Goal: Task Accomplishment & Management: Use online tool/utility

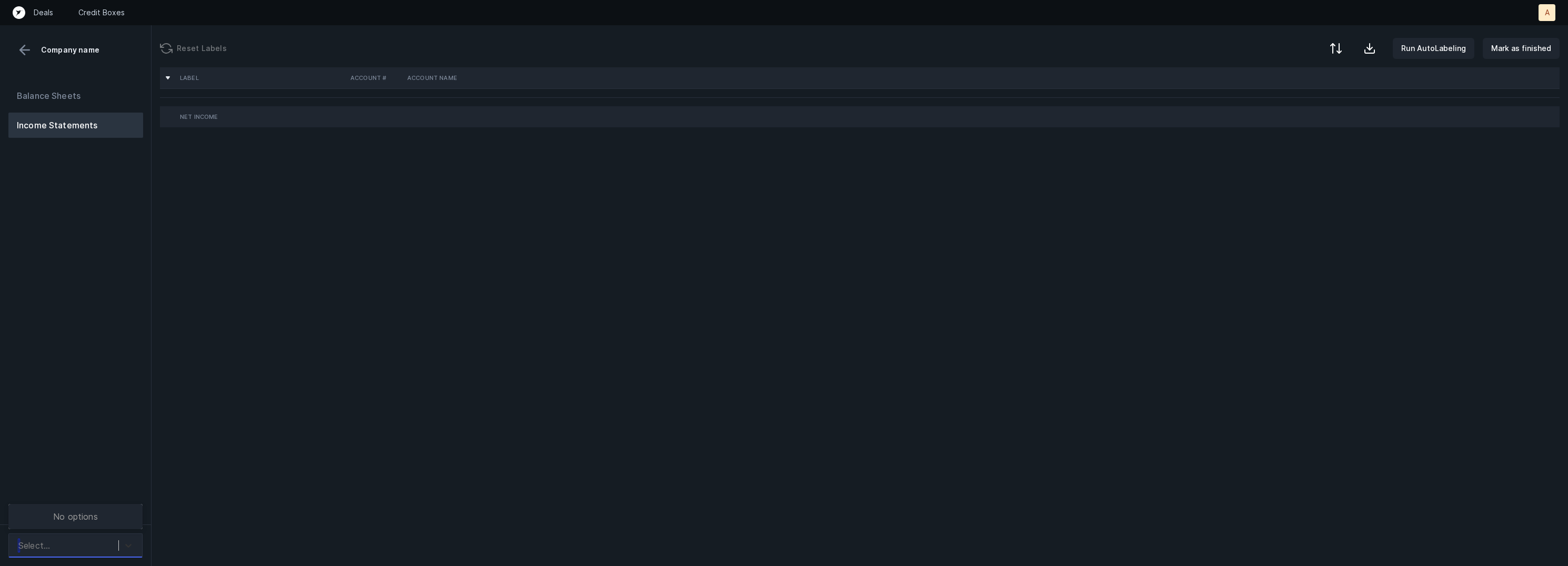
click at [127, 538] on div at bounding box center [129, 545] width 19 height 19
click at [131, 471] on div "Balance Sheets Income Statements" at bounding box center [76, 300] width 152 height 450
click at [129, 536] on div at bounding box center [129, 545] width 19 height 19
click at [127, 517] on div "Quickbooks" at bounding box center [76, 517] width 134 height 21
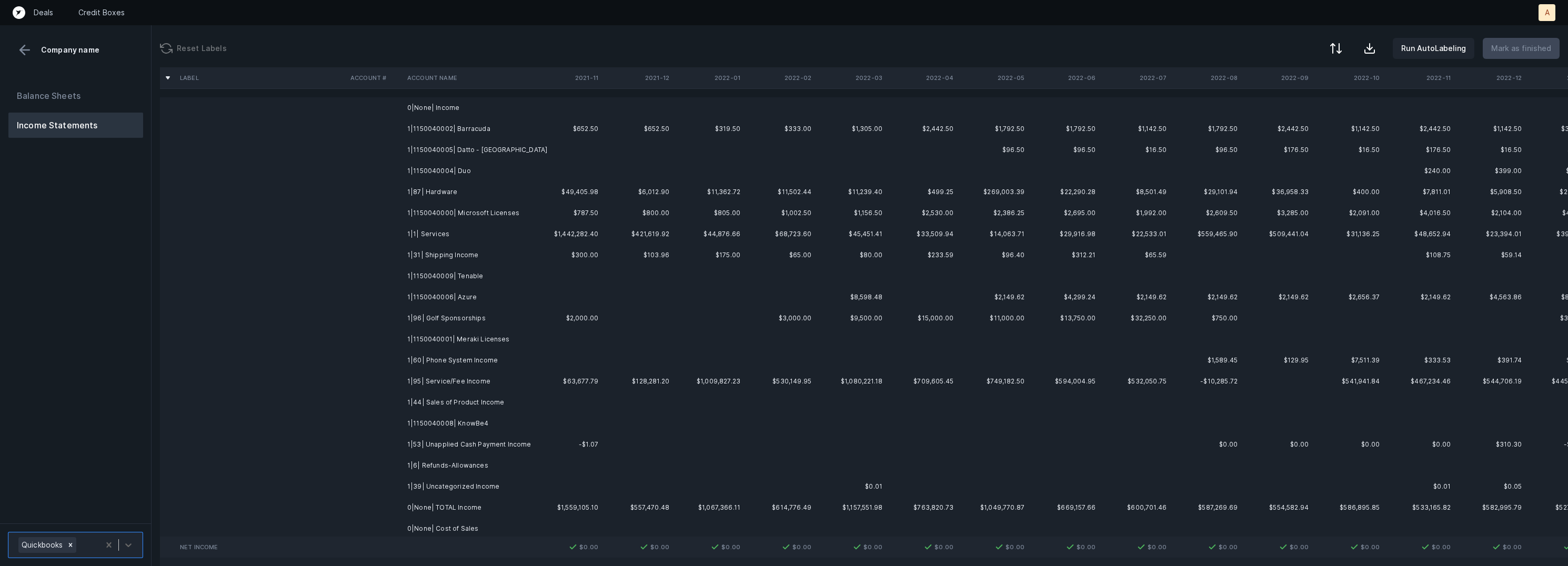
click at [493, 132] on td "1|1150040002| Barracuda" at bounding box center [467, 129] width 129 height 21
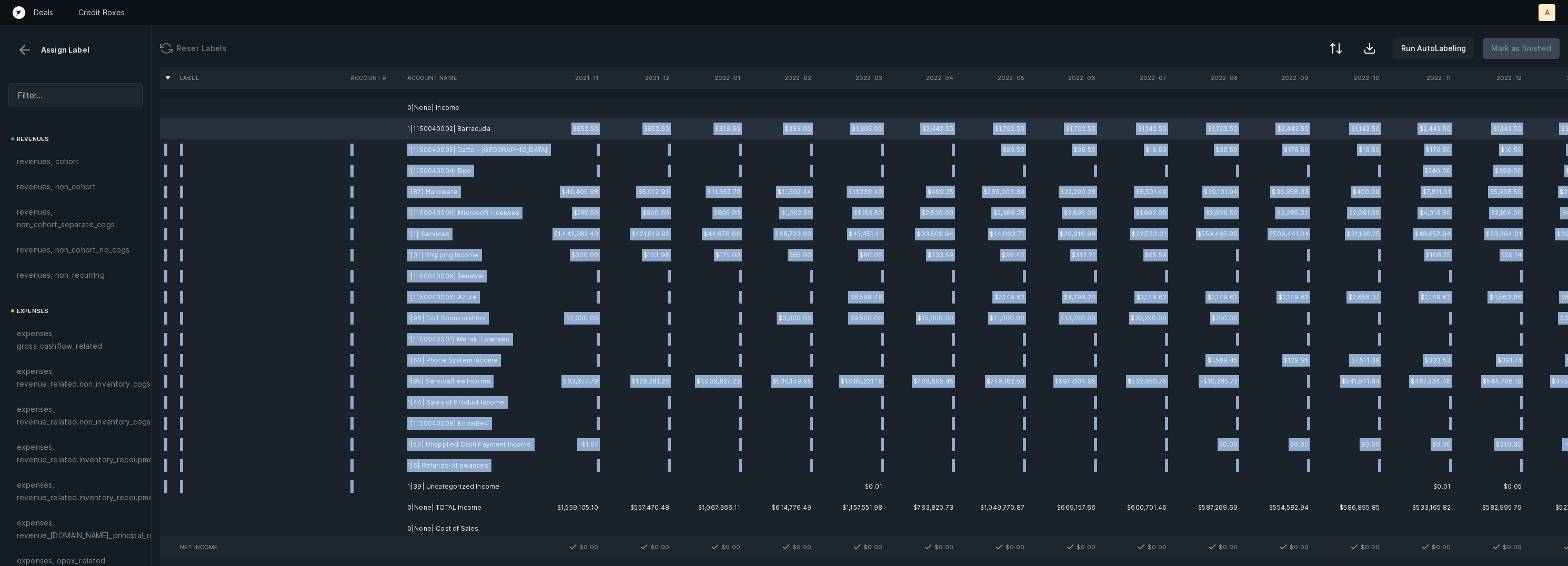
click at [494, 477] on td "1|39| Uncategorized Income" at bounding box center [467, 487] width 129 height 21
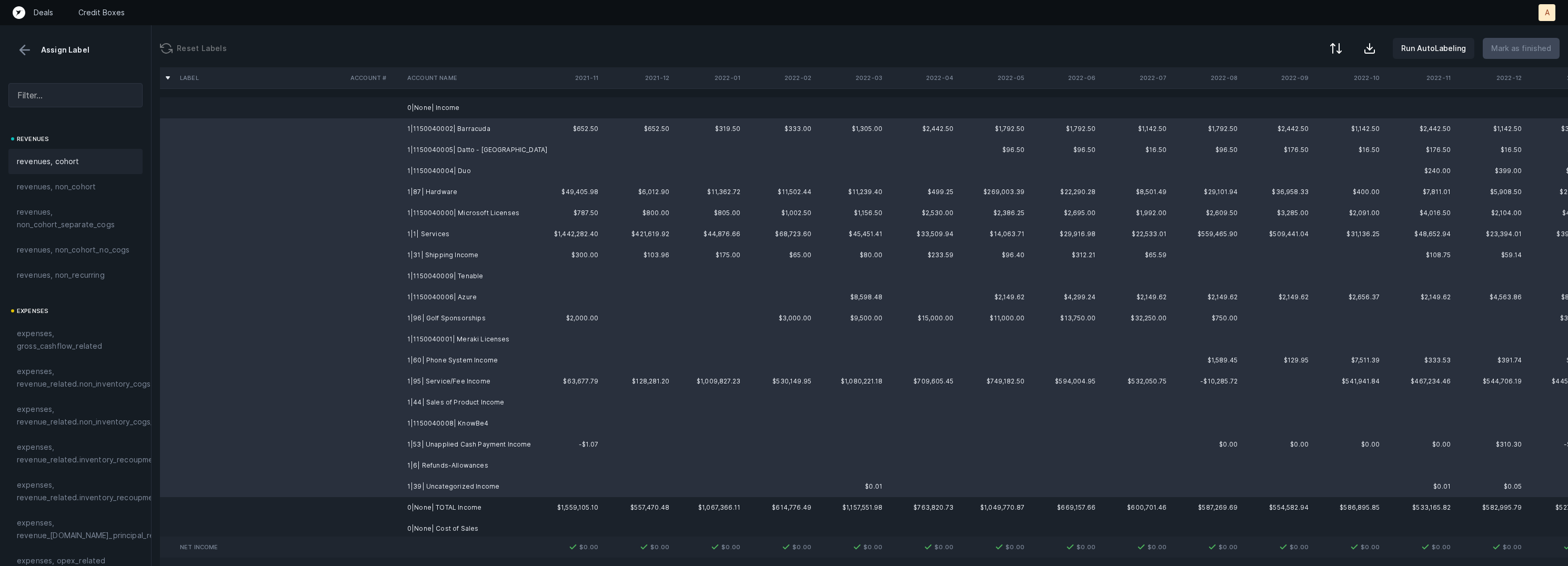
click at [84, 166] on div "revenues, cohort" at bounding box center [75, 161] width 117 height 13
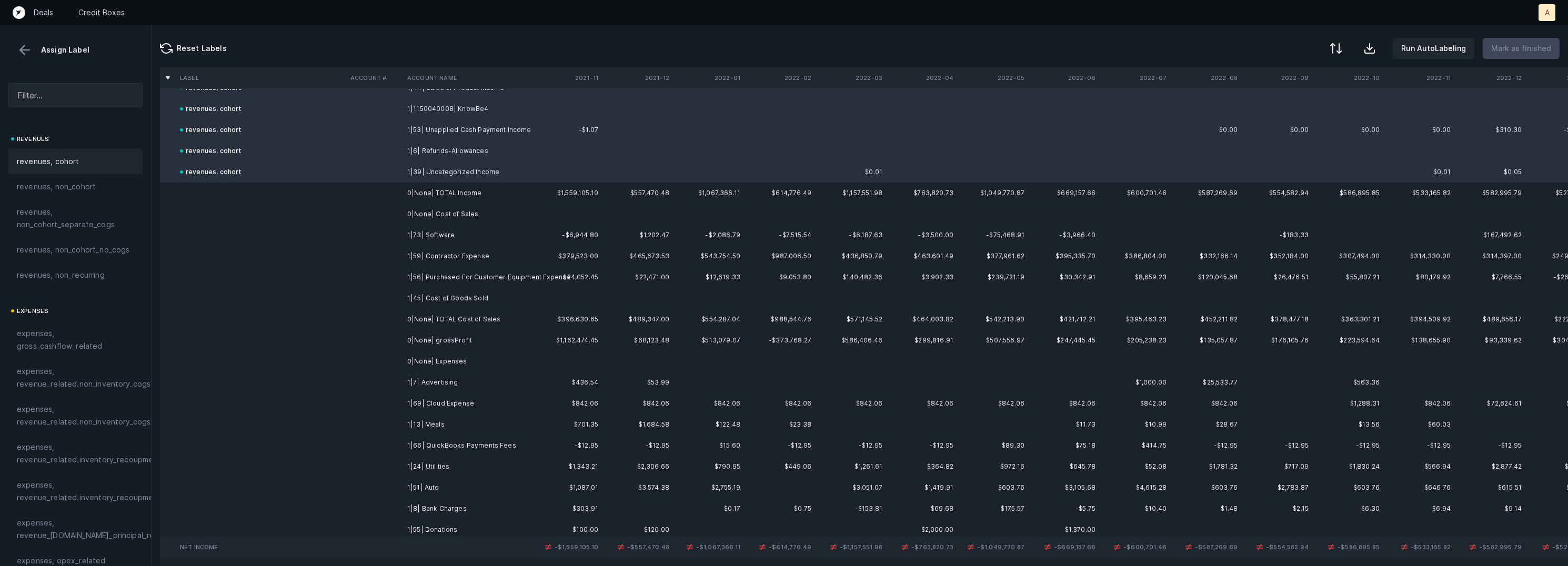
scroll to position [322, 0]
click at [451, 227] on td "1|73| Software" at bounding box center [467, 228] width 129 height 21
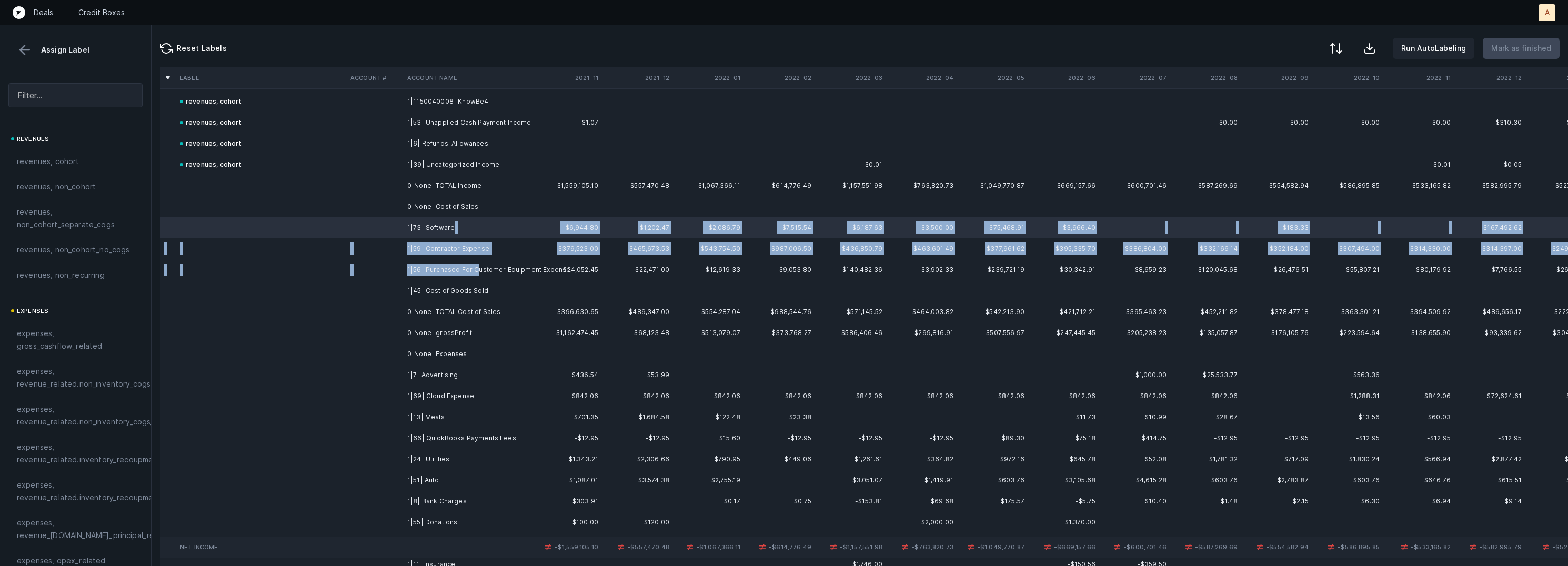
click at [475, 274] on td "1|56| Purchased For Customer Equipment Expense" at bounding box center [467, 270] width 129 height 21
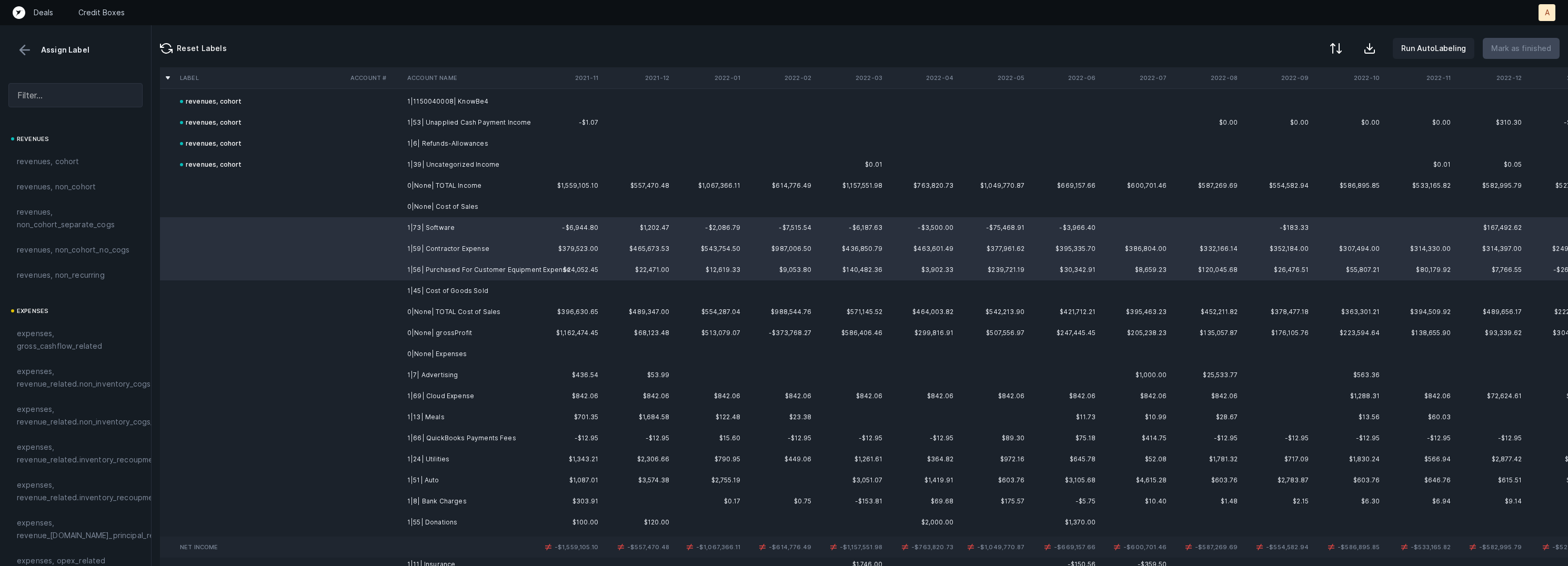
click at [463, 293] on td "1|45| Cost of Goods Sold" at bounding box center [467, 291] width 129 height 21
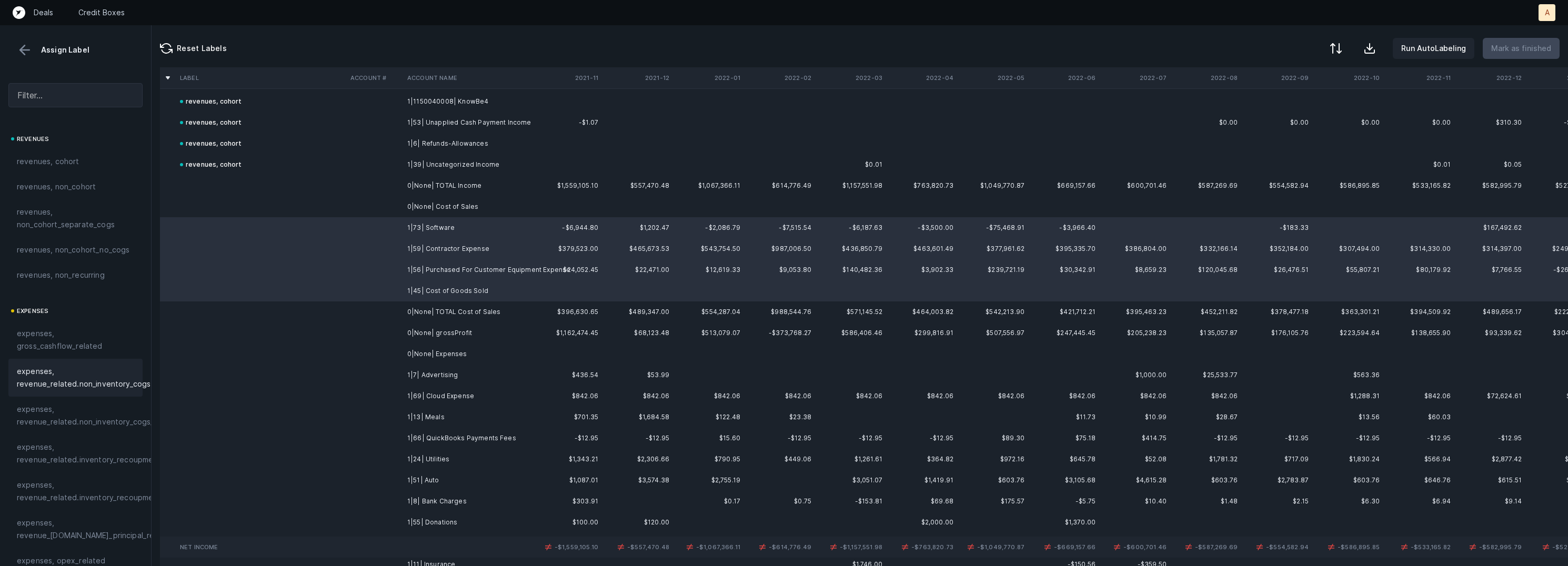
click at [131, 381] on span "expenses, revenue_related.non_inventory_cogs" at bounding box center [83, 378] width 134 height 25
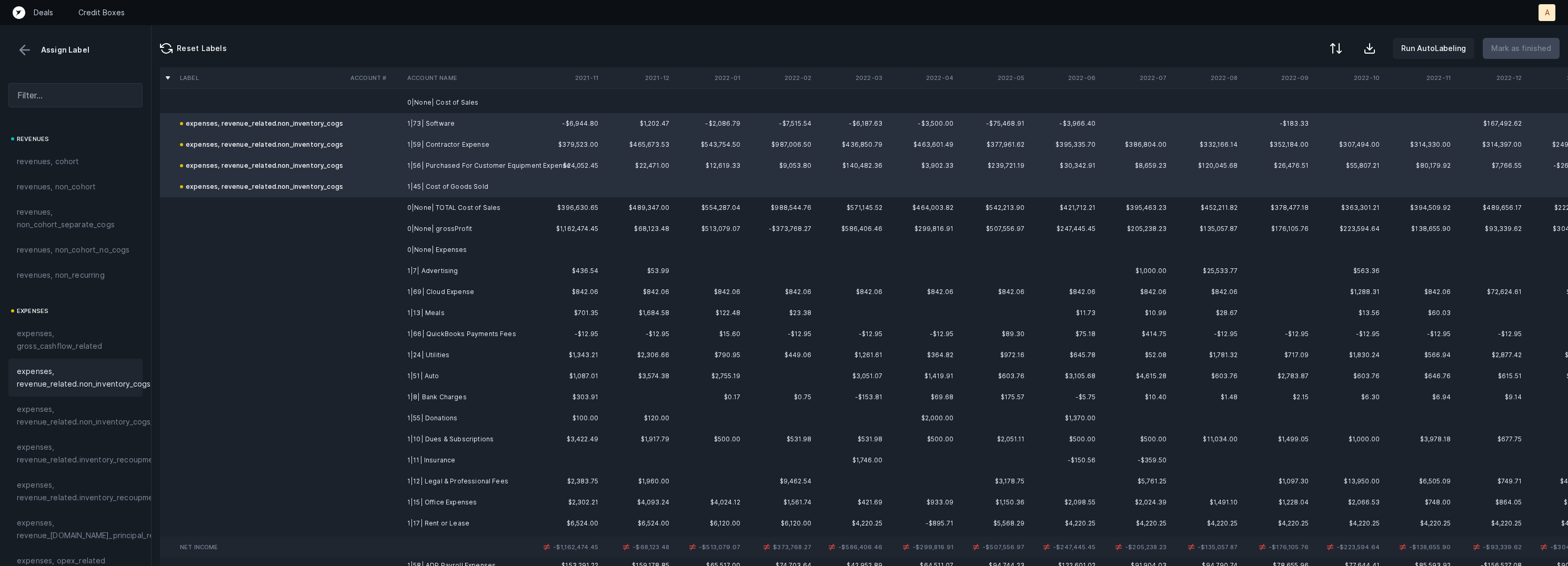
scroll to position [437, 0]
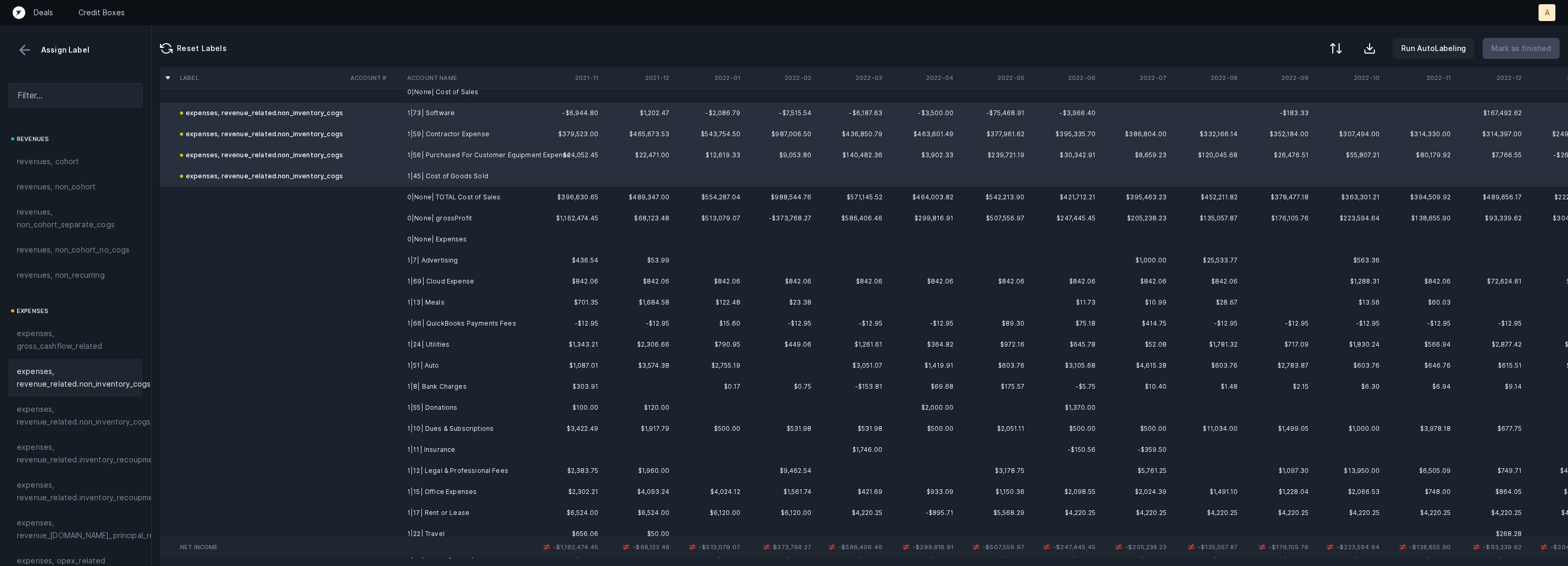
click at [453, 266] on td "1|7| Advertising" at bounding box center [467, 260] width 129 height 21
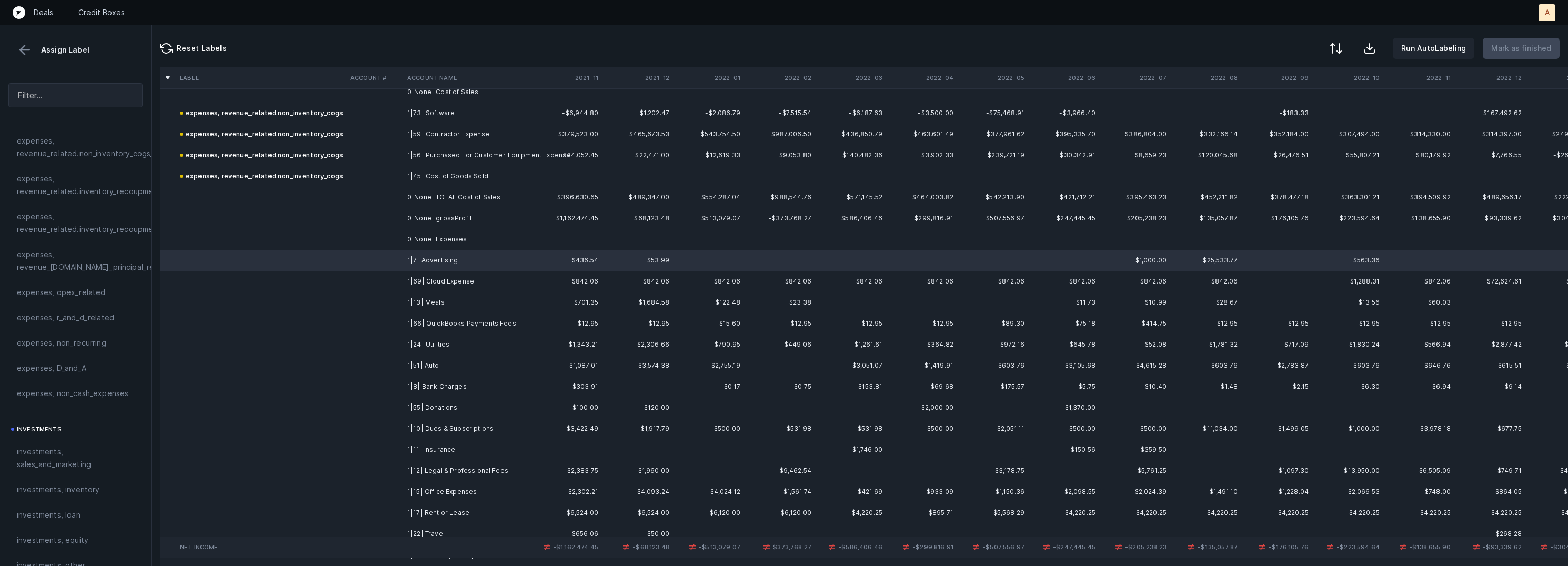
scroll to position [313, 0]
click at [59, 425] on span "investments, sales_and_marketing" at bounding box center [75, 414] width 117 height 25
click at [419, 285] on td "1|69| Cloud Expense" at bounding box center [467, 282] width 129 height 21
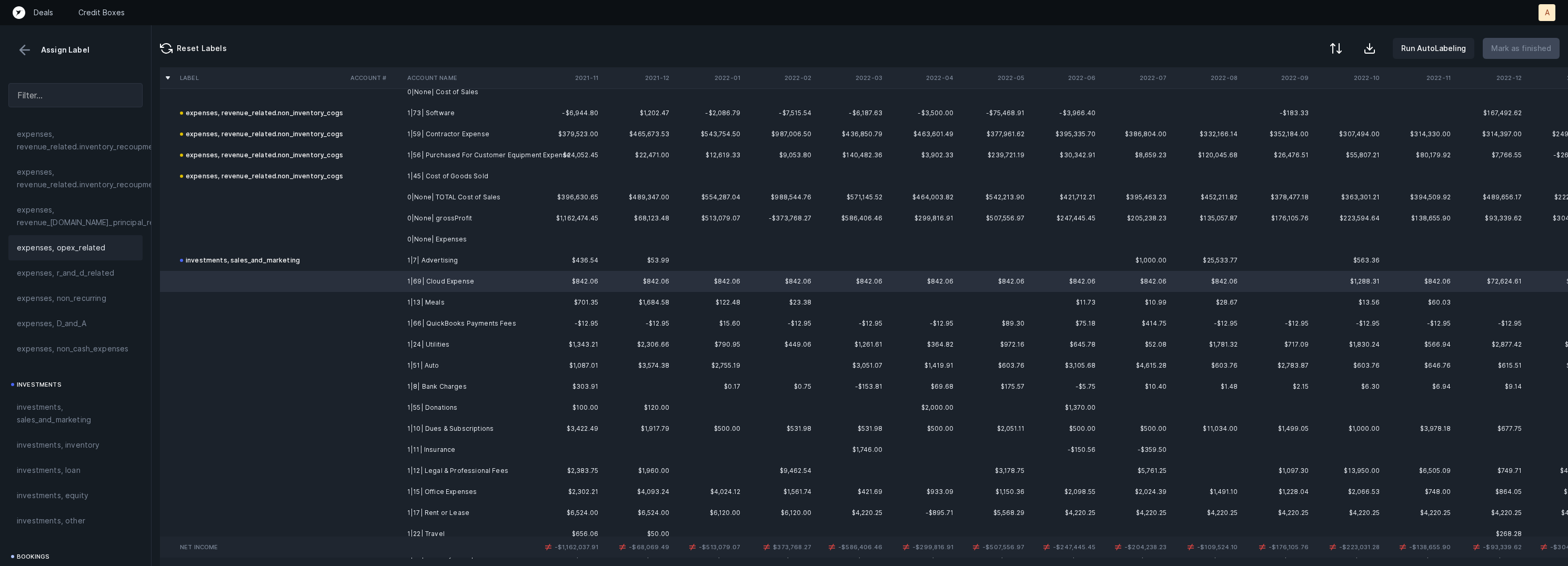
click at [72, 249] on span "expenses, opex_related" at bounding box center [61, 248] width 89 height 13
click at [413, 300] on td "1|13| Meals" at bounding box center [467, 303] width 129 height 21
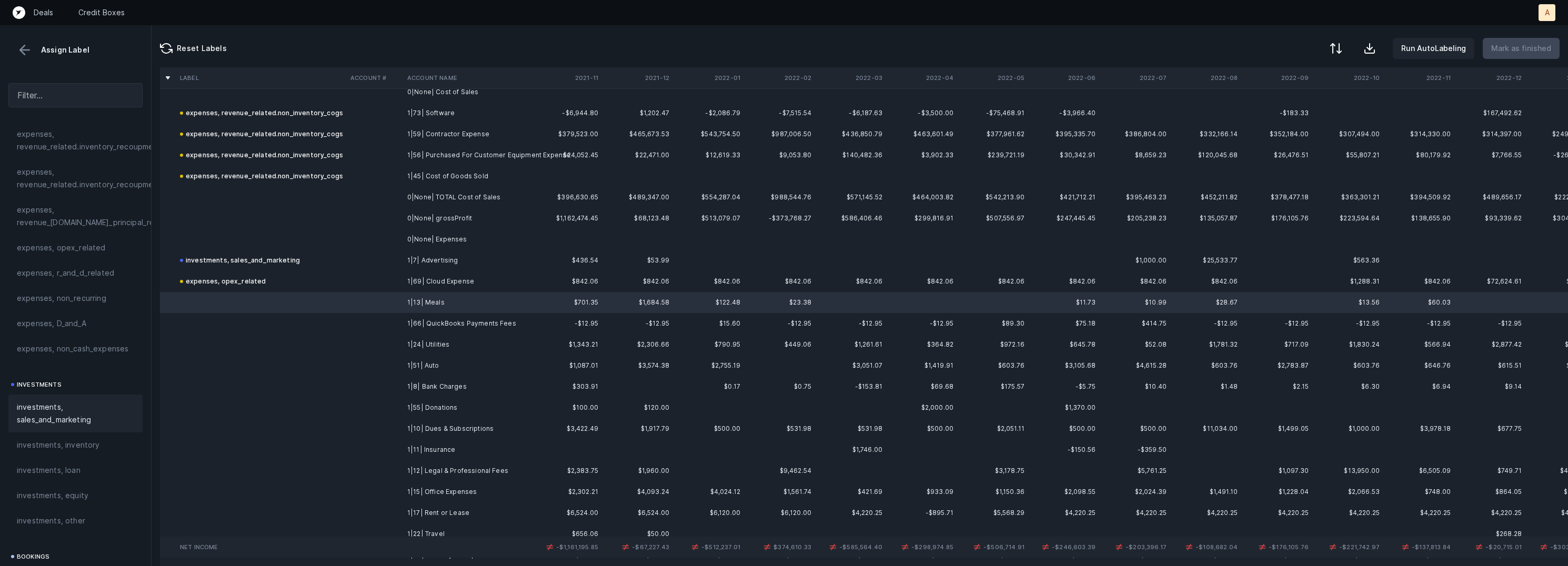
click at [84, 408] on span "investments, sales_and_marketing" at bounding box center [75, 414] width 117 height 25
click at [415, 328] on td "1|66| QuickBooks Payments Fees" at bounding box center [467, 324] width 129 height 21
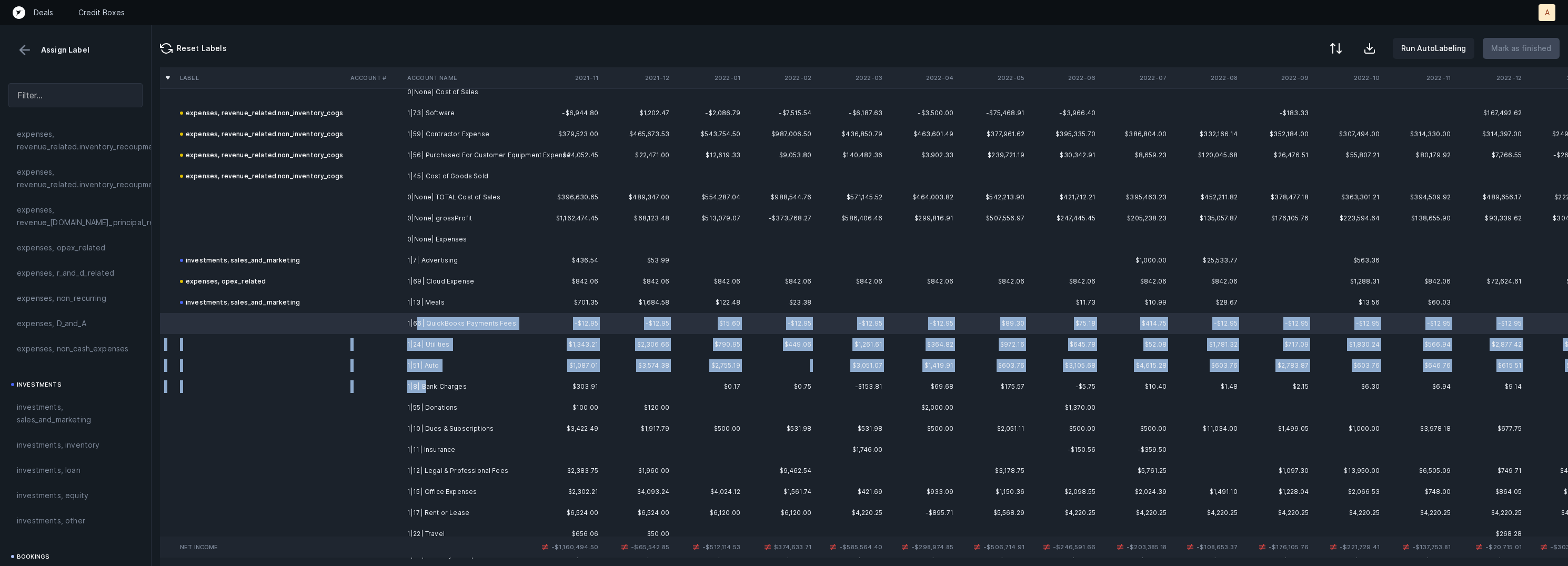
click at [423, 390] on td "1|8| Bank Charges" at bounding box center [467, 387] width 129 height 21
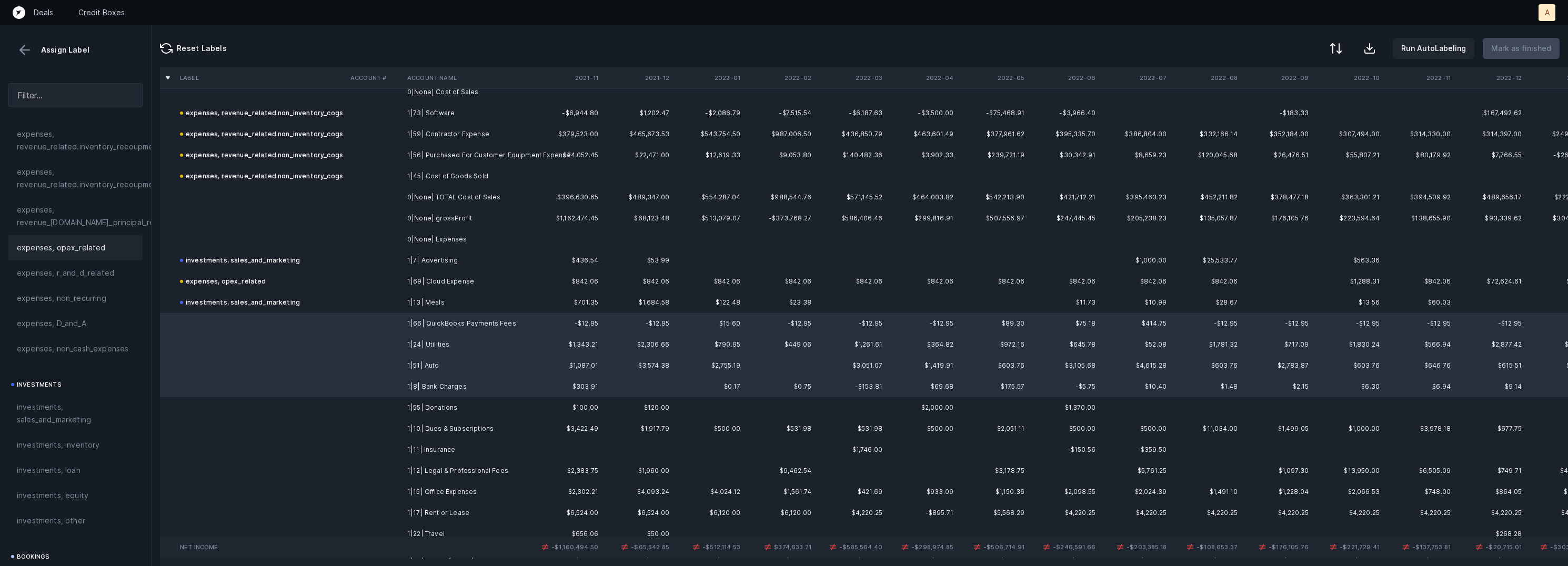
click at [55, 240] on div "expenses, opex_related" at bounding box center [76, 248] width 134 height 25
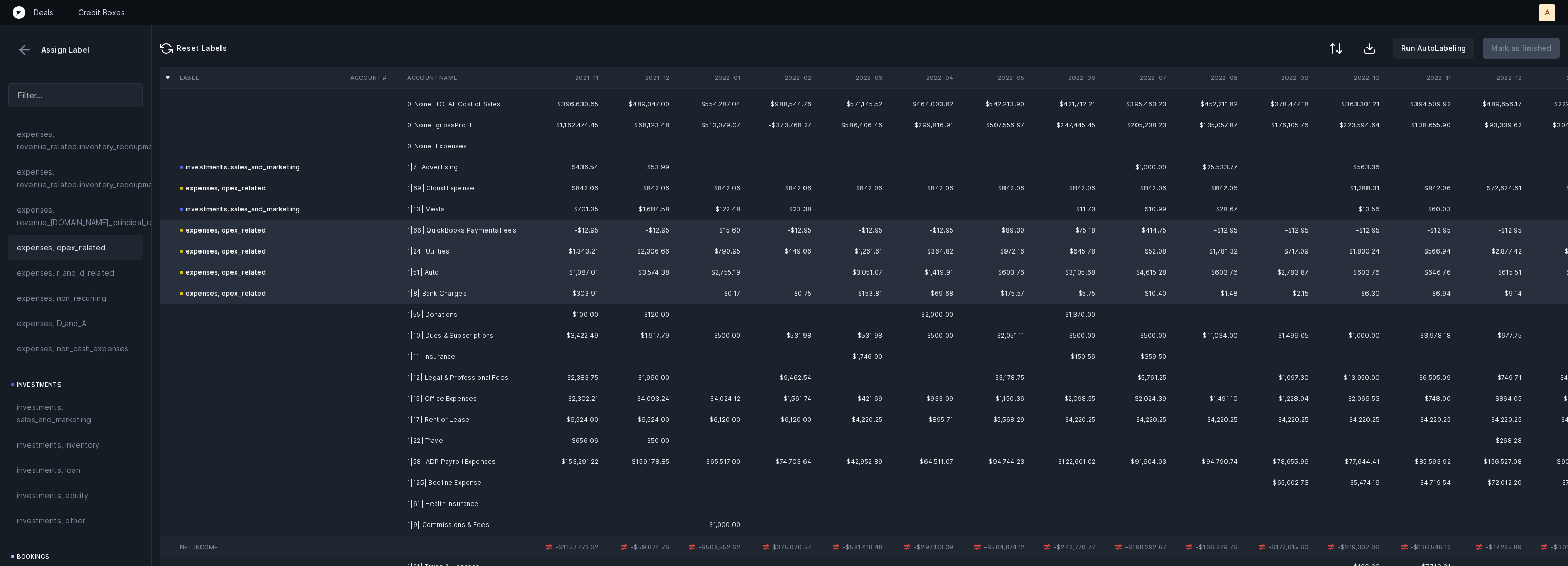
scroll to position [558, 0]
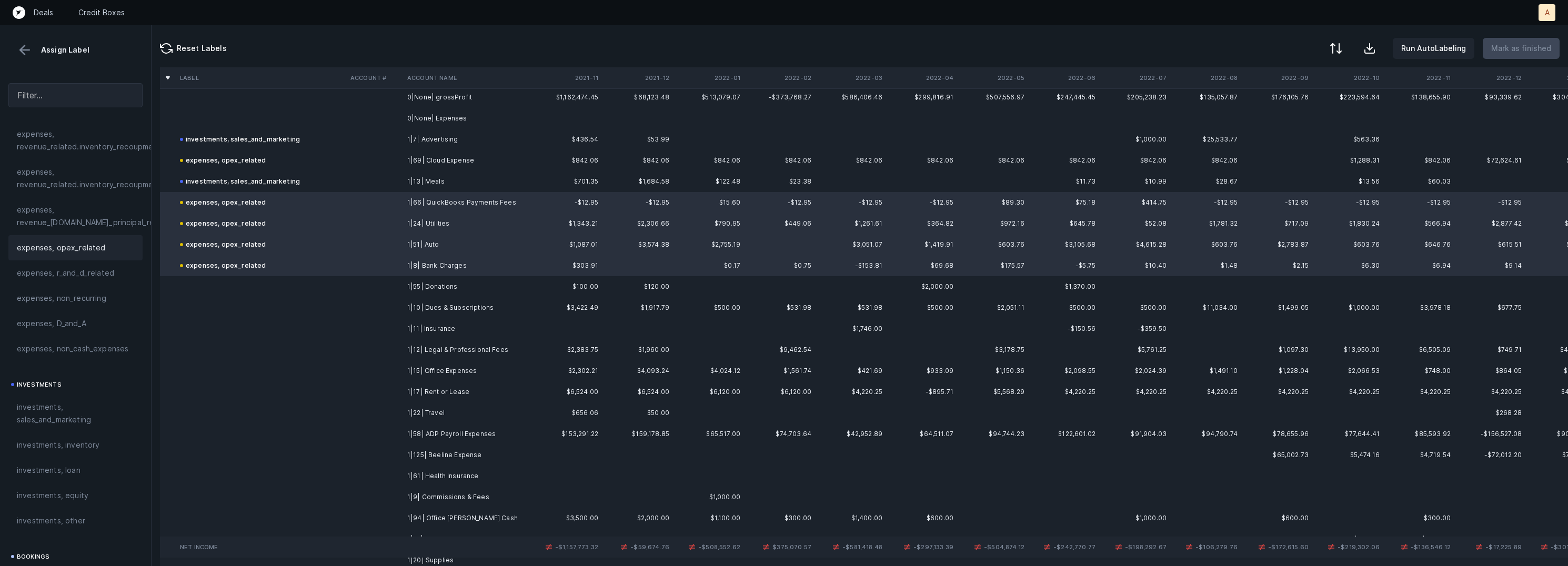
click at [415, 285] on td "1|55| Donations" at bounding box center [467, 287] width 129 height 21
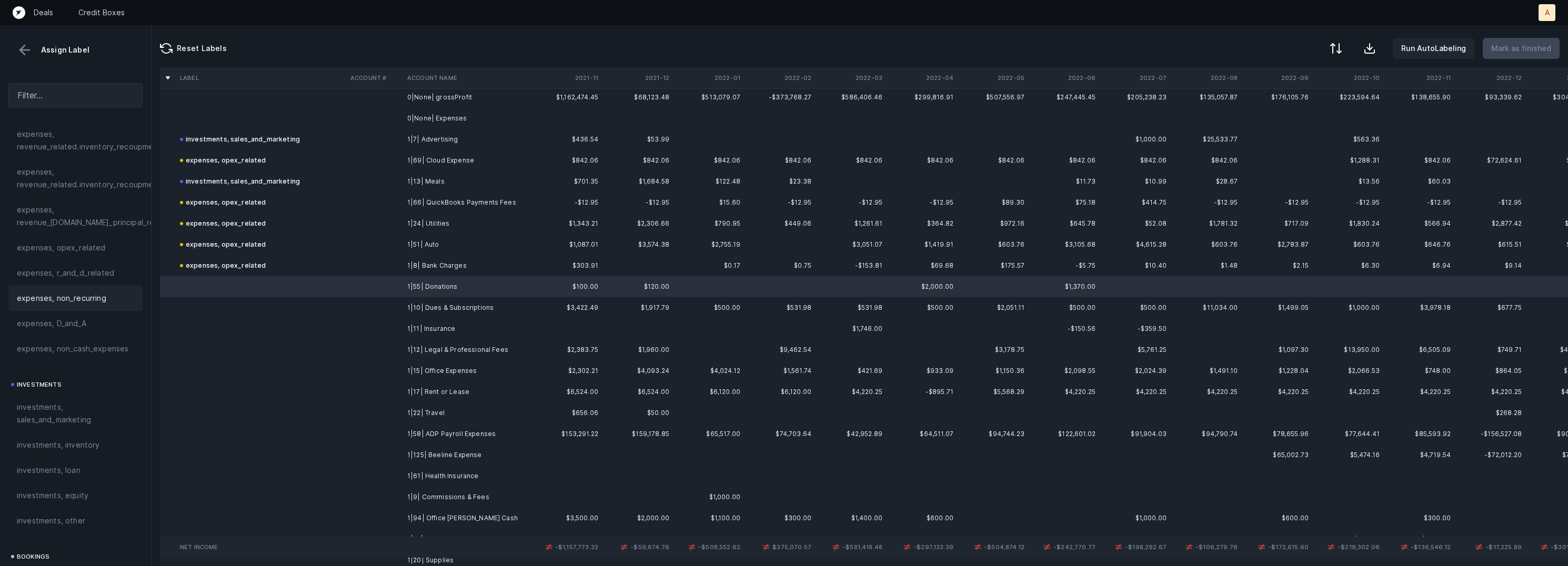
click at [89, 301] on span "expenses, non_recurring" at bounding box center [61, 298] width 89 height 13
click at [451, 306] on td "1|10| Dues & Subscriptions" at bounding box center [467, 308] width 129 height 21
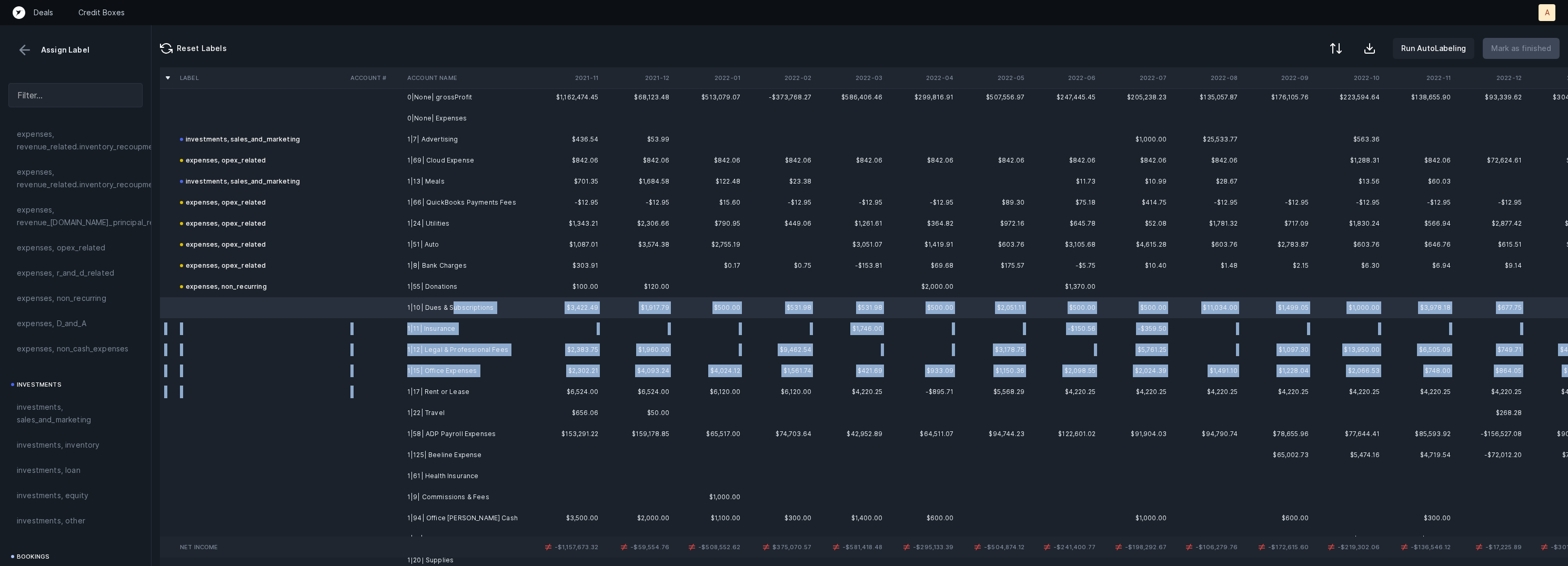
click at [437, 384] on td "1|17| Rent or Lease" at bounding box center [467, 392] width 129 height 21
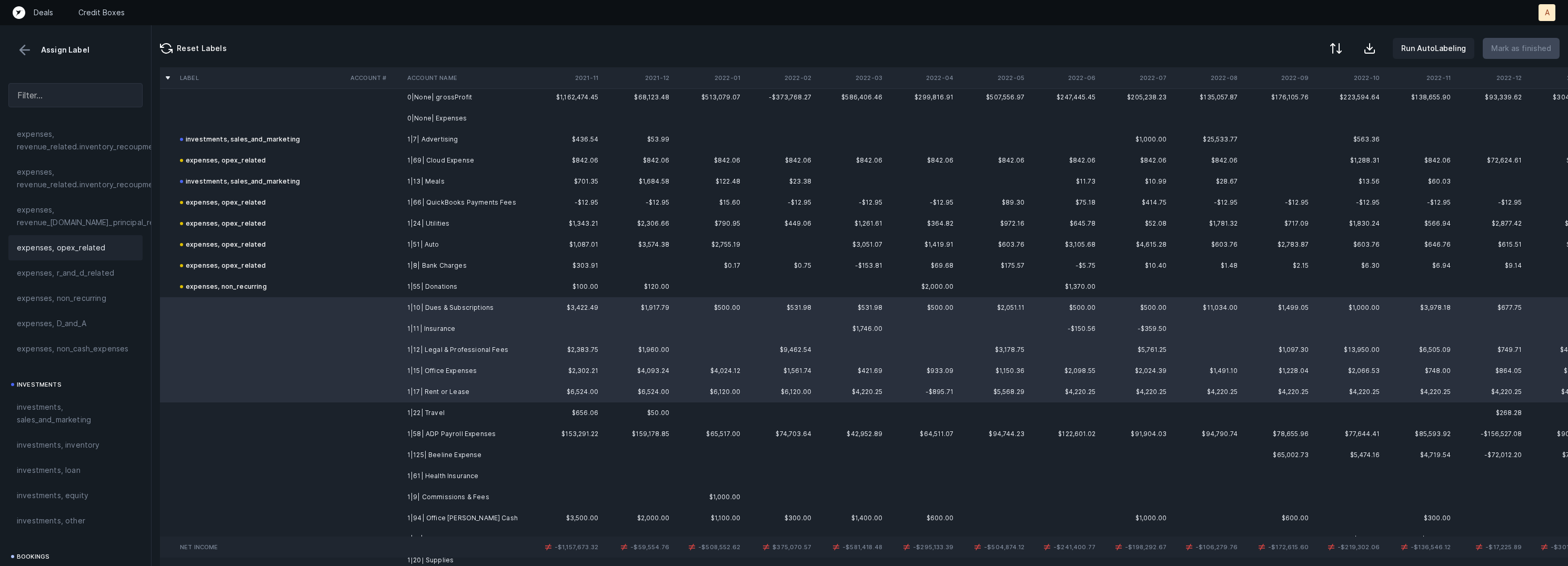
click at [94, 250] on span "expenses, opex_related" at bounding box center [61, 248] width 89 height 13
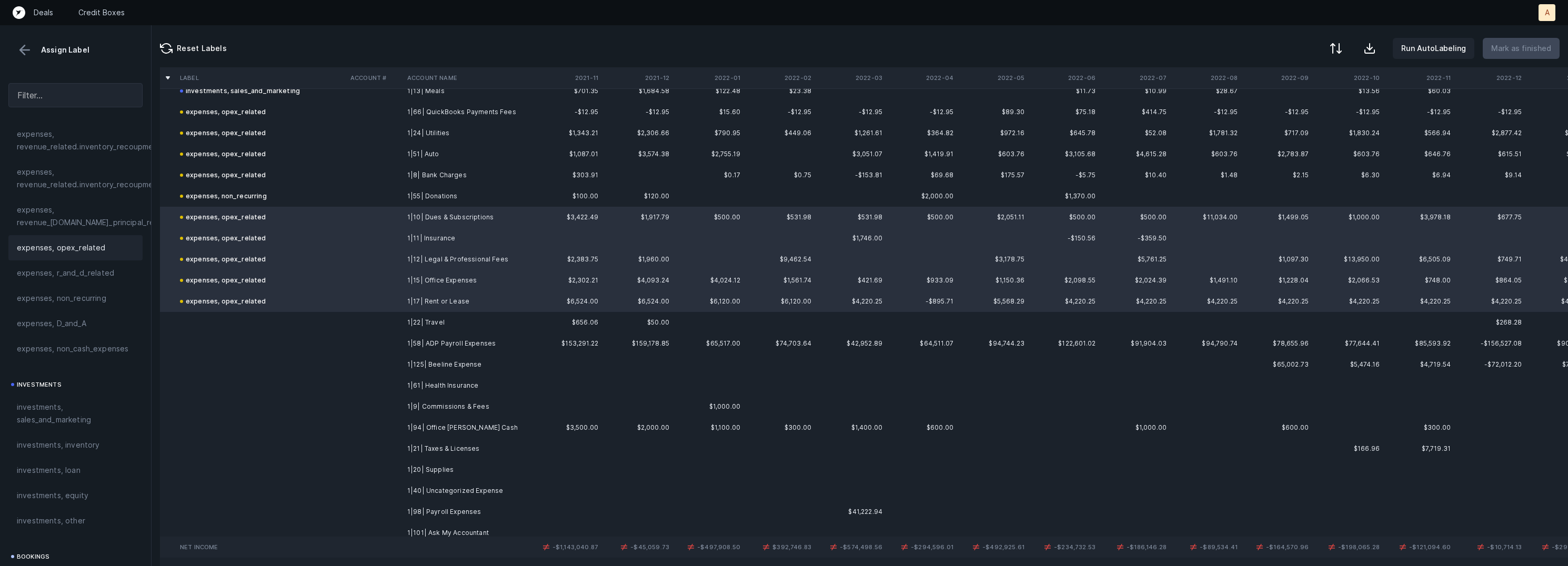
scroll to position [654, 0]
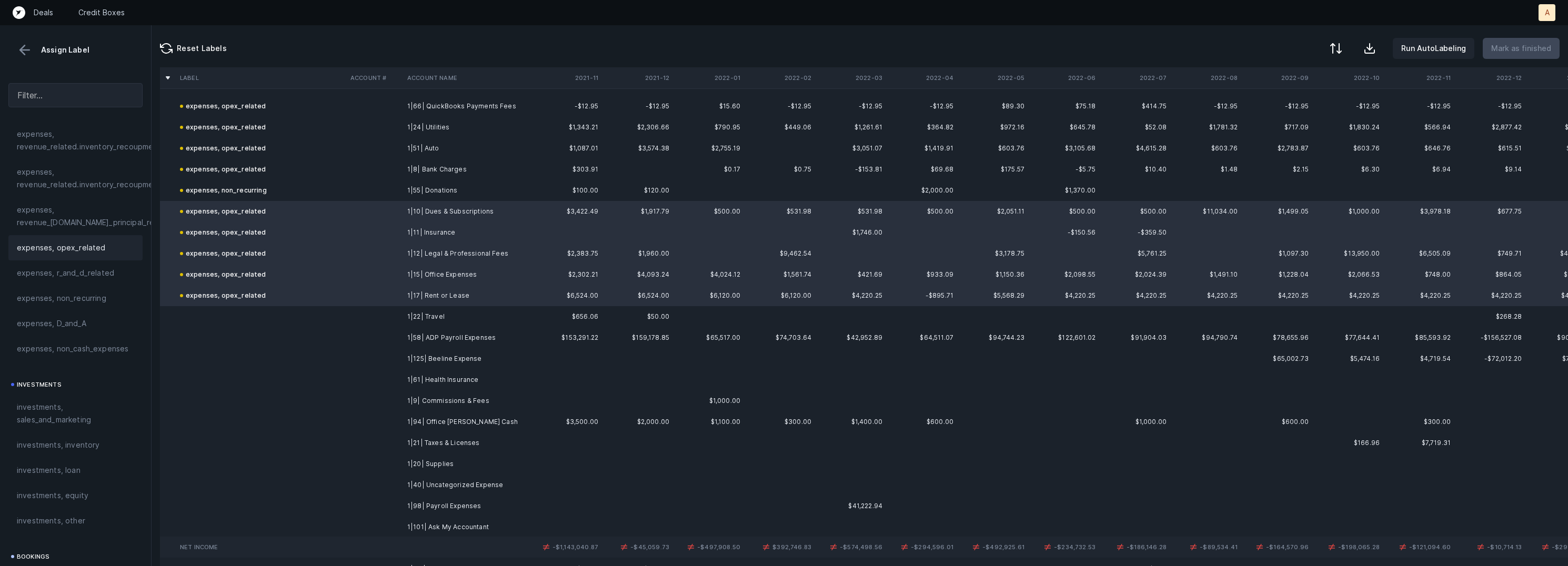
click at [420, 312] on td "1|22| Travel" at bounding box center [467, 317] width 129 height 21
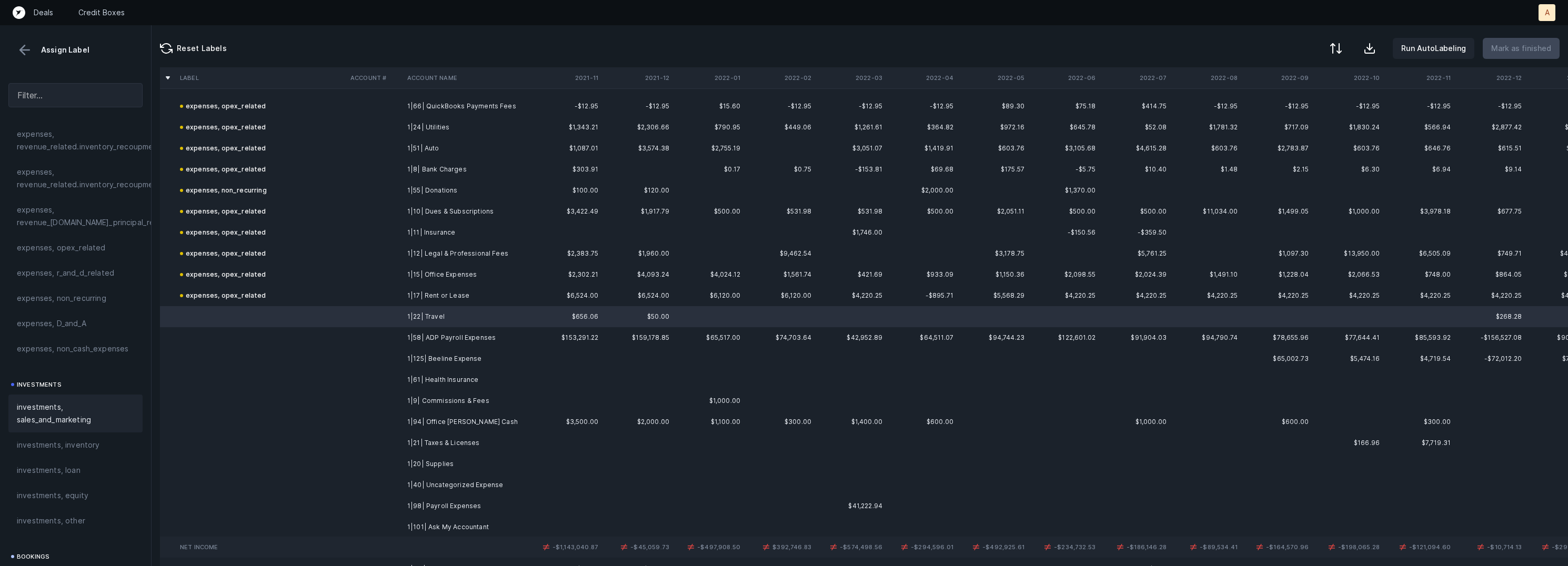
click at [107, 410] on span "investments, sales_and_marketing" at bounding box center [75, 414] width 117 height 25
click at [451, 338] on td "1|58| ADP Payroll Expenses" at bounding box center [467, 338] width 129 height 21
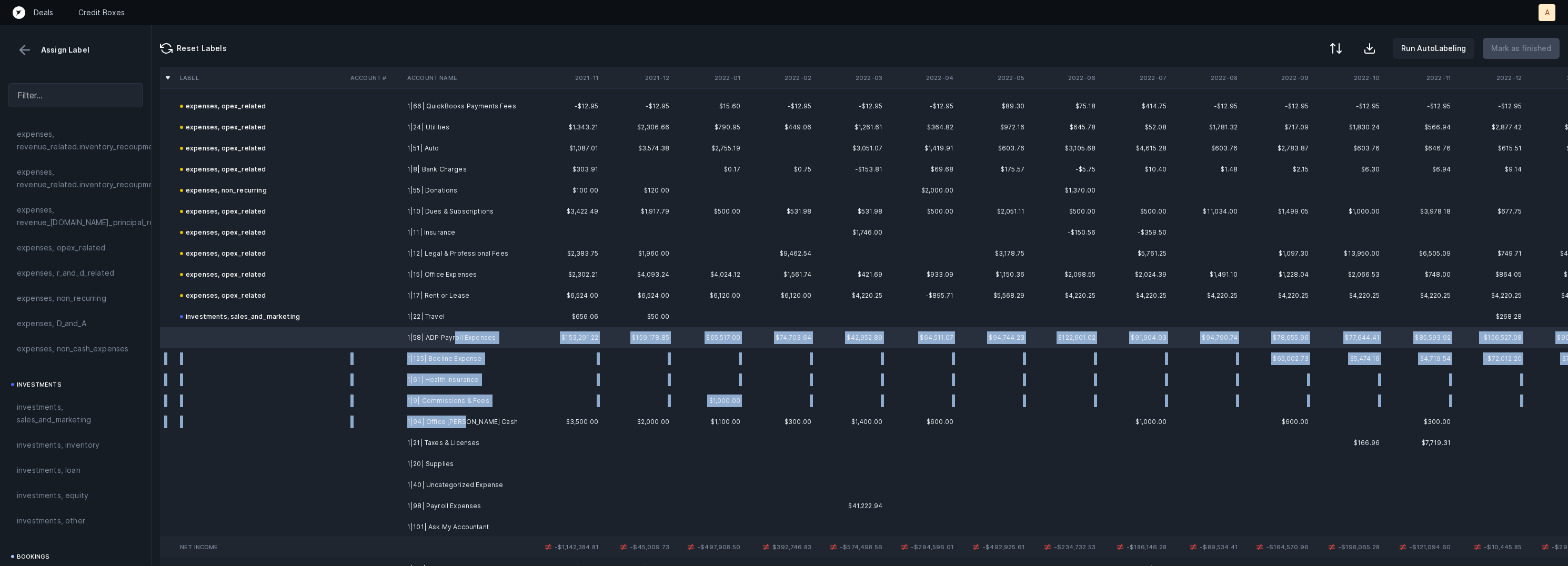
click at [462, 418] on td "1|94| Office Petty Cash" at bounding box center [467, 422] width 129 height 21
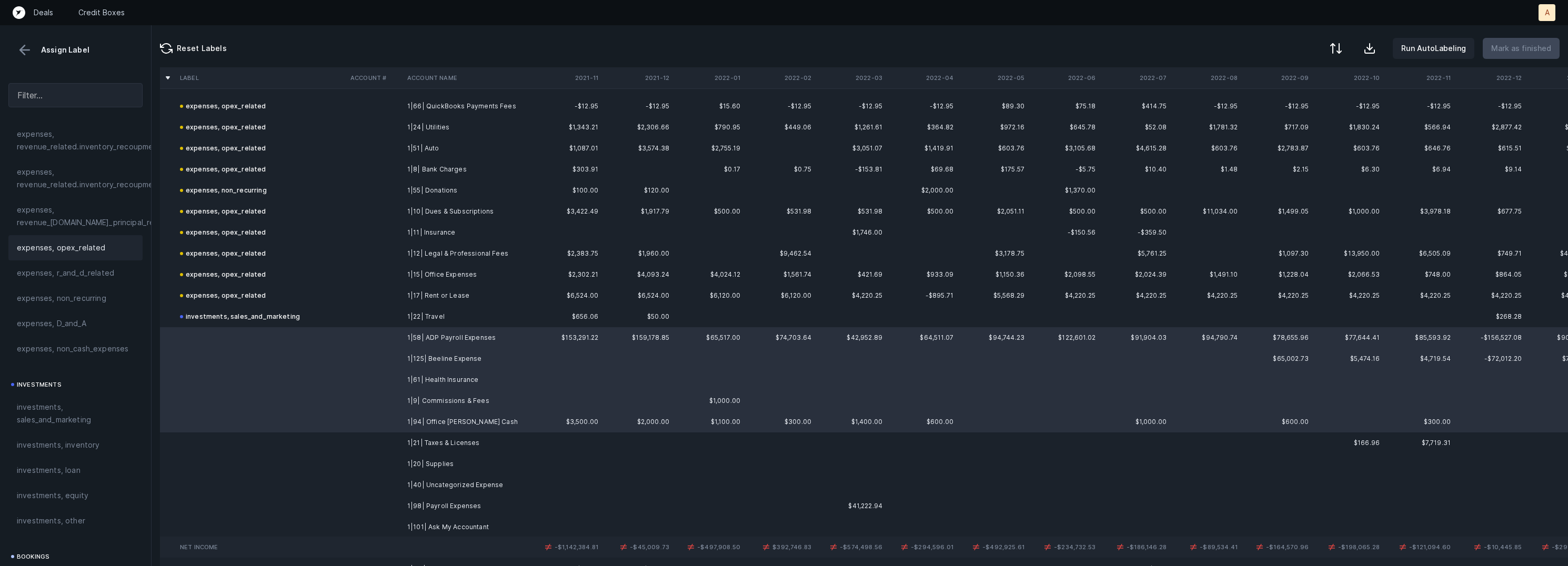
click at [71, 259] on div "expenses, opex_related" at bounding box center [76, 248] width 134 height 25
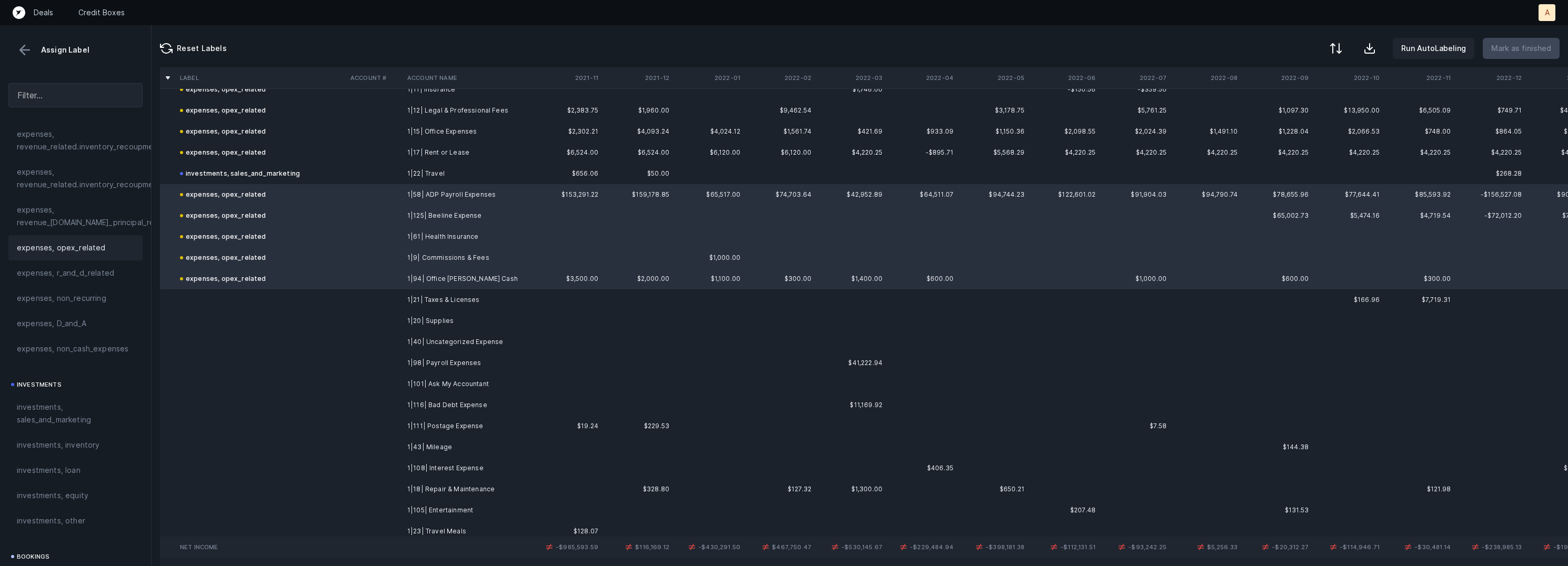
scroll to position [856, 0]
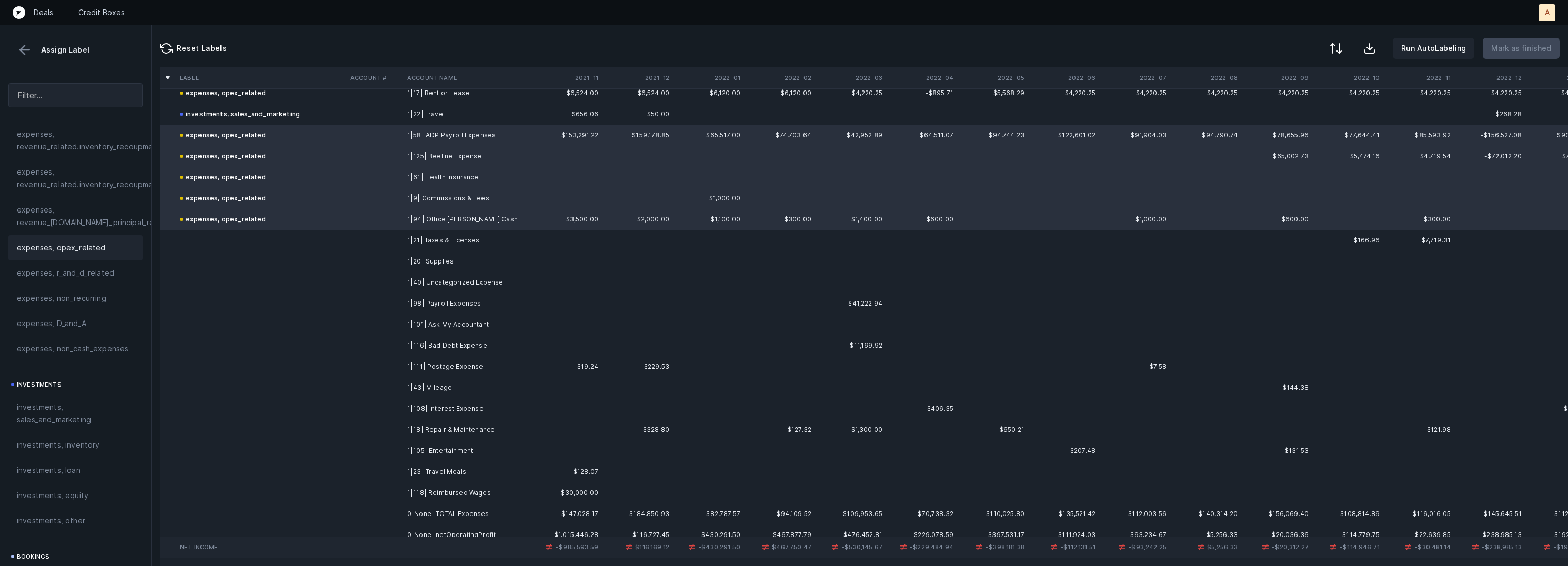
click at [445, 238] on td "1|21| Taxes & Licenses" at bounding box center [467, 240] width 129 height 21
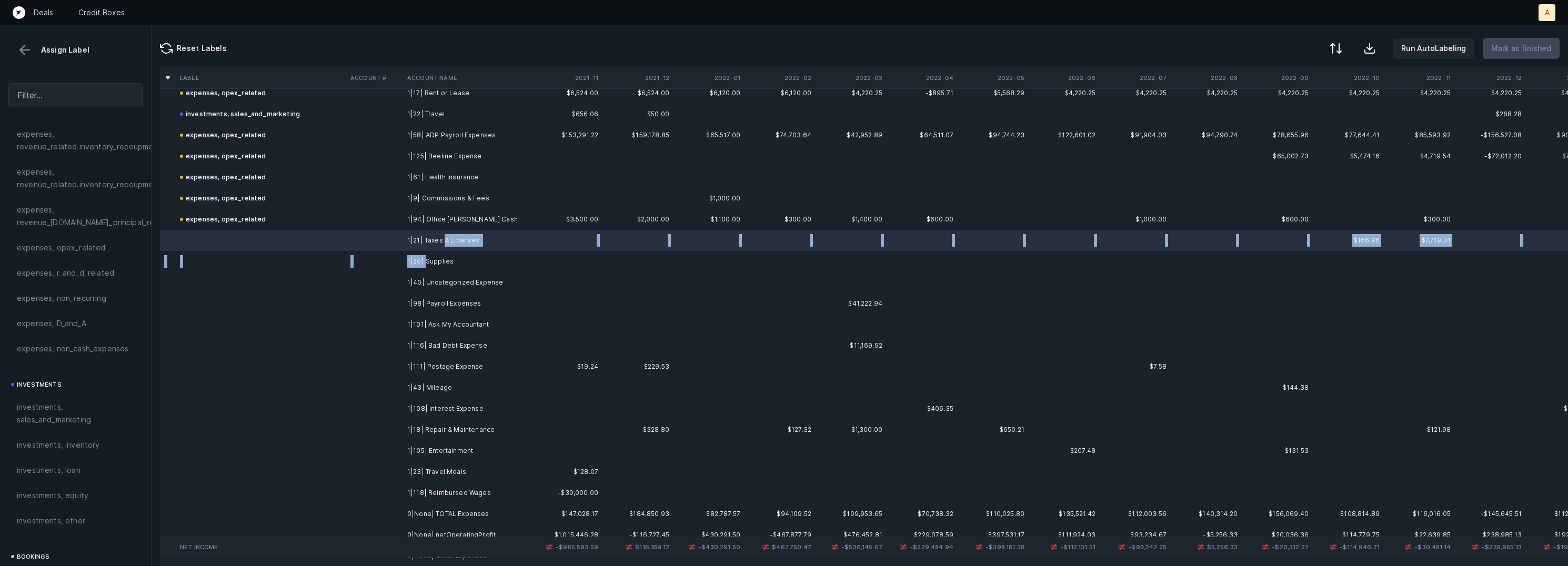
click at [425, 257] on td "1|20| Supplies" at bounding box center [467, 262] width 129 height 21
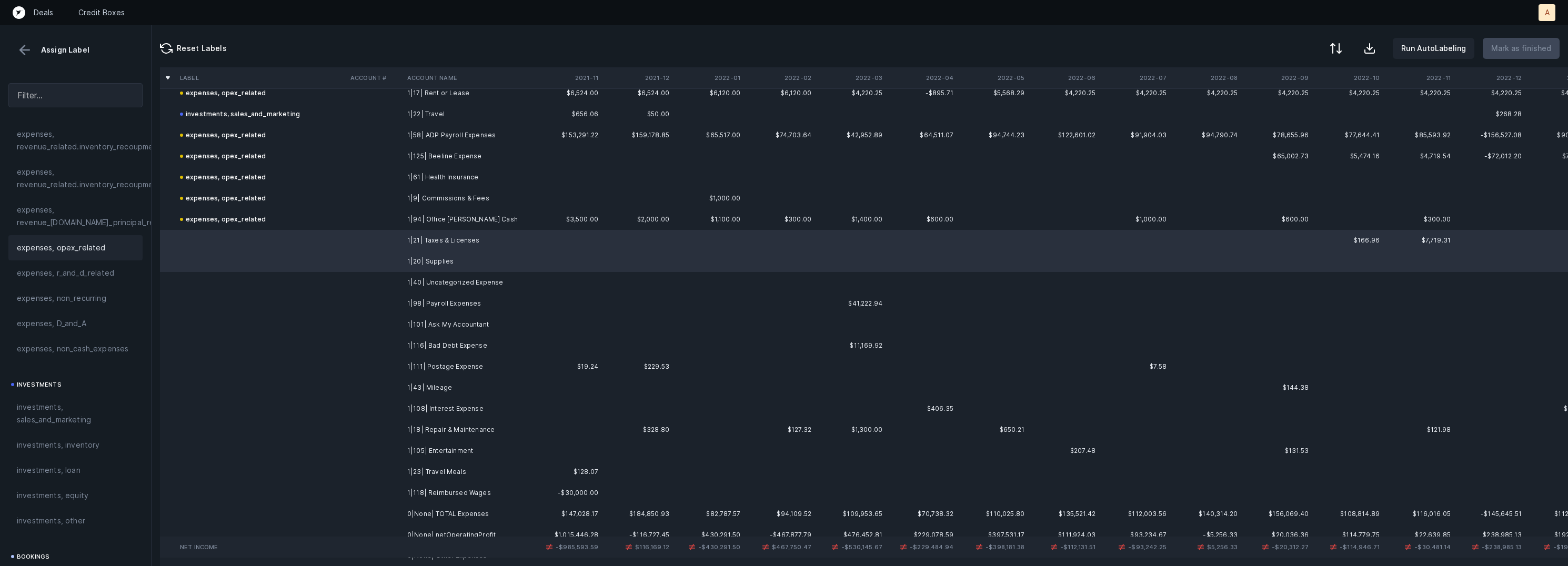
click at [67, 250] on span "expenses, opex_related" at bounding box center [61, 248] width 89 height 13
click at [462, 278] on td "1|40| Uncategorized Expense" at bounding box center [467, 283] width 129 height 21
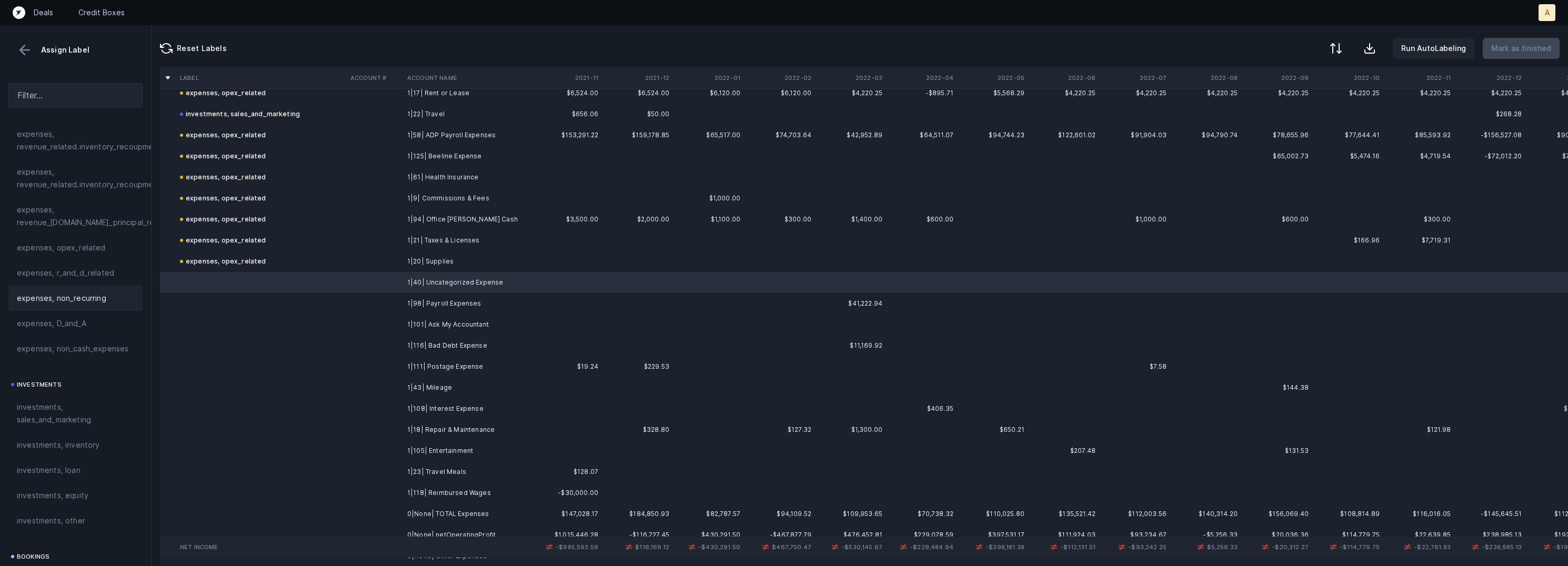
click at [95, 298] on span "expenses, non_recurring" at bounding box center [61, 298] width 89 height 13
click at [413, 305] on td "1|98| Payroll Expenses" at bounding box center [467, 304] width 129 height 21
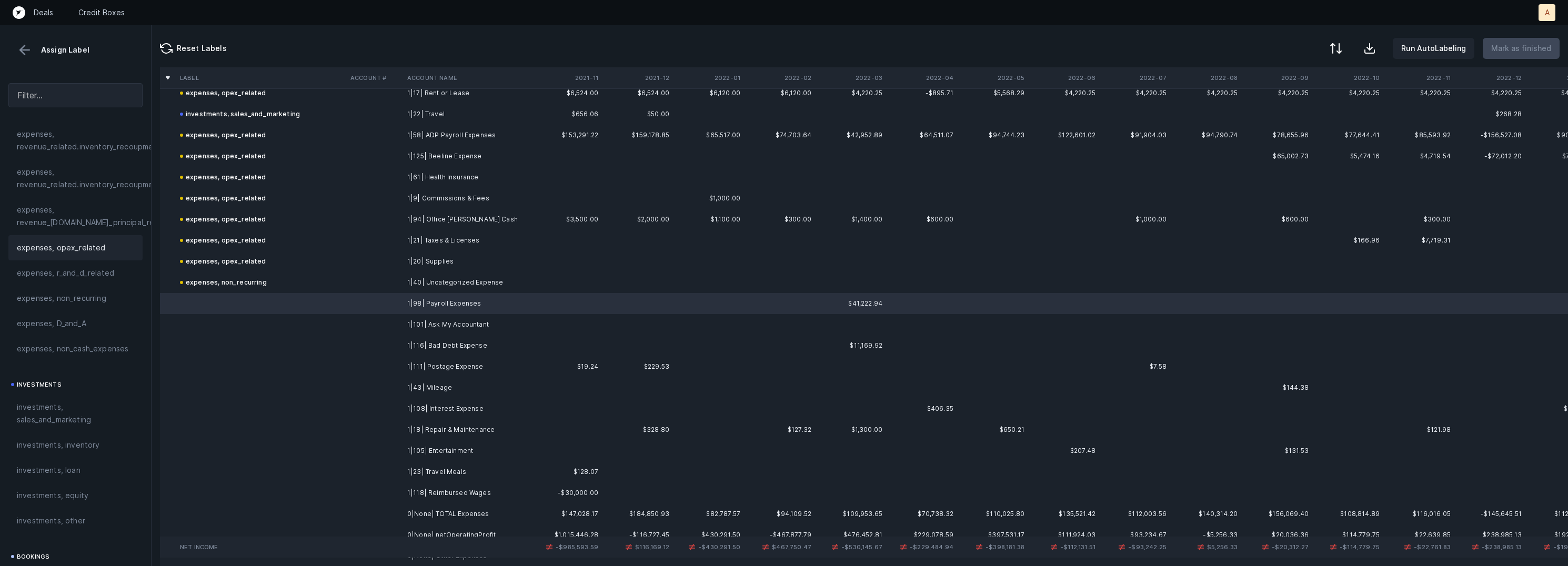
click at [60, 254] on div "expenses, opex_related" at bounding box center [76, 248] width 134 height 25
click at [443, 330] on td "1|101| Ask My Accountant" at bounding box center [467, 325] width 129 height 21
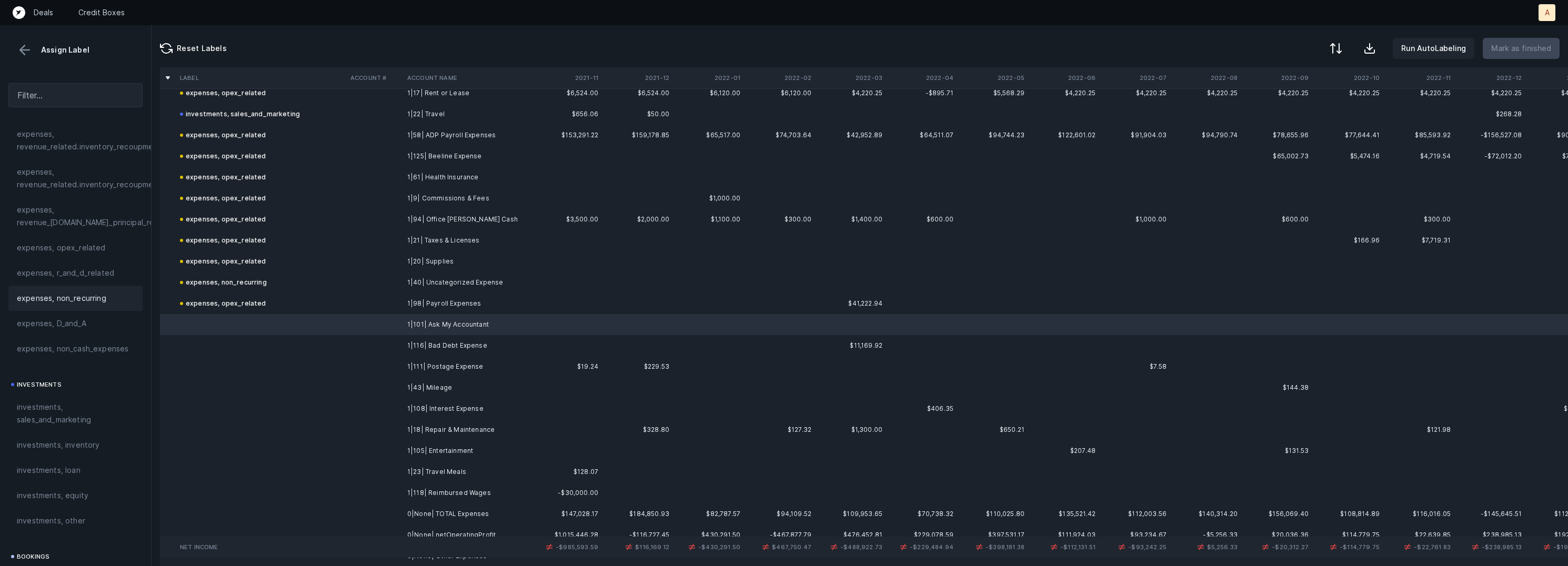
click at [110, 294] on div "expenses, non_recurring" at bounding box center [75, 298] width 117 height 13
click at [417, 340] on td "1|116| Bad Debt Expense" at bounding box center [467, 346] width 129 height 21
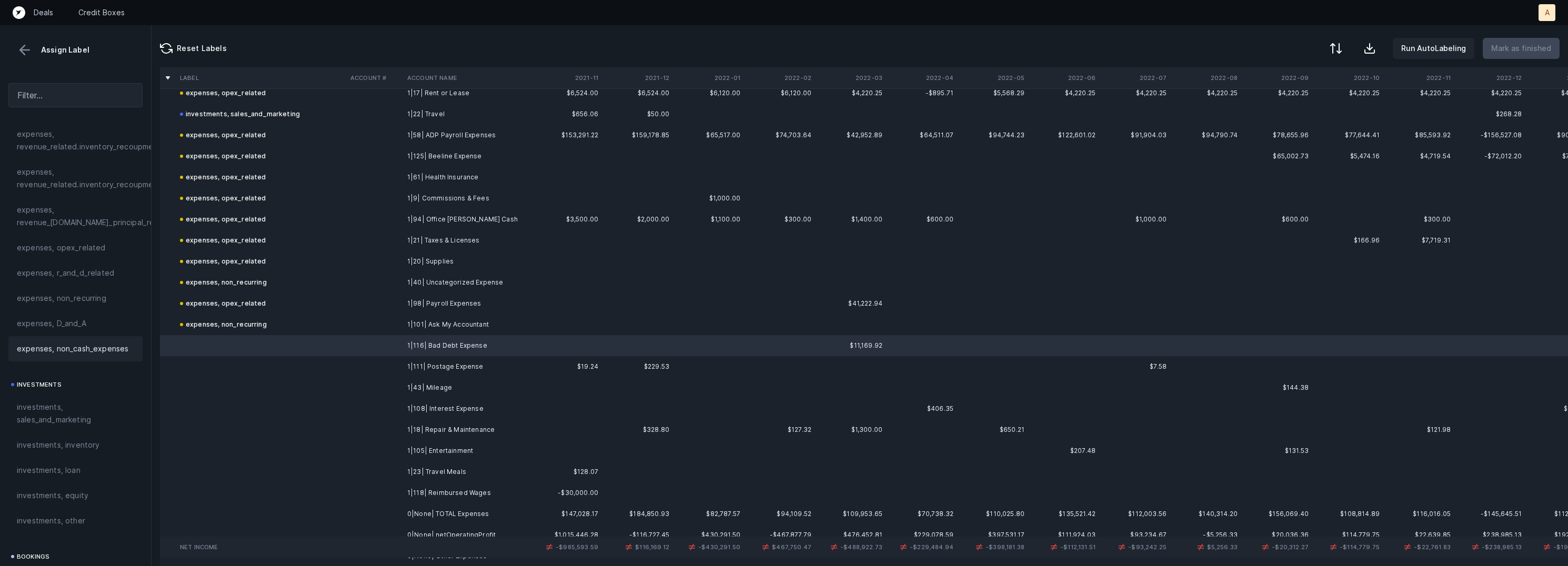
click at [89, 358] on div "expenses, non_cash_expenses" at bounding box center [76, 349] width 134 height 25
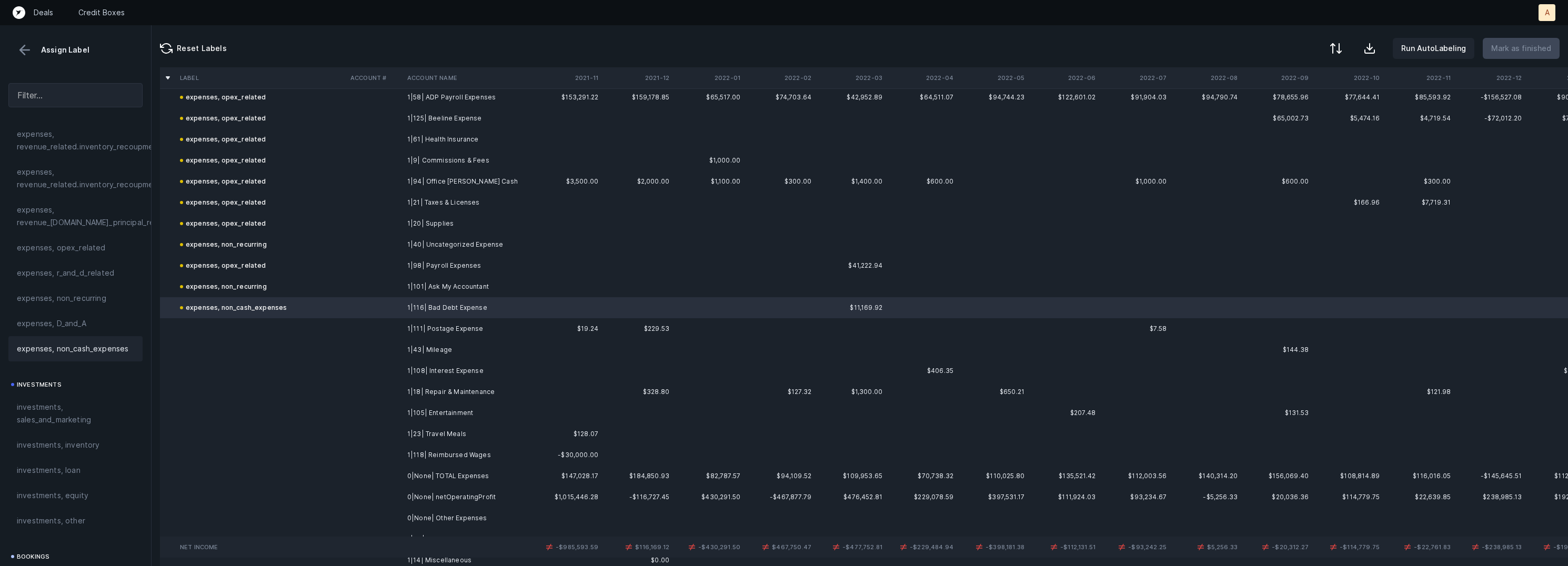
scroll to position [945, 0]
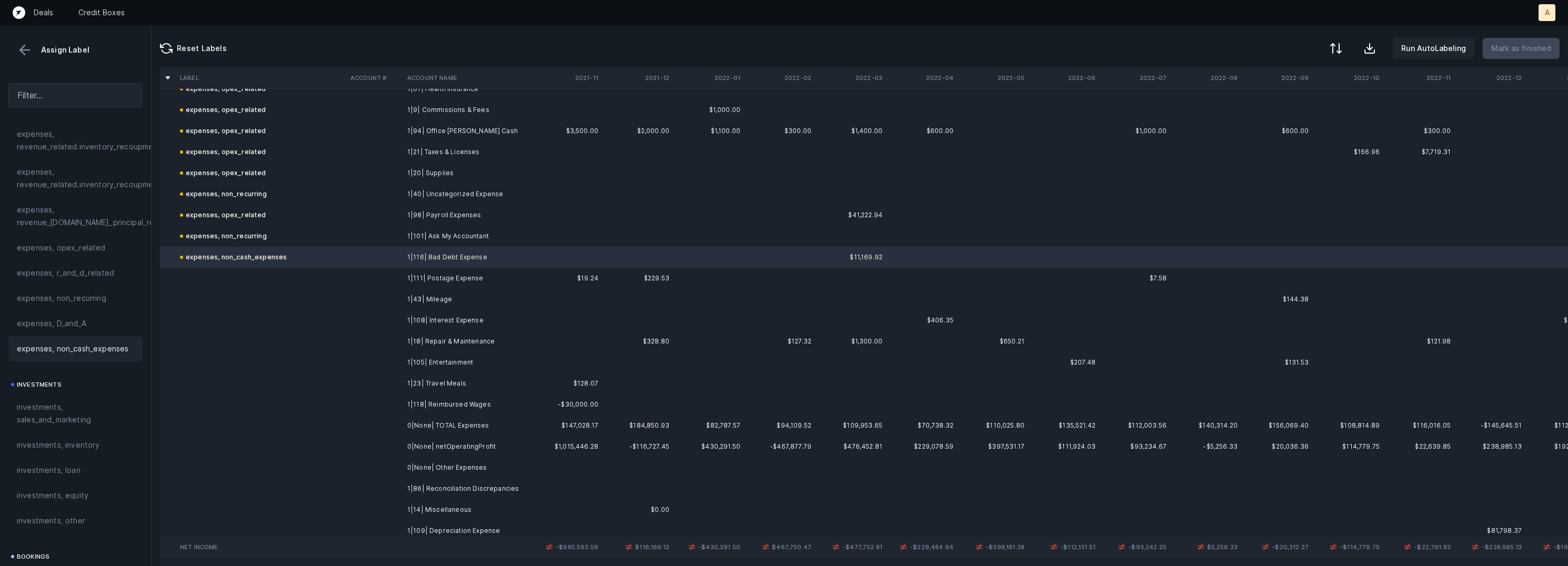
click at [454, 282] on td "1|111| Postage Expense" at bounding box center [467, 278] width 129 height 21
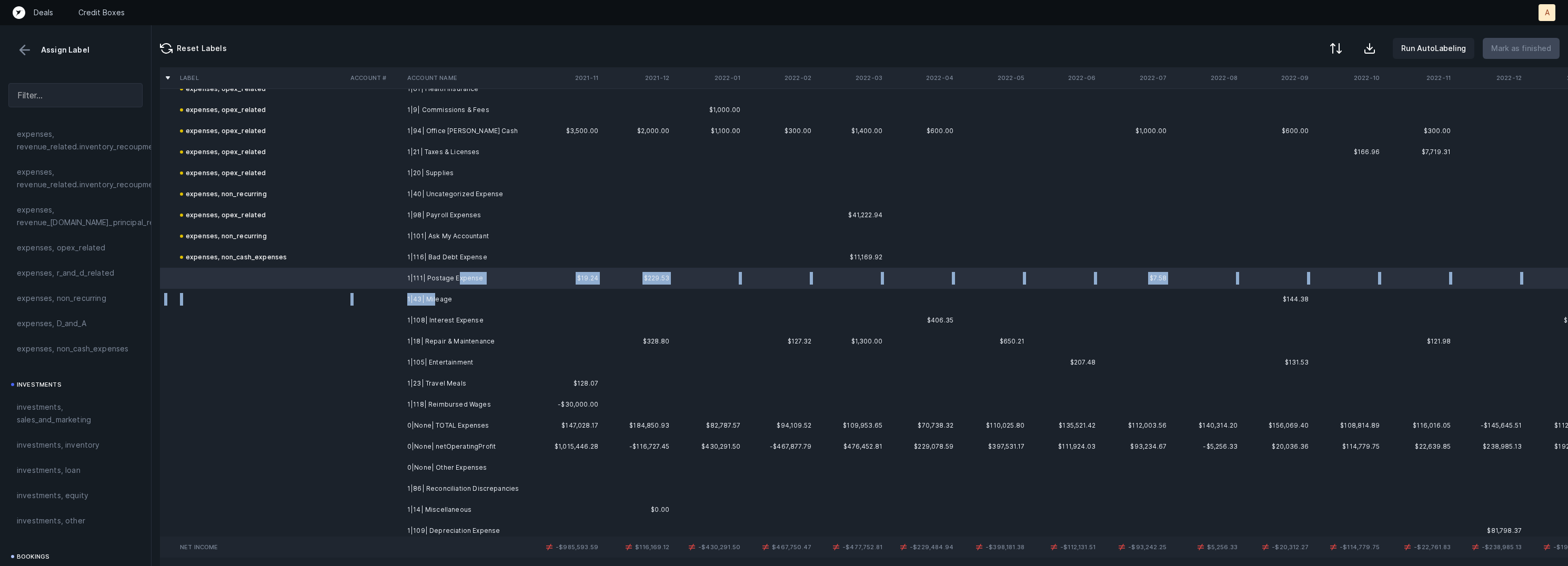
click at [435, 292] on td "1|43| Mileage" at bounding box center [467, 300] width 129 height 21
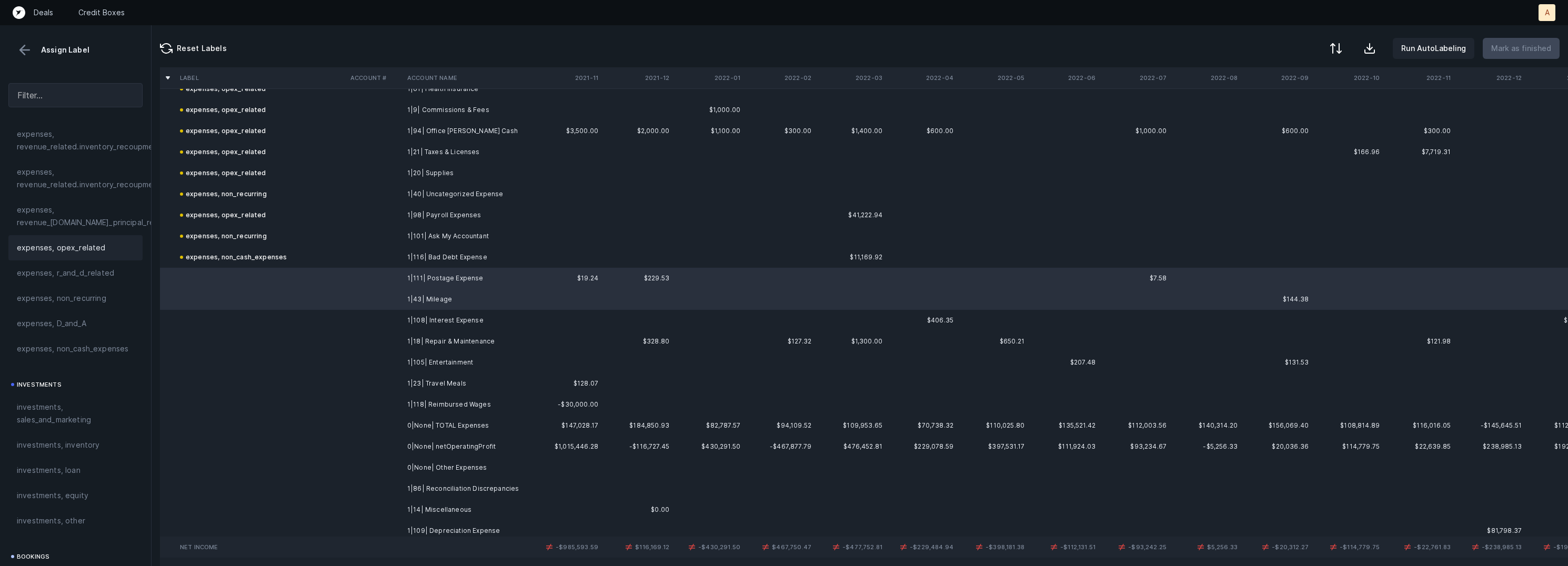
click at [105, 243] on div "expenses, opex_related" at bounding box center [75, 248] width 117 height 13
click at [417, 318] on td "1|108| Interest Expense" at bounding box center [467, 320] width 129 height 21
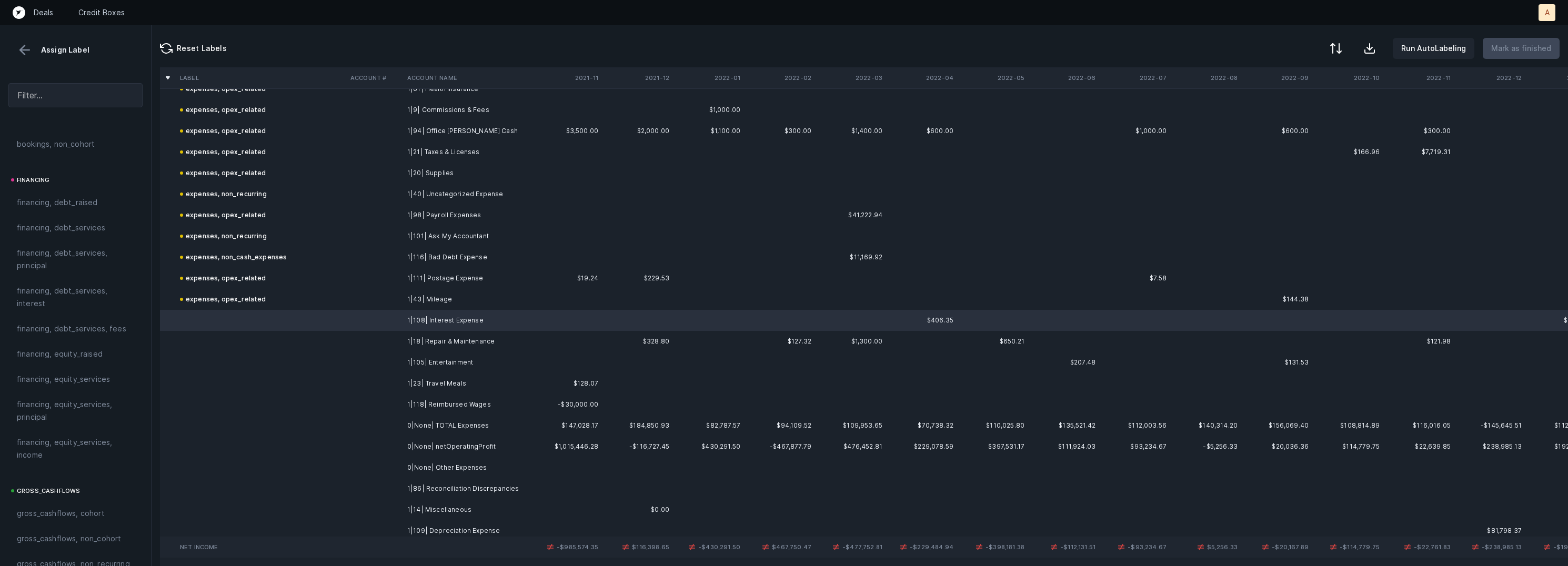
scroll to position [755, 0]
click at [71, 320] on span "financing, debt_services, interest" at bounding box center [75, 316] width 117 height 25
click at [390, 337] on td at bounding box center [374, 342] width 57 height 21
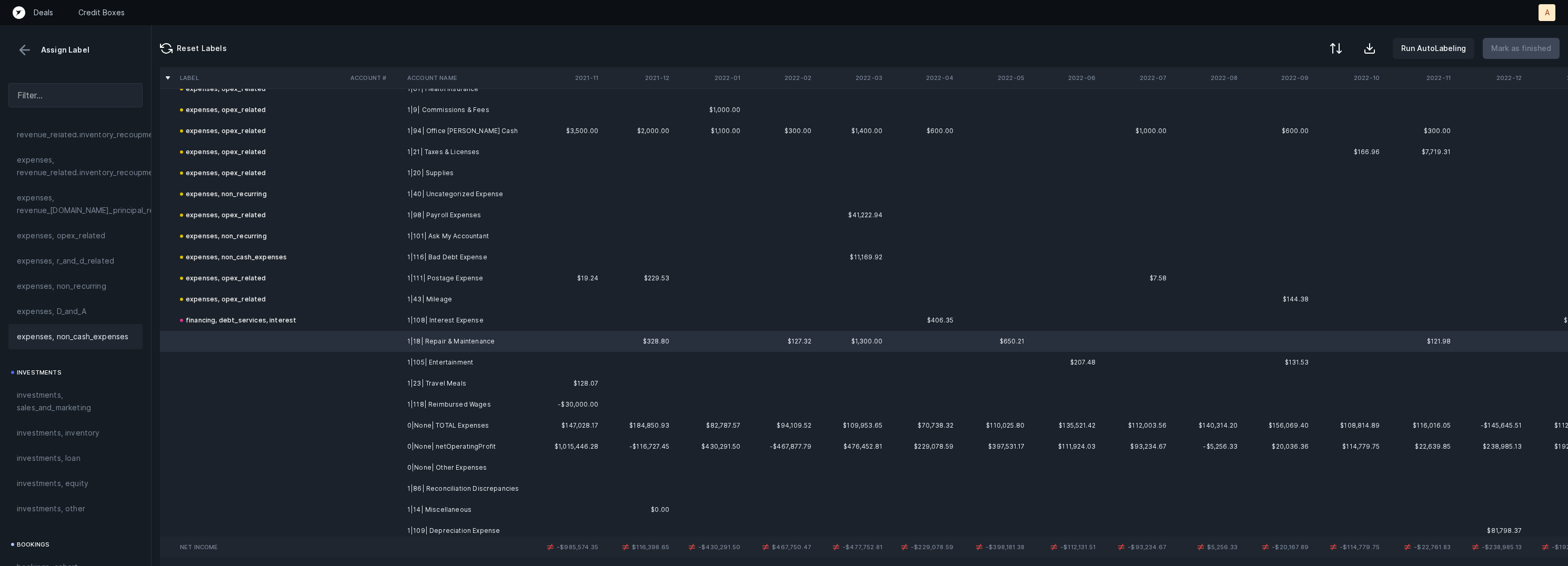
scroll to position [288, 0]
click at [90, 260] on div "expenses, opex_related" at bounding box center [76, 272] width 134 height 25
click at [453, 358] on td "1|105| Entertainment" at bounding box center [467, 363] width 129 height 21
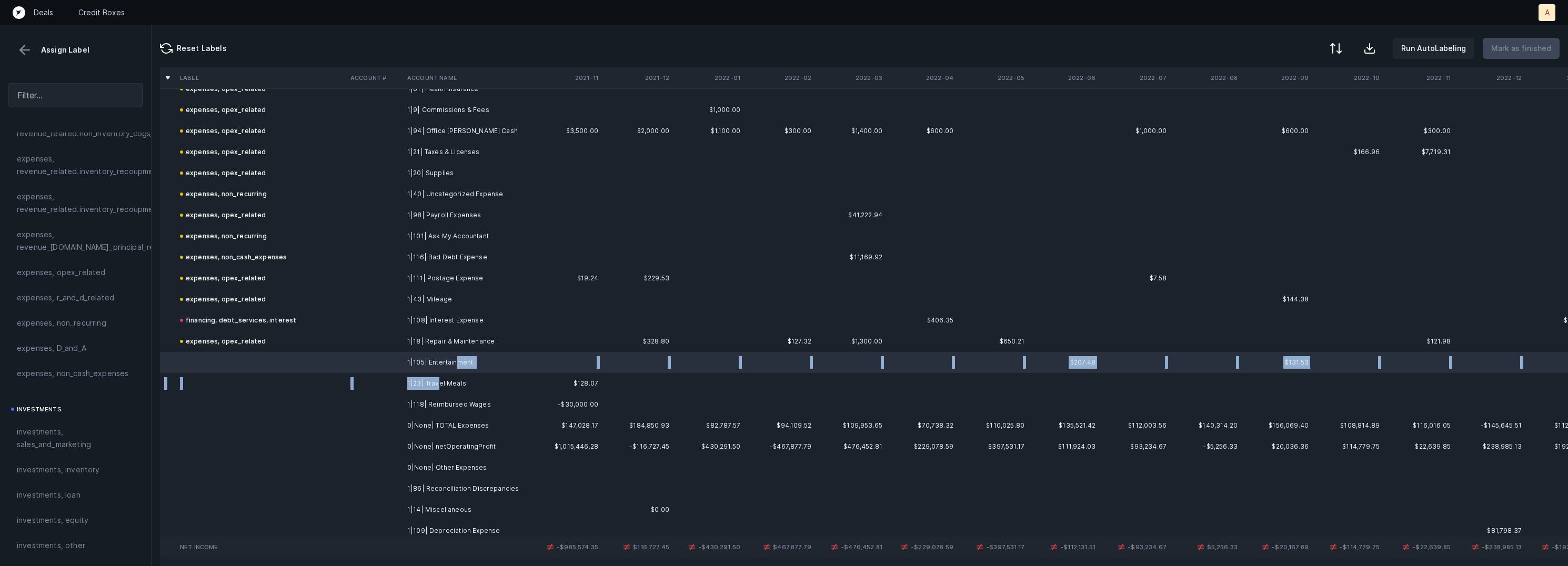
click at [437, 380] on td "1|23| Travel Meals" at bounding box center [467, 384] width 129 height 21
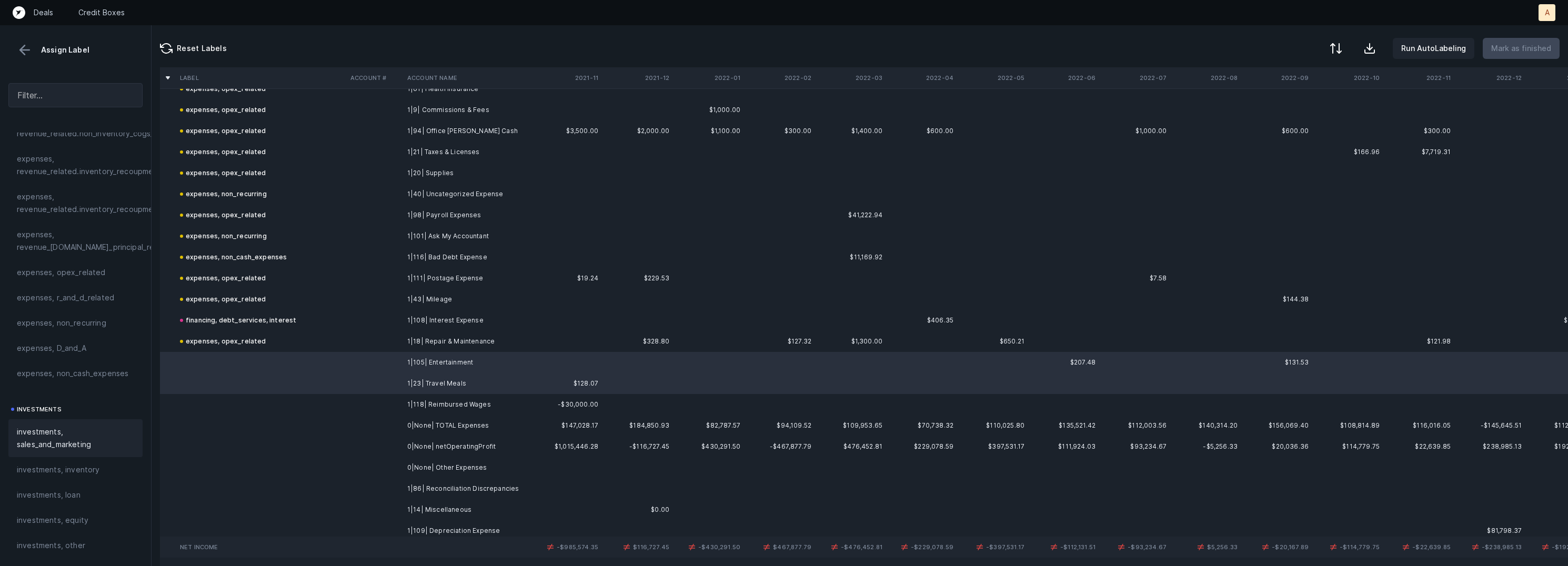
click at [66, 434] on span "investments, sales_and_marketing" at bounding box center [75, 438] width 117 height 25
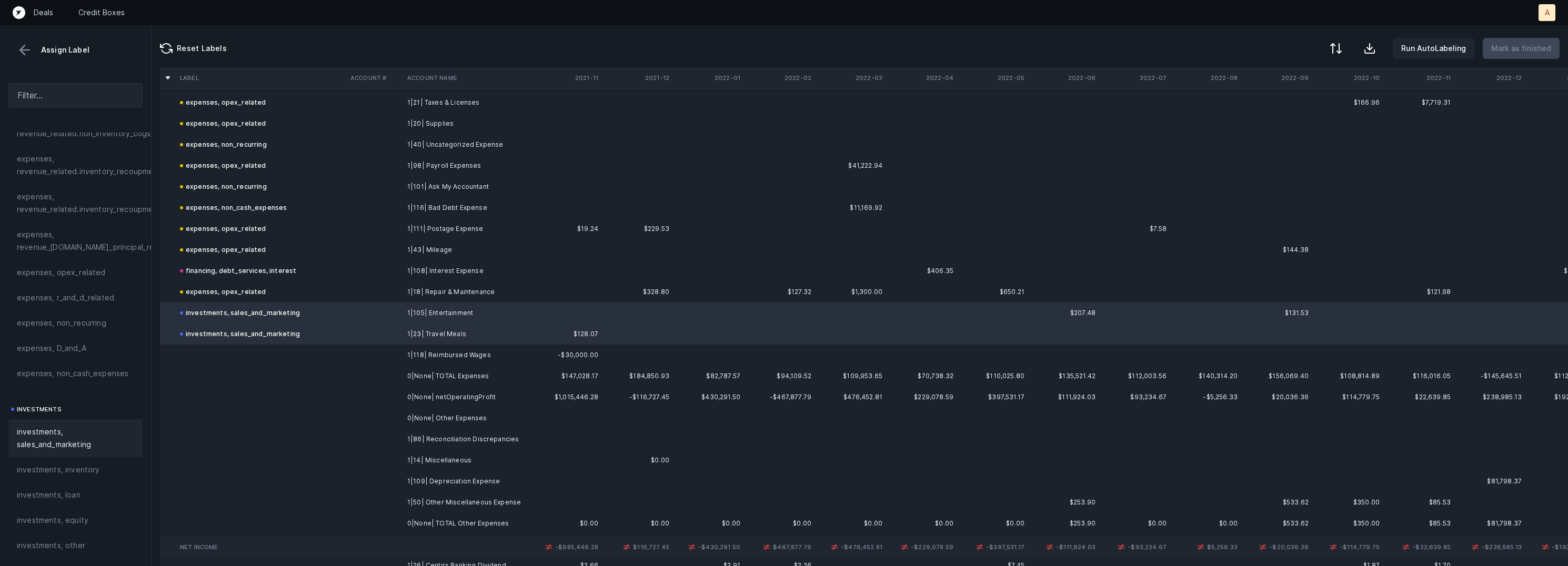
scroll to position [1009, 0]
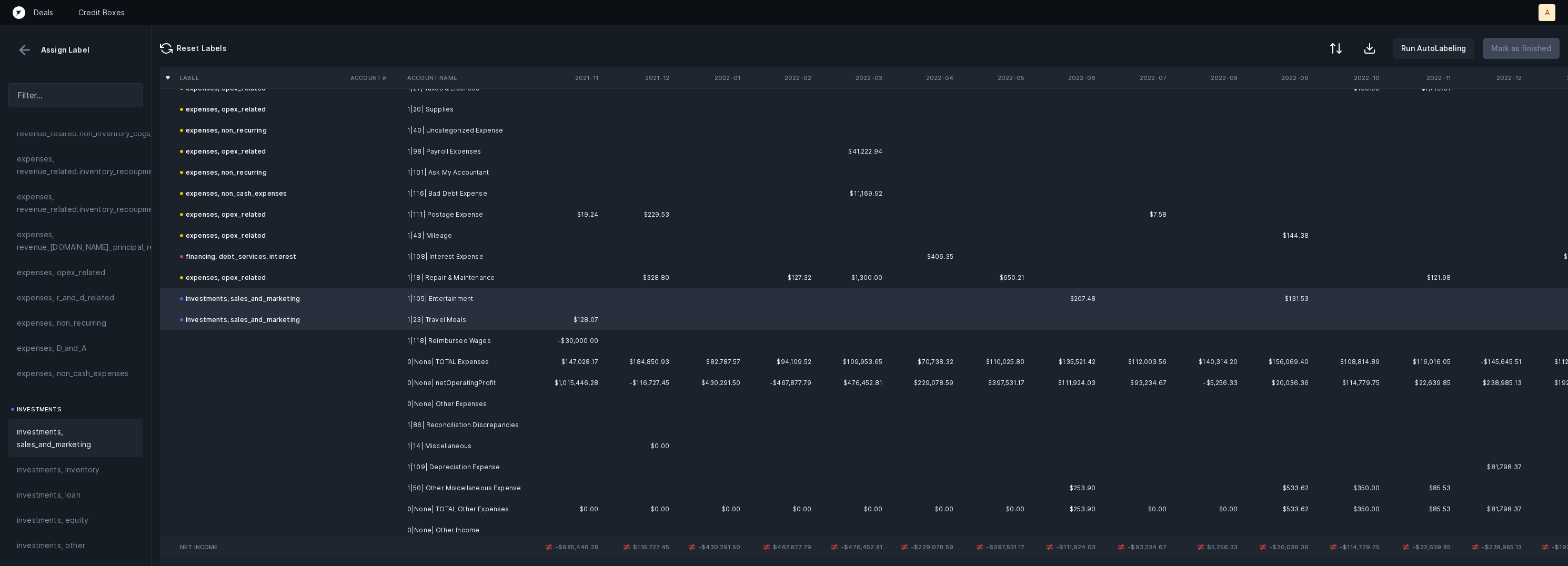
click at [352, 347] on td at bounding box center [374, 341] width 57 height 21
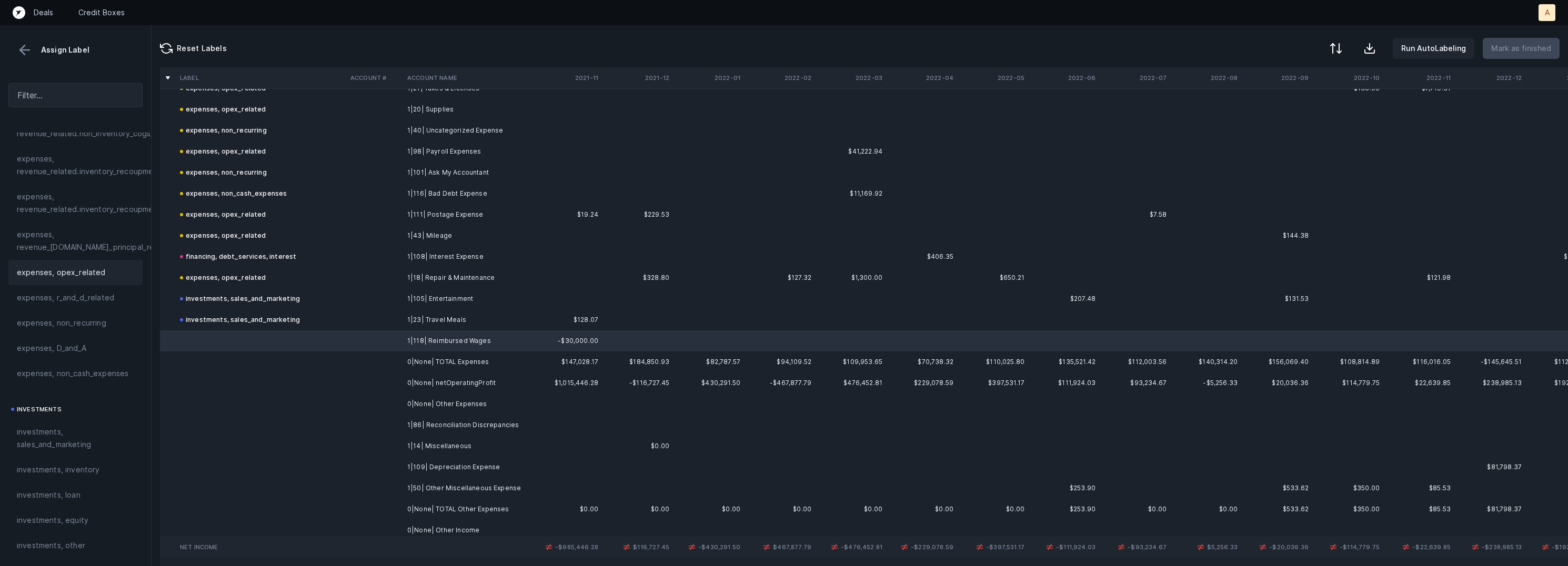
click at [98, 267] on span "expenses, opex_related" at bounding box center [61, 272] width 89 height 13
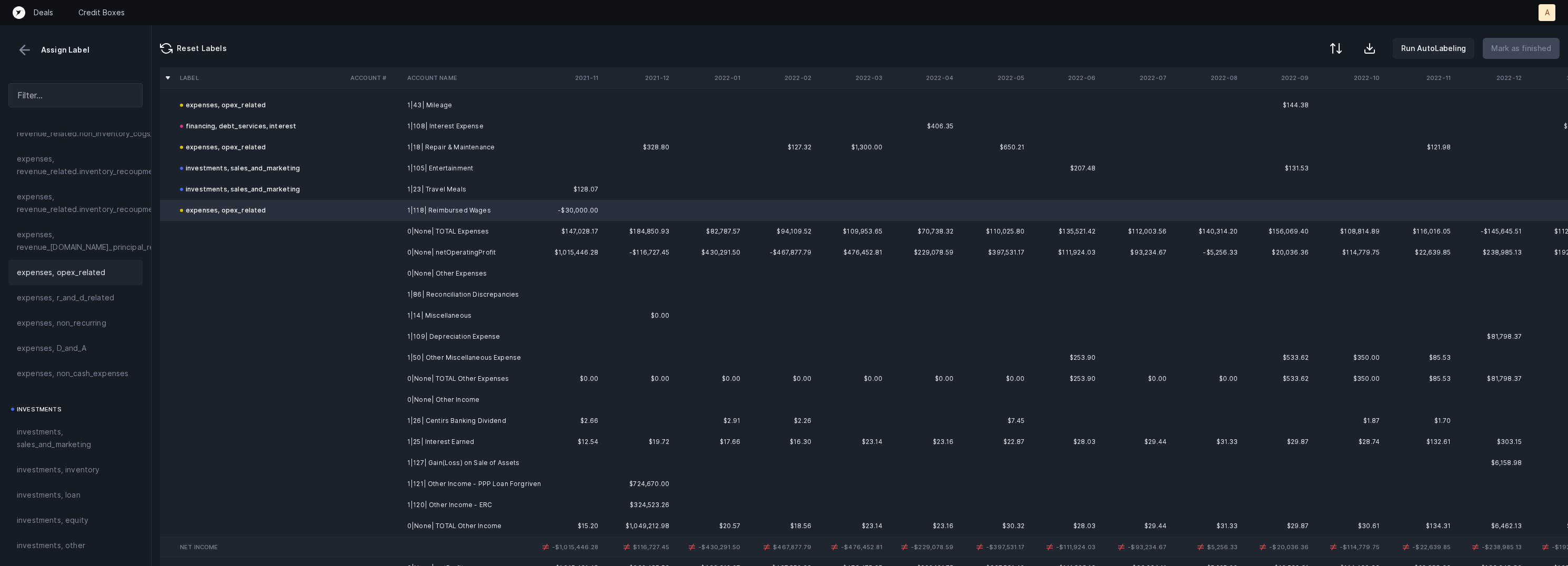
scroll to position [1154, 0]
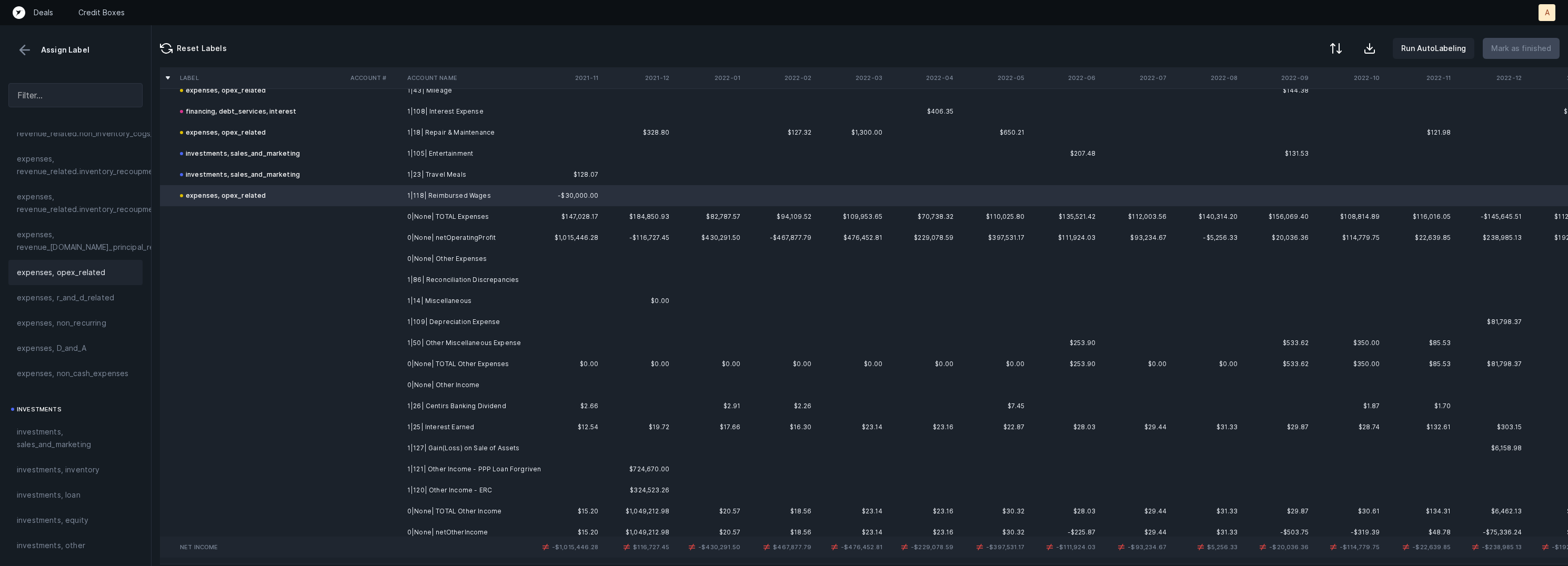
click at [390, 281] on td at bounding box center [374, 280] width 57 height 21
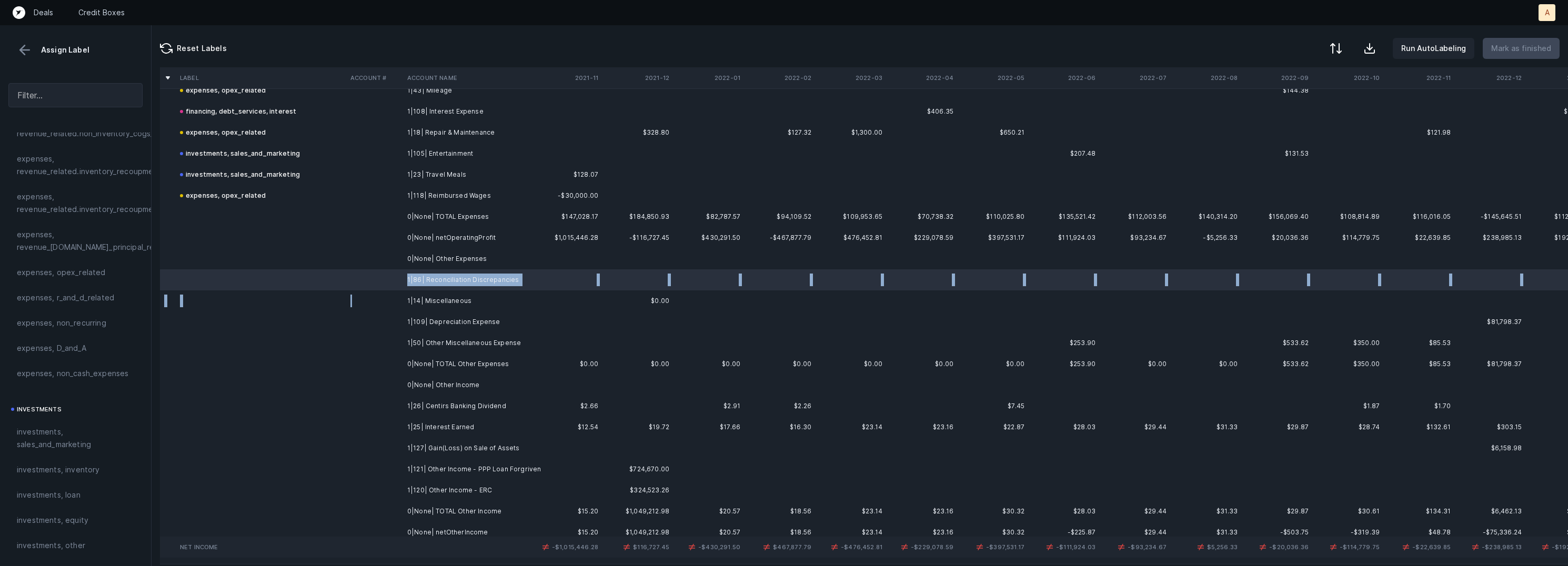
click at [393, 300] on td at bounding box center [374, 301] width 57 height 21
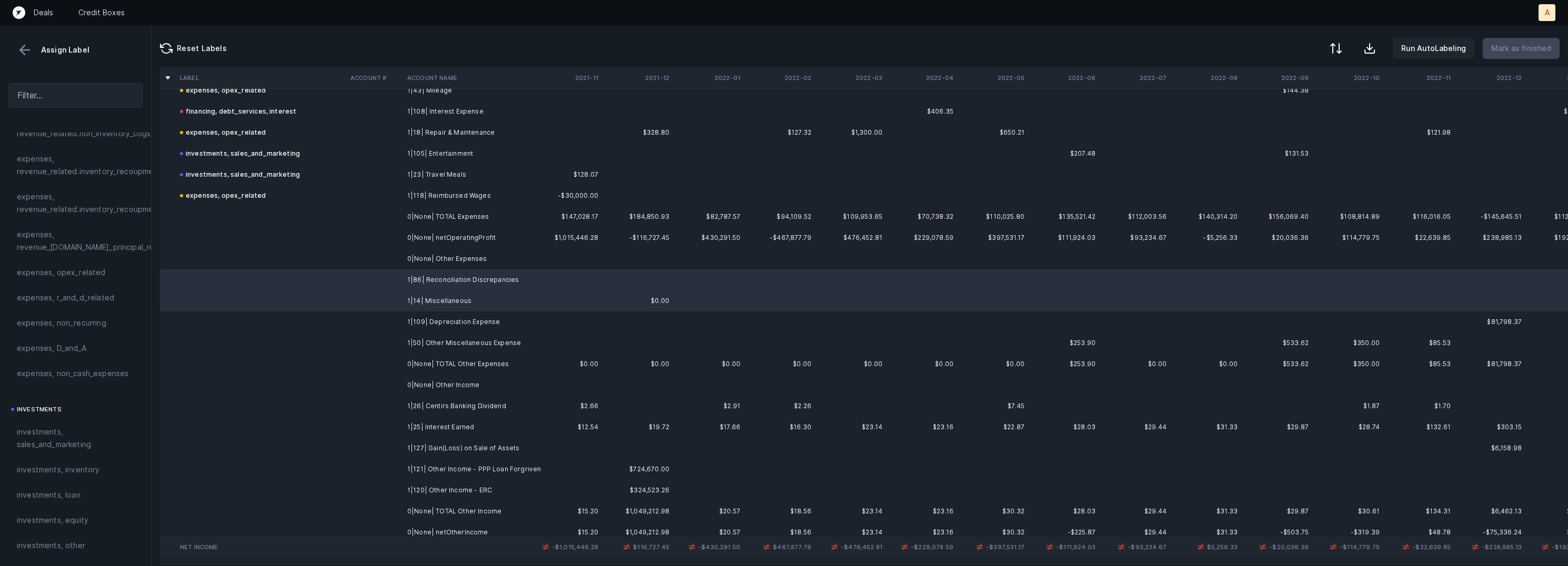
click at [349, 315] on td at bounding box center [374, 322] width 57 height 21
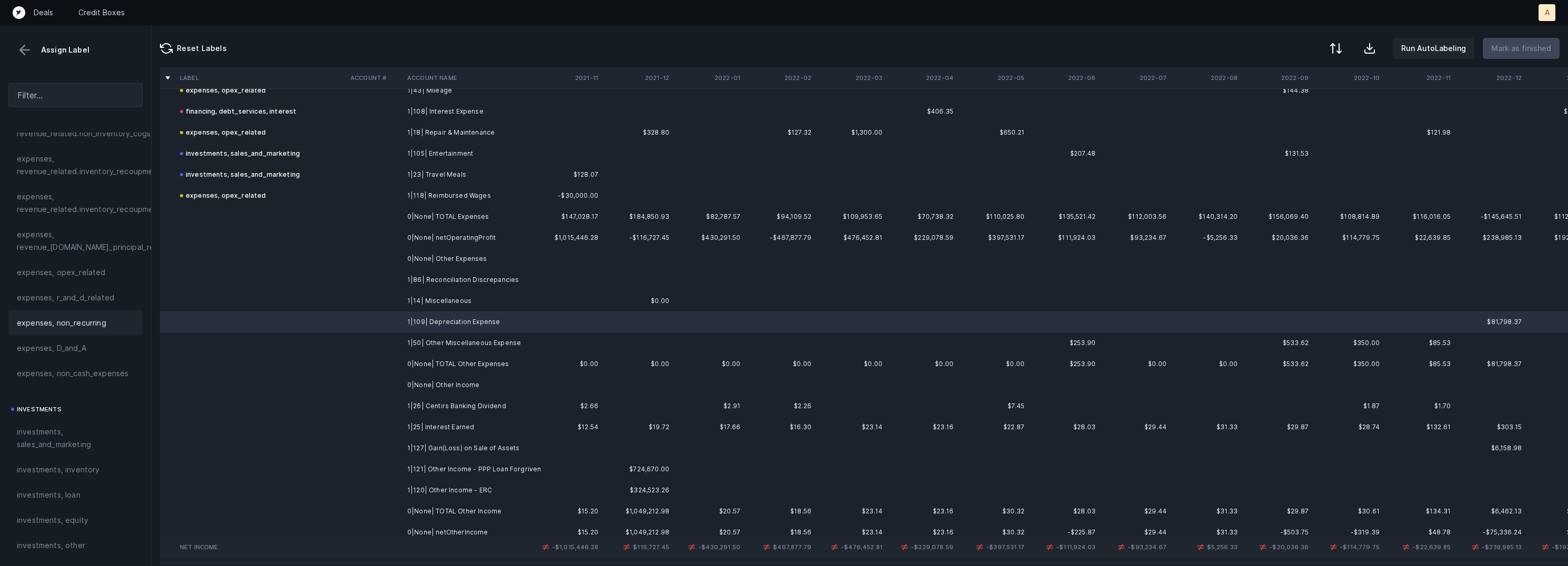
click at [105, 332] on div "expenses, non_recurring" at bounding box center [76, 323] width 134 height 25
click at [95, 337] on div "expenses, D_and_A" at bounding box center [76, 348] width 134 height 25
click at [340, 272] on td at bounding box center [261, 280] width 170 height 21
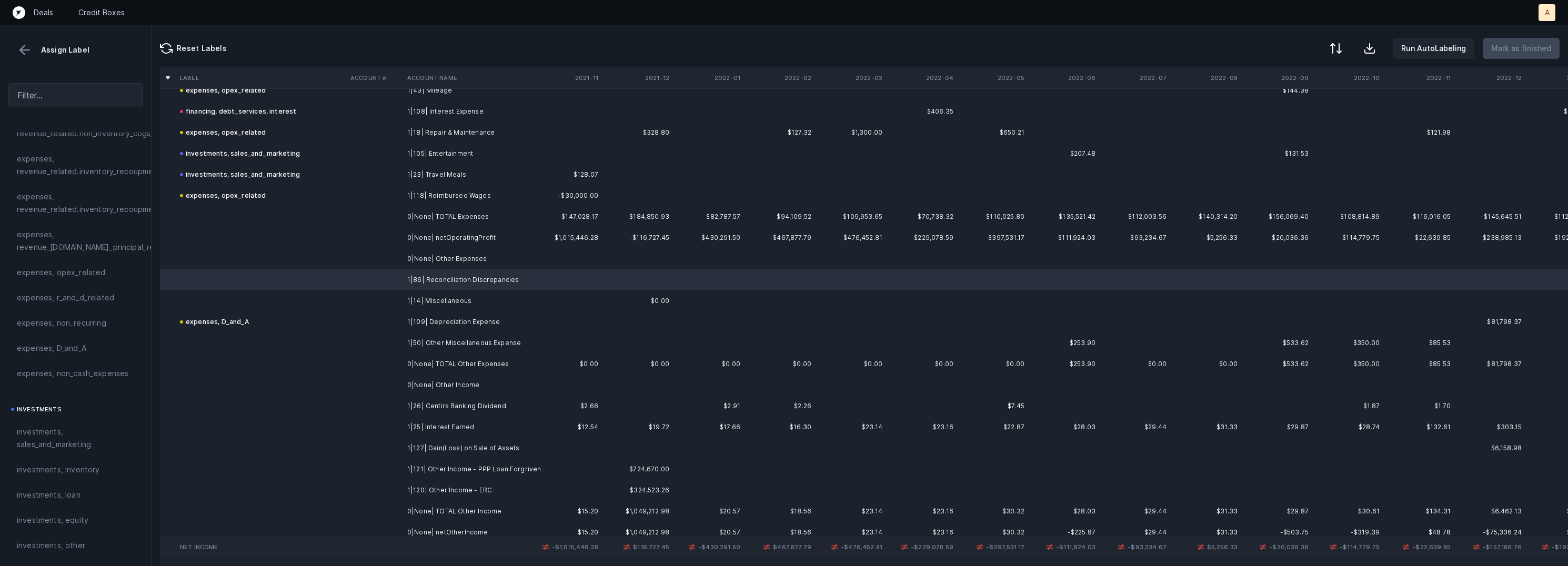
click at [307, 288] on td at bounding box center [261, 280] width 170 height 21
click at [282, 293] on td at bounding box center [261, 301] width 170 height 21
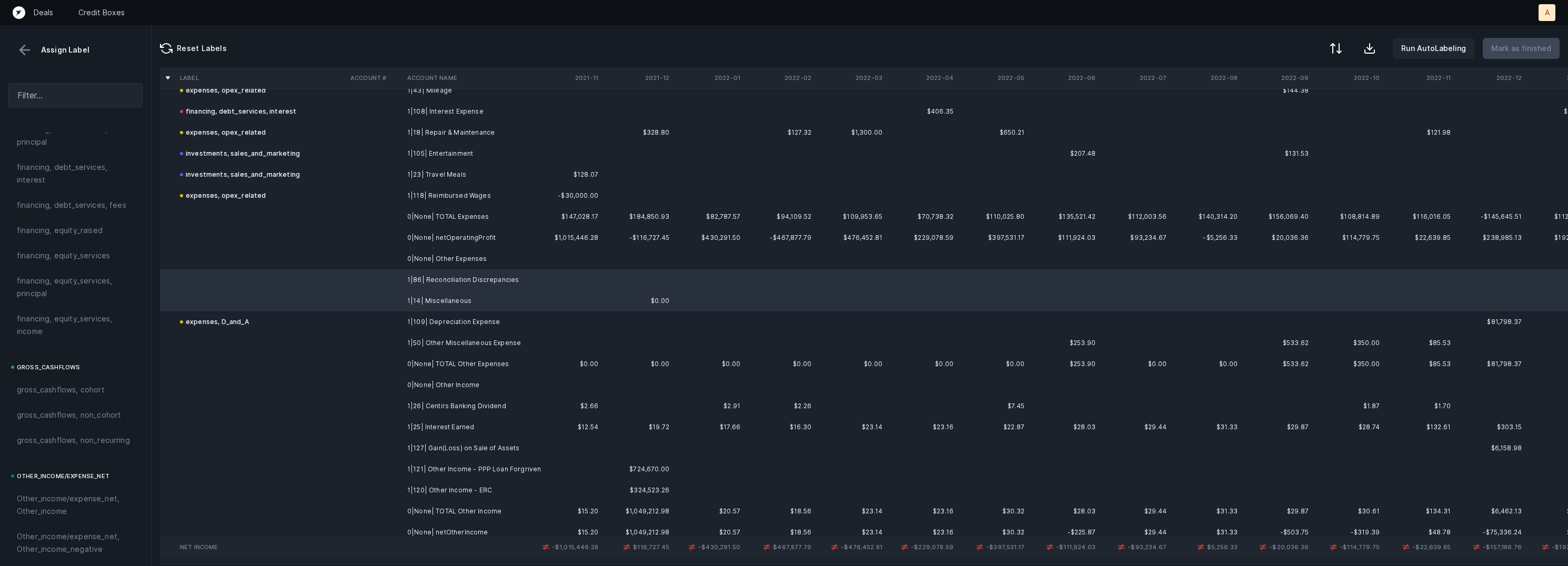
scroll to position [1173, 0]
click at [102, 306] on span "Other_income/expense_net, Other_expense" at bounding box center [75, 308] width 117 height 25
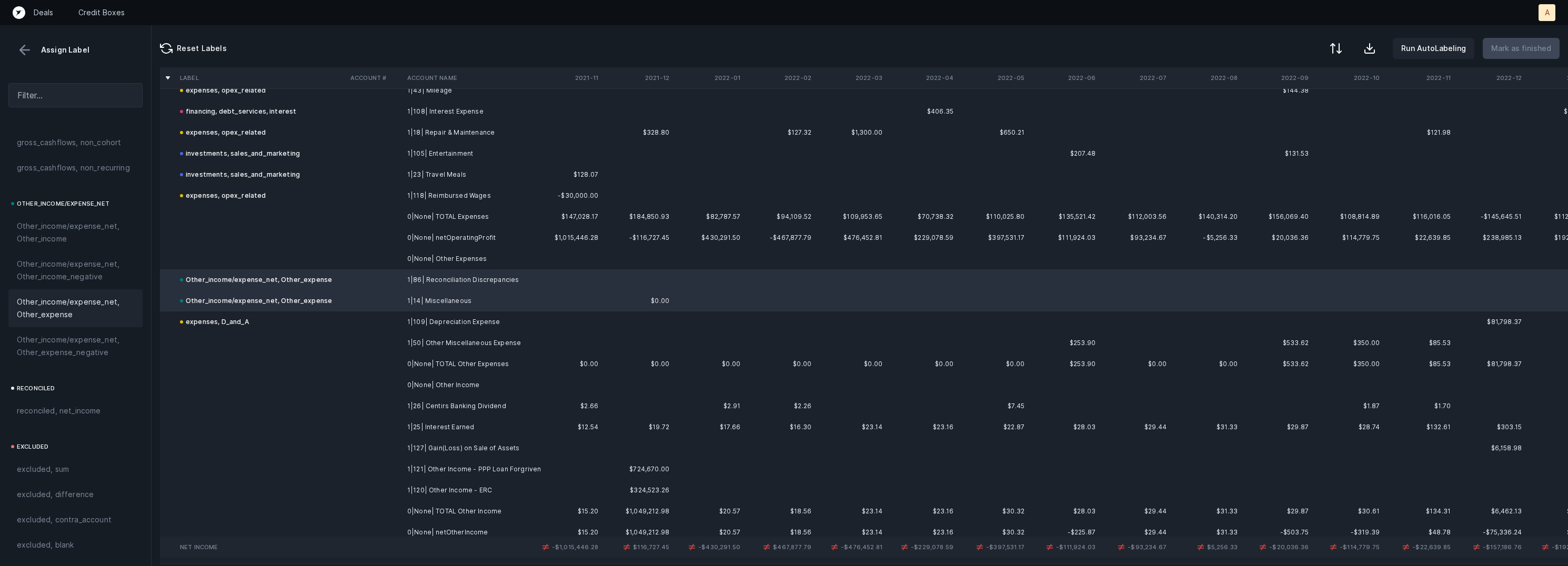
click at [401, 345] on td at bounding box center [374, 343] width 57 height 21
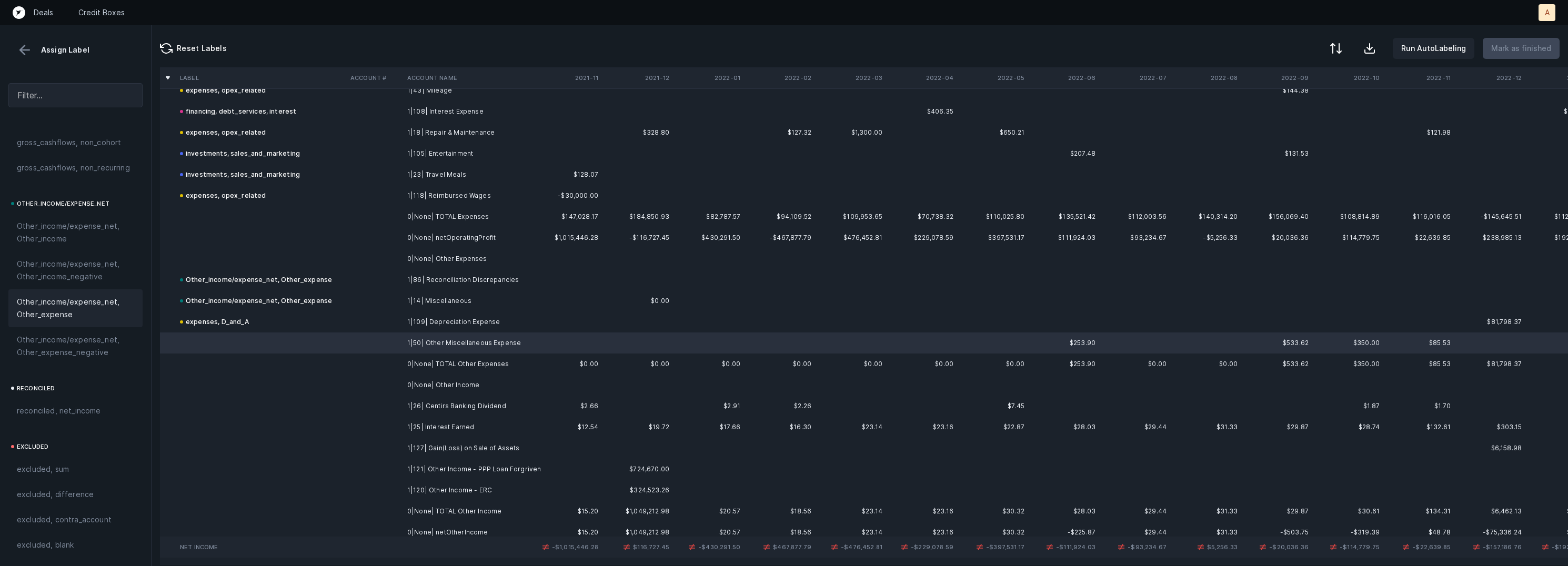
click at [64, 310] on span "Other_income/expense_net, Other_expense" at bounding box center [75, 308] width 117 height 25
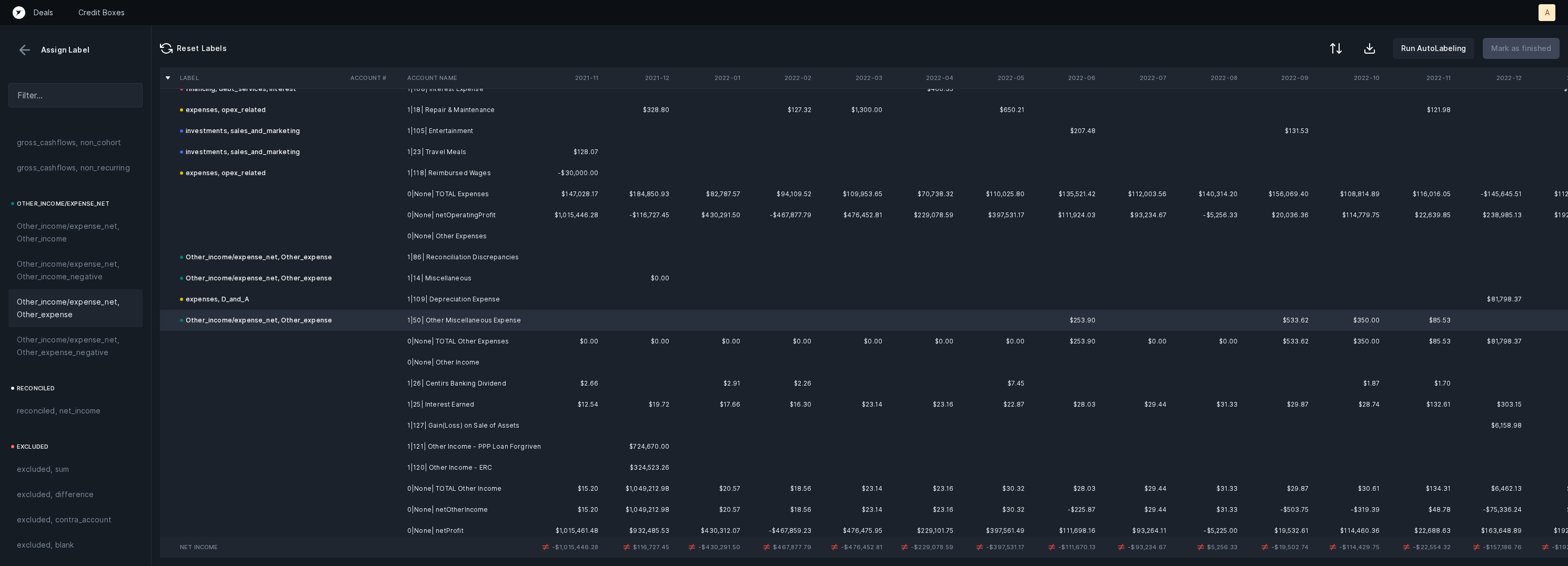
scroll to position [1189, 0]
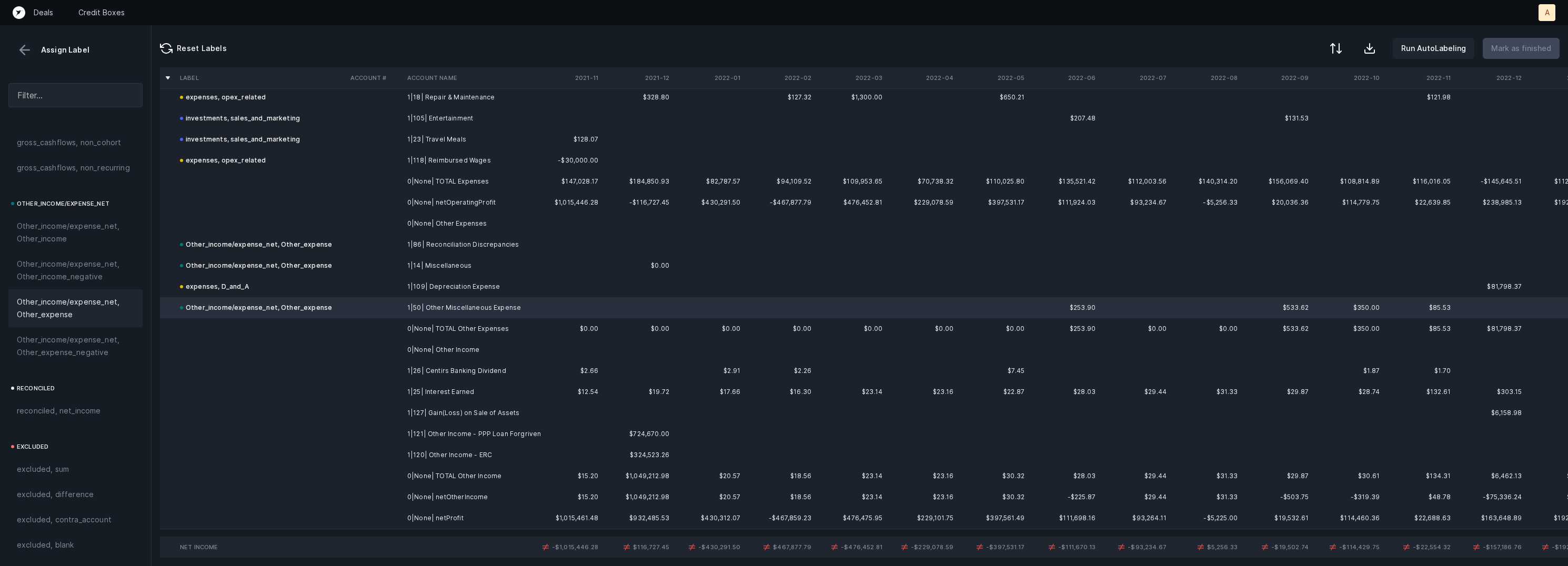
click at [448, 370] on td "1|26| Centirs Banking Dividend" at bounding box center [467, 371] width 129 height 21
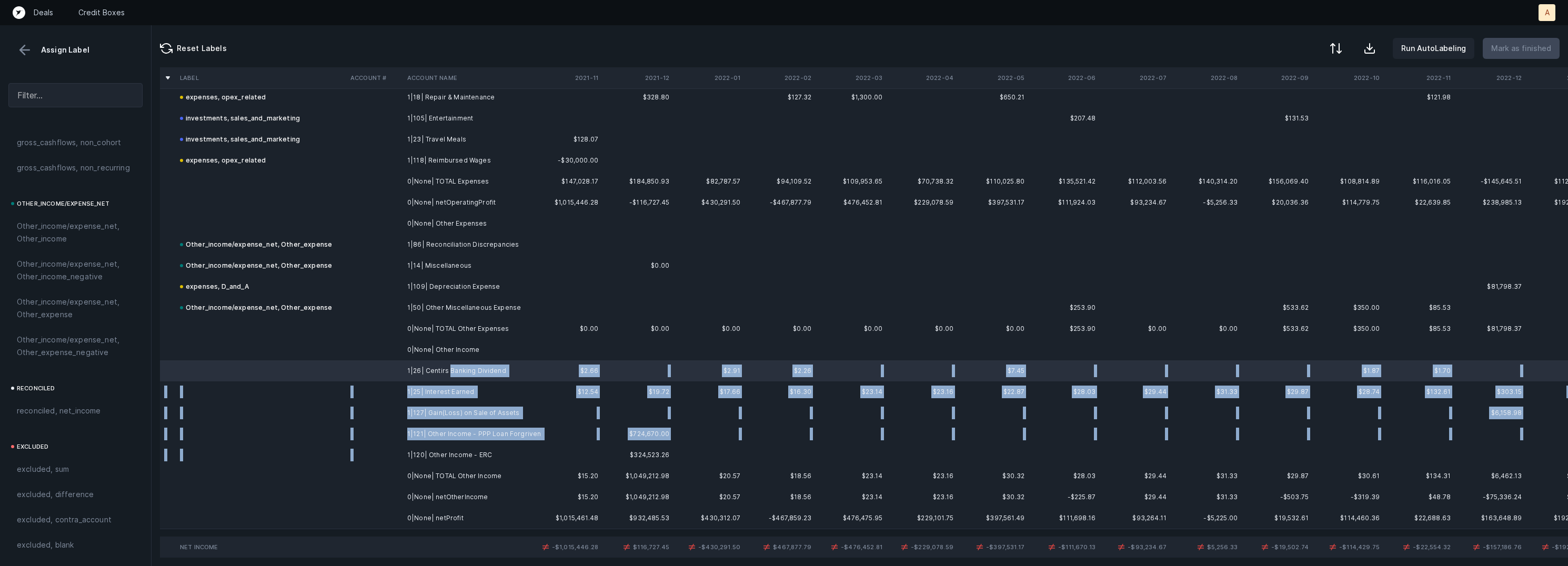
click at [444, 447] on td "1|120| Other Income - ERC" at bounding box center [467, 455] width 129 height 21
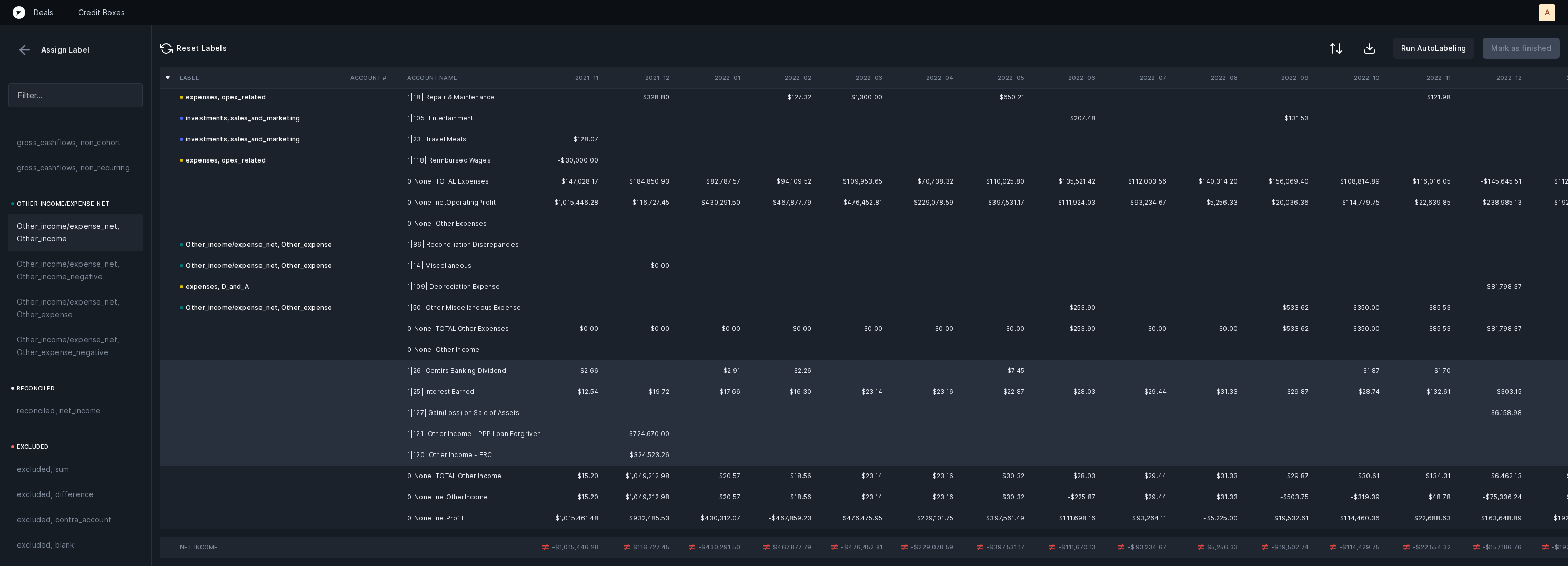
click at [81, 214] on div "Other_income/expense_net, Other_income" at bounding box center [76, 232] width 134 height 38
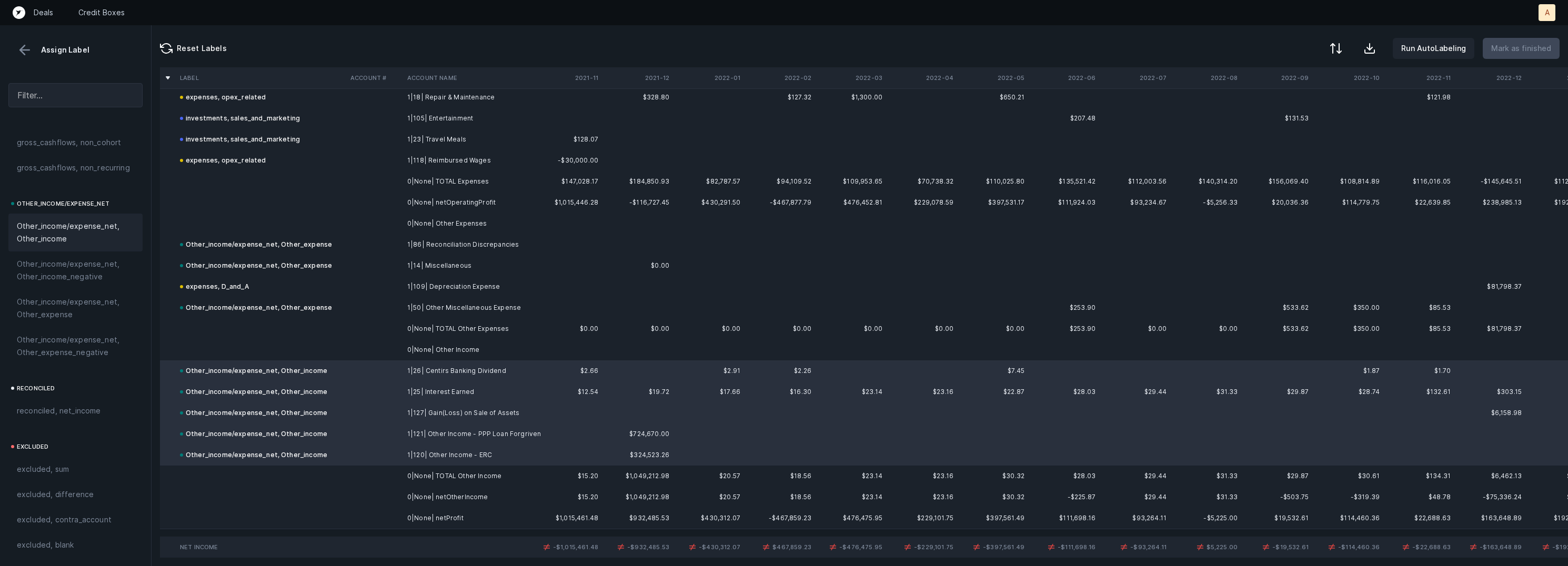
click at [425, 511] on td "0|None| netProfit" at bounding box center [467, 519] width 129 height 21
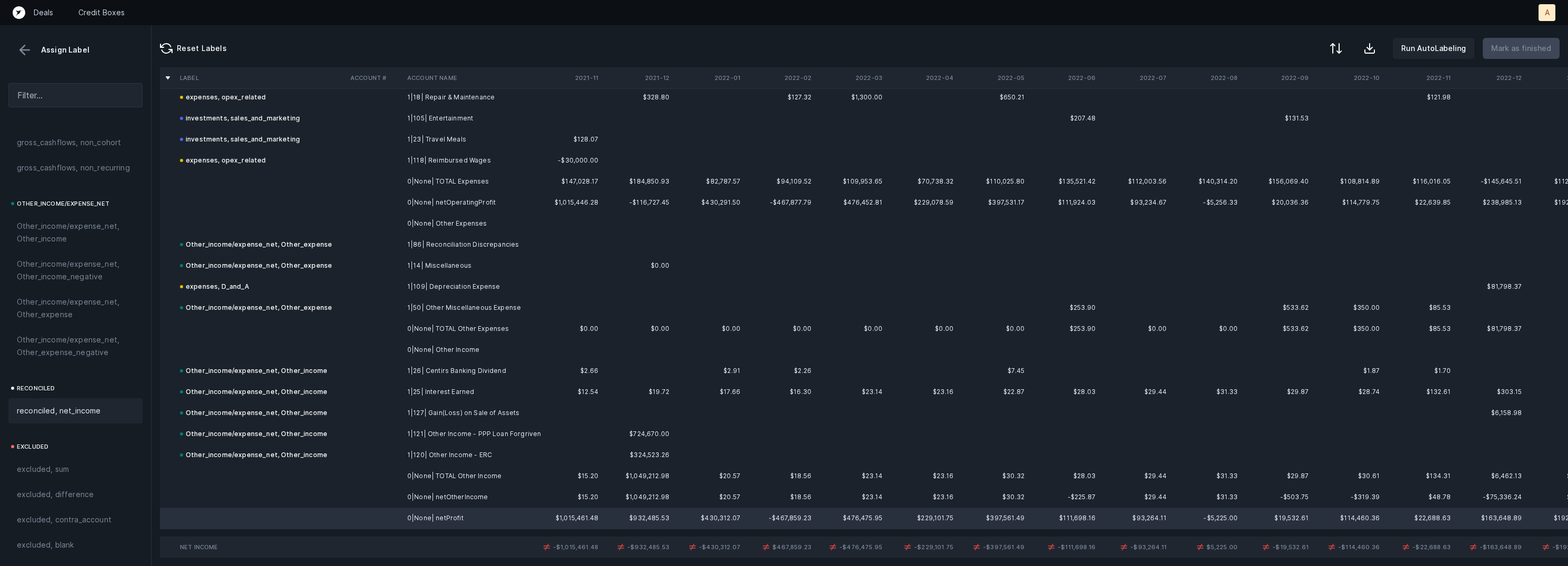
click at [81, 403] on div "reconciled, net_income" at bounding box center [76, 411] width 134 height 25
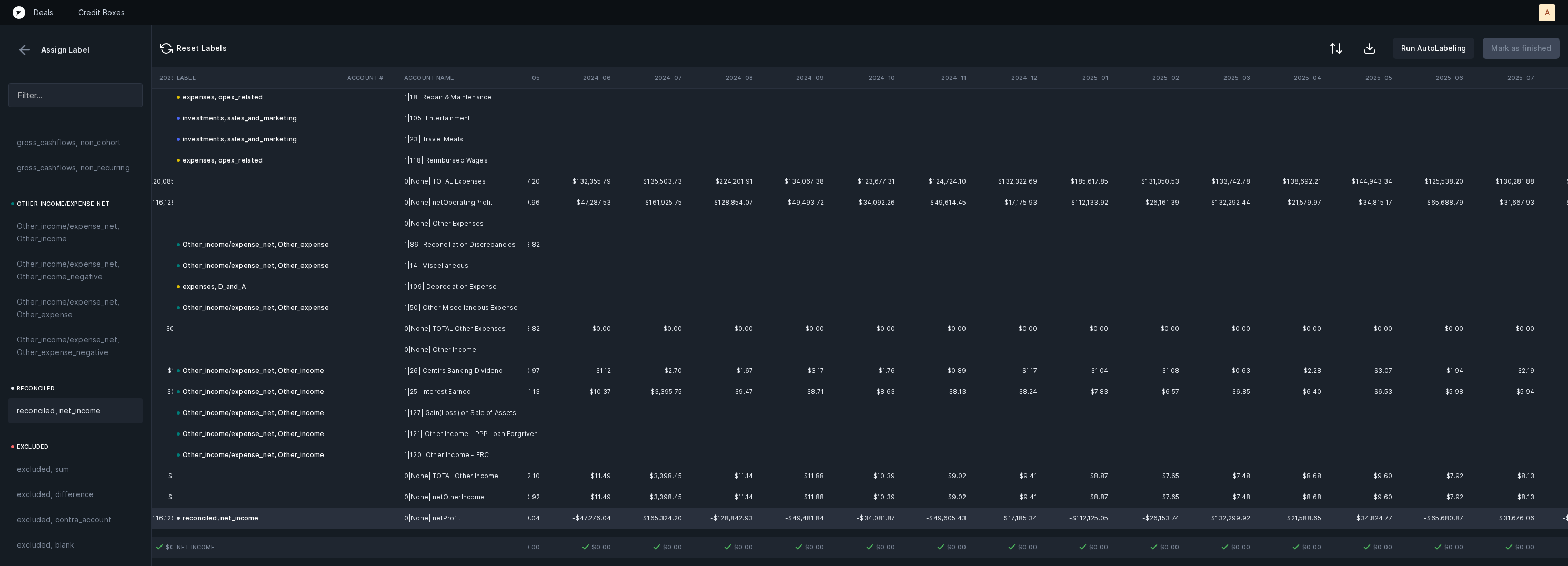
scroll to position [1189, 2373]
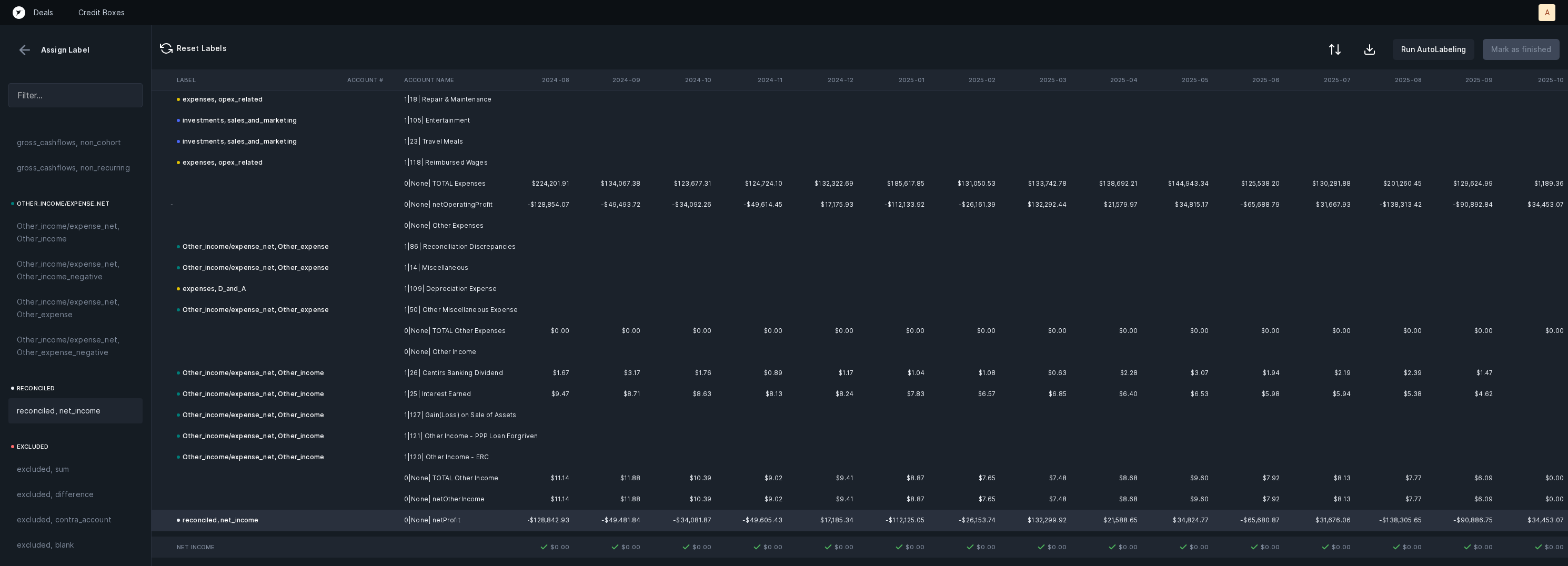
click at [1341, 54] on div at bounding box center [1334, 49] width 13 height 13
click at [1301, 104] on div "By Hum label" at bounding box center [1289, 112] width 105 height 21
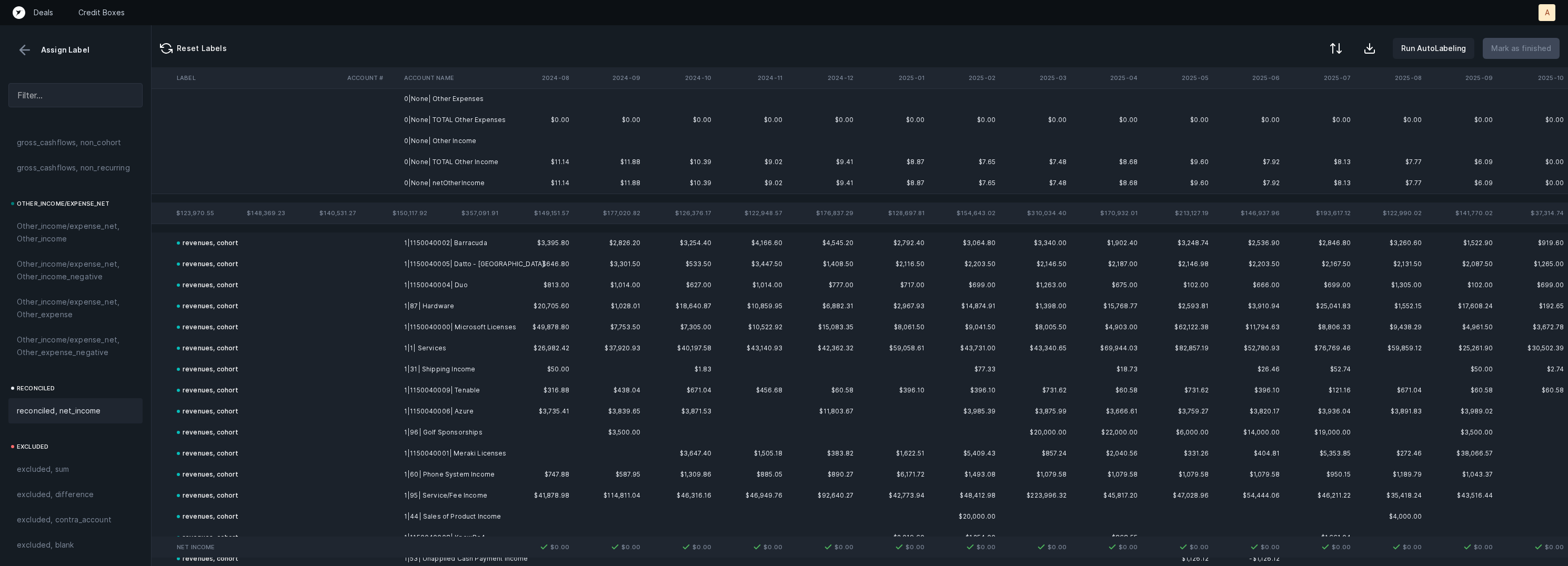
scroll to position [0, 2373]
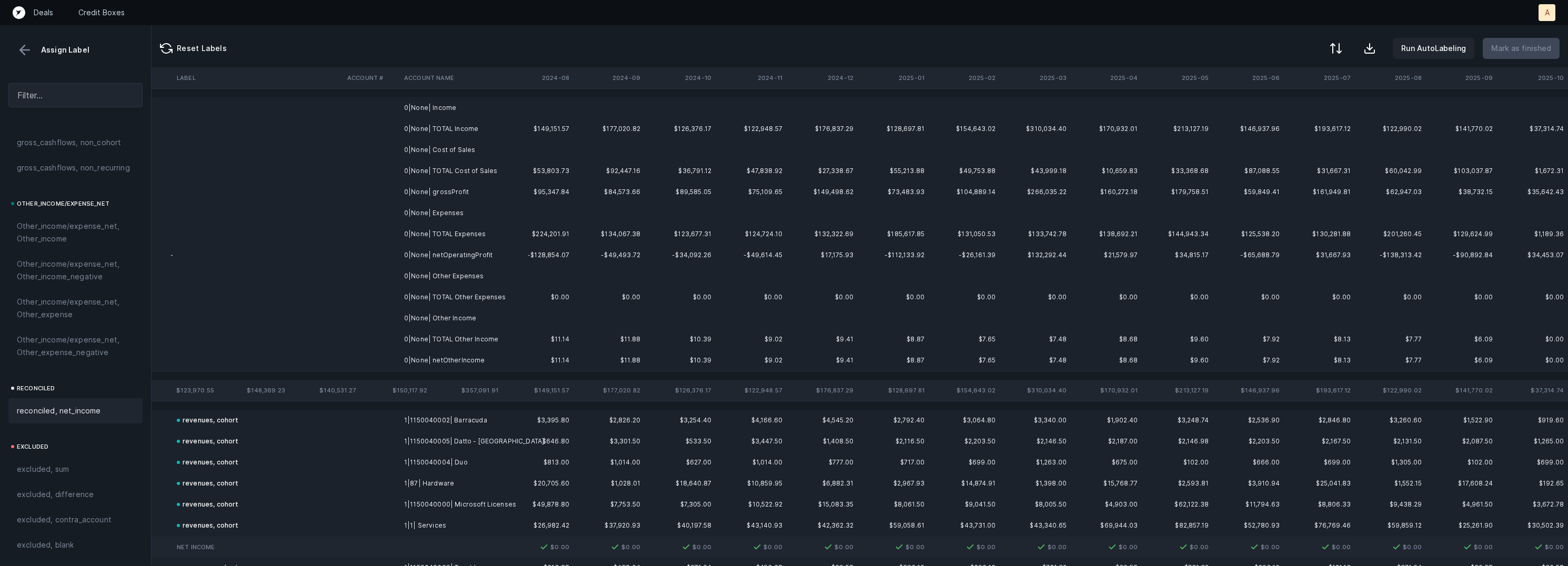
click at [487, 103] on td "0|None| Income" at bounding box center [464, 108] width 129 height 21
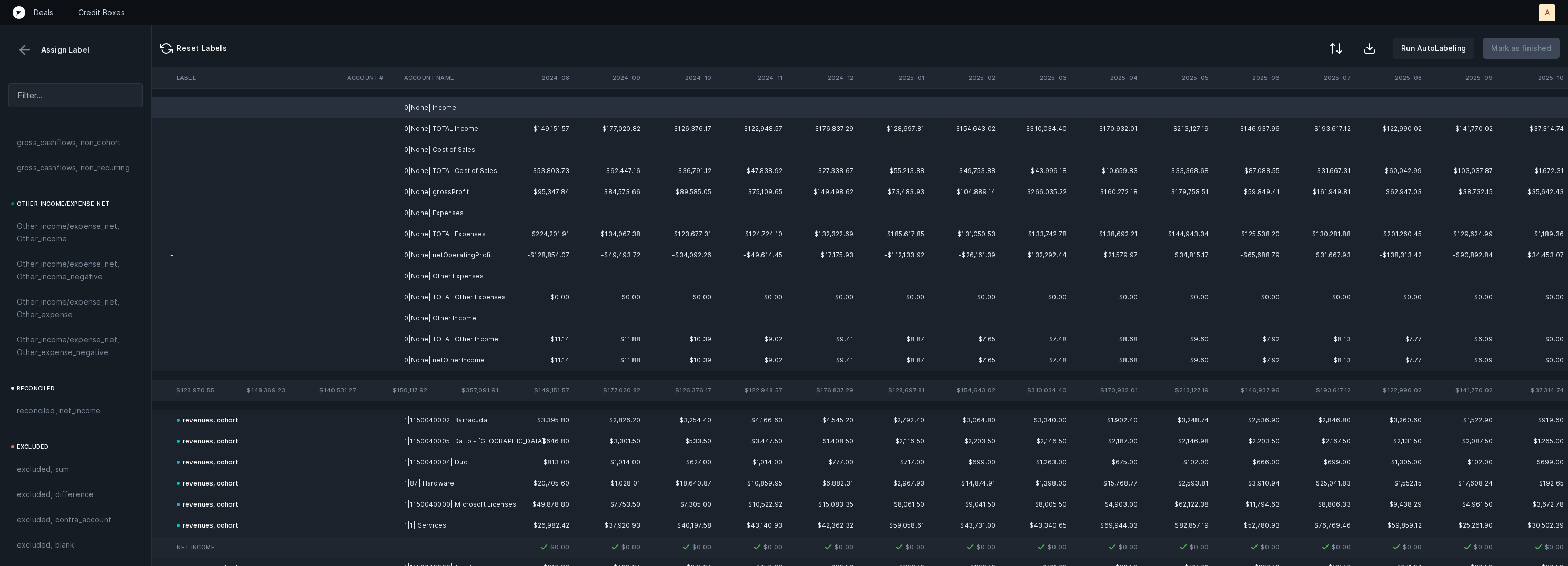
click at [453, 143] on td "0|None| Cost of Sales" at bounding box center [464, 150] width 129 height 21
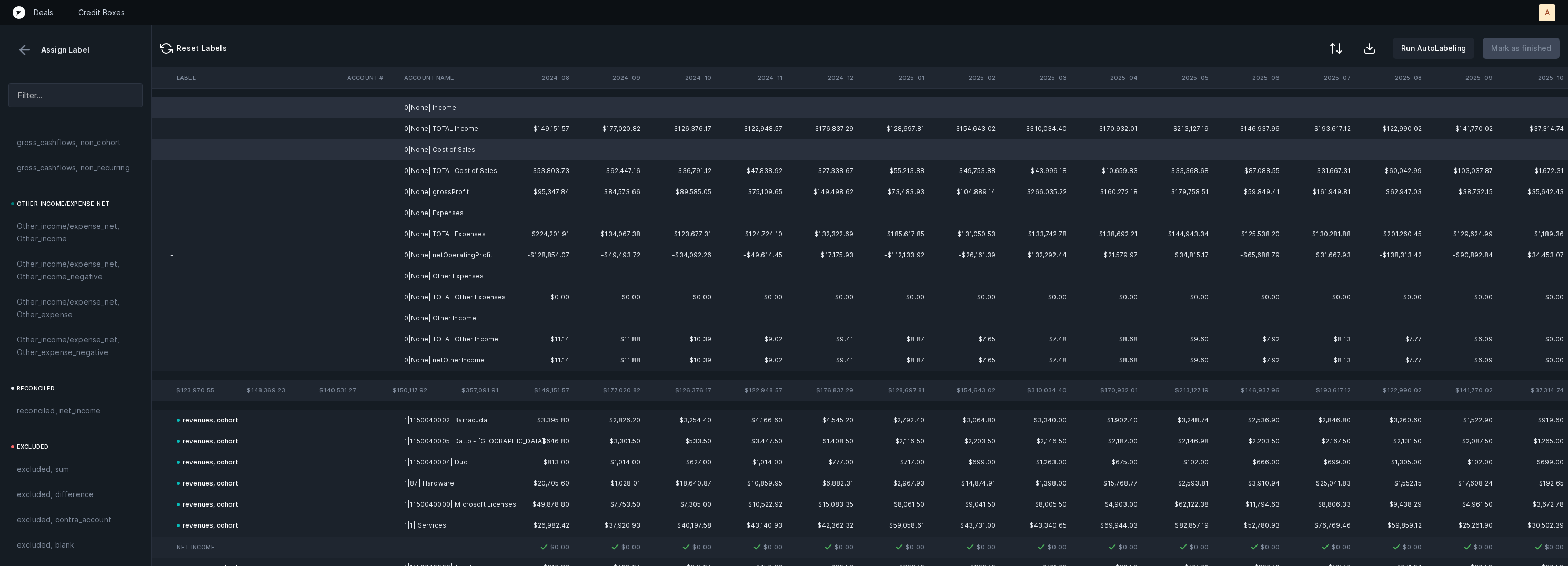
click at [463, 216] on td "0|None| Expenses" at bounding box center [464, 213] width 129 height 21
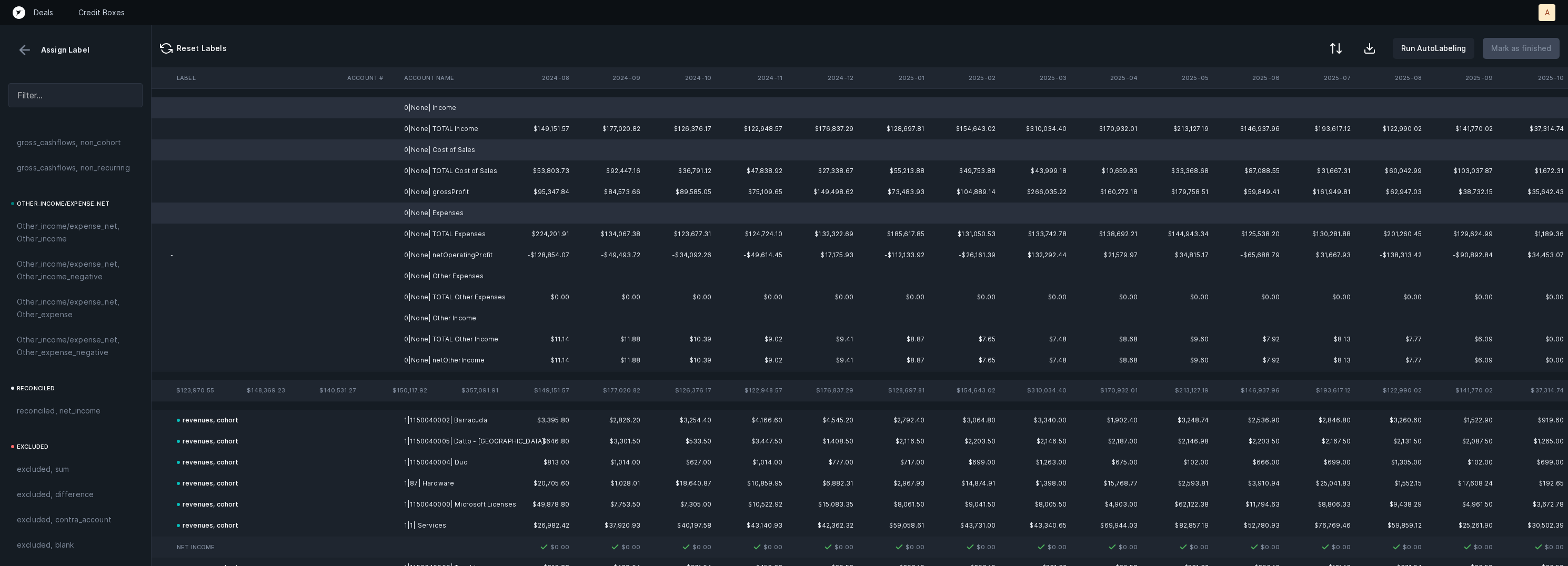
click at [466, 274] on td "0|None| Other Expenses" at bounding box center [464, 276] width 129 height 21
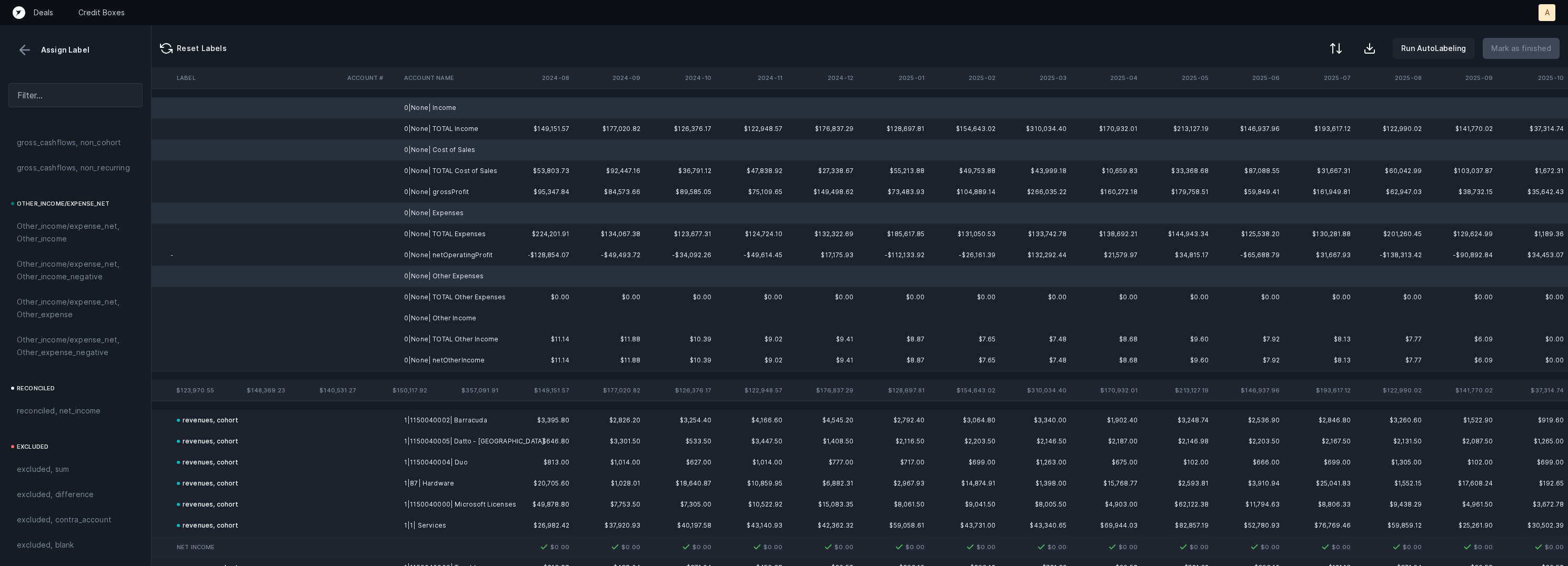
click at [456, 315] on td "0|None| Other Income" at bounding box center [464, 318] width 129 height 21
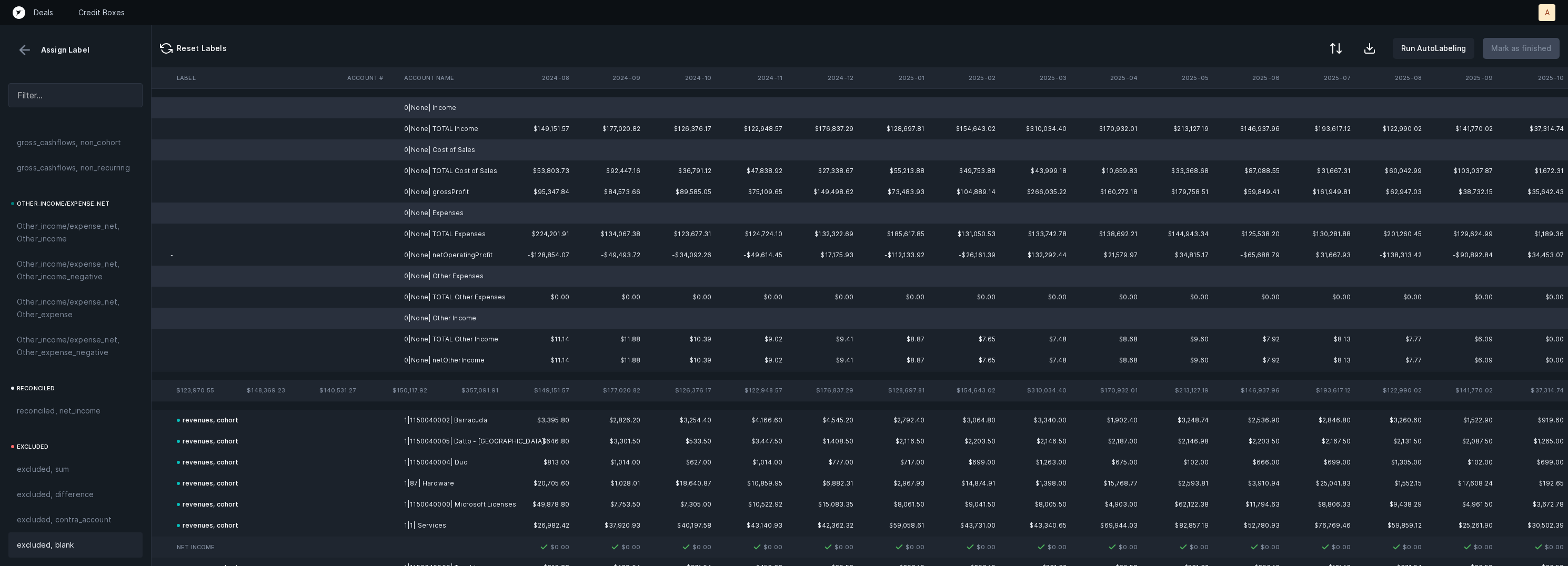
click at [76, 539] on div "excluded, blank" at bounding box center [75, 545] width 117 height 13
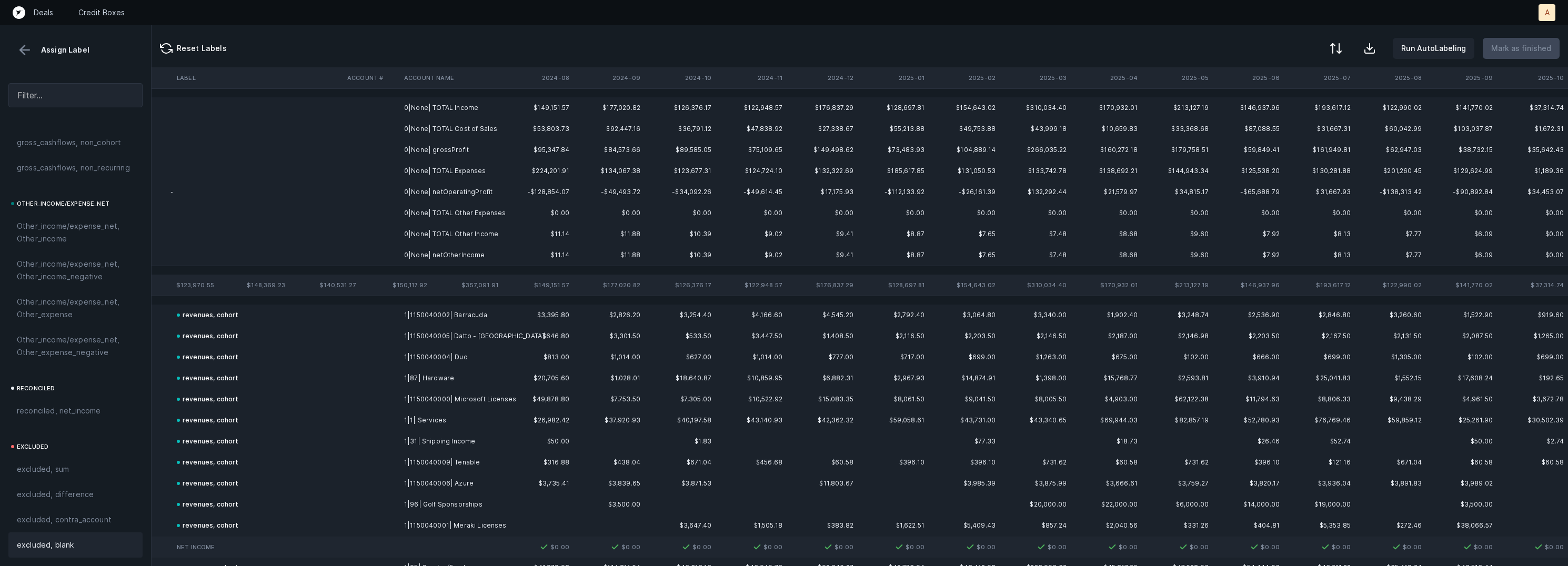
click at [441, 146] on td "0|None| grossProfit" at bounding box center [464, 150] width 129 height 21
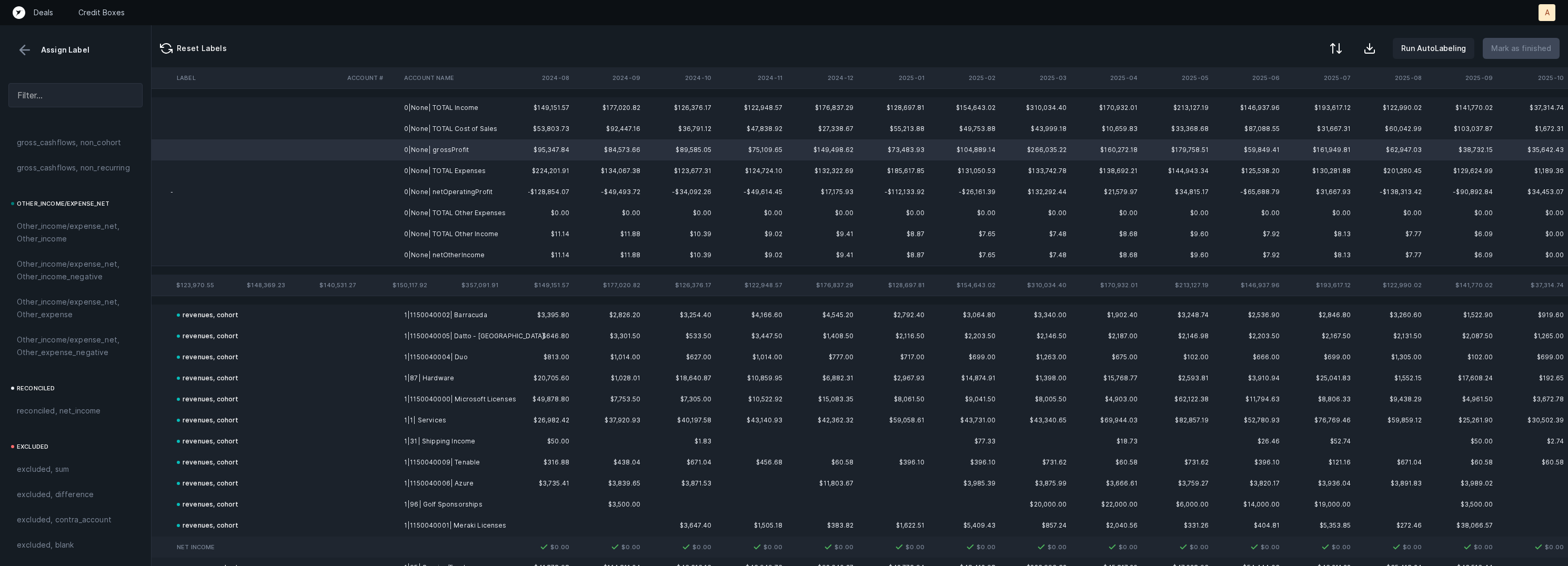
click at [451, 189] on td "0|None| netOperatingProfit" at bounding box center [464, 192] width 129 height 21
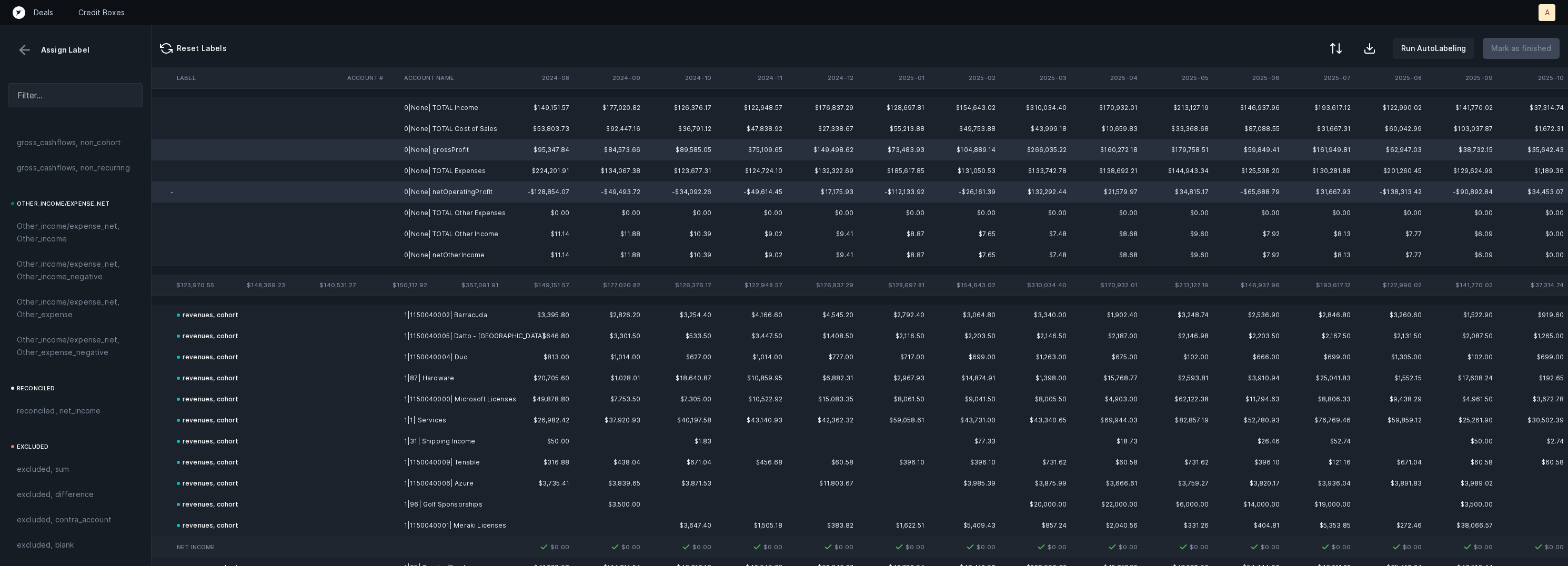
click at [400, 252] on td "0|None| netOtherIncome" at bounding box center [464, 255] width 129 height 21
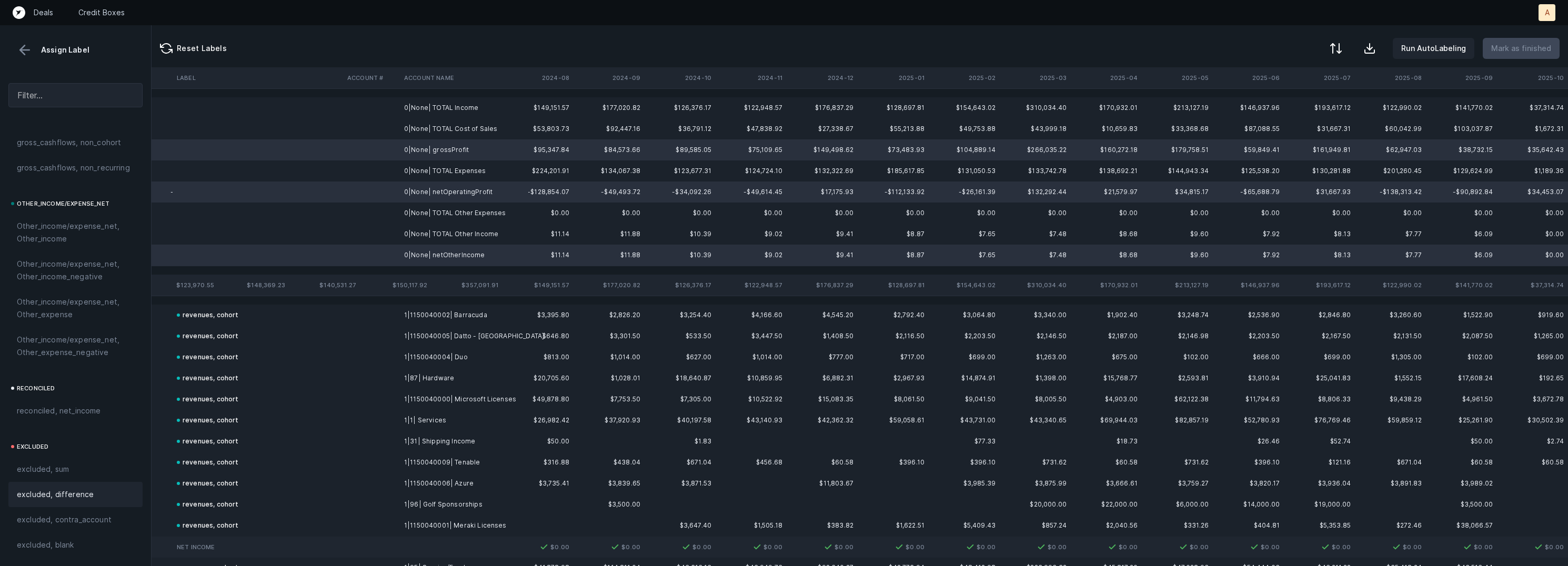
click at [64, 487] on div "excluded, difference" at bounding box center [76, 495] width 134 height 25
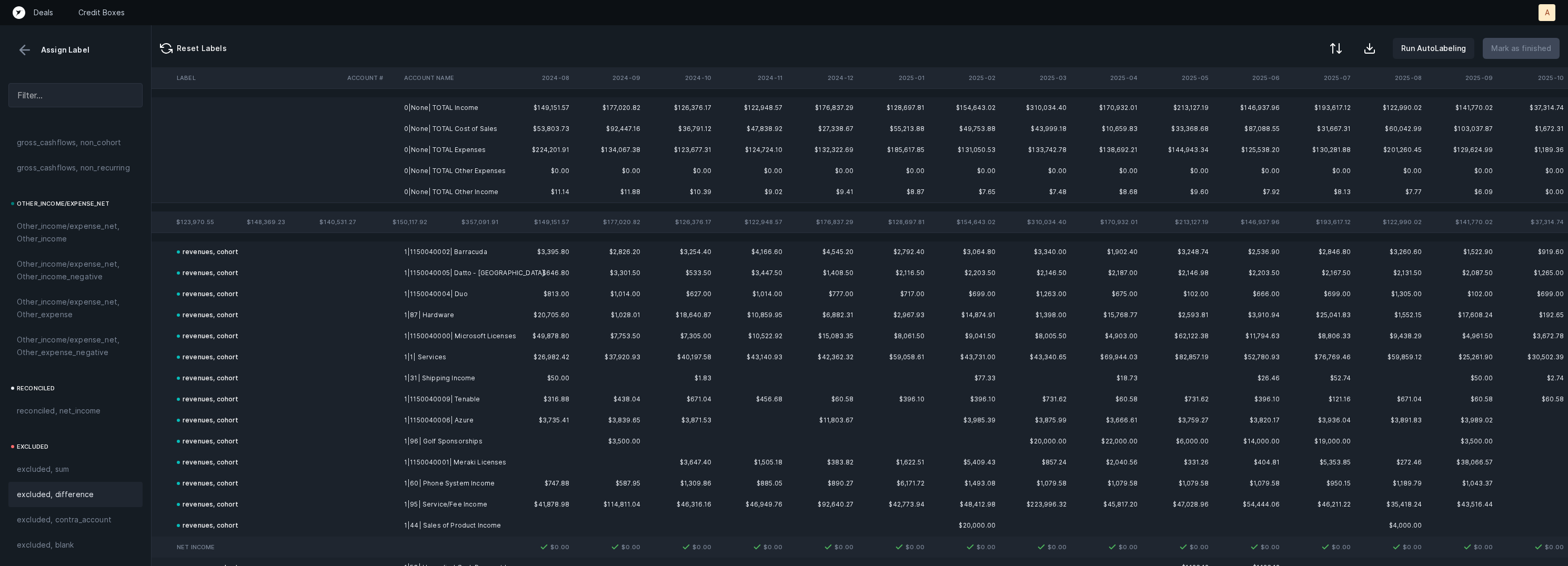
click at [459, 102] on td "0|None| TOTAL Income" at bounding box center [464, 108] width 129 height 21
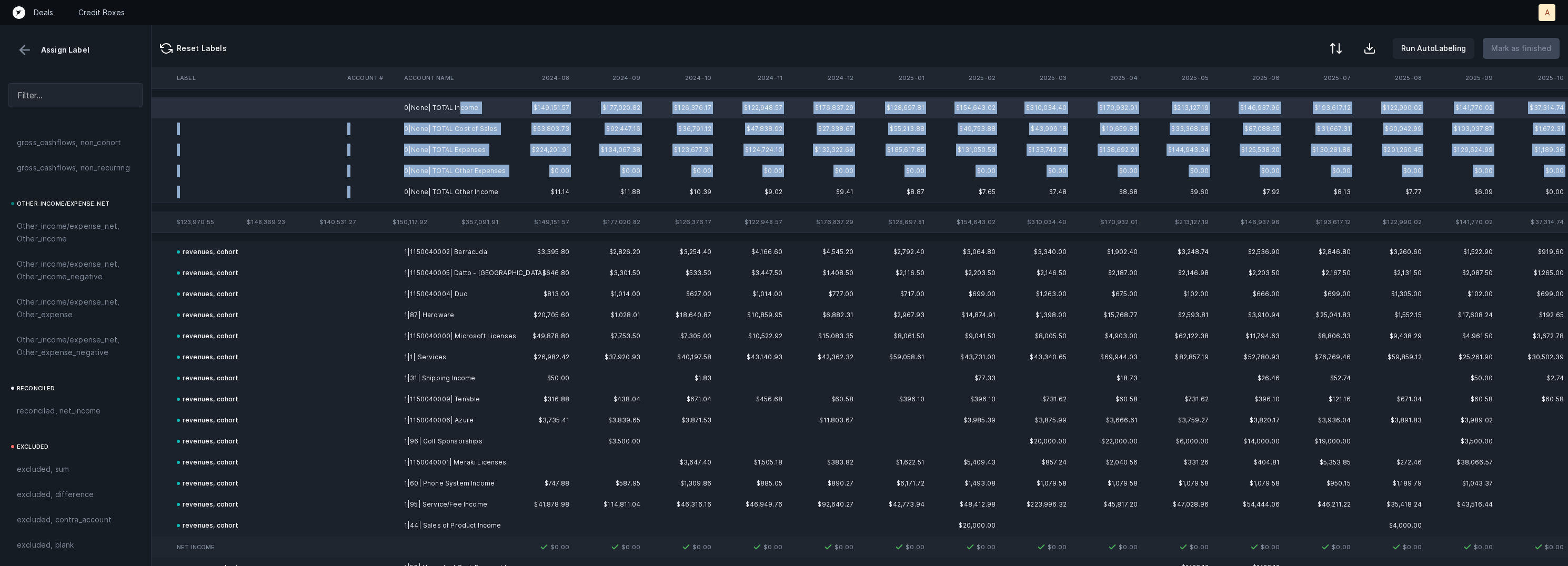
click at [465, 185] on td "0|None| TOTAL Other Income" at bounding box center [464, 192] width 129 height 21
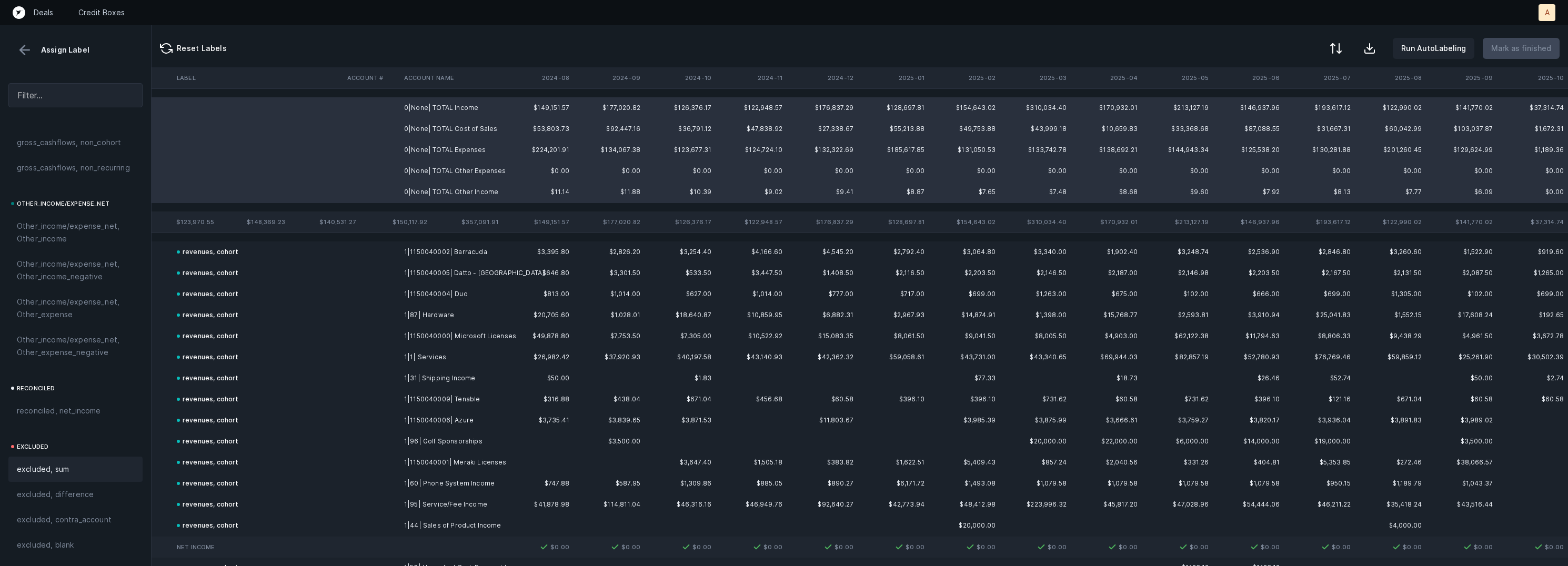
click at [46, 462] on div "excluded, sum" at bounding box center [76, 469] width 134 height 25
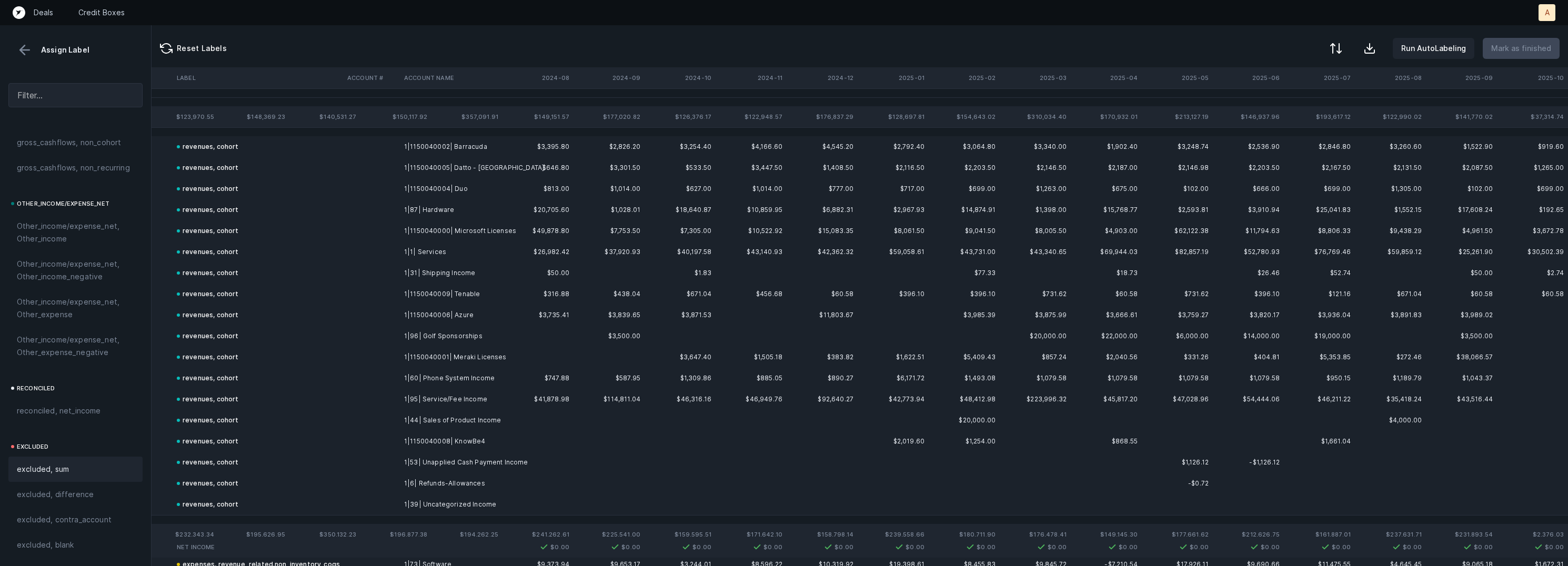
click at [28, 47] on button at bounding box center [25, 50] width 16 height 16
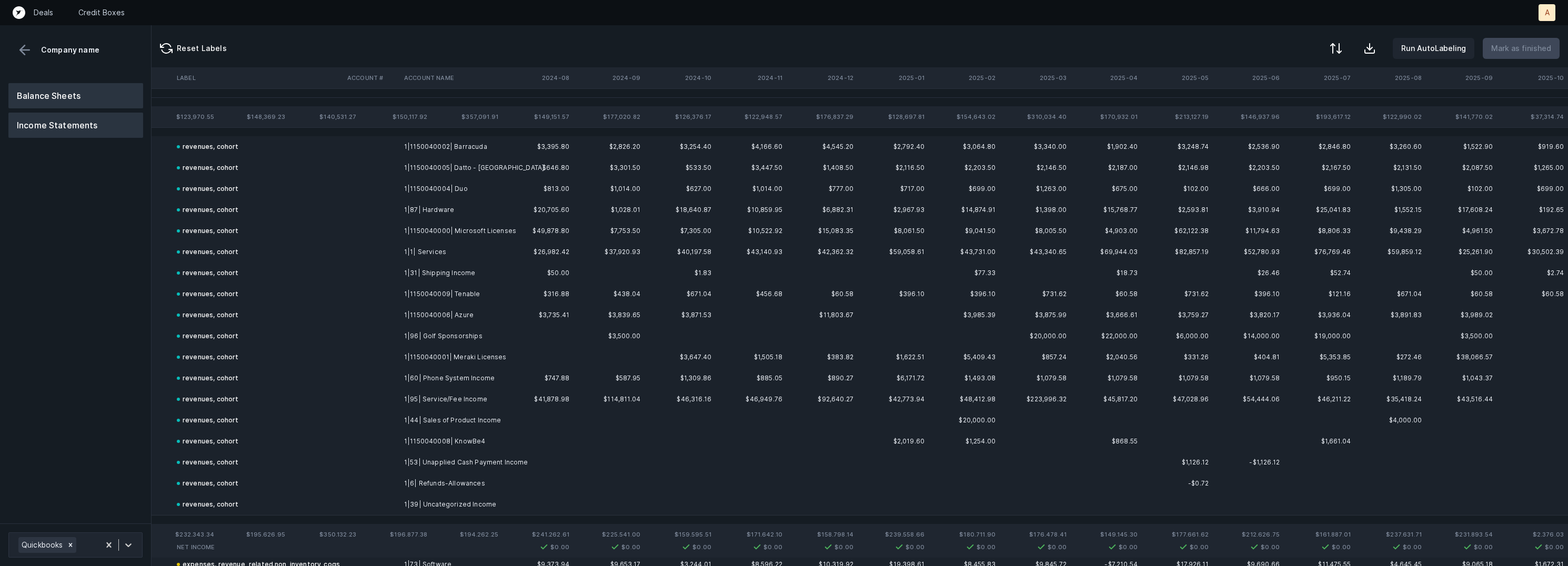
click at [77, 91] on button "Balance Sheets" at bounding box center [76, 96] width 134 height 25
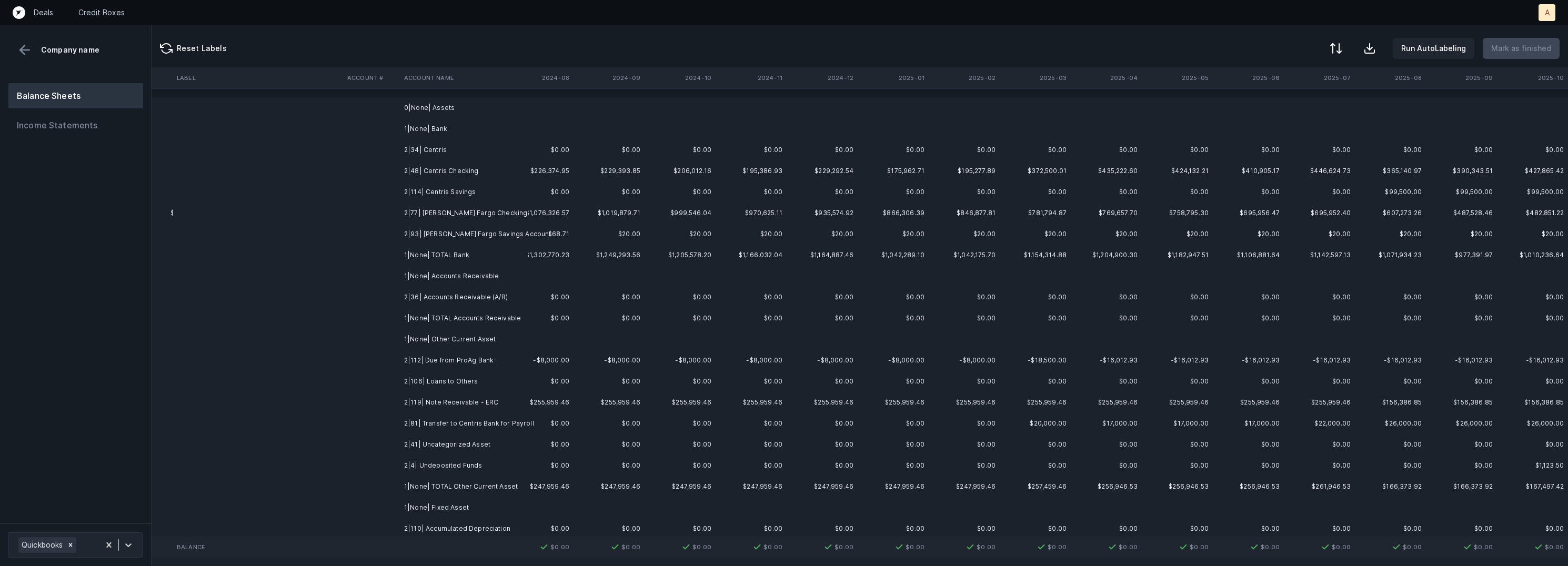
click at [509, 150] on td "2|34| Centris" at bounding box center [464, 150] width 129 height 21
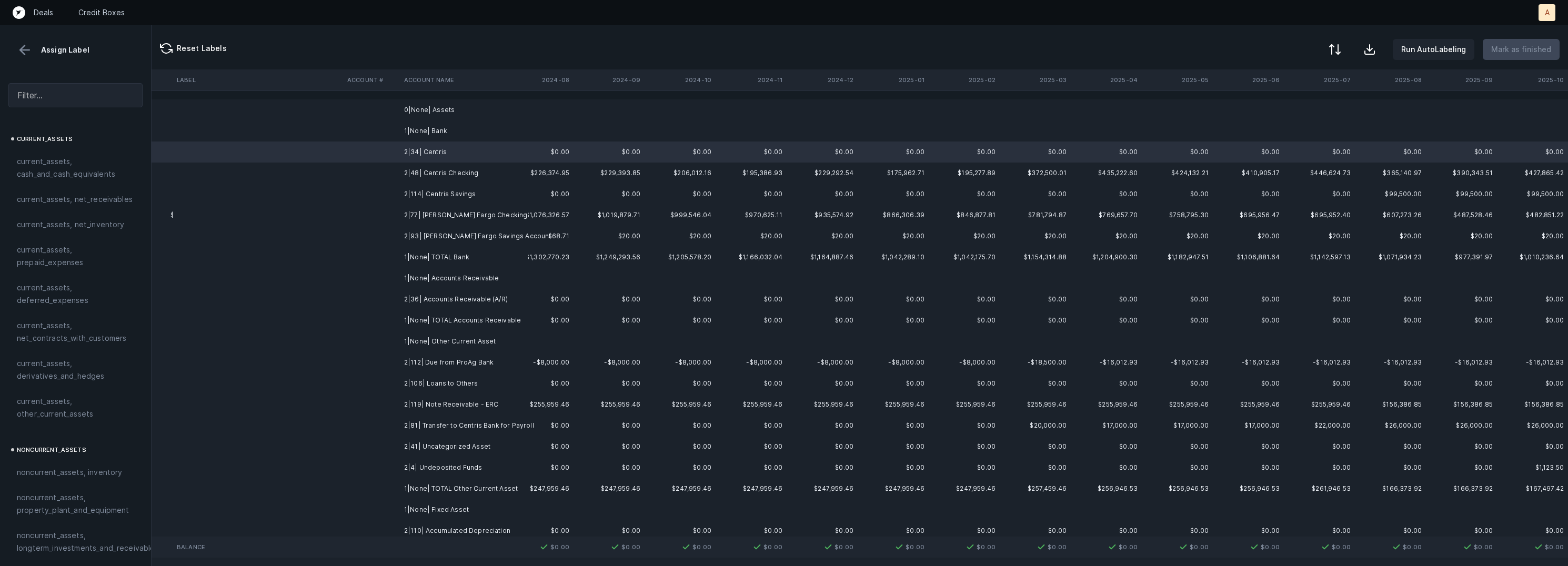
click at [1334, 53] on div at bounding box center [1334, 49] width 13 height 13
click at [1281, 94] on div "By original order" at bounding box center [1274, 90] width 59 height 13
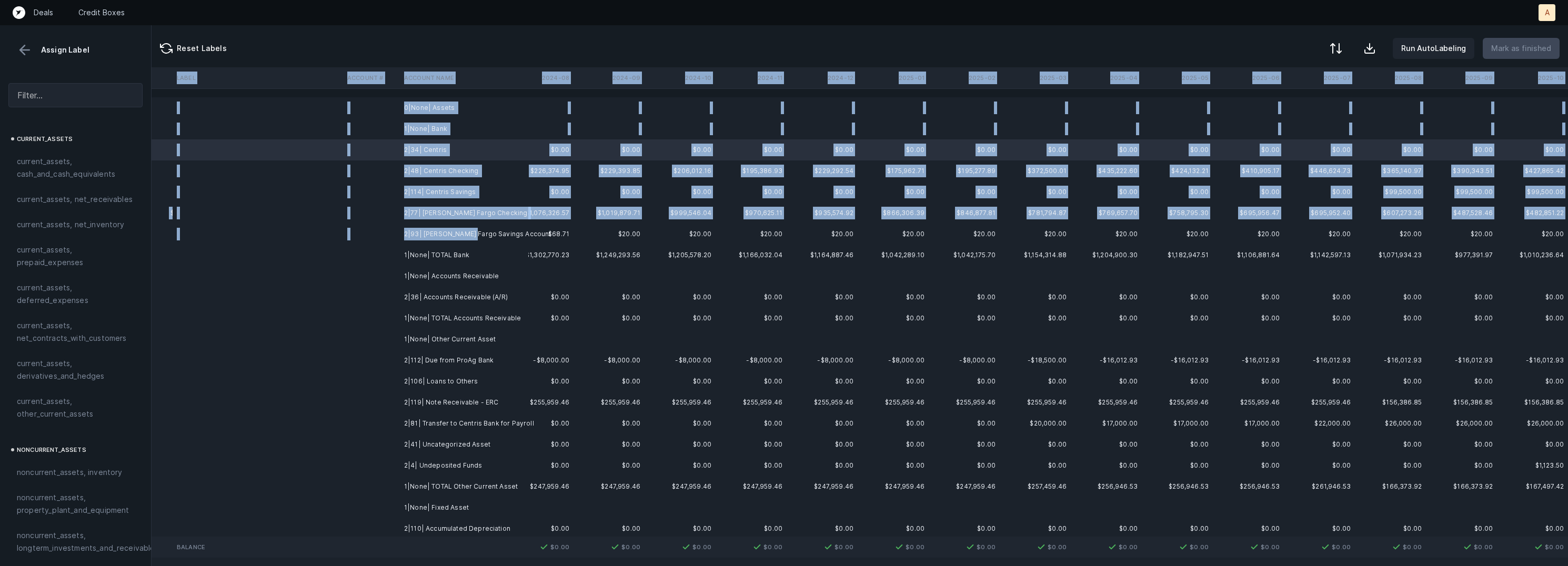
click at [467, 236] on td "2|93| Wells Fargo Savings Account" at bounding box center [464, 234] width 129 height 21
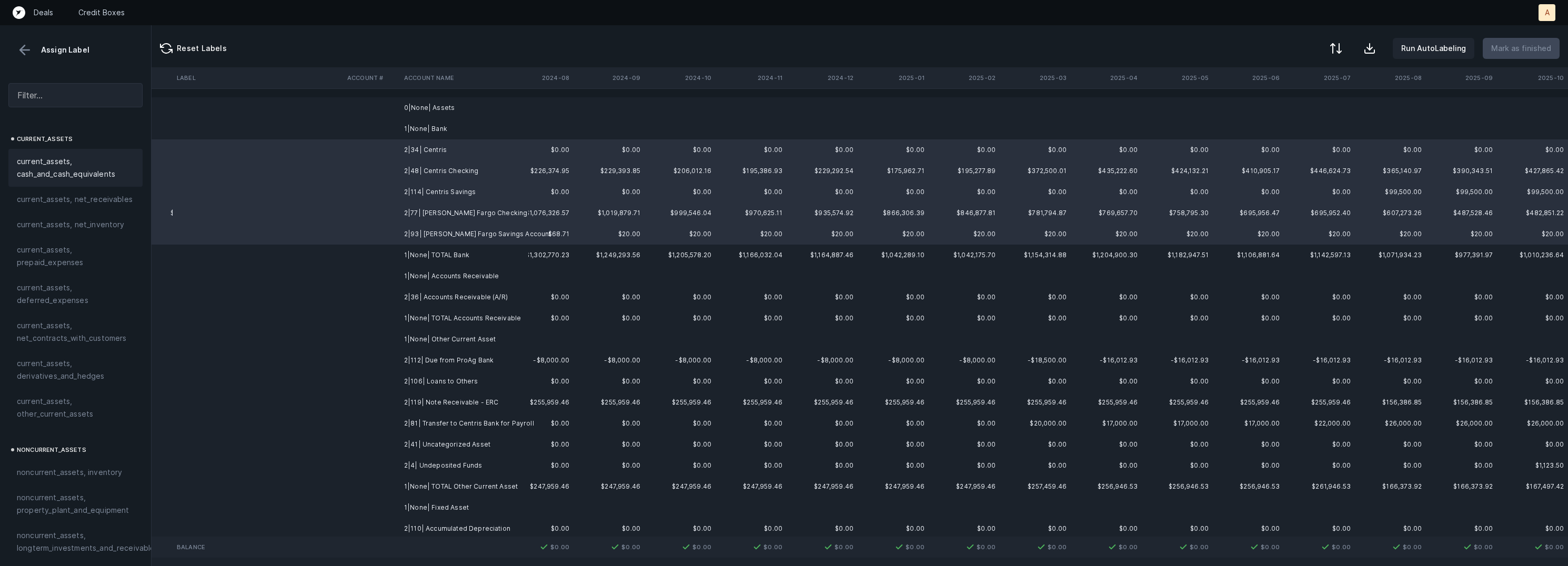
click at [45, 173] on span "current_assets, cash_and_cash_equivalents" at bounding box center [75, 168] width 117 height 25
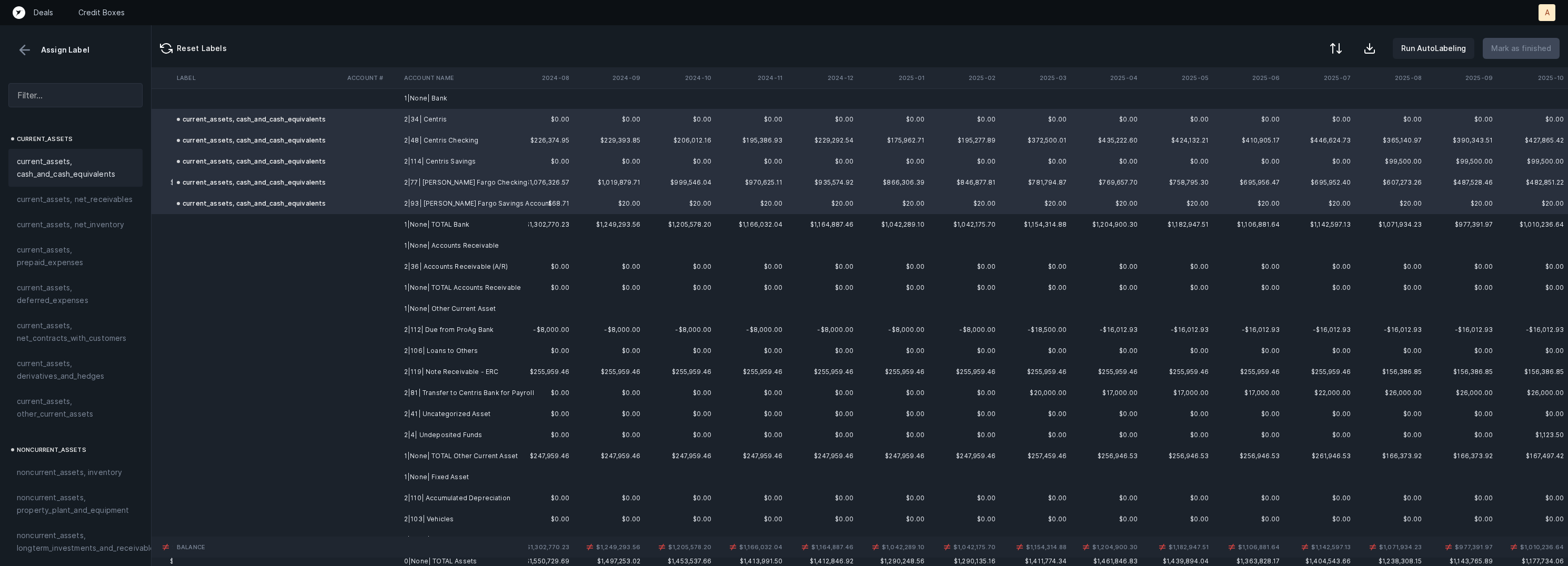
scroll to position [61, 2373]
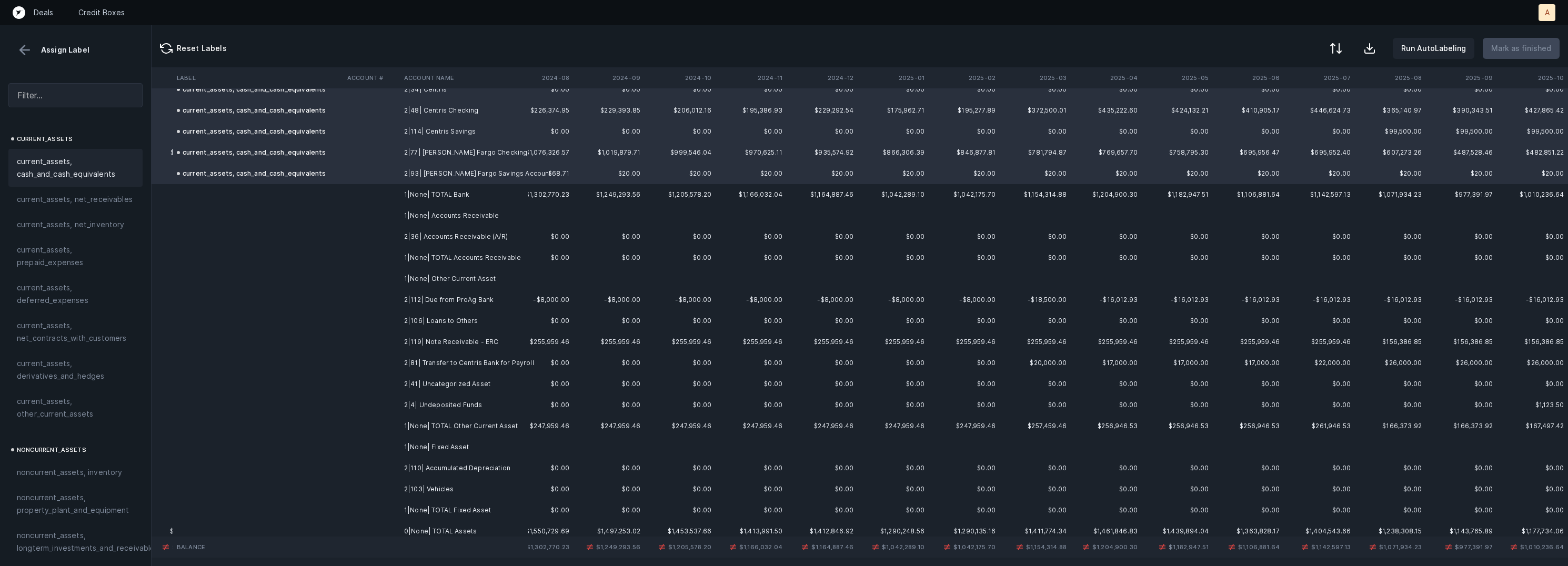
click at [372, 244] on td at bounding box center [371, 237] width 57 height 21
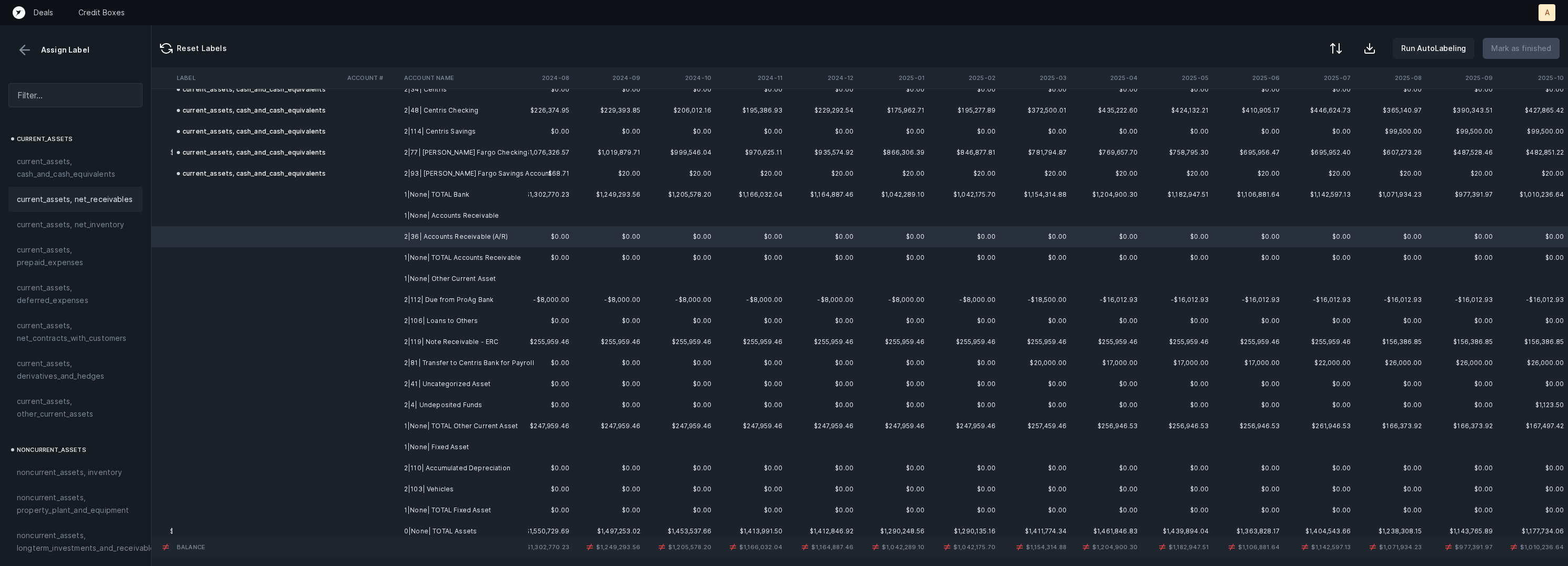
click at [102, 196] on span "current_assets, net_receivables" at bounding box center [75, 199] width 116 height 13
click at [443, 300] on td "2|112| Due from ProAg Bank" at bounding box center [464, 300] width 129 height 21
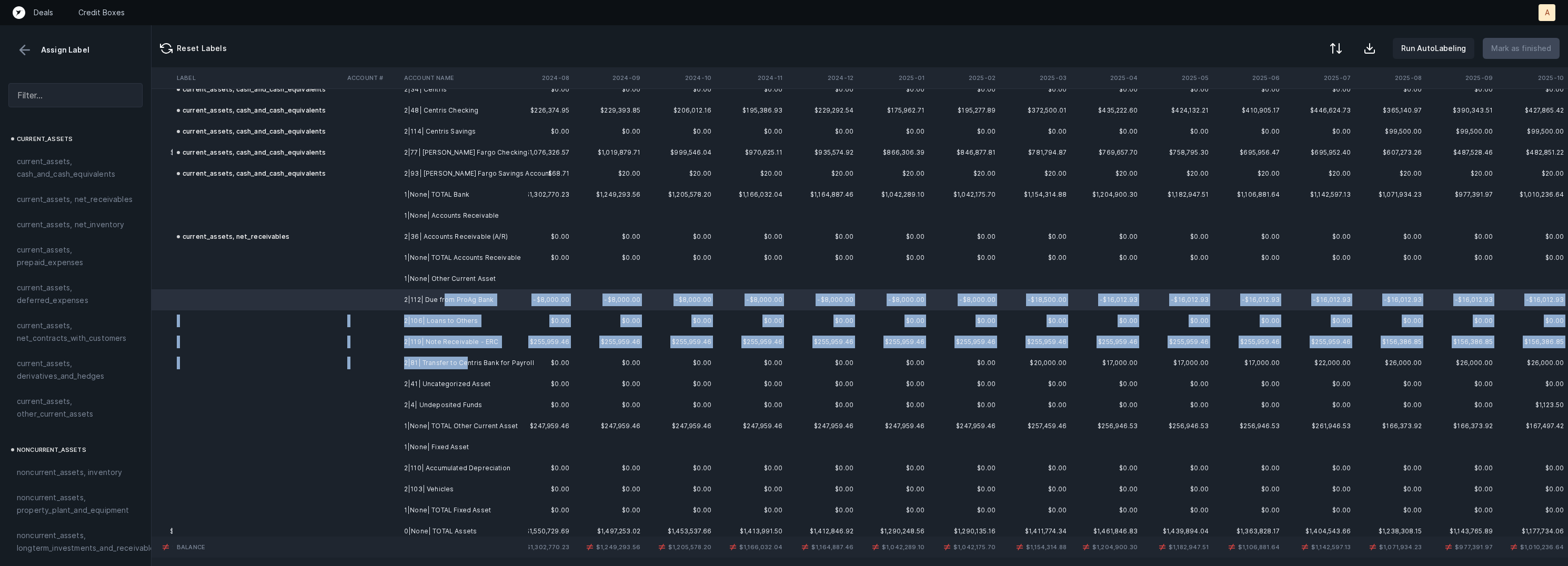
click at [465, 361] on td "2|81| Transfer to Centris Bank for Payroll" at bounding box center [464, 363] width 129 height 21
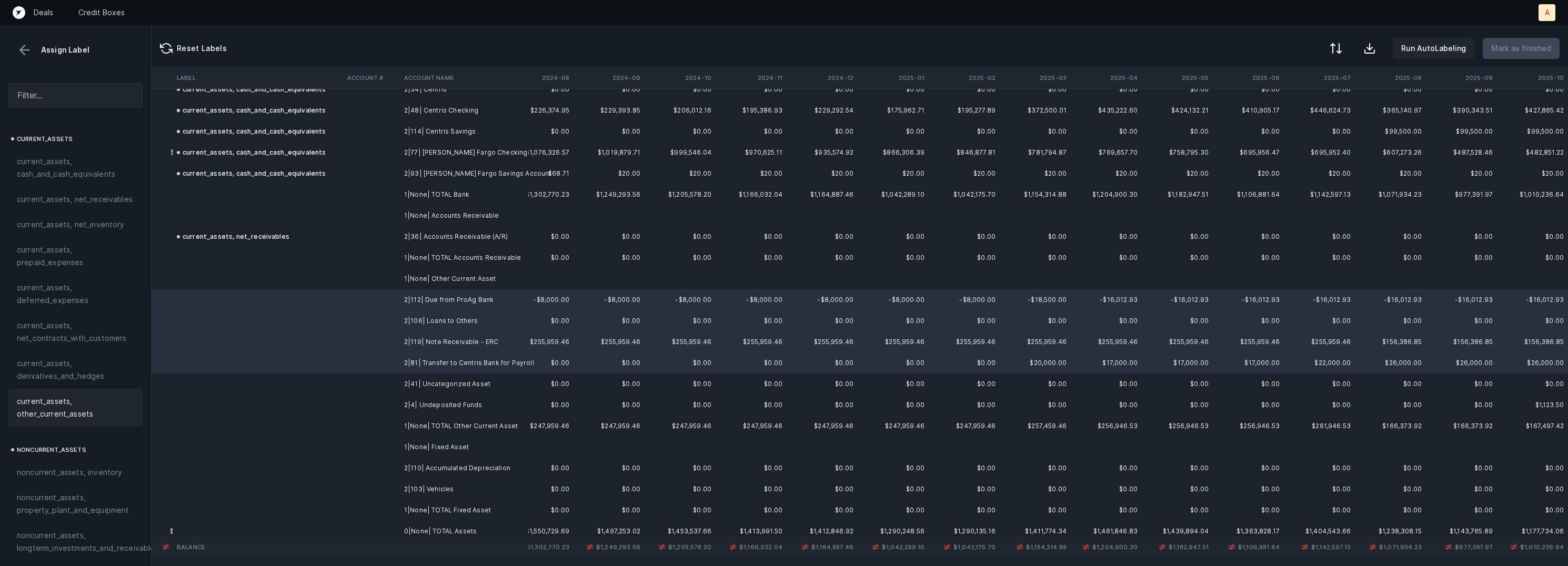
click at [51, 398] on span "current_assets, other_current_assets" at bounding box center [75, 408] width 117 height 25
click at [435, 380] on td "2|41| Uncategorized Asset" at bounding box center [464, 384] width 129 height 21
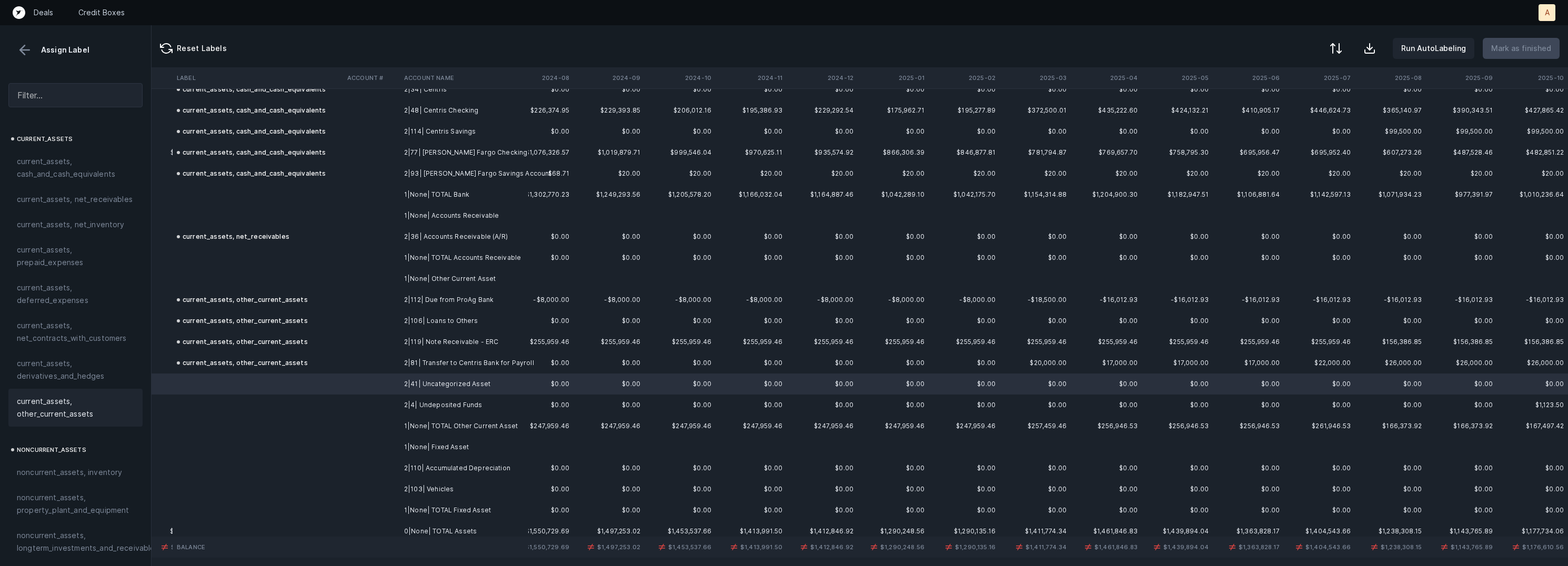
click at [68, 398] on span "current_assets, other_current_assets" at bounding box center [75, 408] width 117 height 25
click at [332, 397] on td at bounding box center [258, 406] width 170 height 21
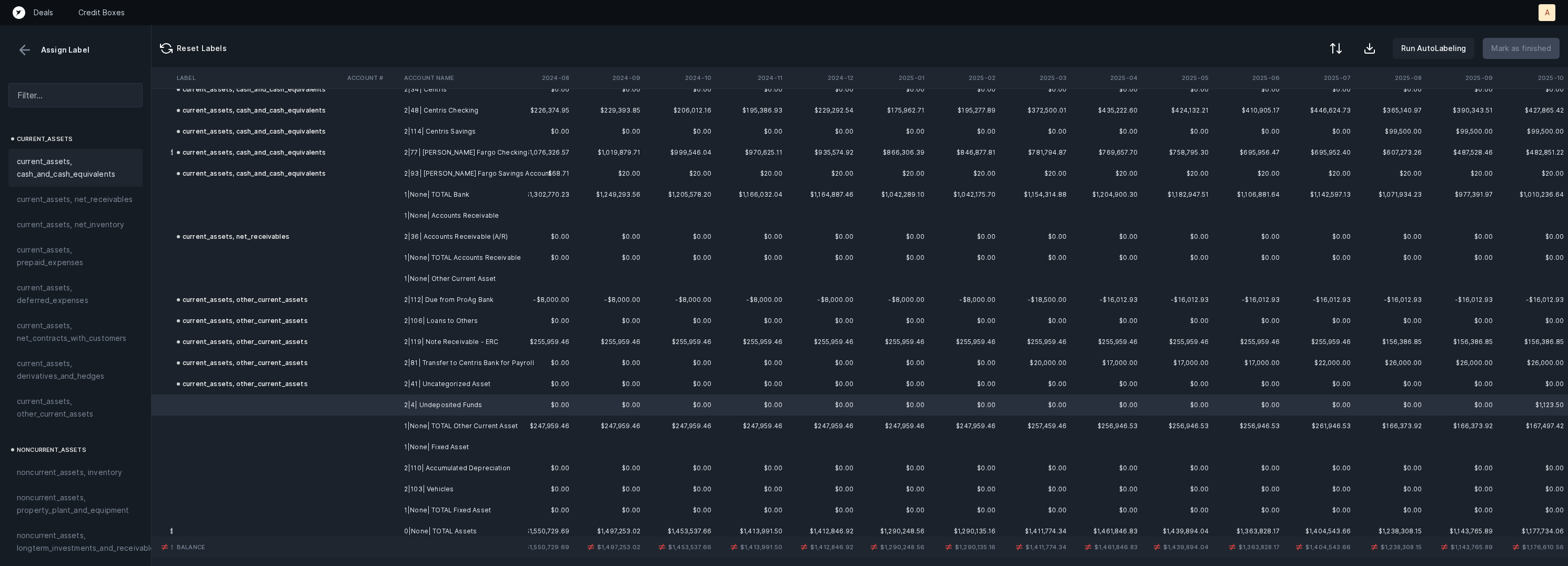
click at [71, 169] on span "current_assets, cash_and_cash_equivalents" at bounding box center [75, 168] width 117 height 25
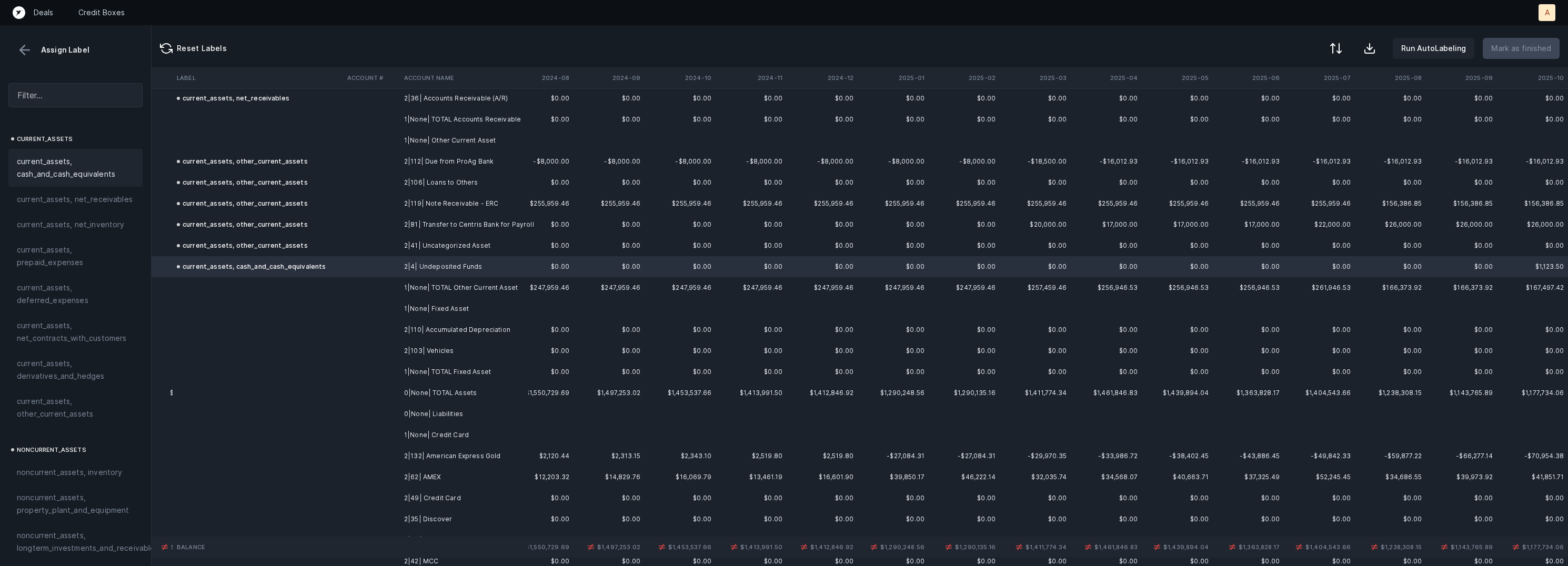
scroll to position [203, 2373]
click at [405, 335] on td "2|110| Accumulated Depreciation" at bounding box center [464, 326] width 129 height 21
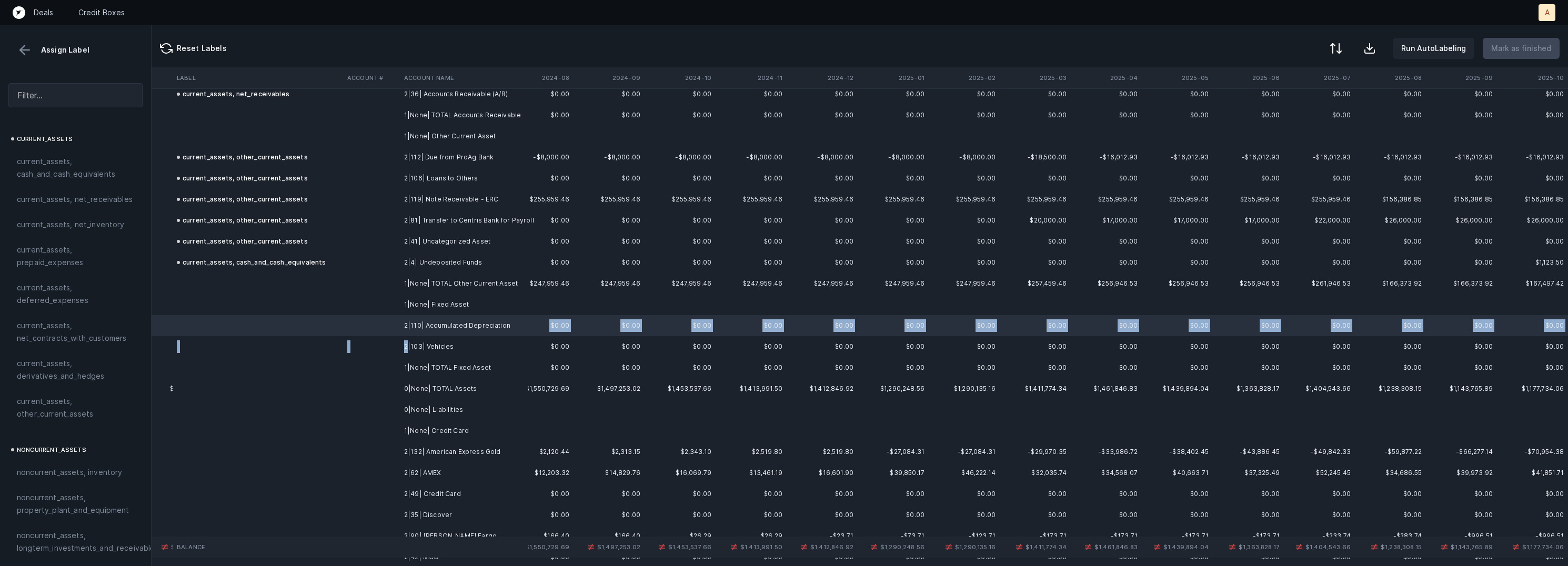
click at [407, 352] on td "2|103| Vehicles" at bounding box center [464, 347] width 129 height 21
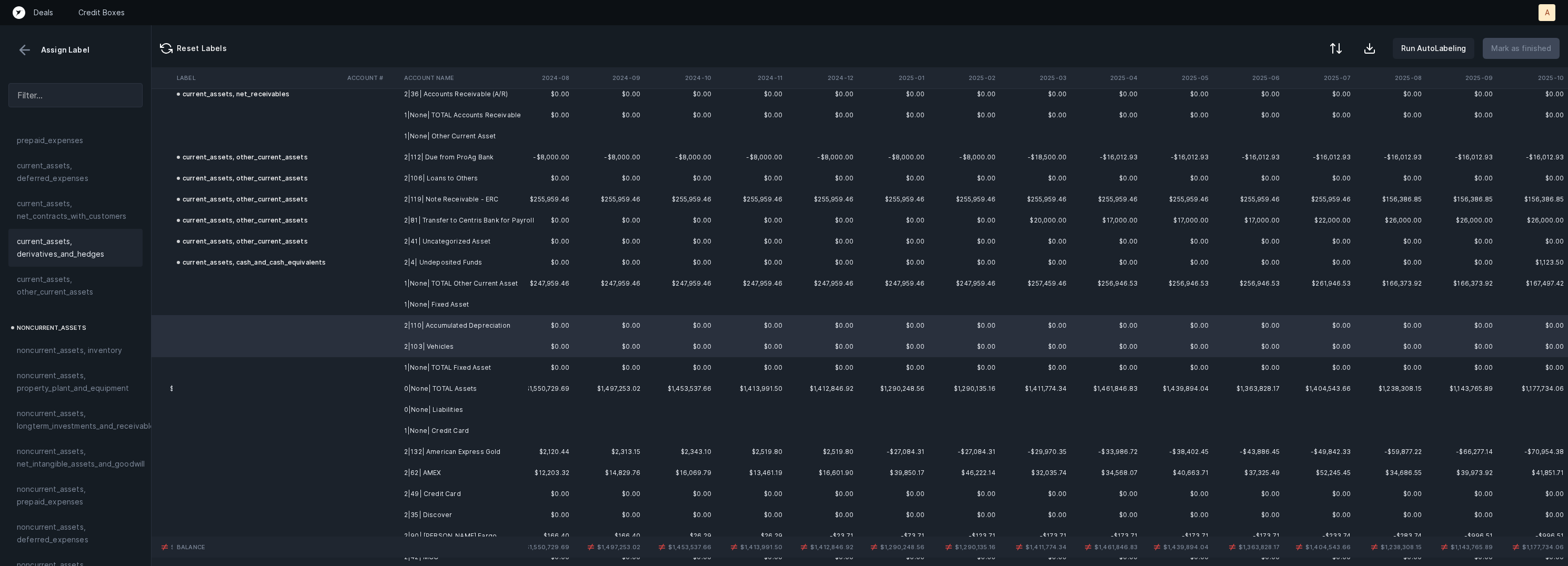
scroll to position [229, 0]
click at [73, 285] on span "noncurrent_assets, property_plant_and_equipment" at bounding box center [75, 275] width 117 height 25
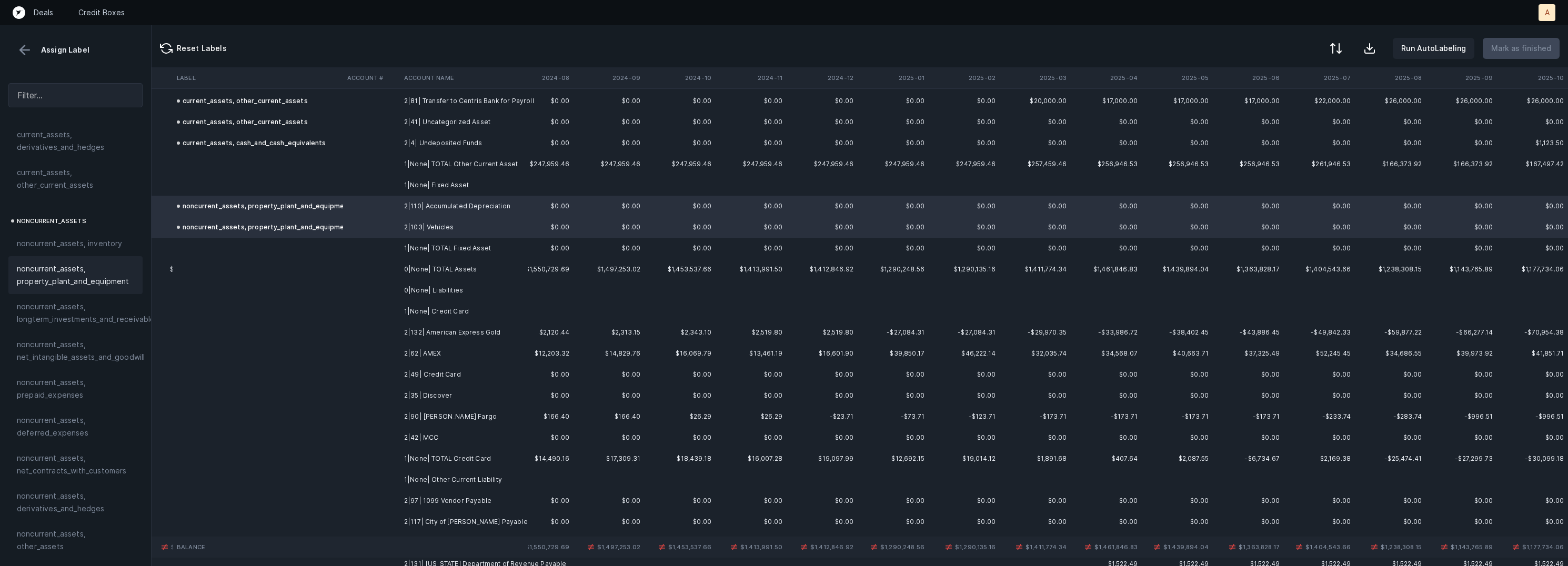
scroll to position [332, 2373]
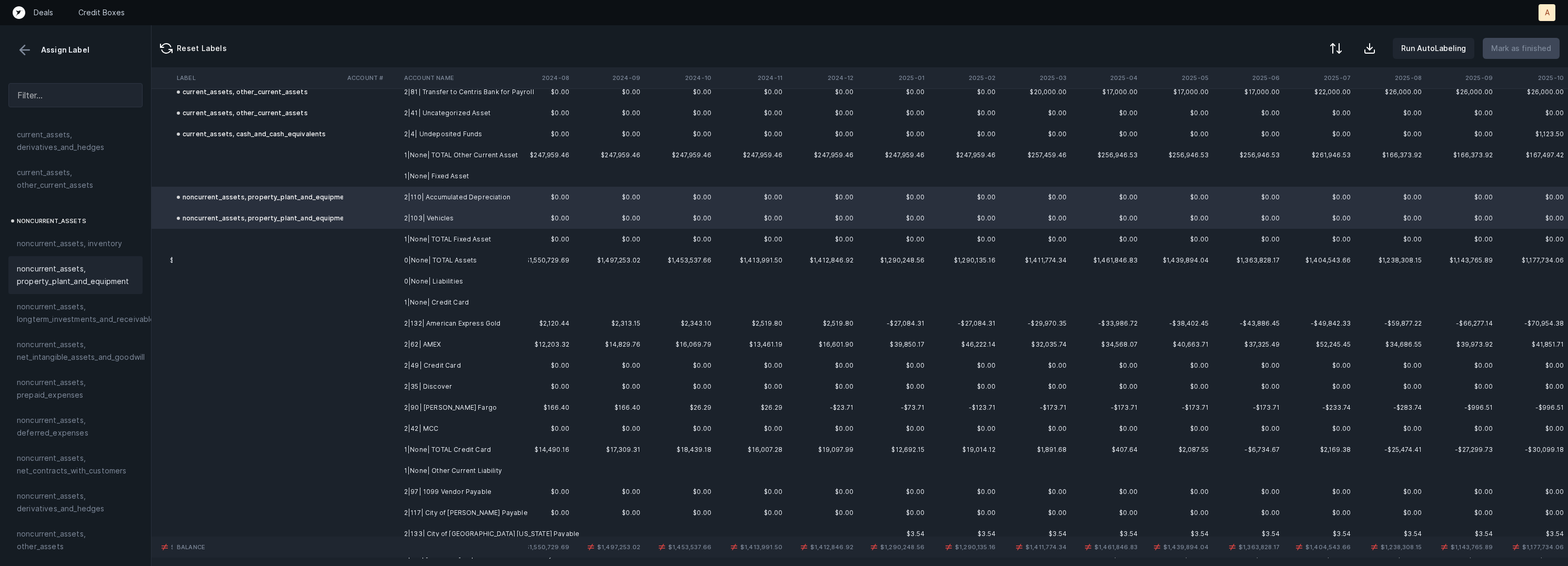
click at [450, 325] on td "2|132| American Express Gold" at bounding box center [464, 324] width 129 height 21
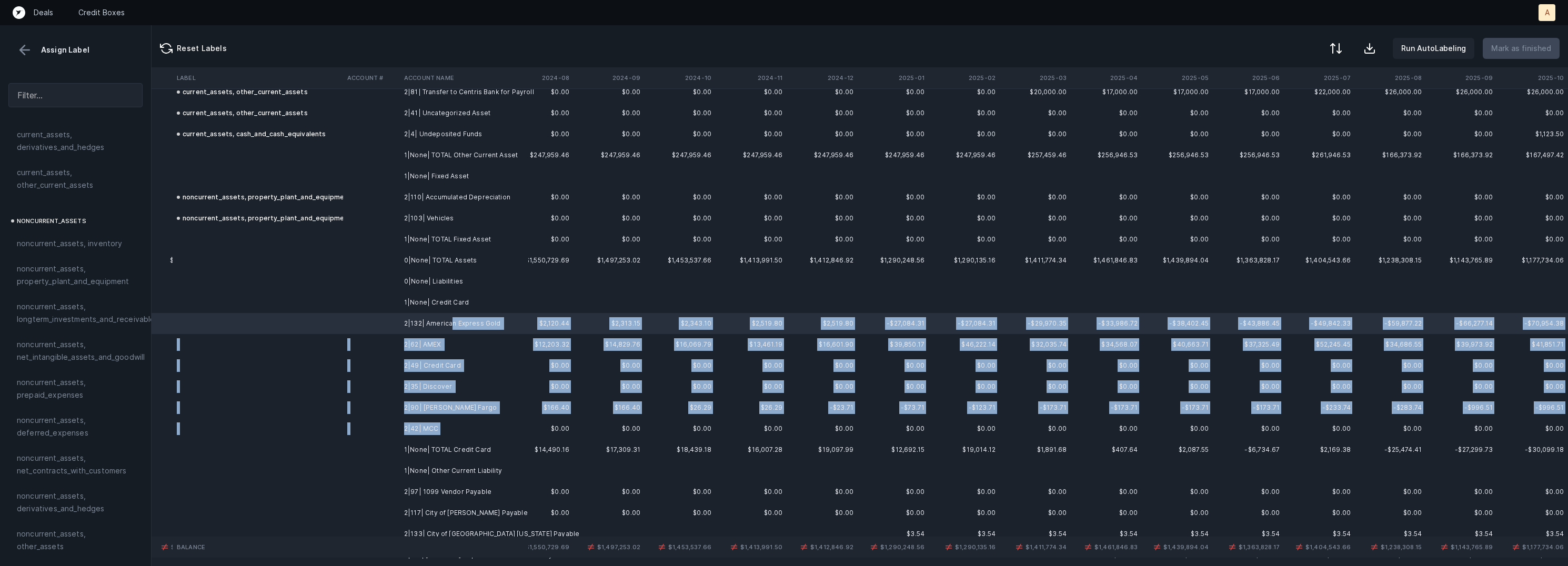
click at [454, 431] on td "2|42| MCC" at bounding box center [464, 429] width 129 height 21
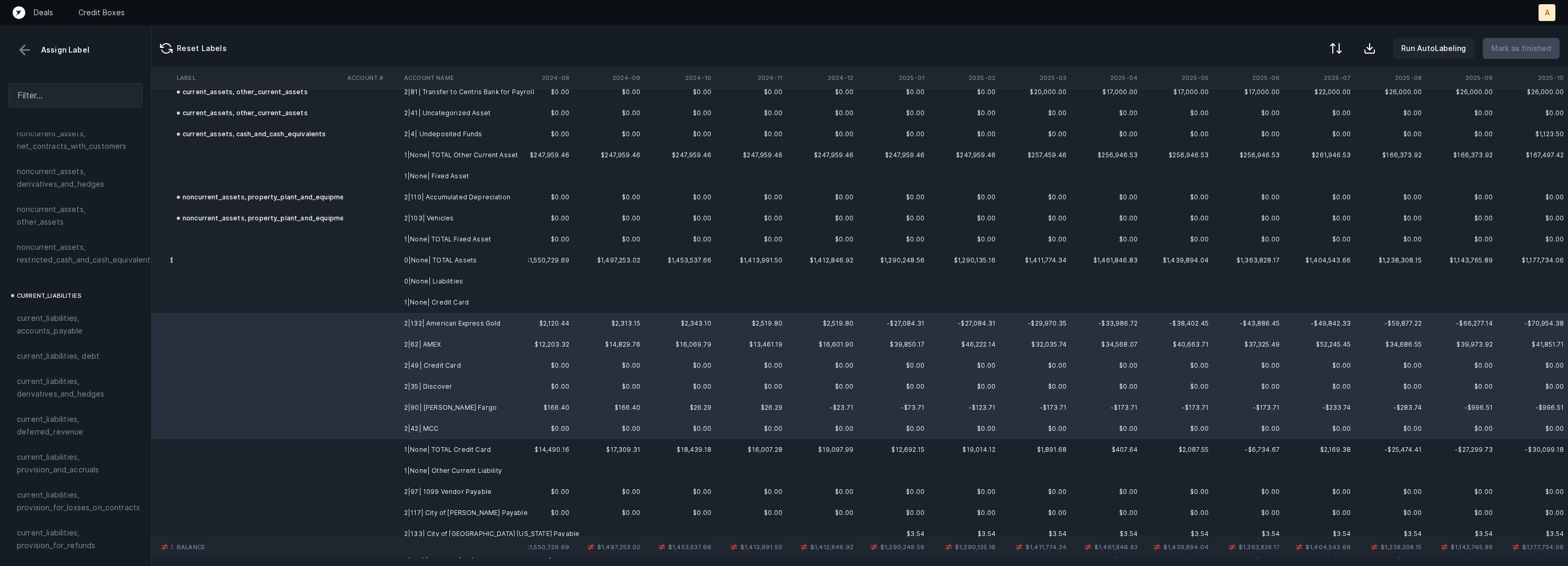
scroll to position [566, 0]
click at [105, 302] on span "current_liabilities, accounts_payable" at bounding box center [75, 312] width 117 height 25
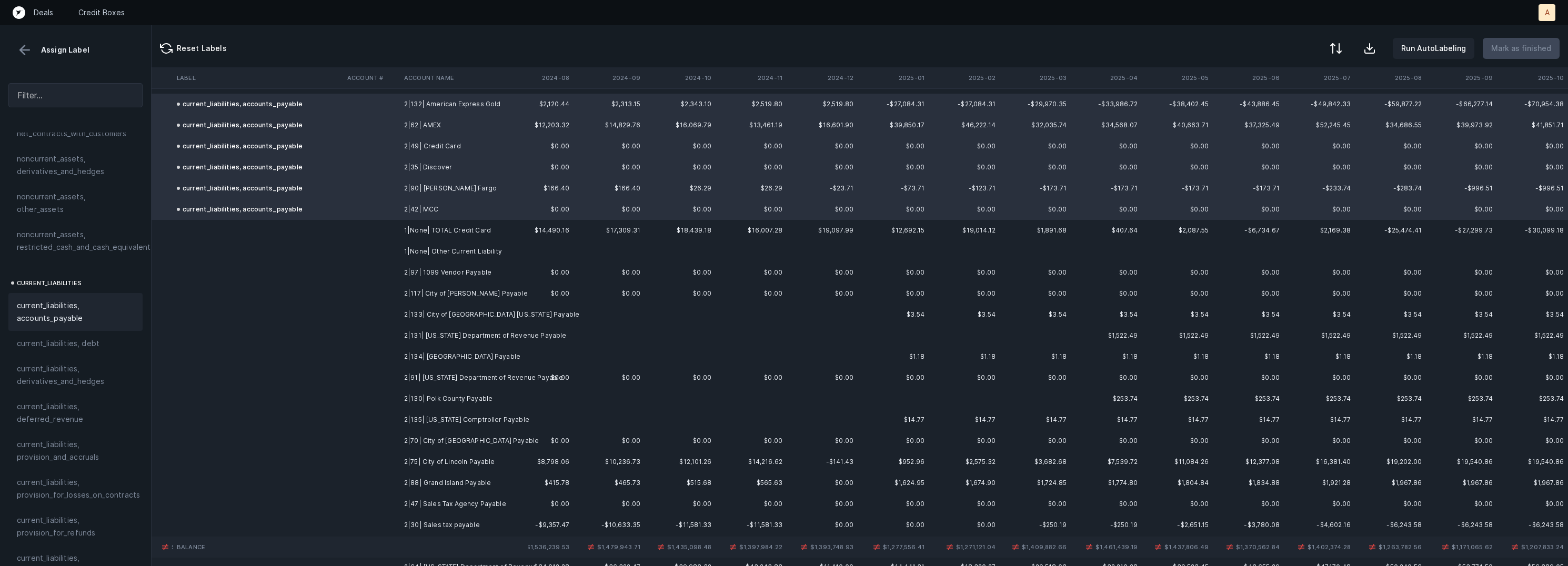
scroll to position [553, 2373]
click at [491, 274] on td "2|97| 1099 Vendor Payable" at bounding box center [464, 270] width 129 height 21
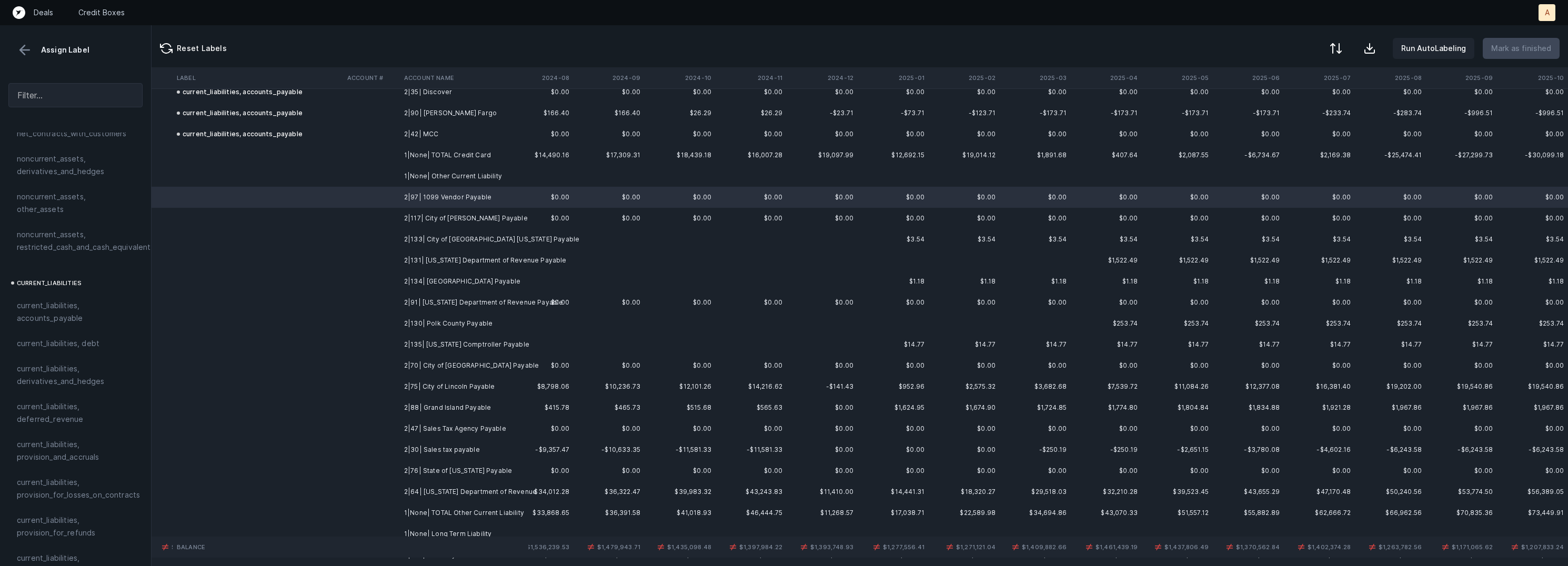
scroll to position [631, 2373]
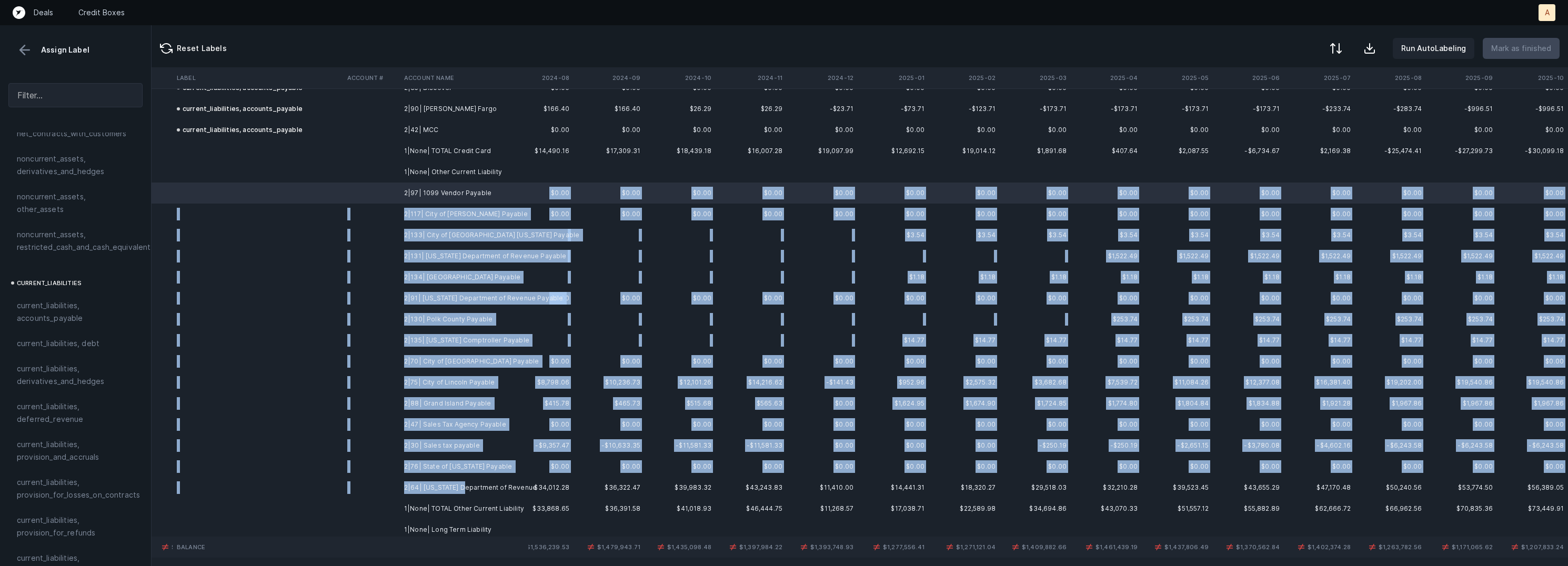
click at [465, 488] on td "2|64| Nebraska Department of Revenue" at bounding box center [464, 488] width 129 height 21
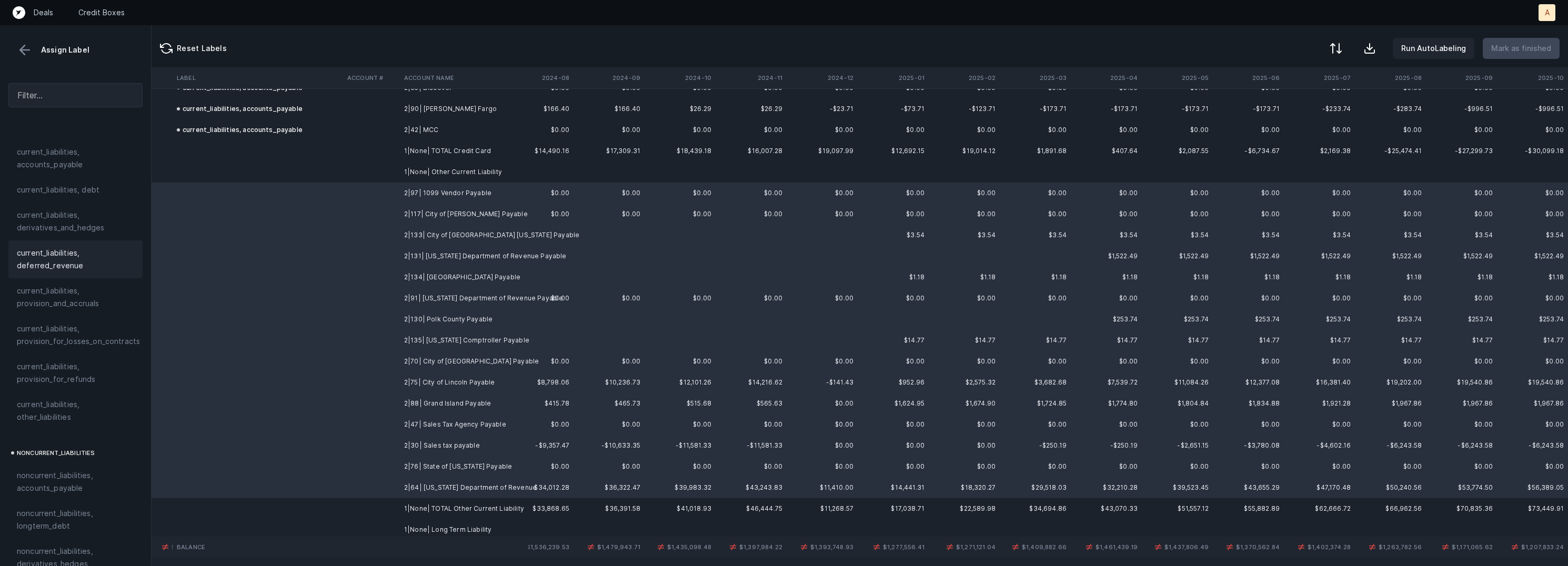
scroll to position [748, 0]
click at [94, 372] on span "current_liabilities, other_liabilities" at bounding box center [75, 383] width 117 height 25
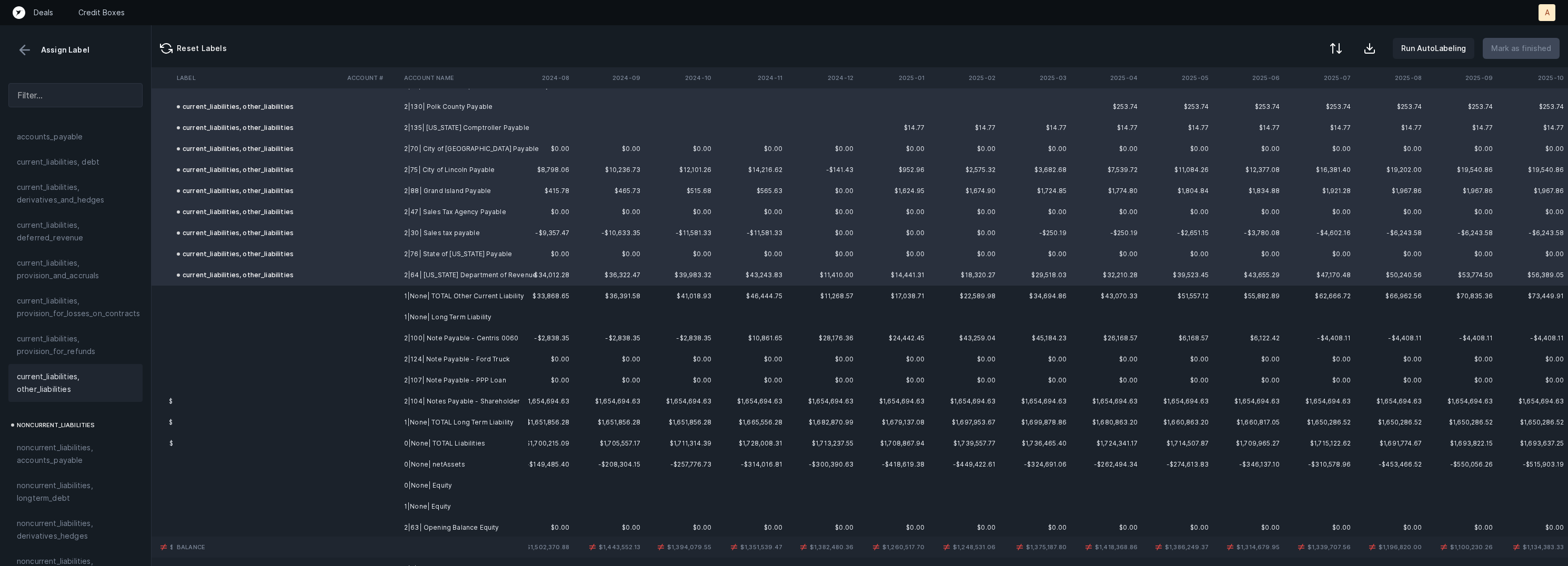
scroll to position [844, 2373]
click at [457, 341] on td "2|100| Note Payable - Centris 0060" at bounding box center [464, 338] width 129 height 21
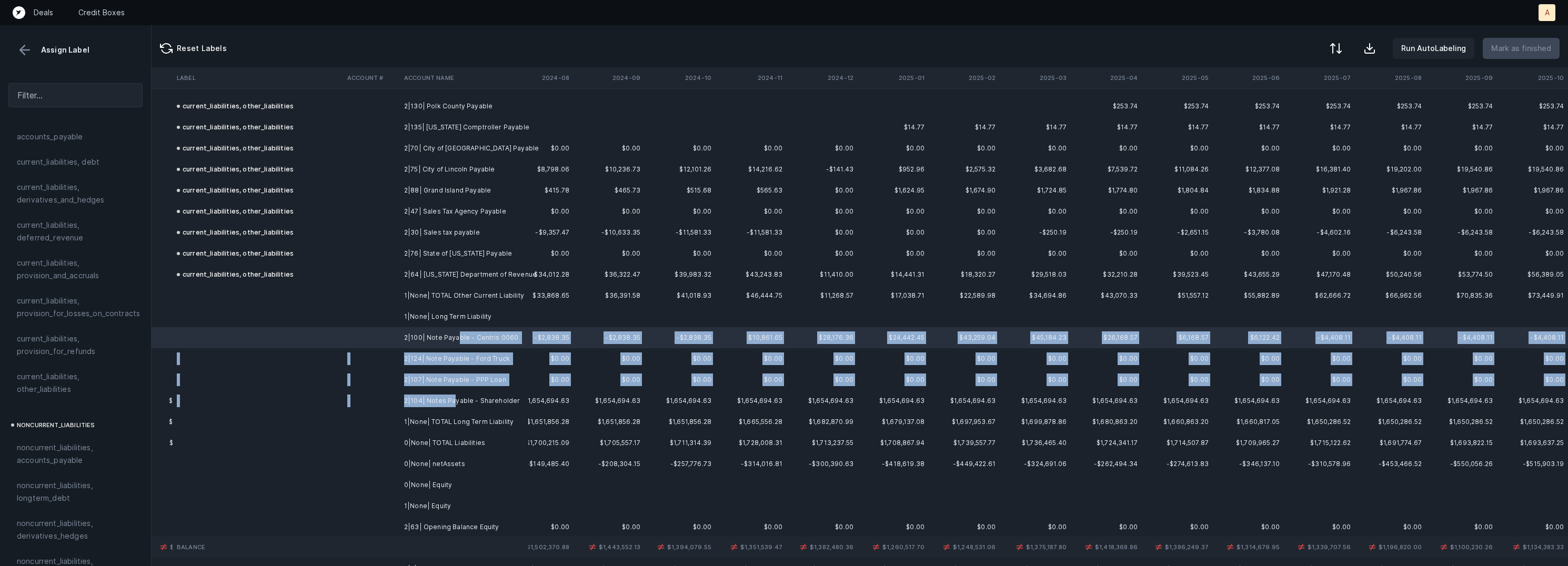
click at [453, 399] on td "2|104| Notes Payable - Shareholder" at bounding box center [464, 401] width 129 height 21
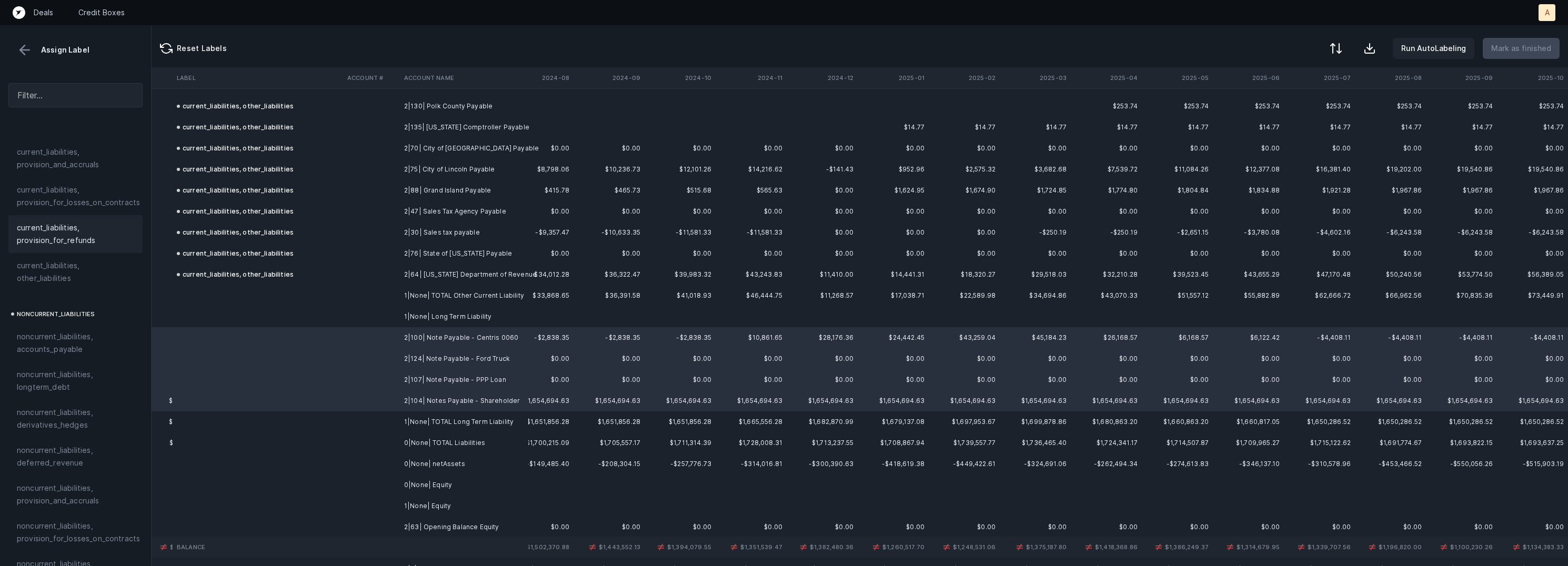
scroll to position [860, 0]
click at [101, 360] on div "noncurrent_liabilities, longterm_debt" at bounding box center [76, 379] width 134 height 38
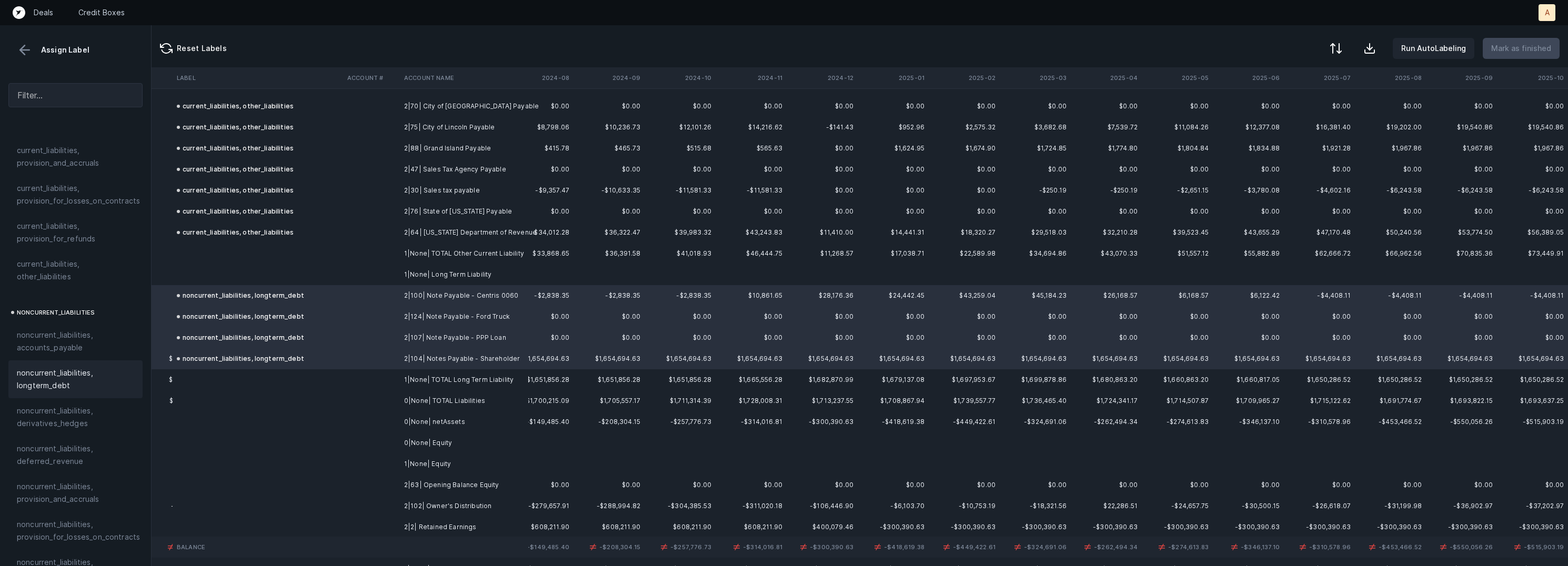
scroll to position [958, 2373]
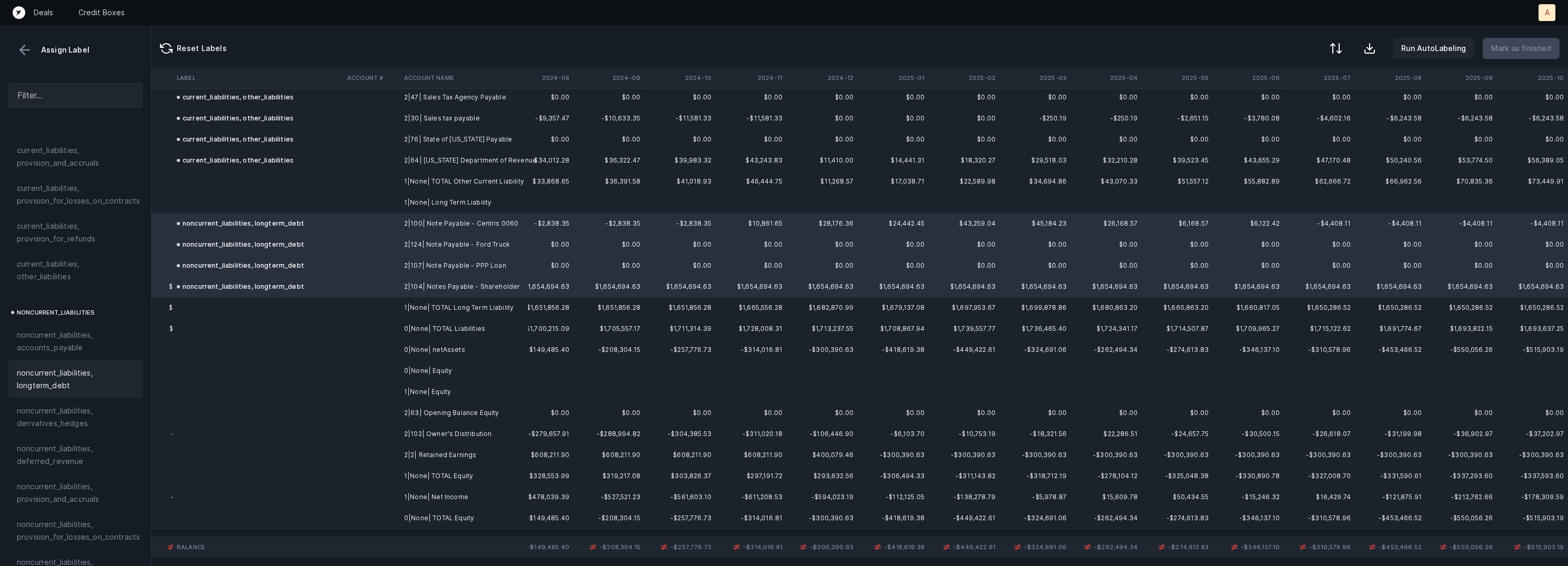
click at [475, 409] on td "2|63| Opening Balance Equity" at bounding box center [464, 414] width 129 height 21
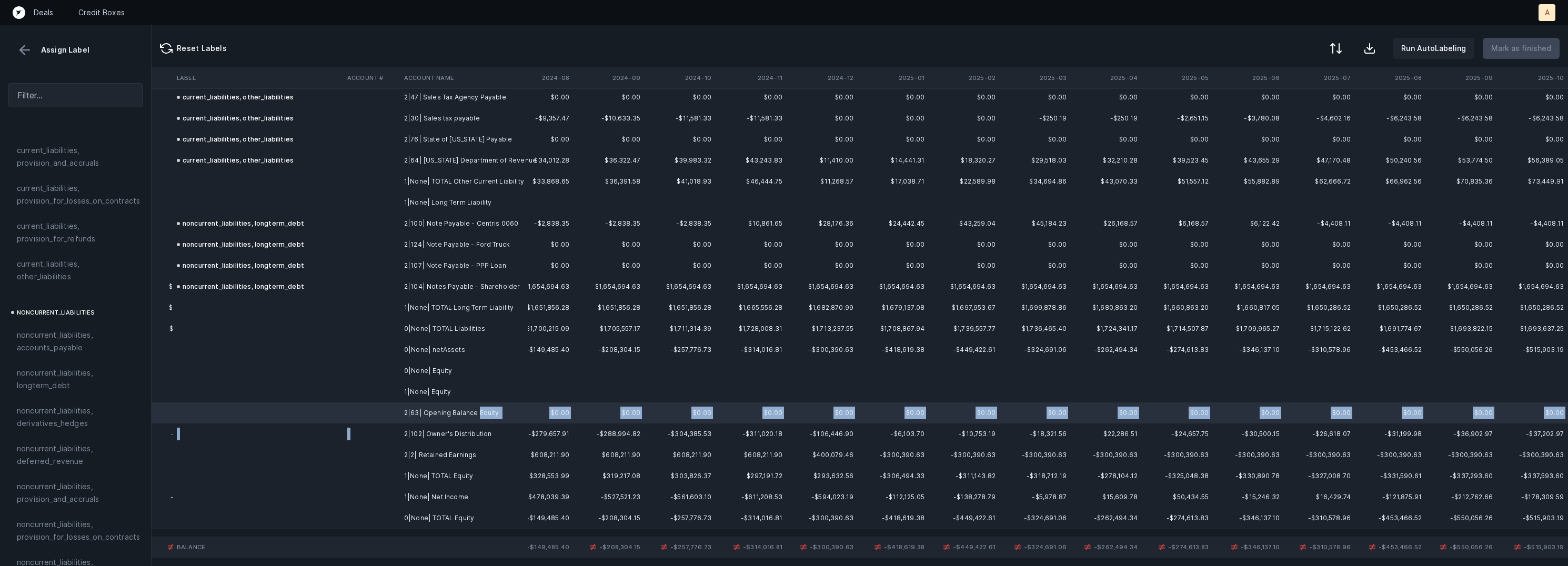
click at [462, 425] on td "2|102| Owner's Distribution" at bounding box center [464, 434] width 129 height 21
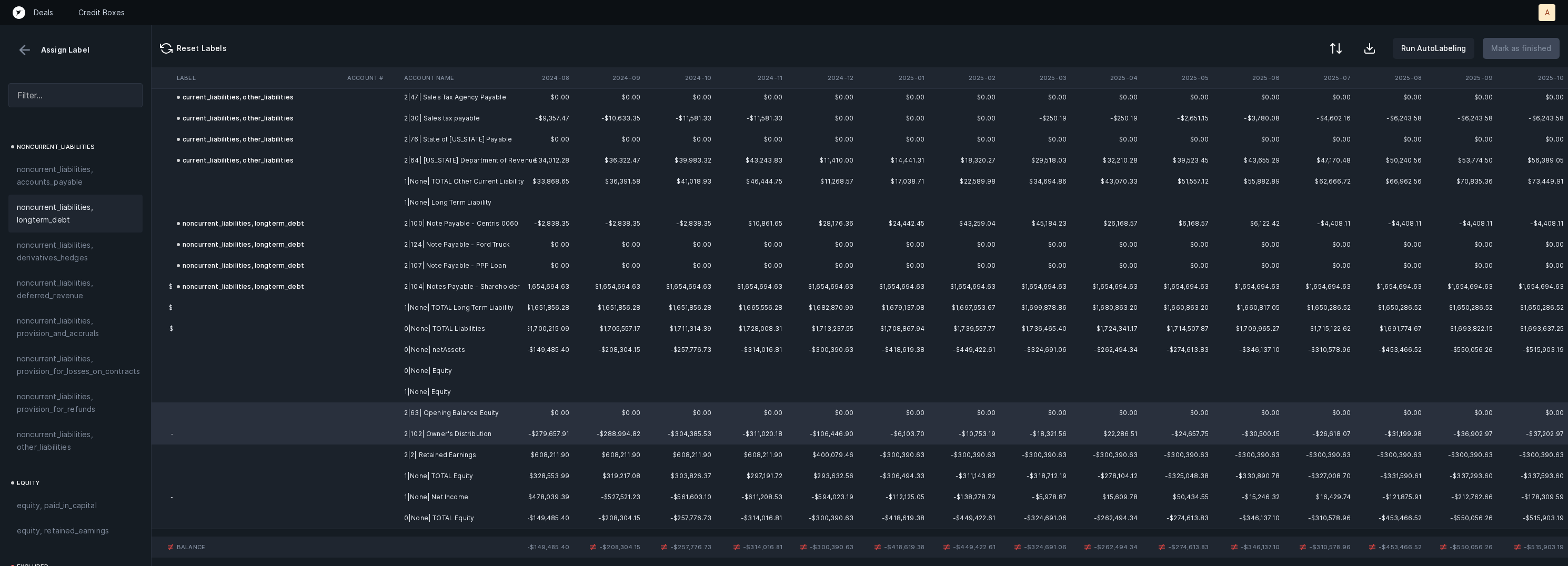
scroll to position [1135, 0]
click at [89, 384] on div "equity, paid_in_capital" at bounding box center [76, 397] width 134 height 25
click at [395, 449] on td at bounding box center [371, 455] width 57 height 21
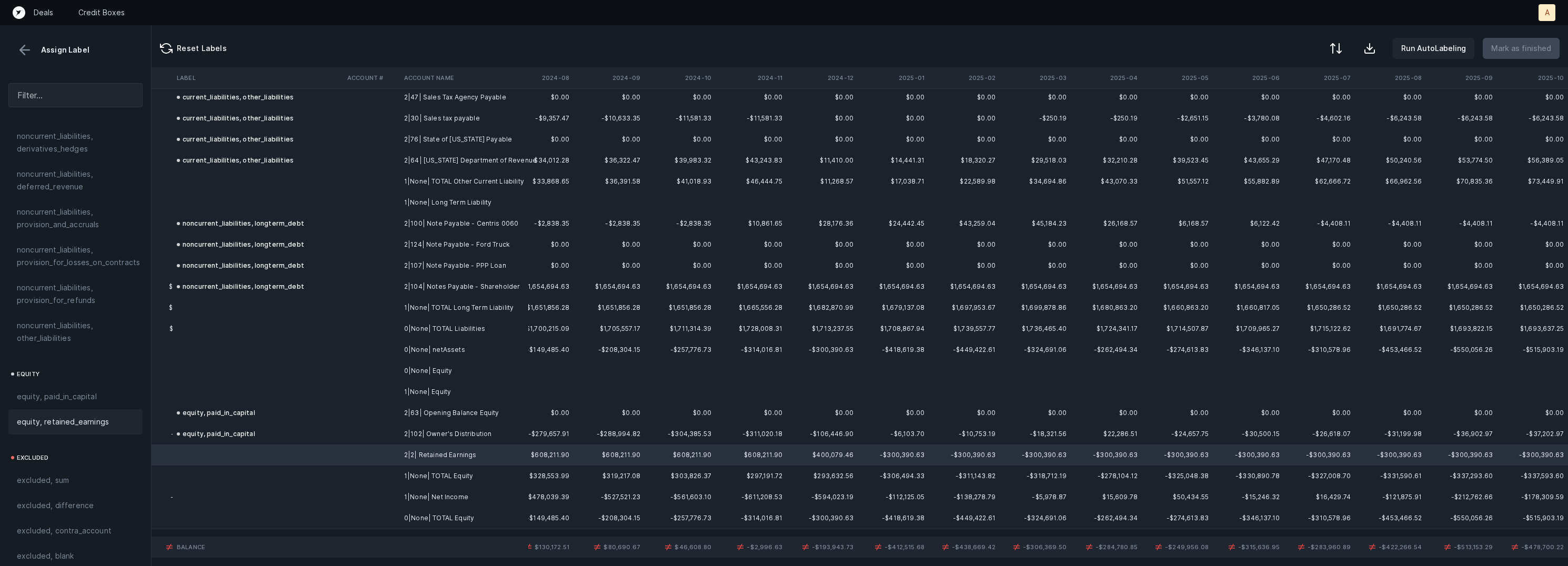
click at [76, 416] on span "equity, retained_earnings" at bounding box center [63, 422] width 92 height 13
click at [338, 440] on td "equity, paid_in_capital" at bounding box center [258, 434] width 170 height 21
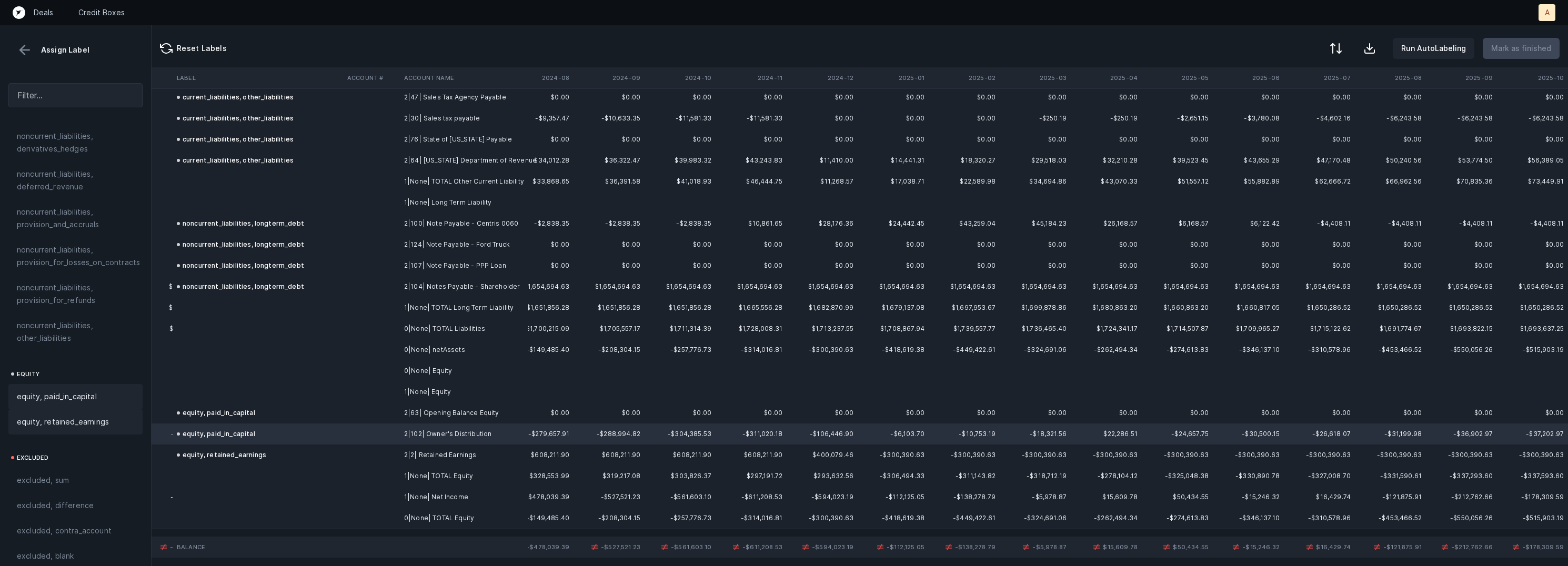
click at [90, 416] on span "equity, retained_earnings" at bounding box center [63, 422] width 92 height 13
click at [412, 495] on td "1|None| Net Income" at bounding box center [464, 497] width 129 height 21
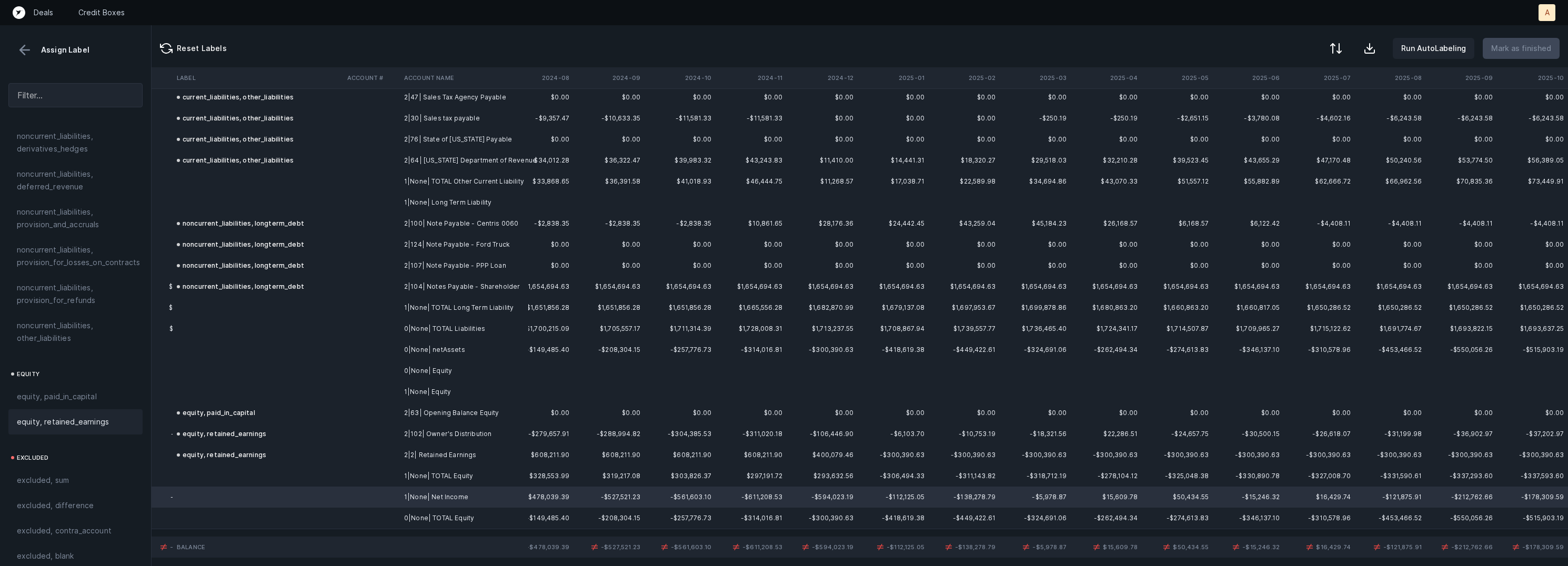
click at [83, 416] on span "equity, retained_earnings" at bounding box center [63, 422] width 92 height 13
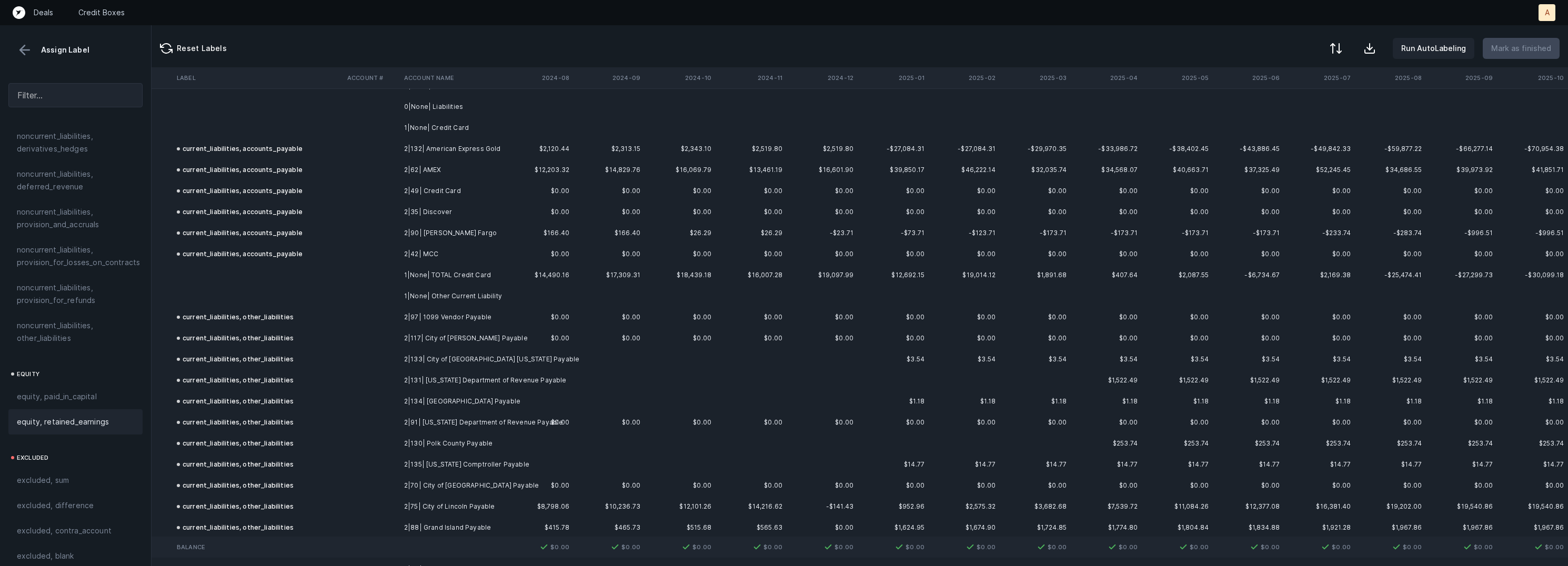
scroll to position [0, 2373]
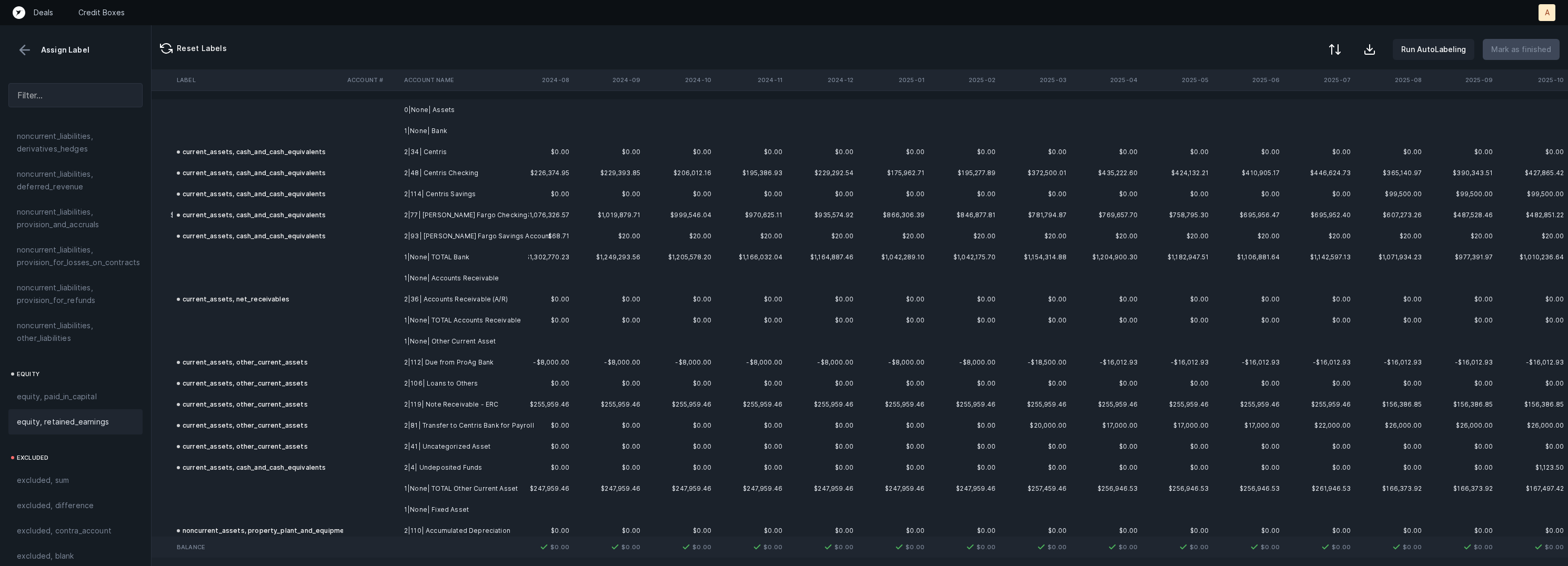
click at [1346, 47] on button at bounding box center [1334, 49] width 23 height 23
click at [1290, 102] on div "By Hum label" at bounding box center [1289, 112] width 105 height 21
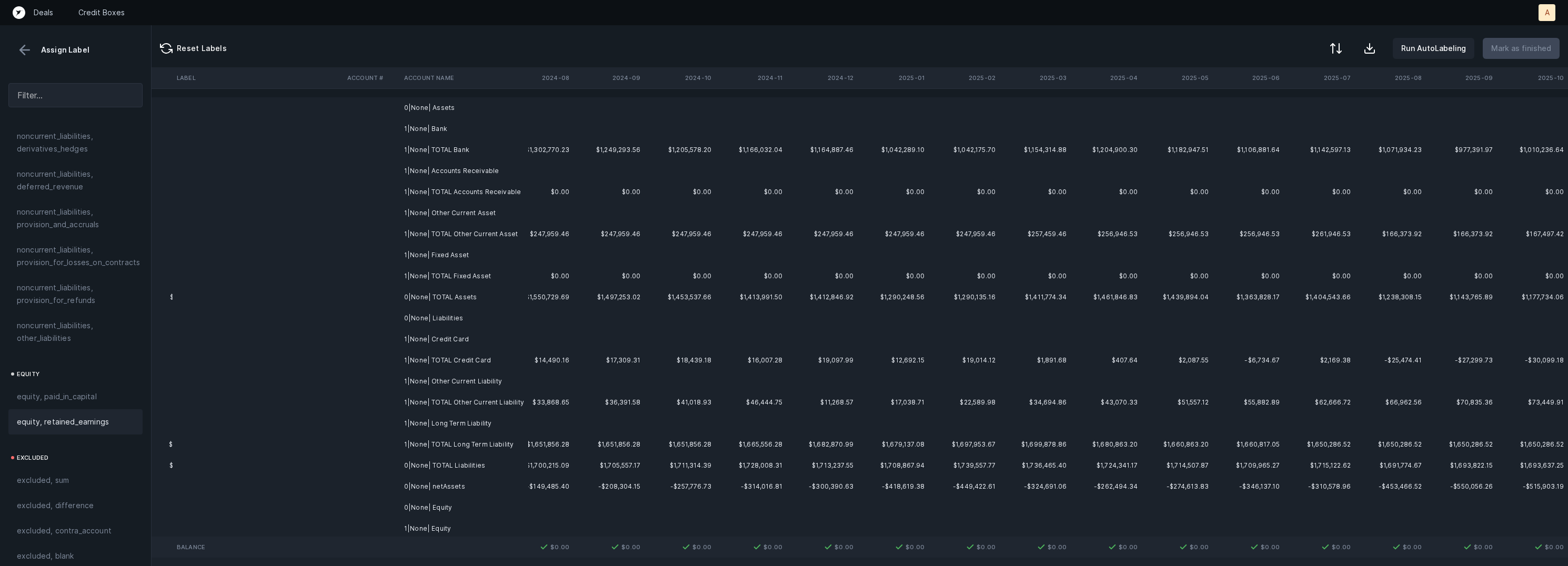
click at [485, 124] on td "1|None| Bank" at bounding box center [464, 129] width 129 height 21
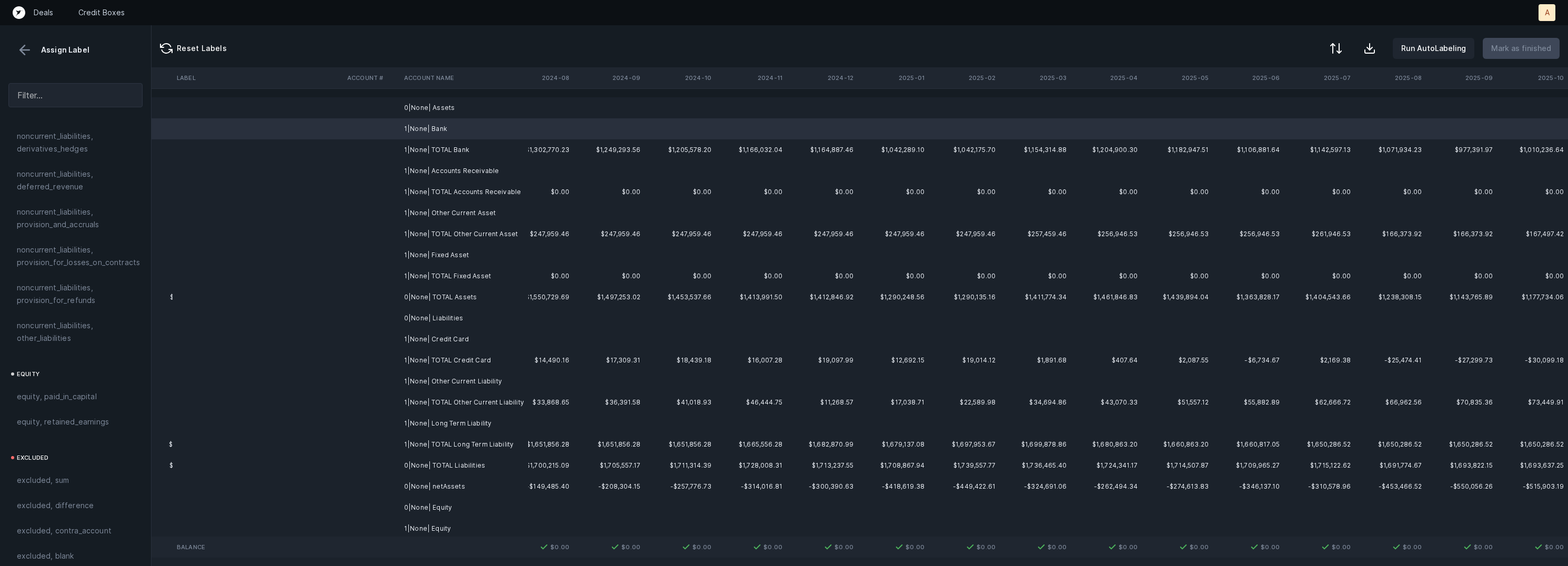
click at [479, 115] on td "0|None| Assets" at bounding box center [464, 108] width 129 height 21
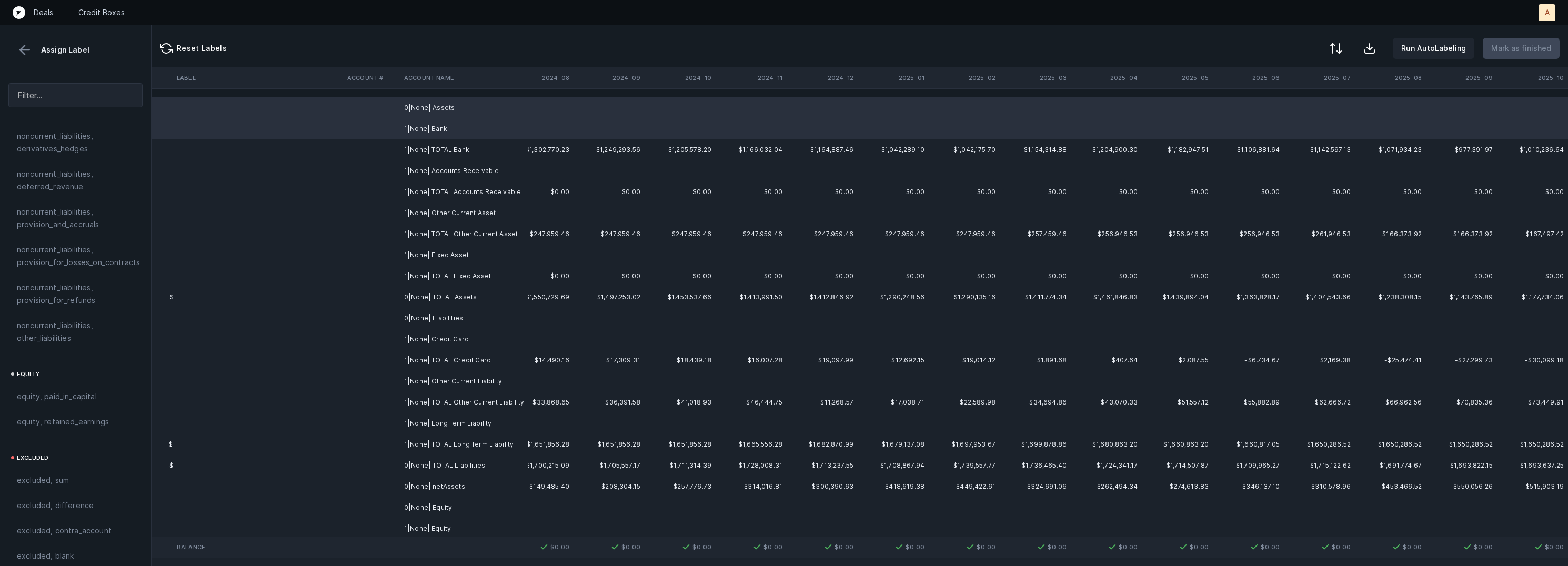
click at [482, 168] on td "1|None| Accounts Receivable" at bounding box center [464, 171] width 129 height 21
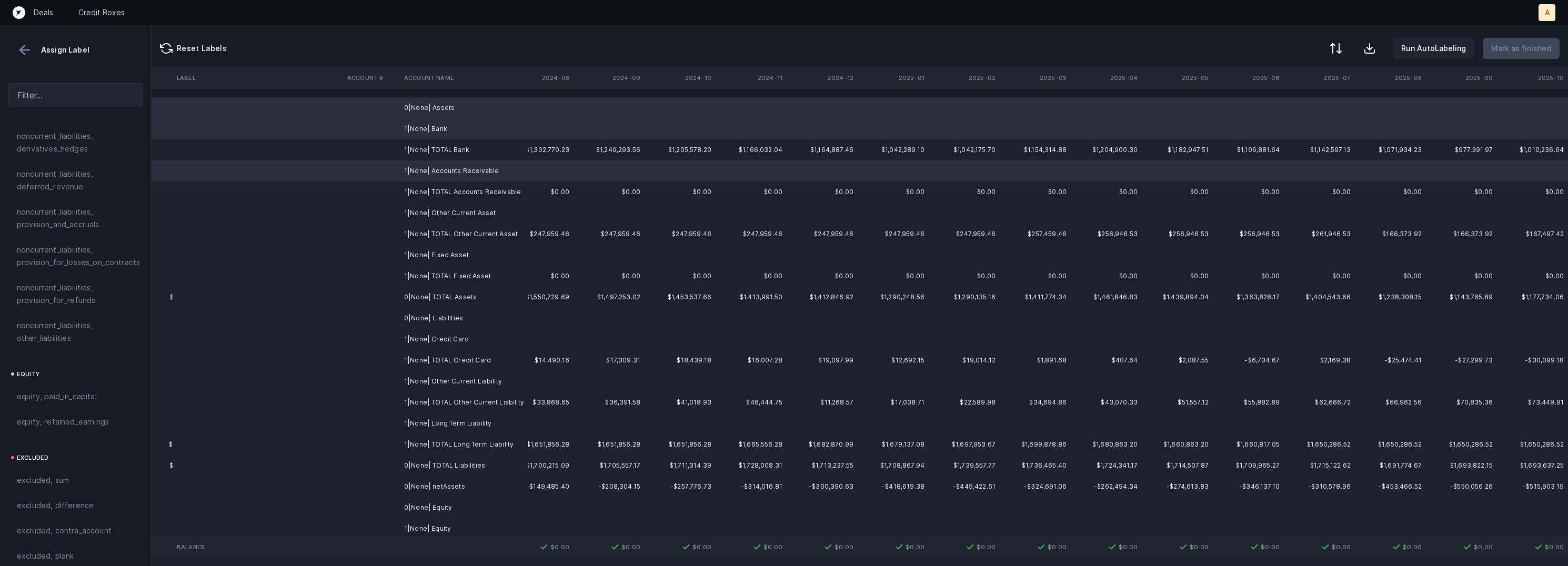
click at [479, 207] on td "1|None| Other Current Asset" at bounding box center [464, 213] width 129 height 21
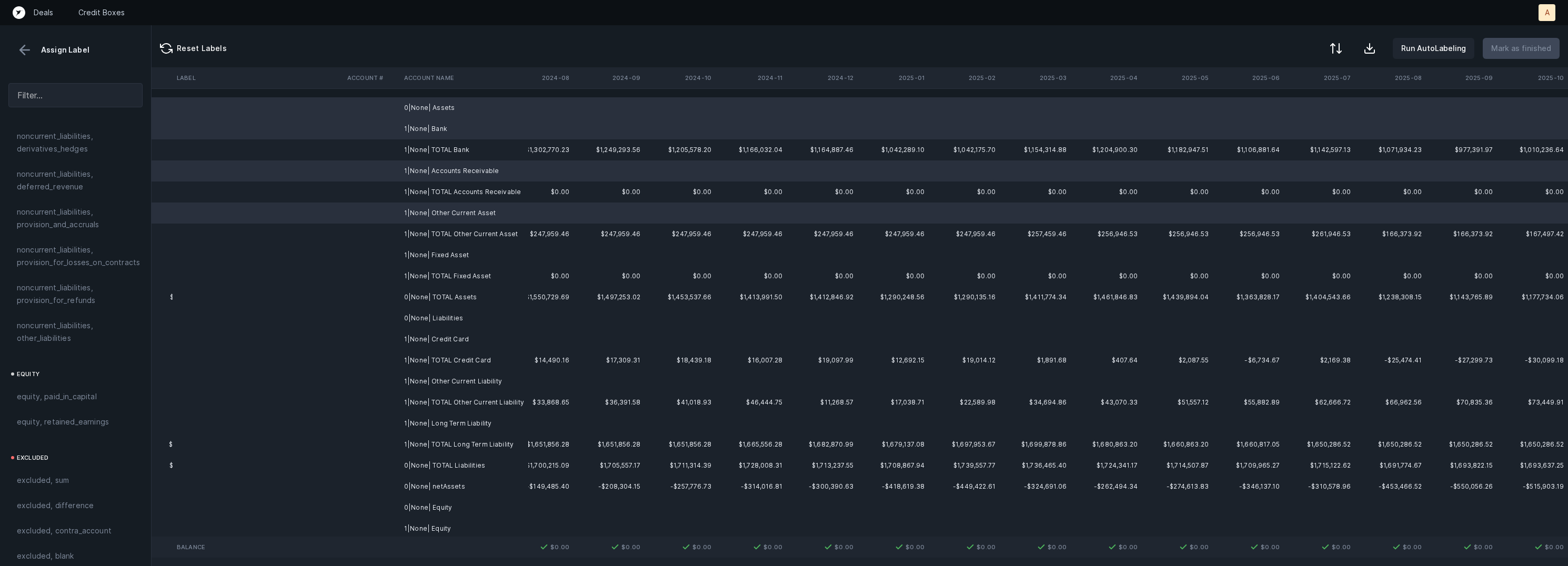
click at [464, 250] on td "1|None| Fixed Asset" at bounding box center [464, 255] width 129 height 21
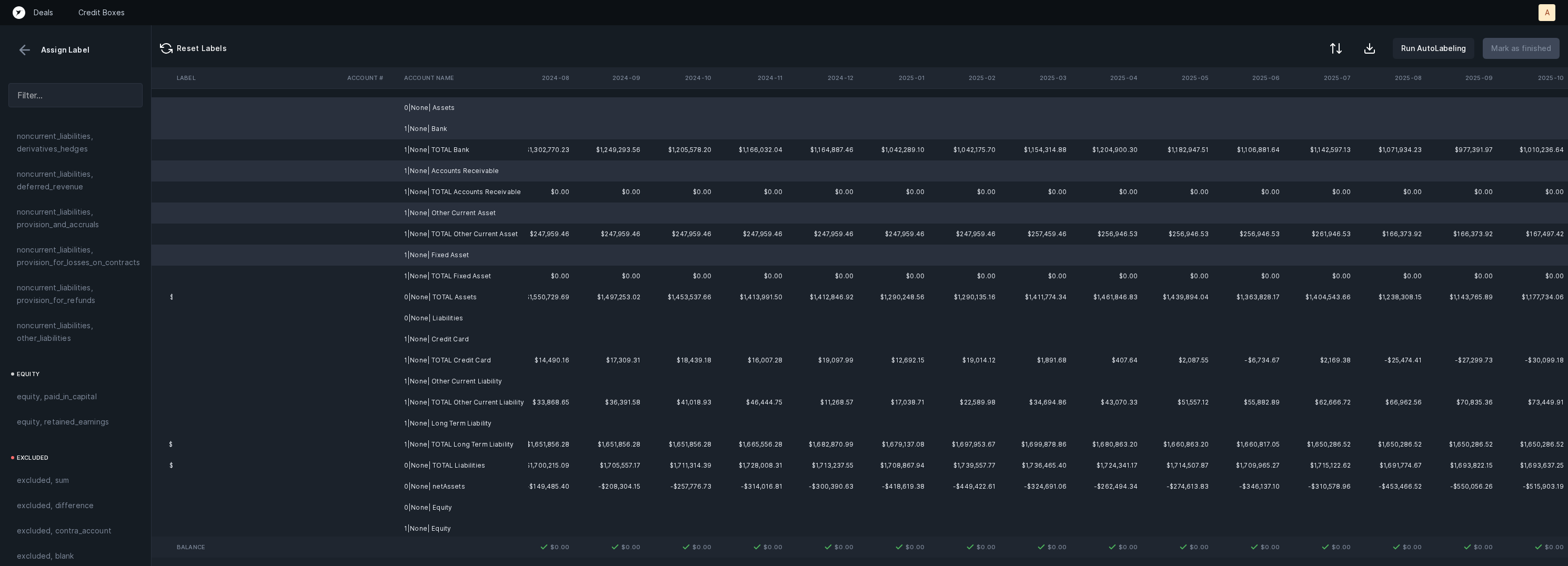
click at [455, 318] on td "0|None| Liabilities" at bounding box center [464, 318] width 129 height 21
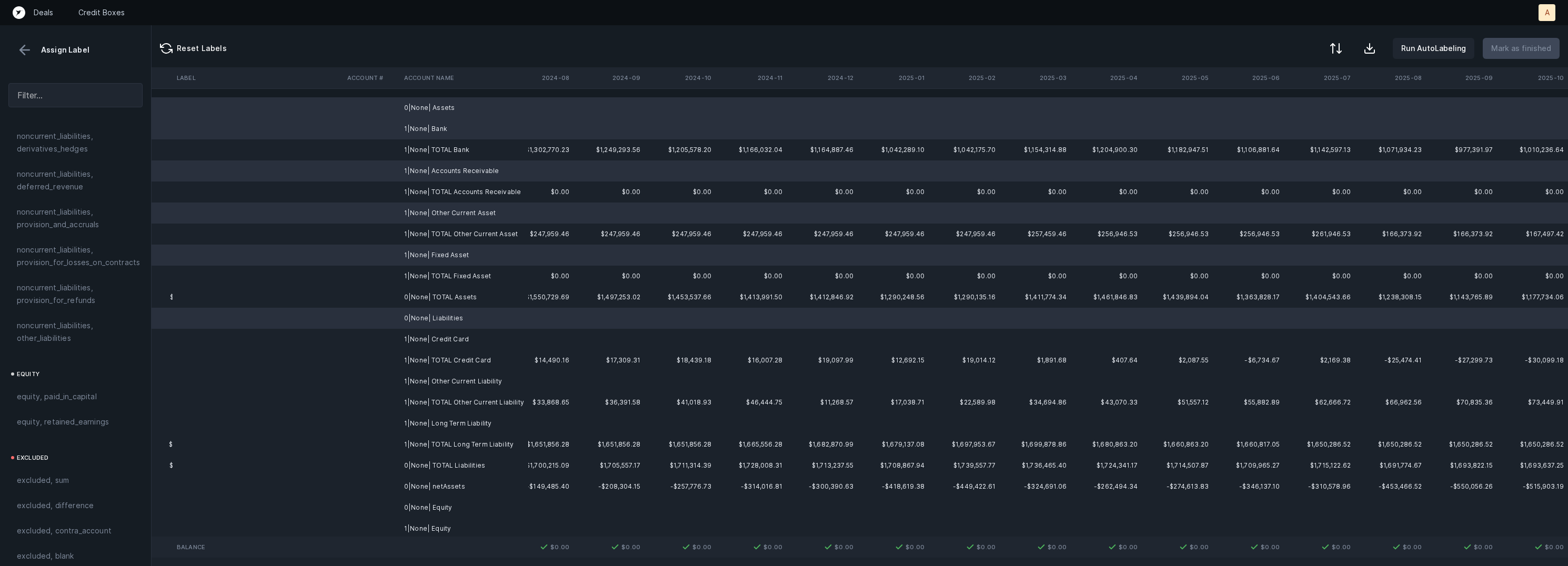
click at [445, 339] on td "1|None| Credit Card" at bounding box center [464, 340] width 129 height 21
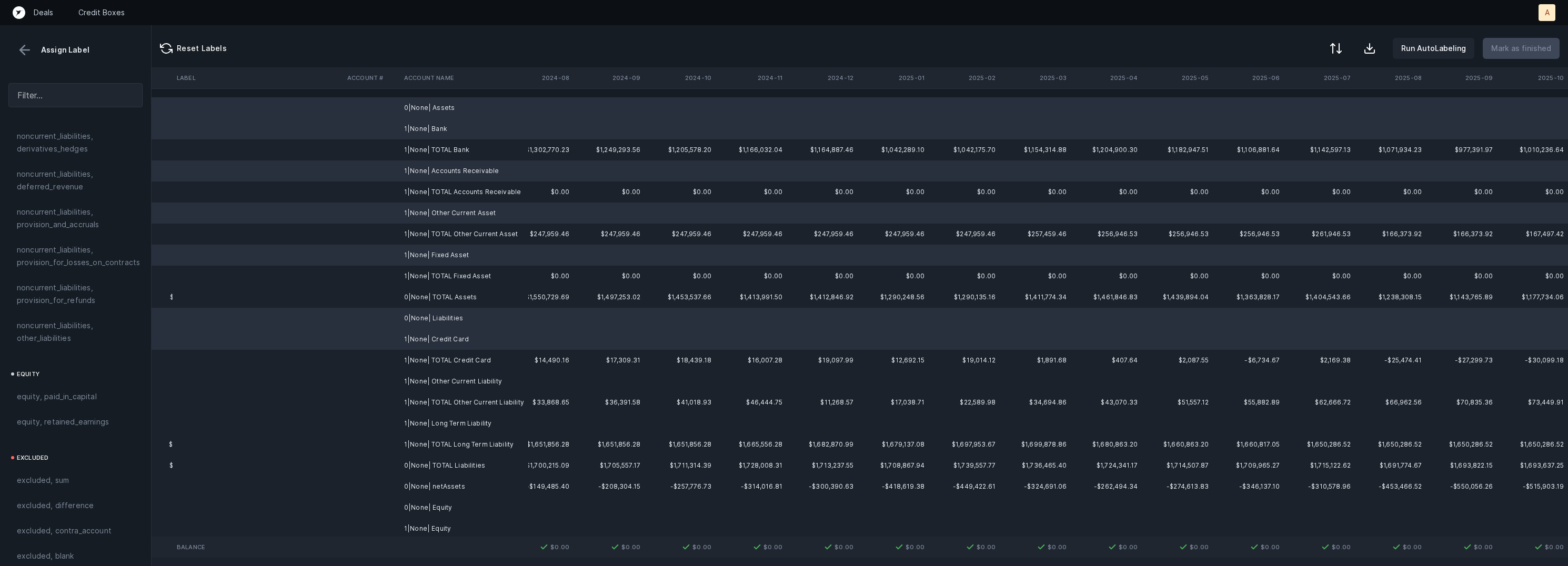
click at [445, 378] on td "1|None| Other Current Liability" at bounding box center [464, 382] width 129 height 21
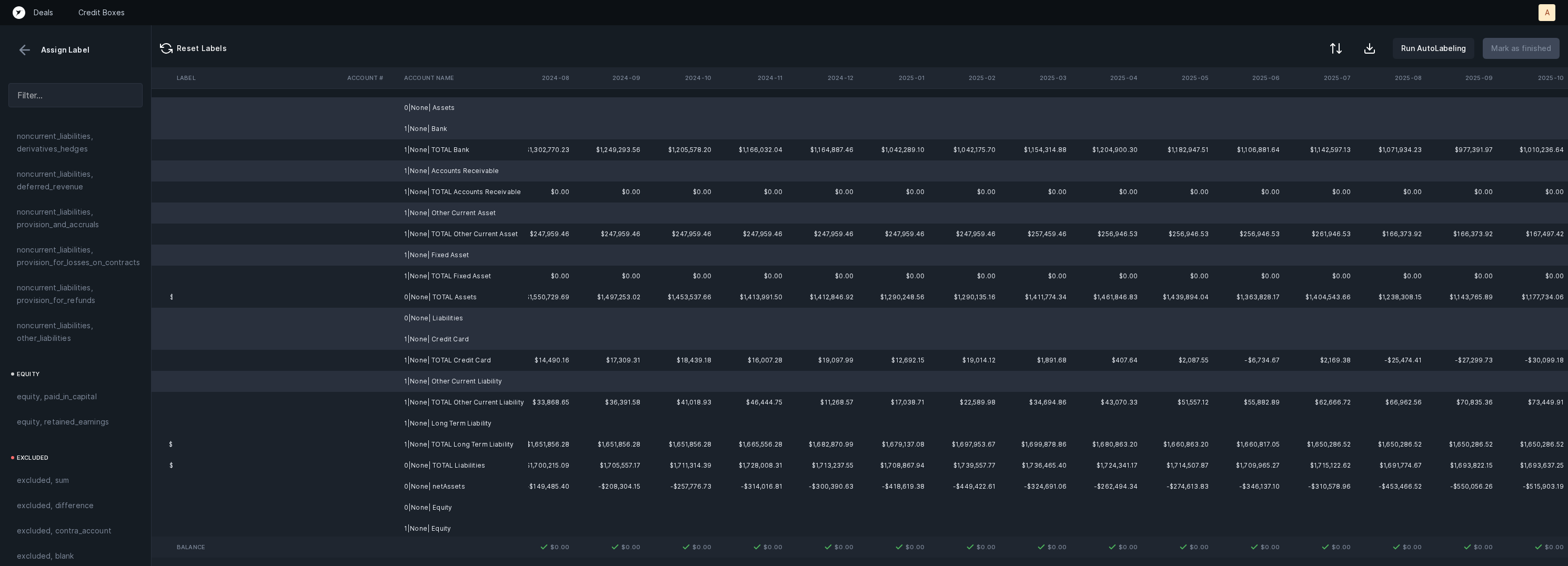
click at [452, 418] on td "1|None| Long Term Liability" at bounding box center [464, 424] width 129 height 21
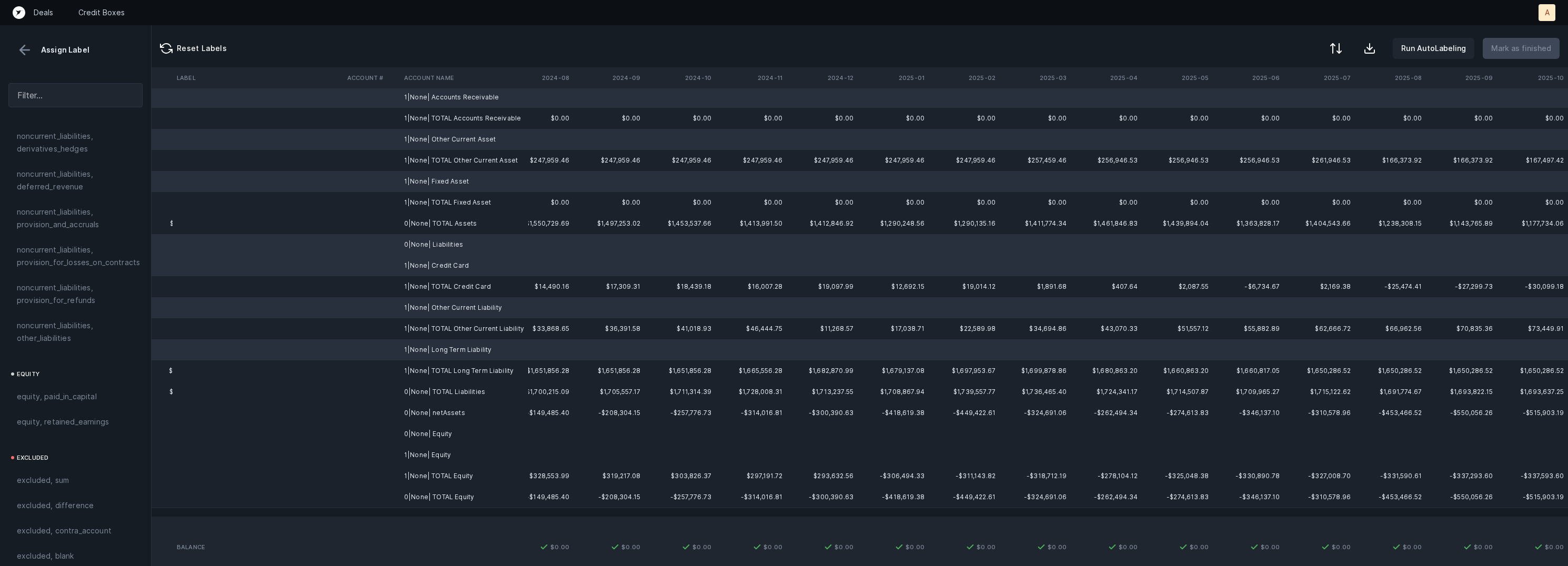
scroll to position [101, 2373]
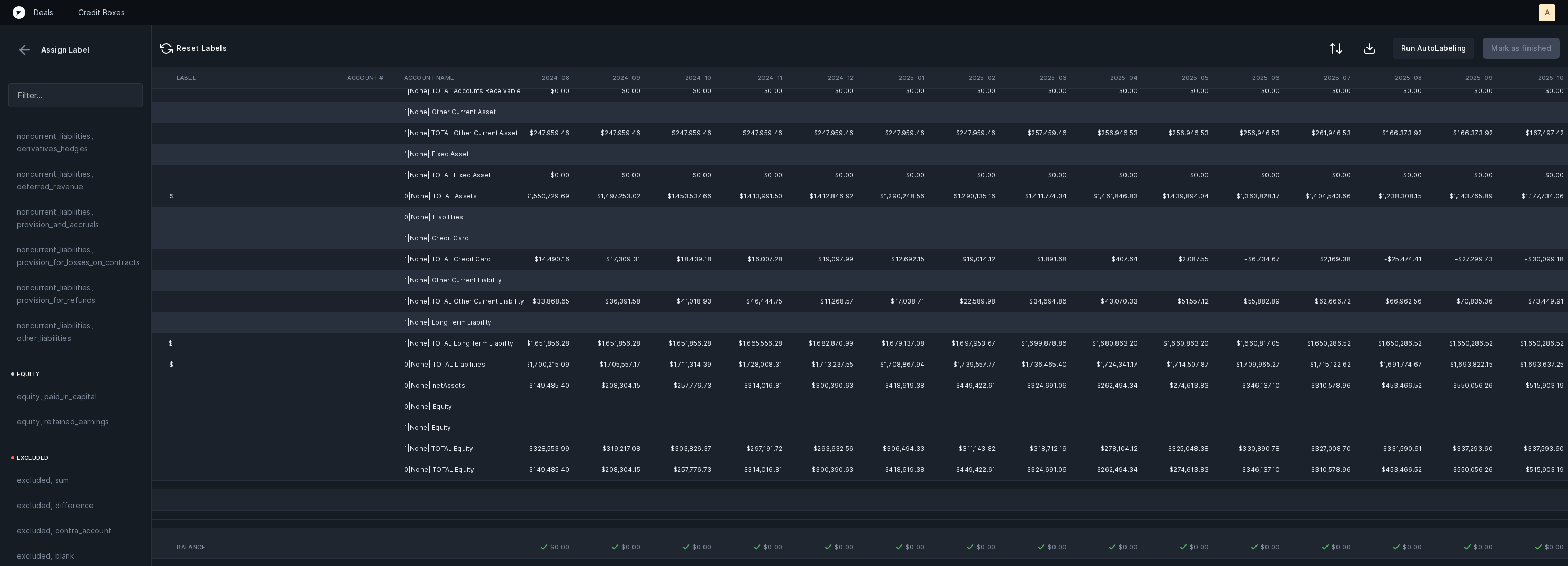
click at [444, 424] on td "1|None| Equity" at bounding box center [464, 428] width 129 height 21
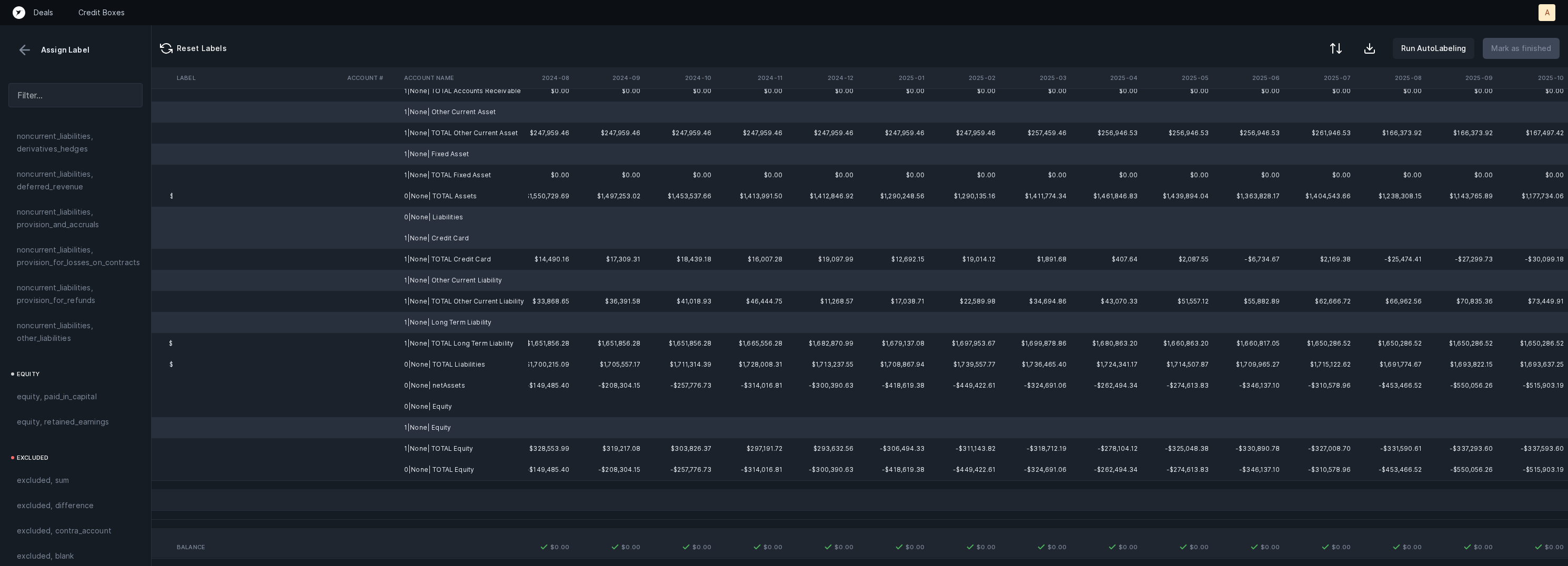
click at [444, 410] on td "0|None| Equity" at bounding box center [464, 407] width 129 height 21
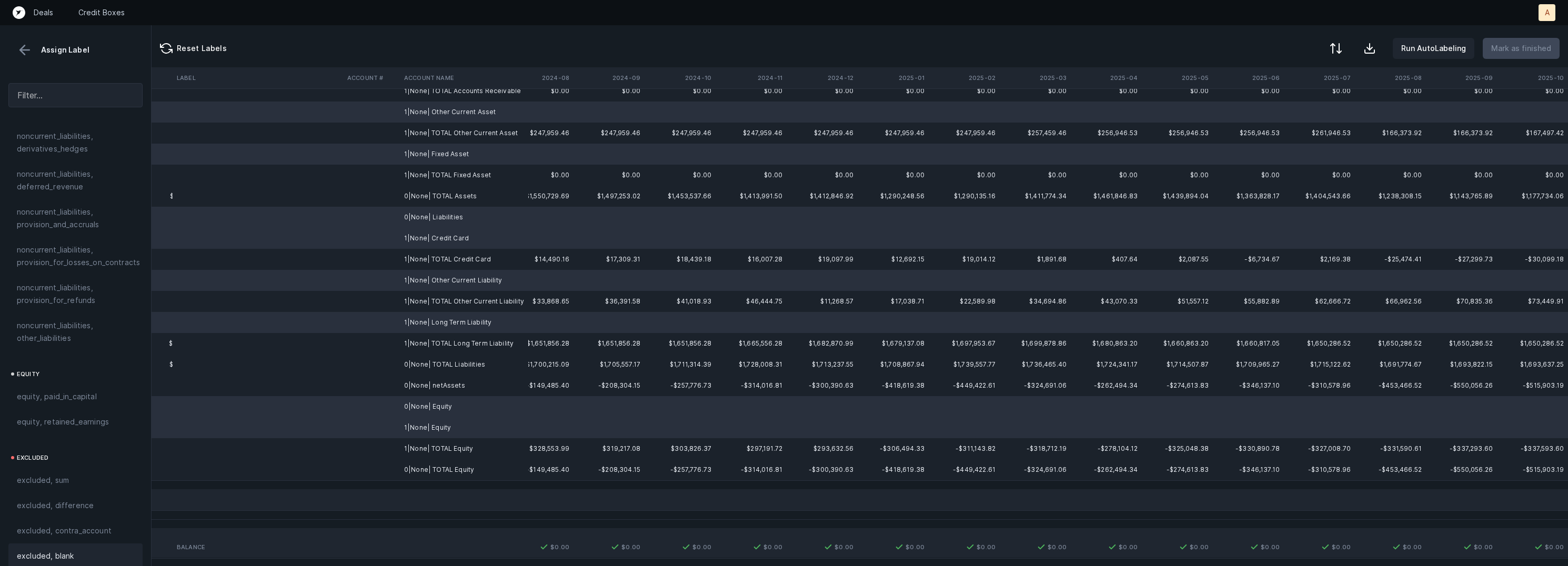
click at [68, 550] on span "excluded, blank" at bounding box center [45, 556] width 57 height 13
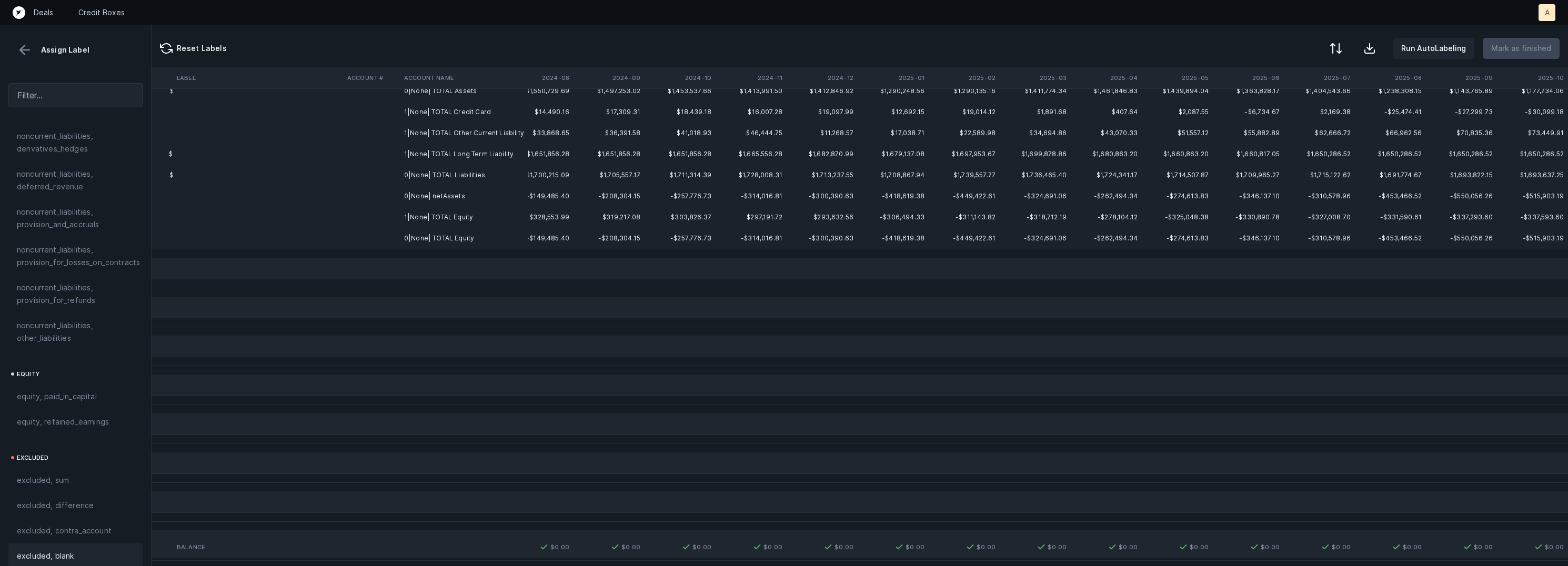
scroll to position [0, 2373]
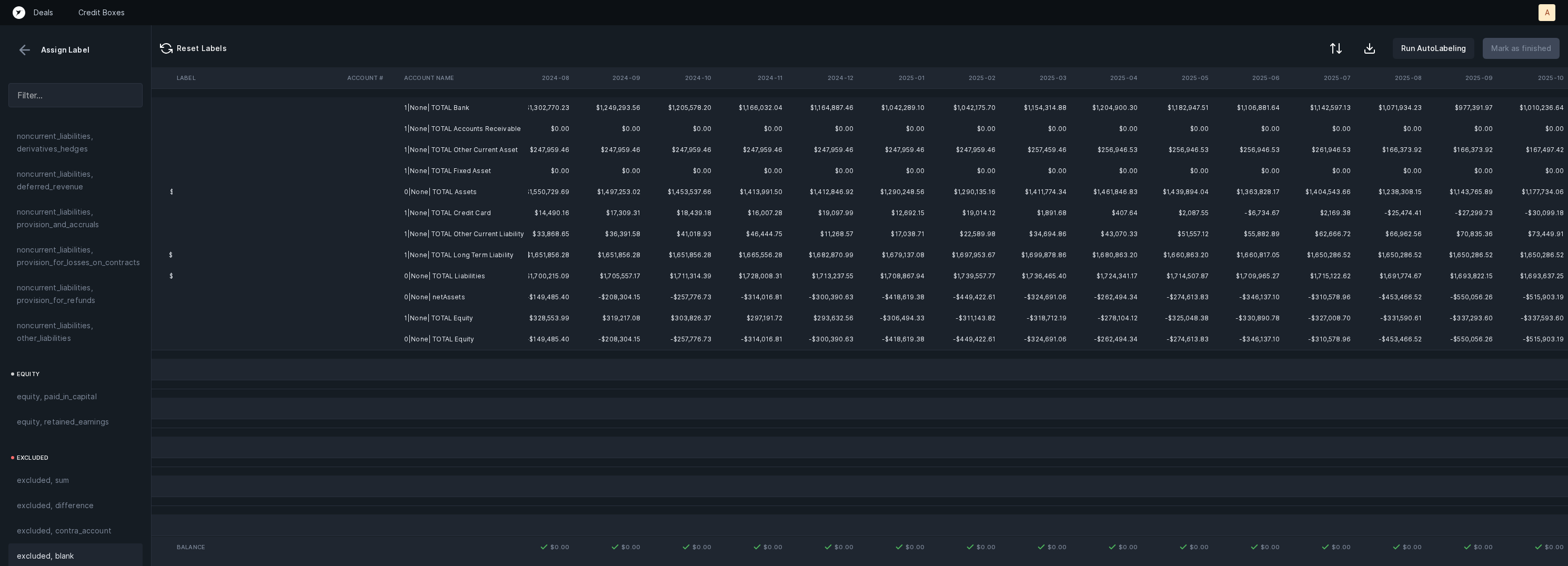
click at [457, 297] on td "0|None| netAssets" at bounding box center [464, 298] width 129 height 21
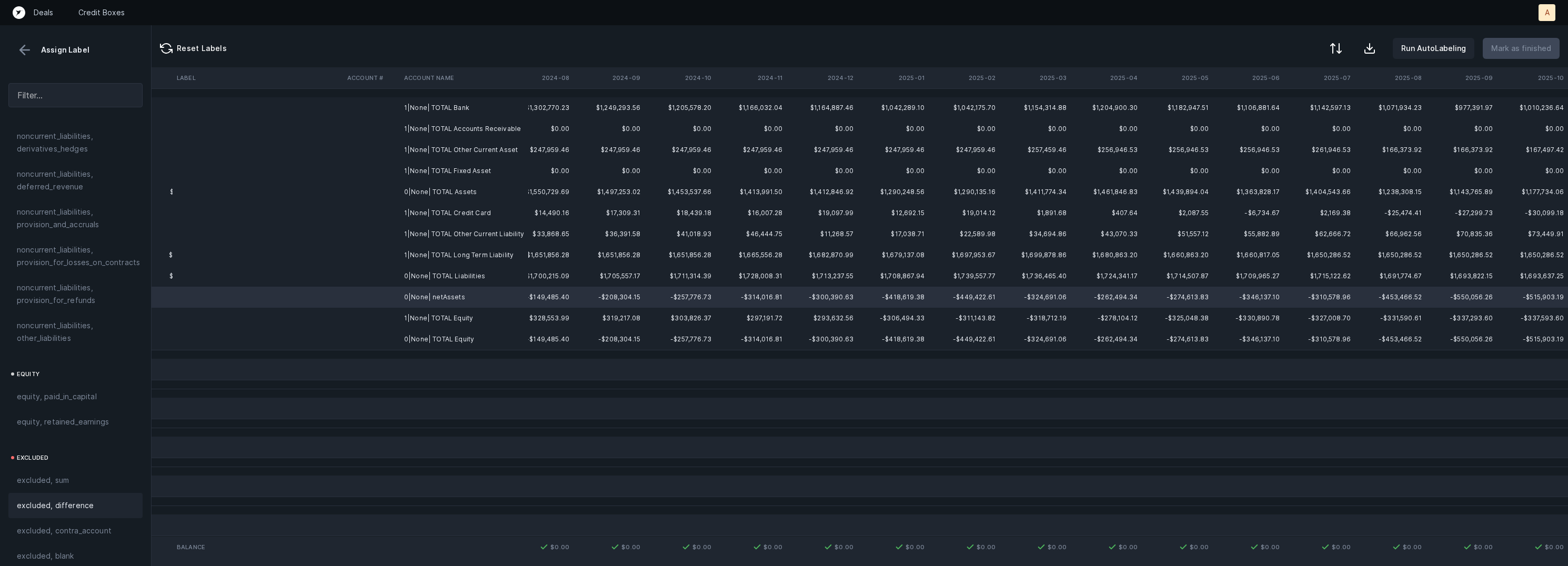
click at [91, 493] on div "excluded, difference" at bounding box center [76, 505] width 134 height 25
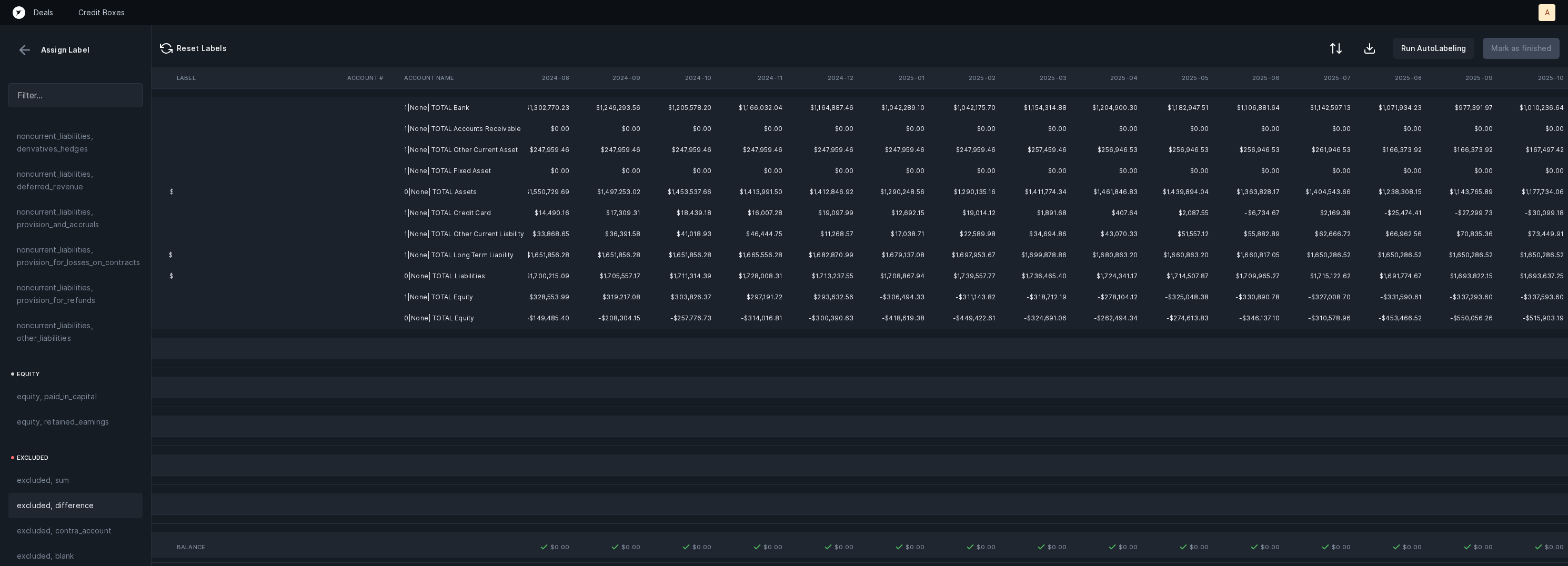
click at [494, 106] on td "1|None| TOTAL Bank" at bounding box center [464, 108] width 129 height 21
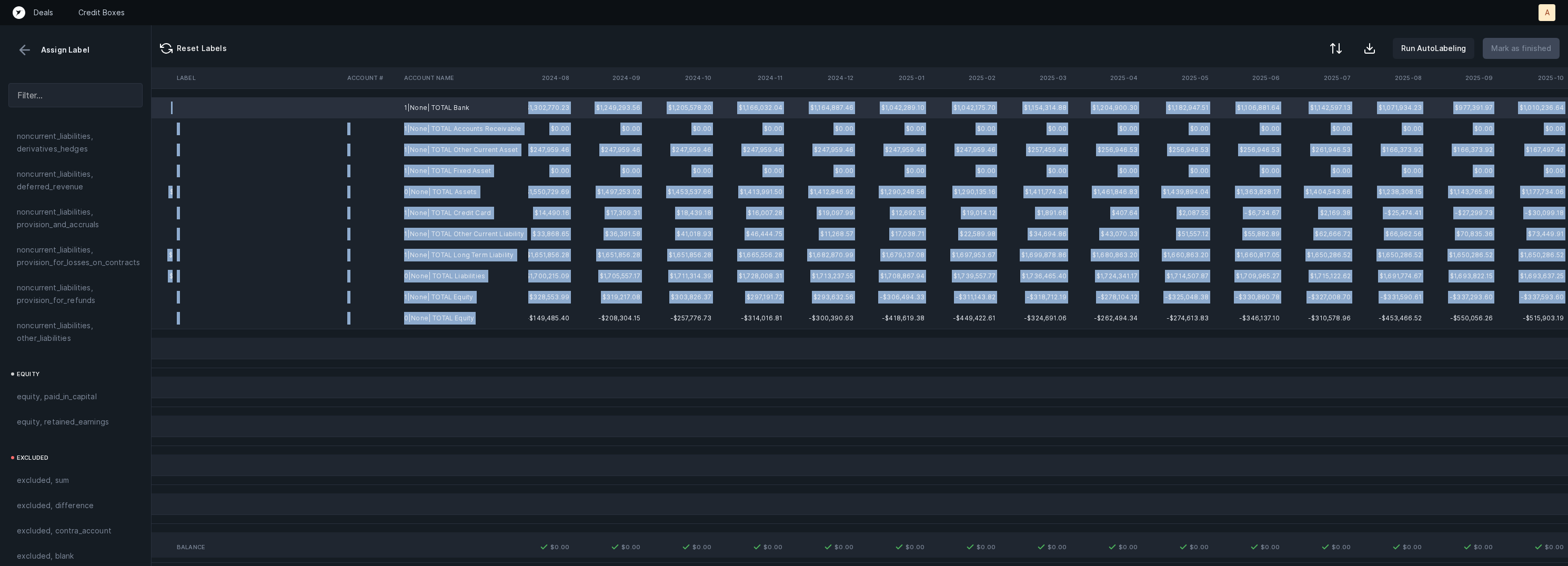
click at [501, 322] on td "0|None| TOTAL Equity" at bounding box center [464, 318] width 129 height 21
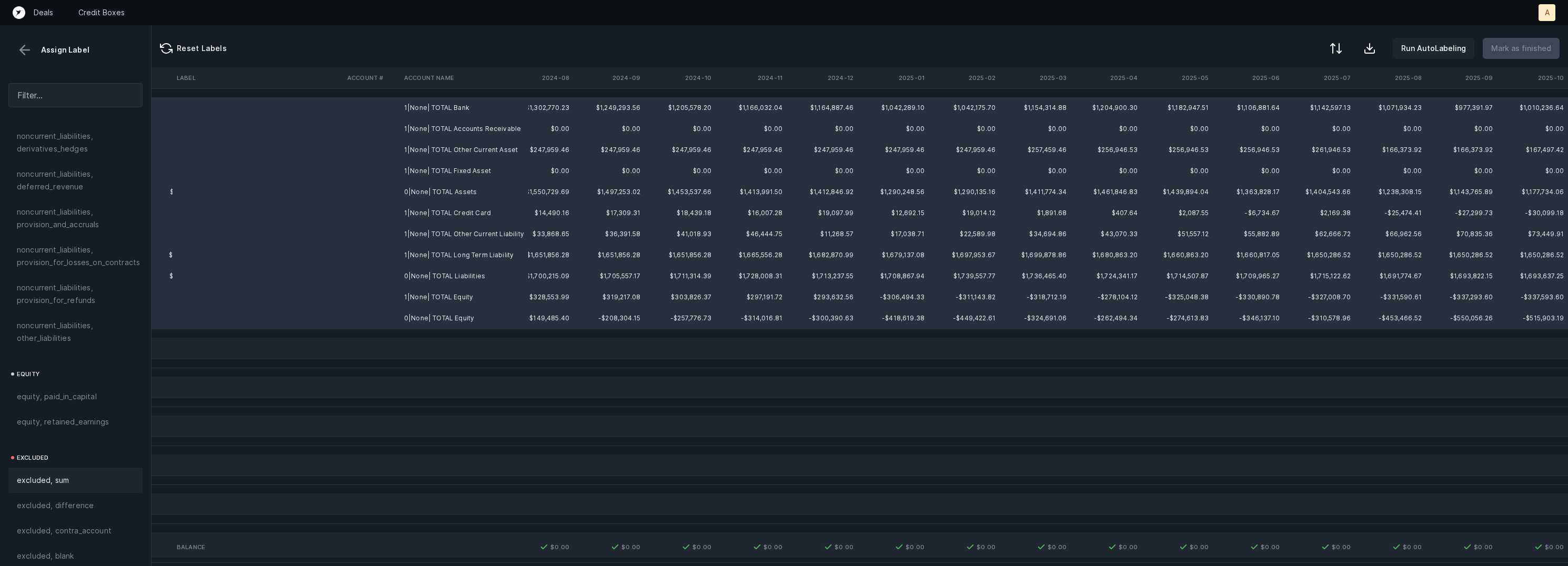
click at [84, 474] on div "excluded, sum" at bounding box center [75, 480] width 117 height 13
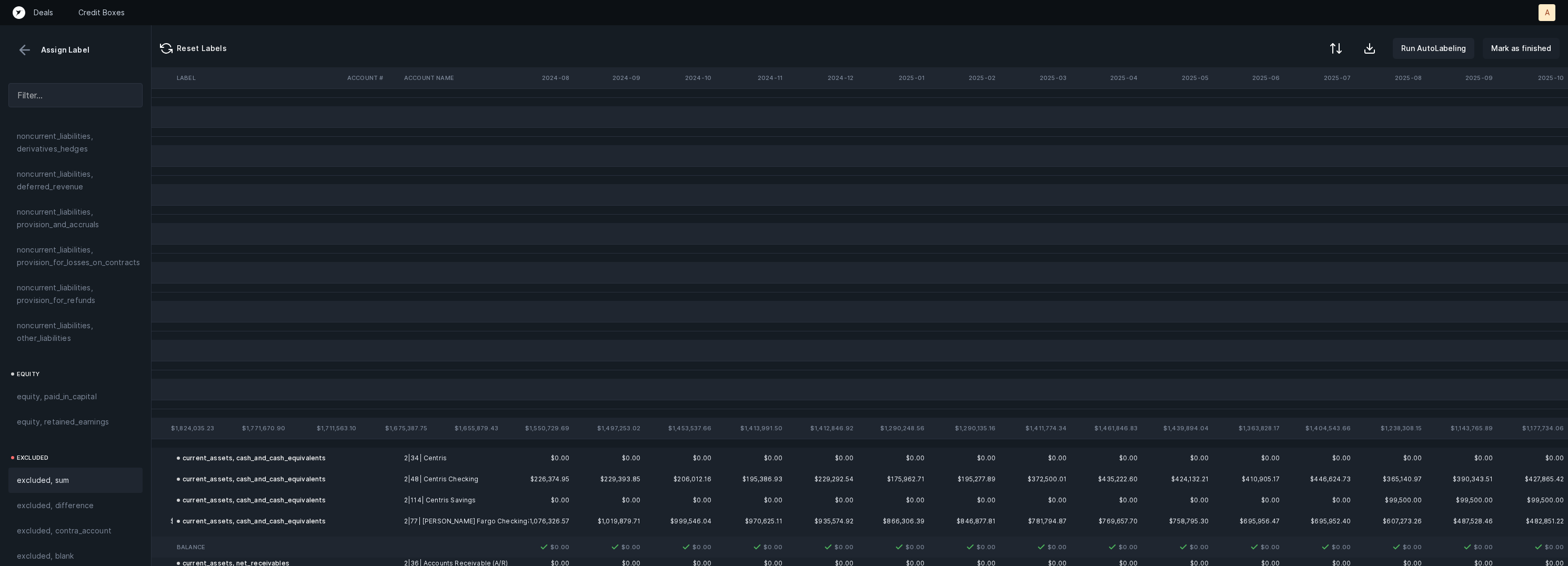
click at [1527, 53] on p "Mark as finished" at bounding box center [1521, 48] width 60 height 13
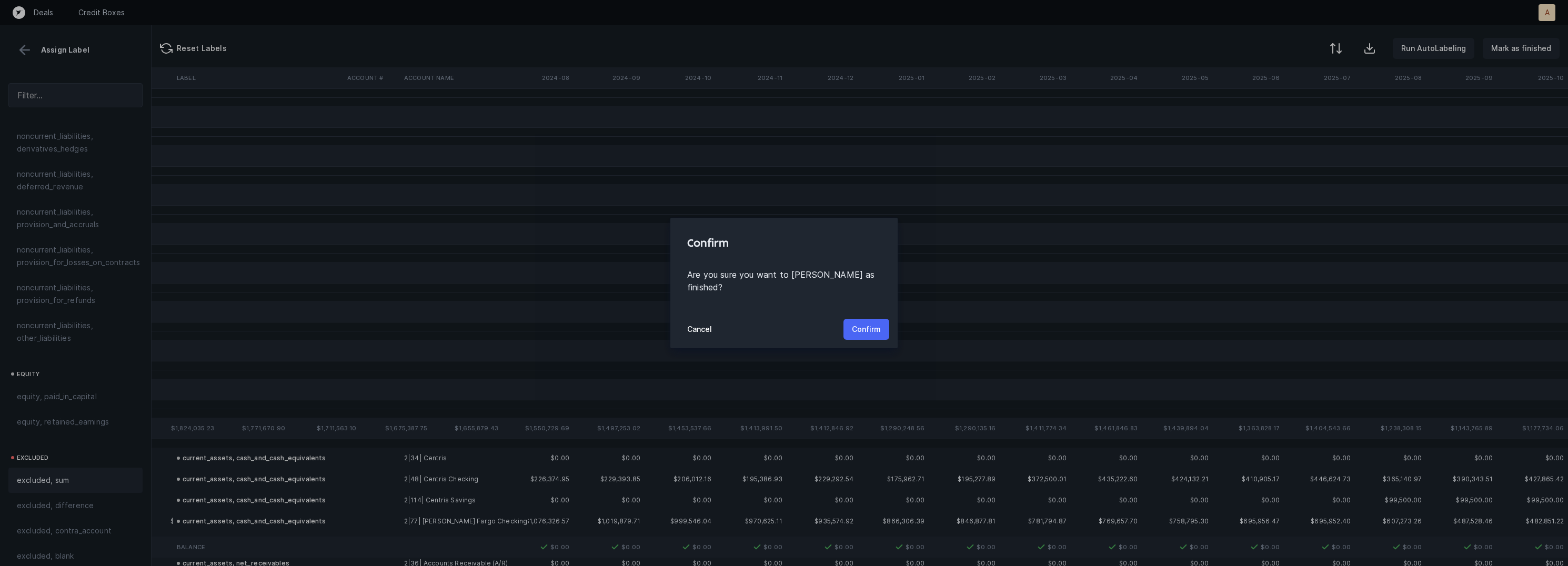
click at [867, 323] on p "Confirm" at bounding box center [866, 329] width 29 height 13
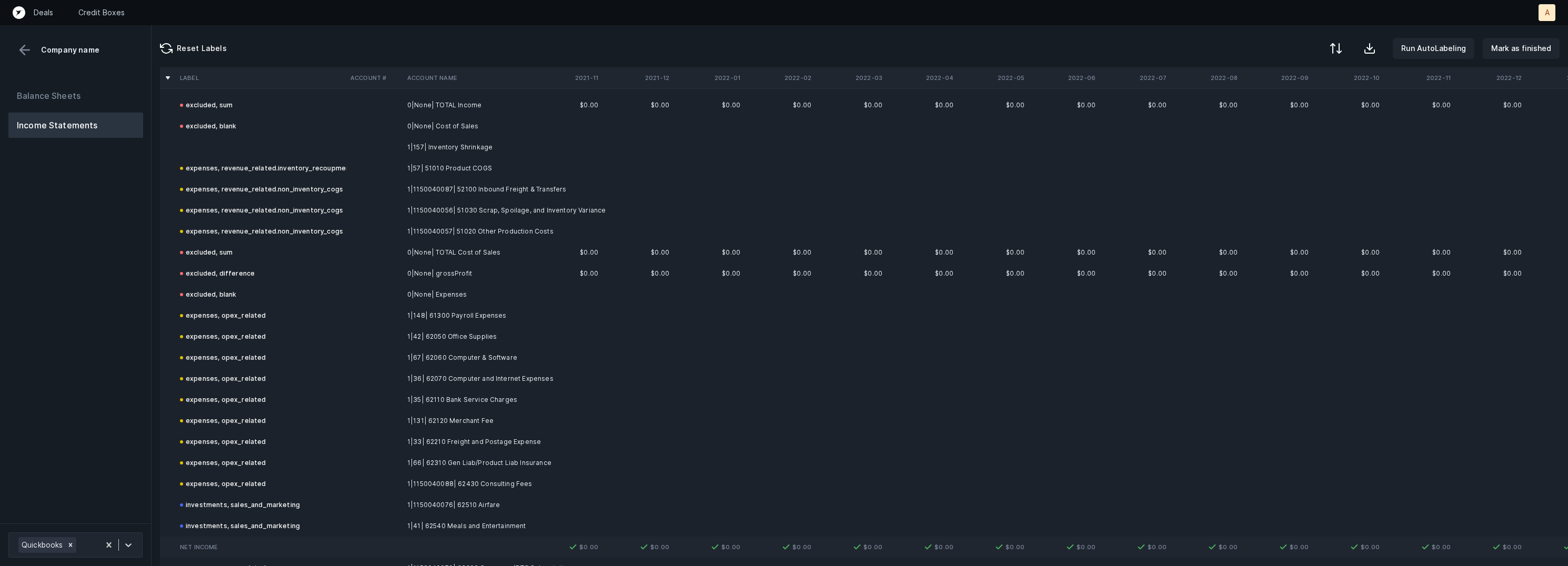
scroll to position [508, 0]
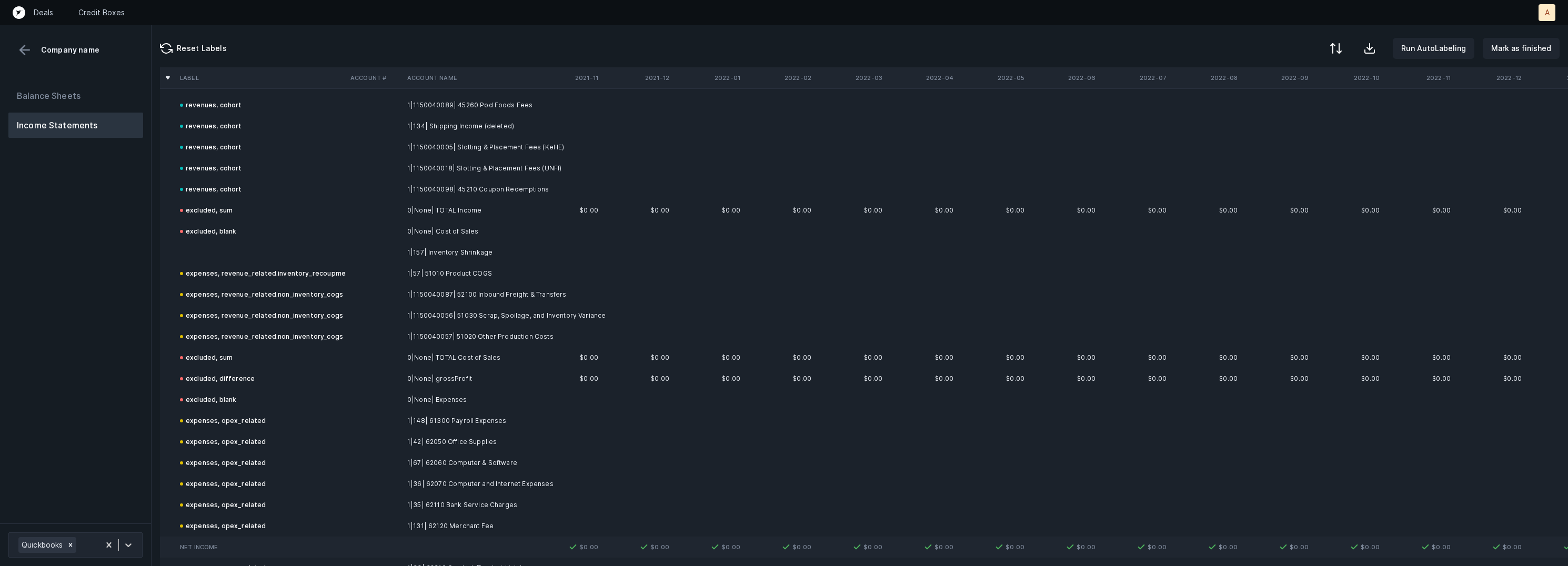
click at [468, 253] on td "1|157| Inventory Shrinkage" at bounding box center [467, 253] width 129 height 21
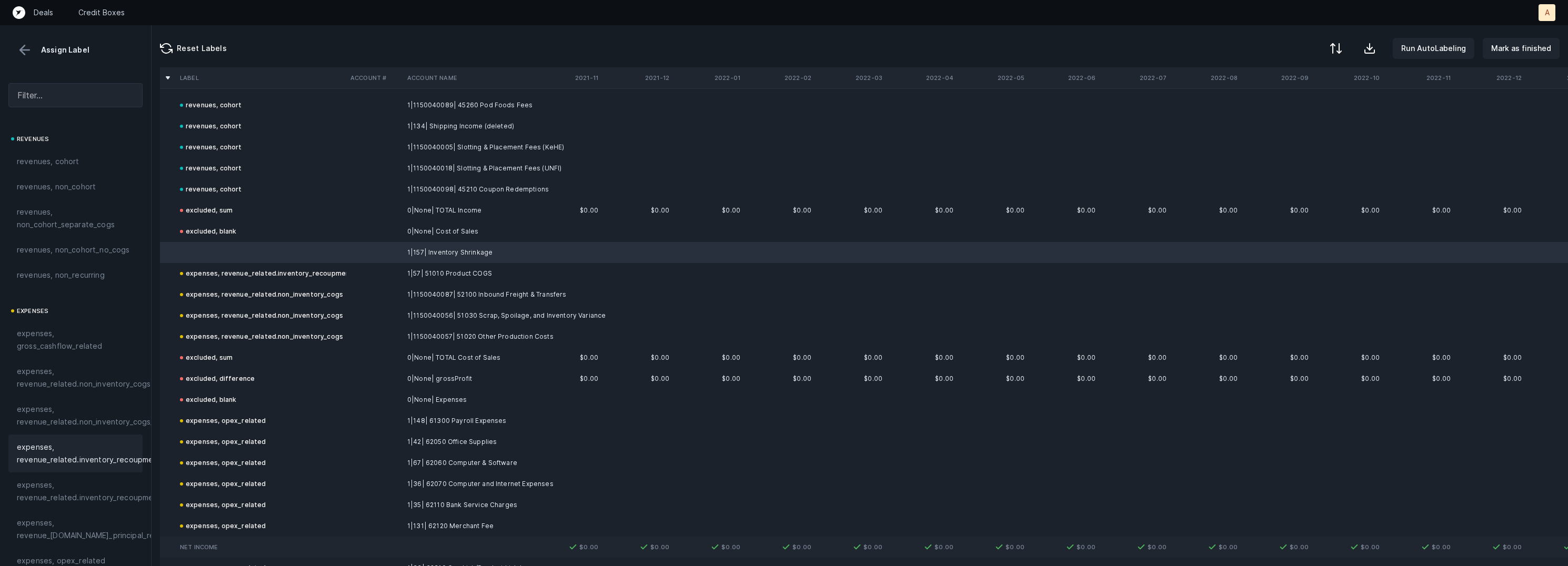
click at [77, 456] on span "expenses, revenue_related.inventory_recoupment" at bounding box center [89, 453] width 144 height 25
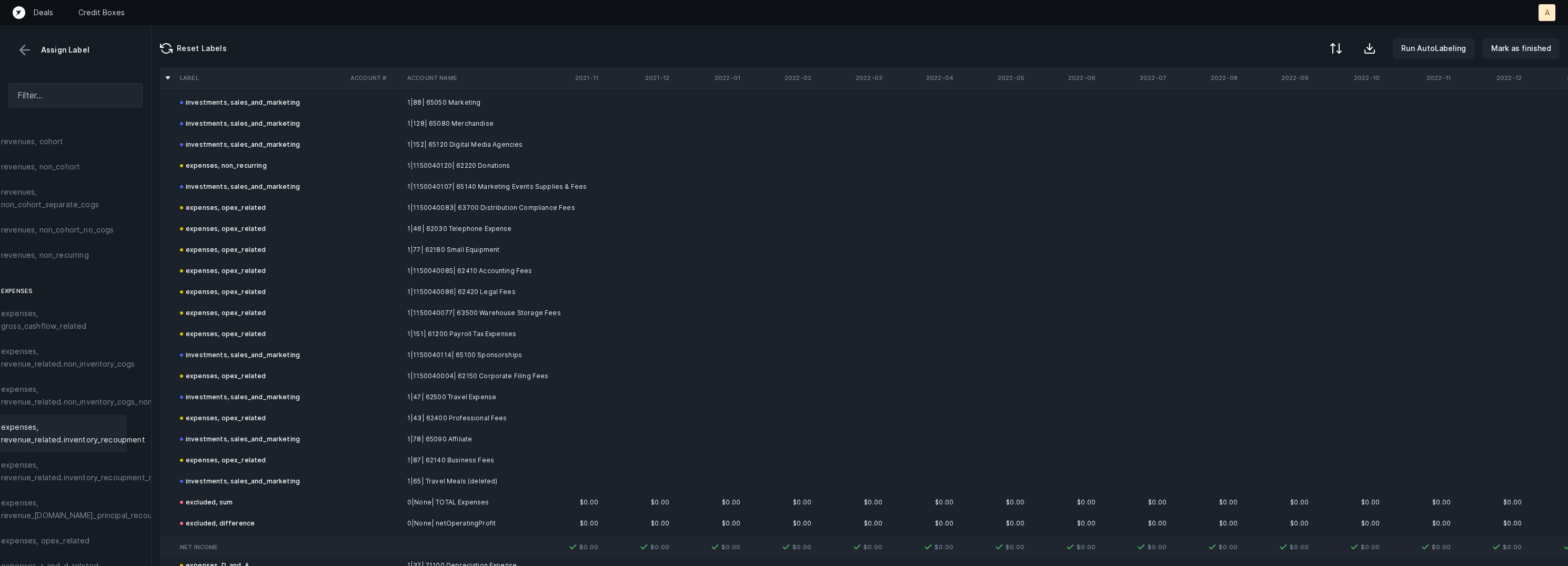
scroll to position [2052, 0]
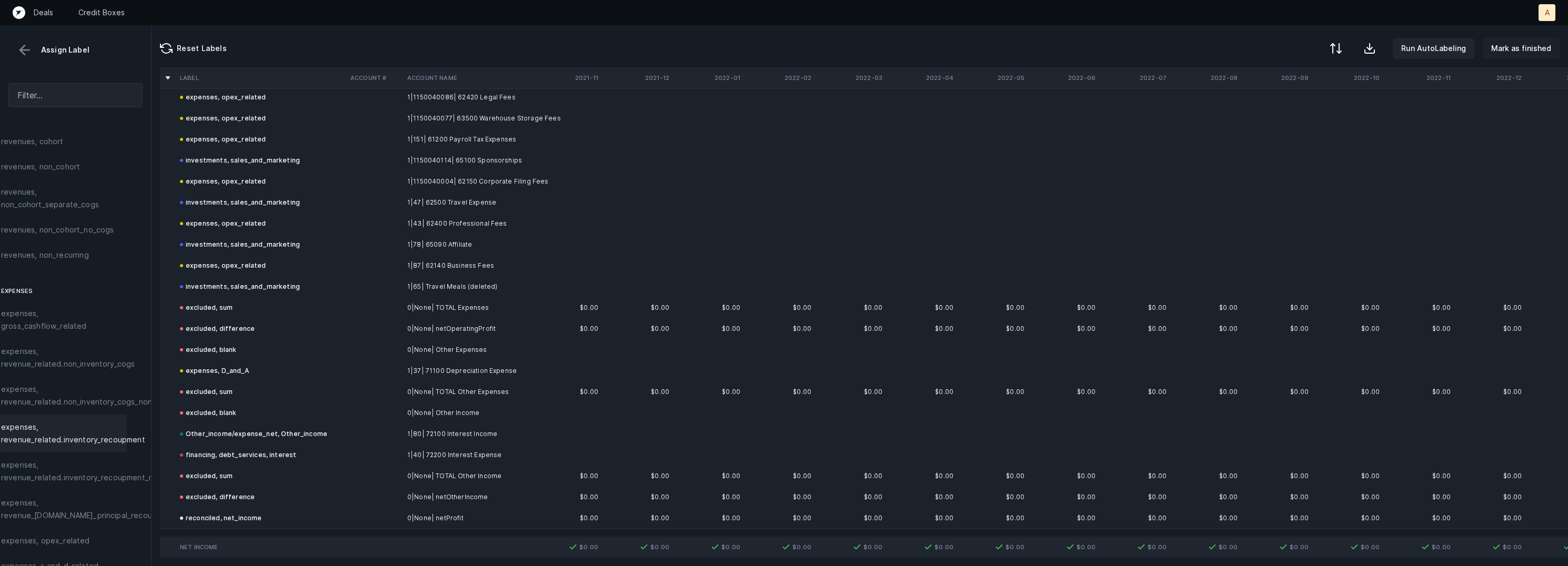
click at [1525, 49] on p "Mark as finished" at bounding box center [1521, 48] width 60 height 13
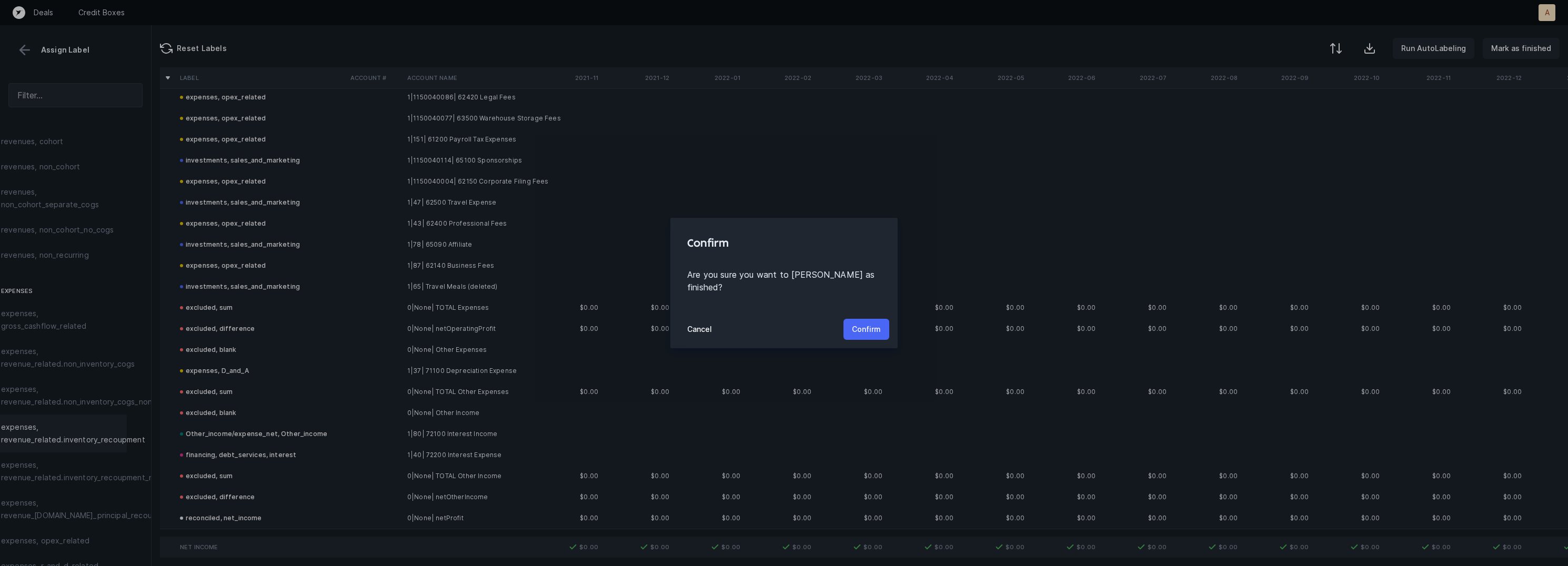
click at [867, 323] on p "Confirm" at bounding box center [866, 329] width 29 height 13
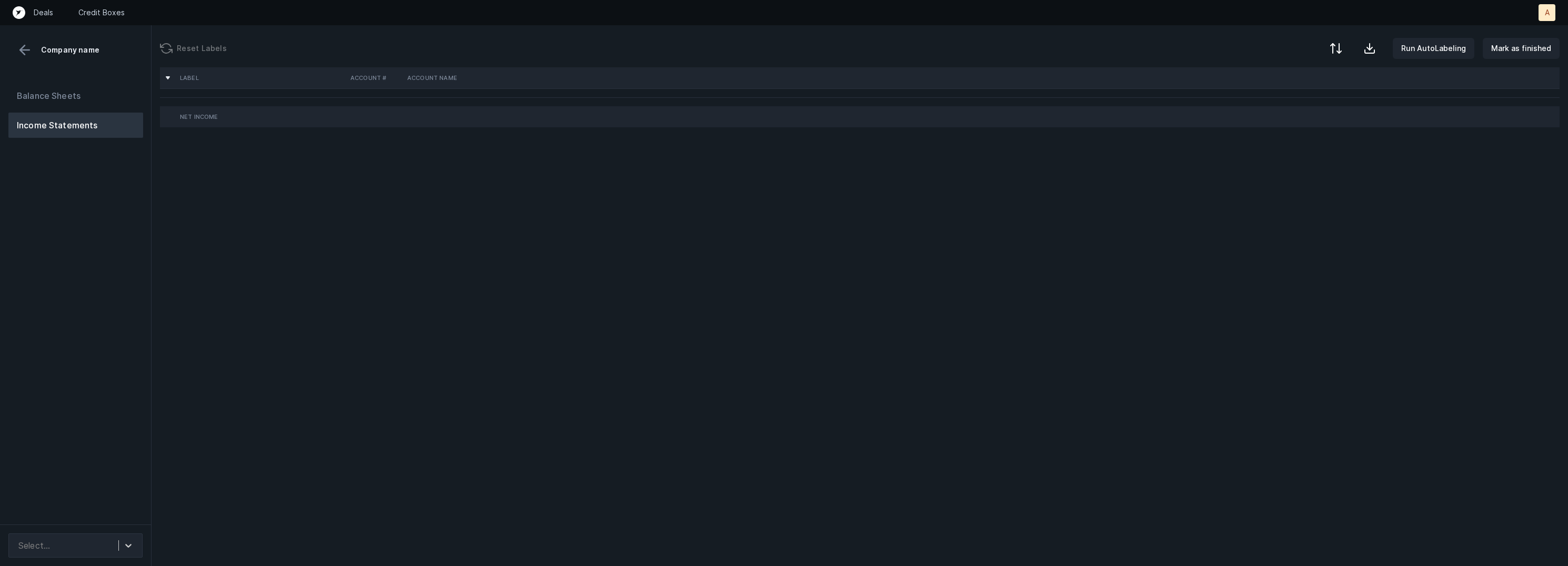
click at [142, 318] on div "Balance Sheets Income Statements" at bounding box center [76, 300] width 152 height 450
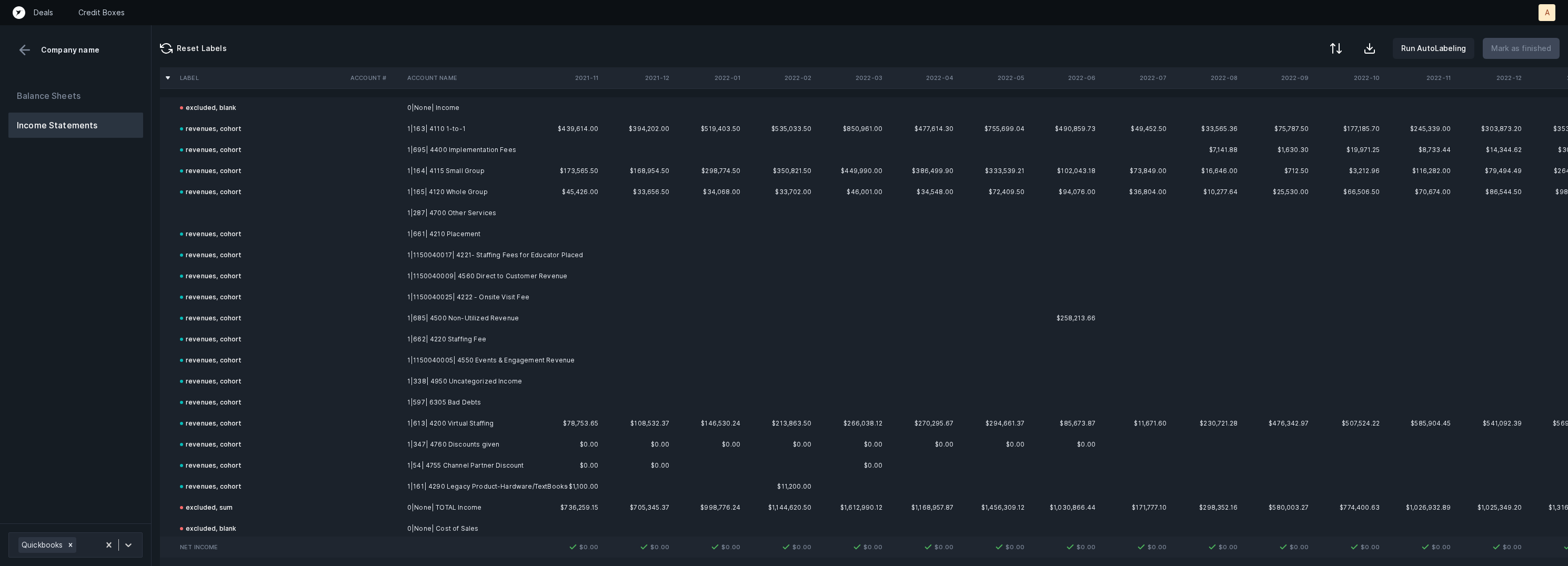
click at [212, 205] on td at bounding box center [261, 213] width 170 height 21
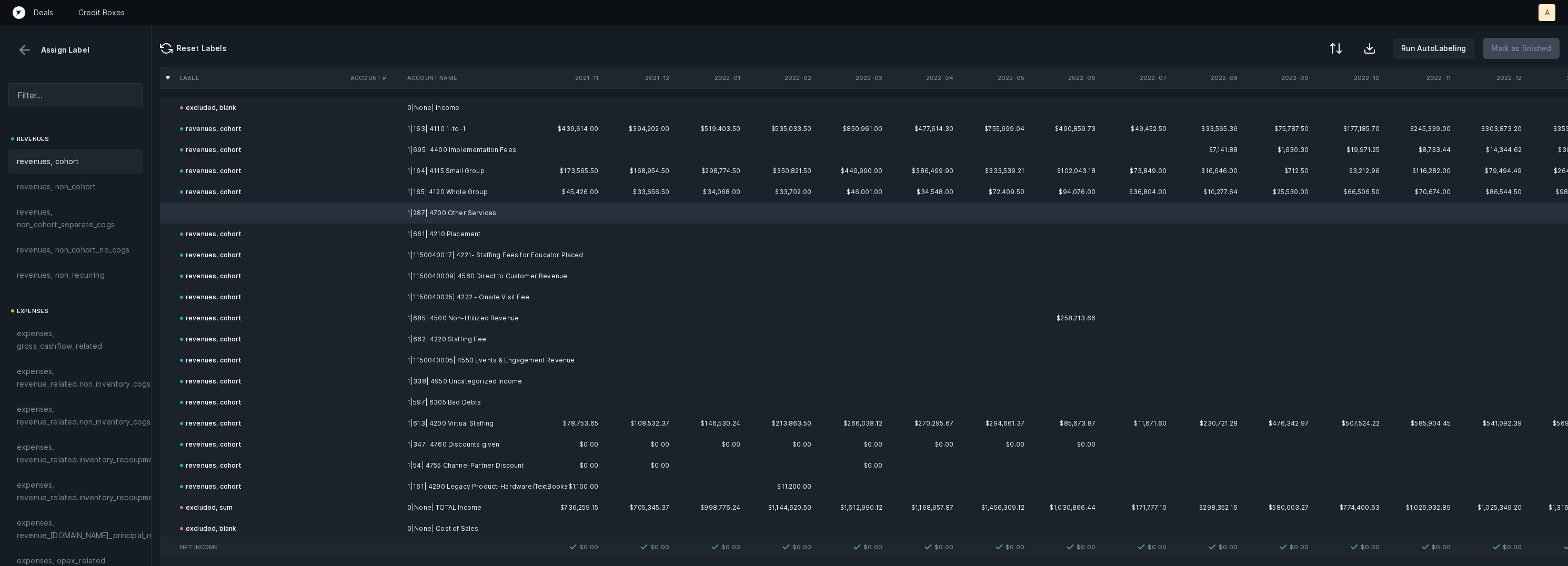
click at [57, 152] on div "revenues, cohort" at bounding box center [76, 162] width 134 height 25
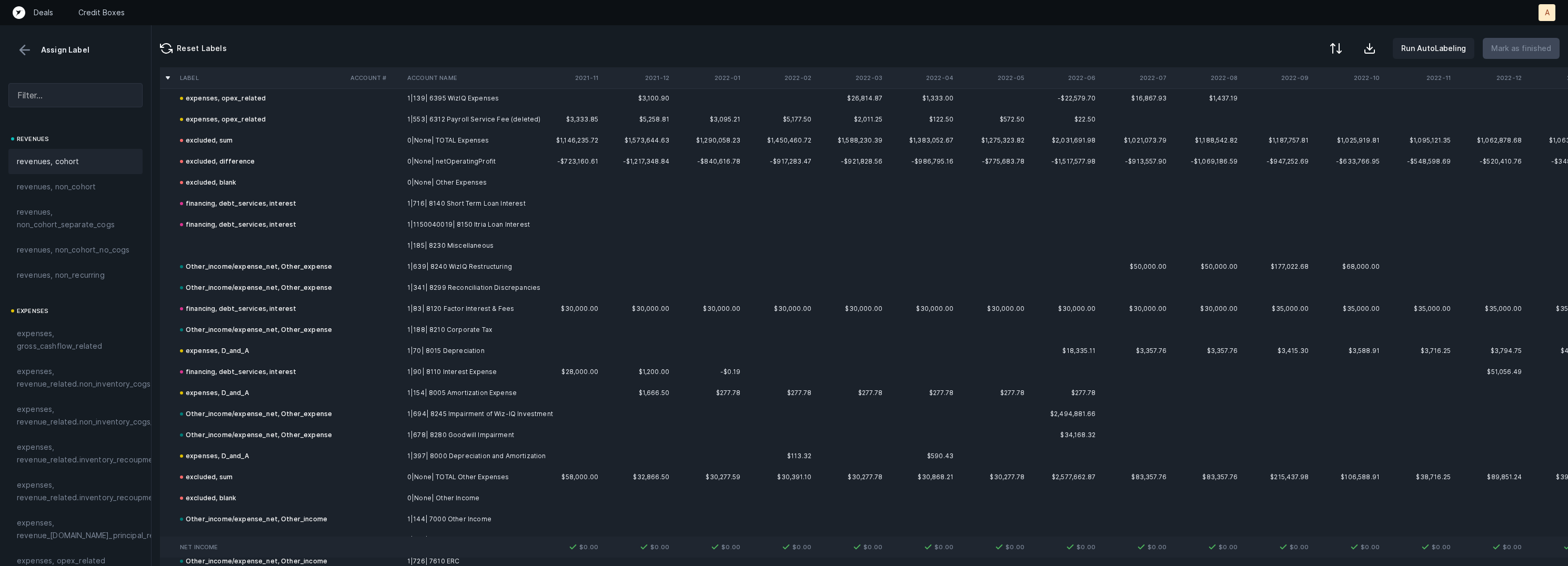
scroll to position [1595, 0]
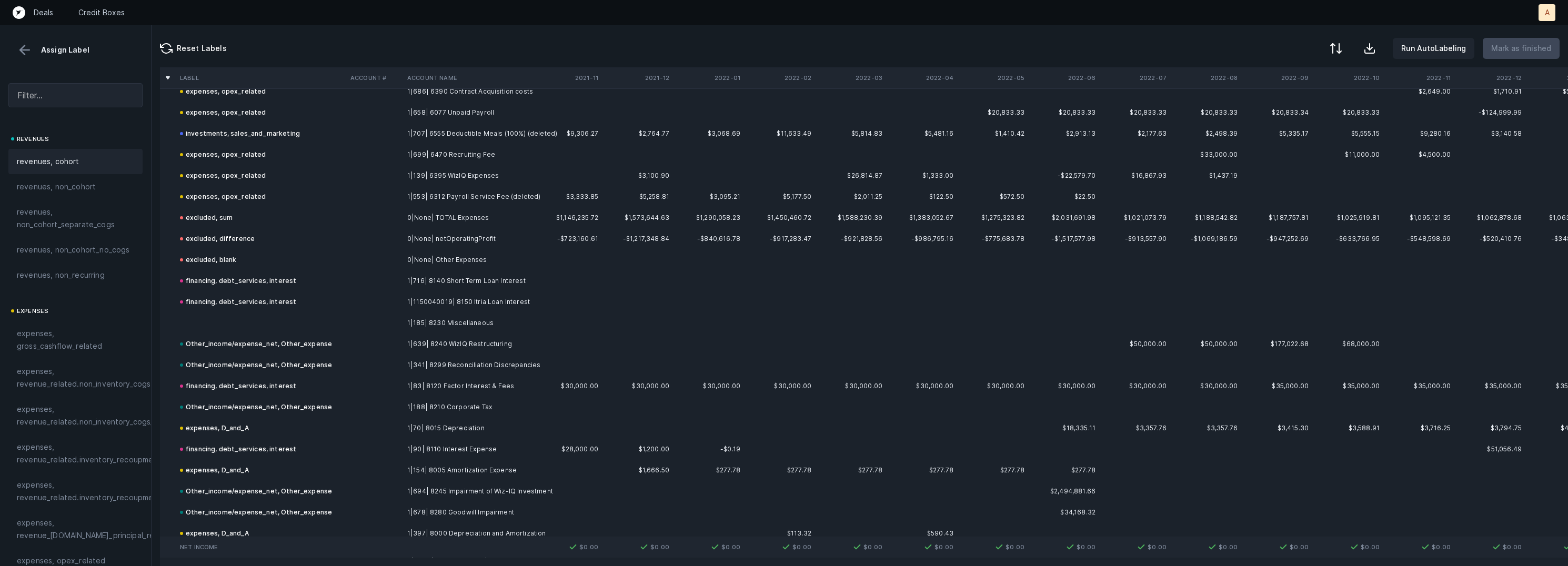
click at [385, 314] on td at bounding box center [374, 323] width 57 height 21
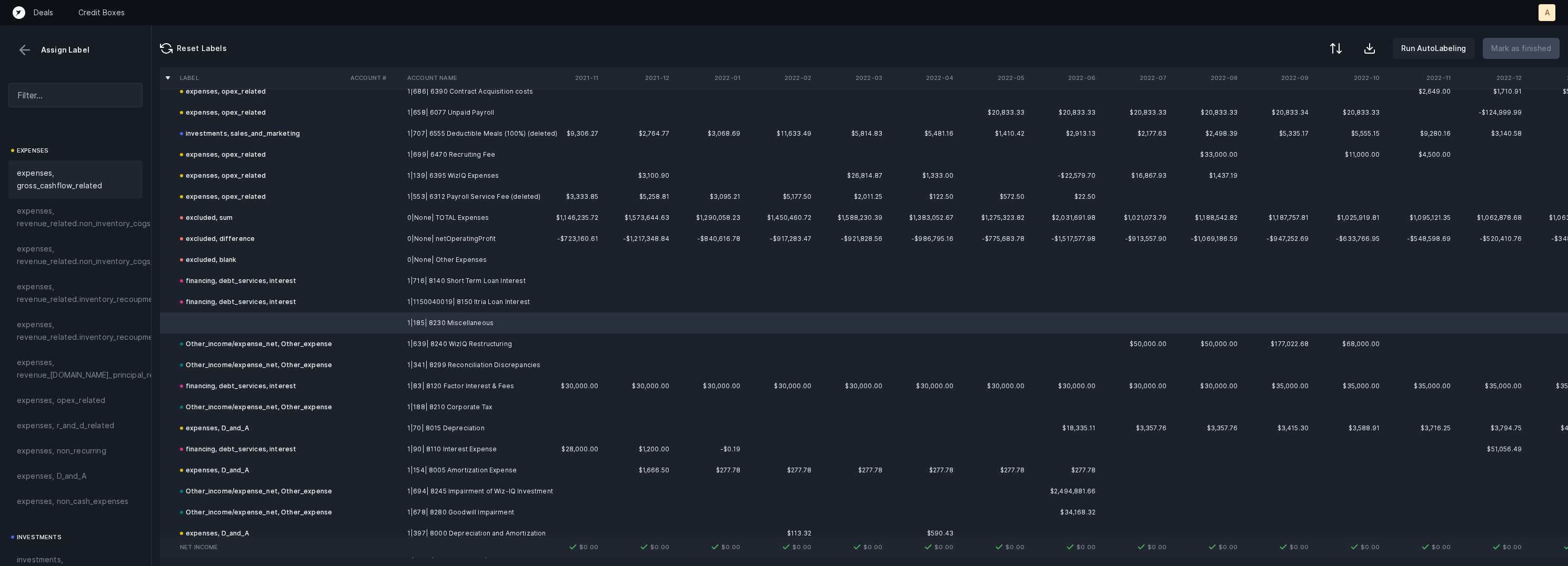
scroll to position [188, 0]
click at [65, 367] on span "expenses, opex_related" at bounding box center [61, 373] width 89 height 13
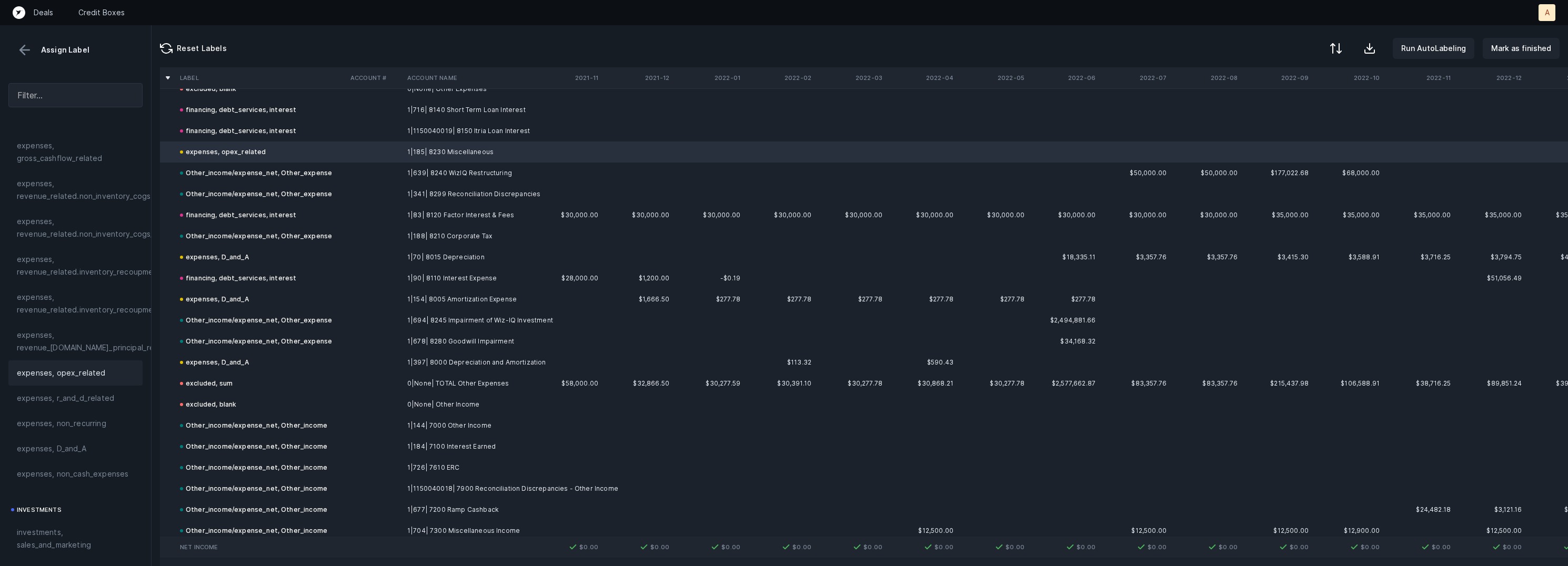
scroll to position [1761, 0]
click at [101, 422] on span "expenses, non_recurring" at bounding box center [61, 424] width 89 height 13
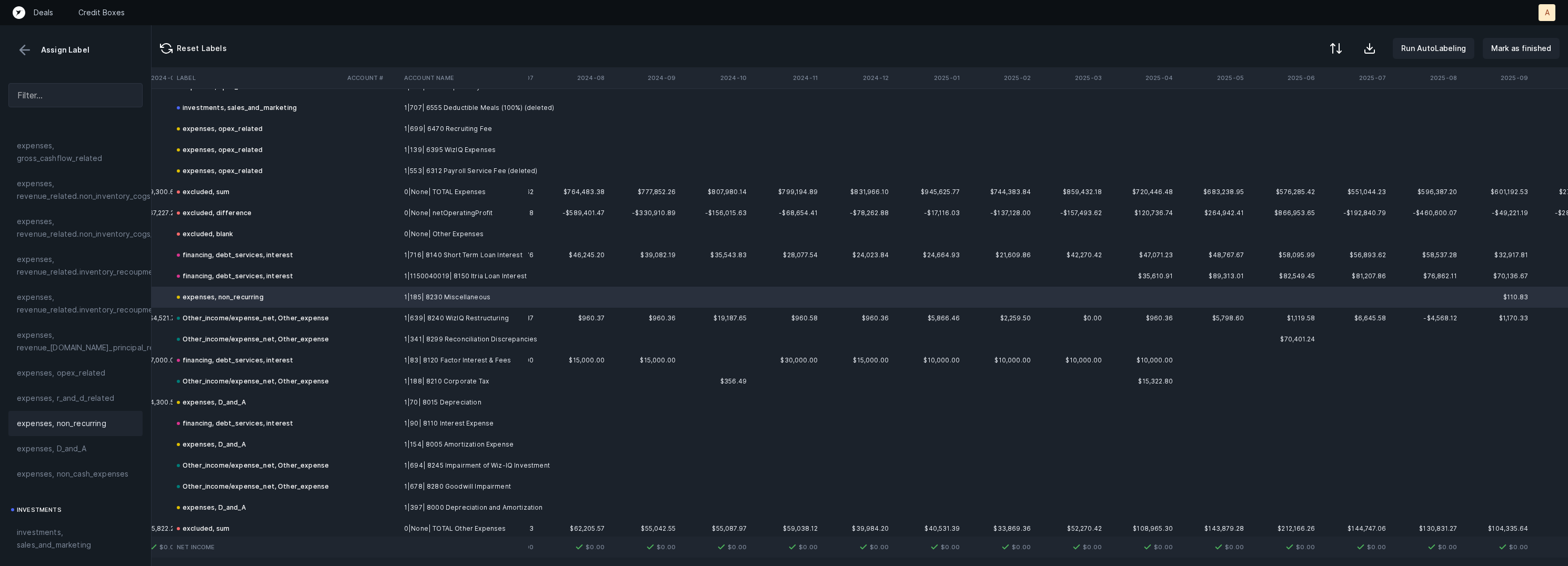
scroll to position [1621, 2373]
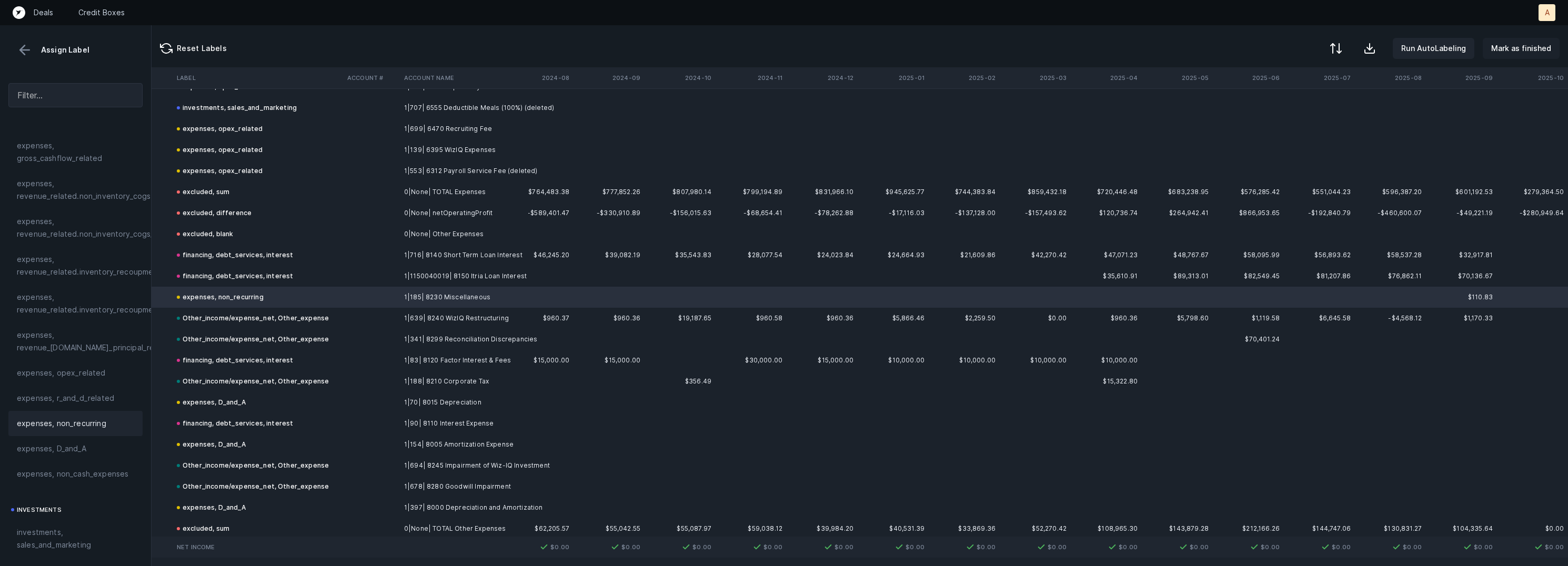
click at [1524, 38] on button "Mark as finished" at bounding box center [1521, 49] width 77 height 21
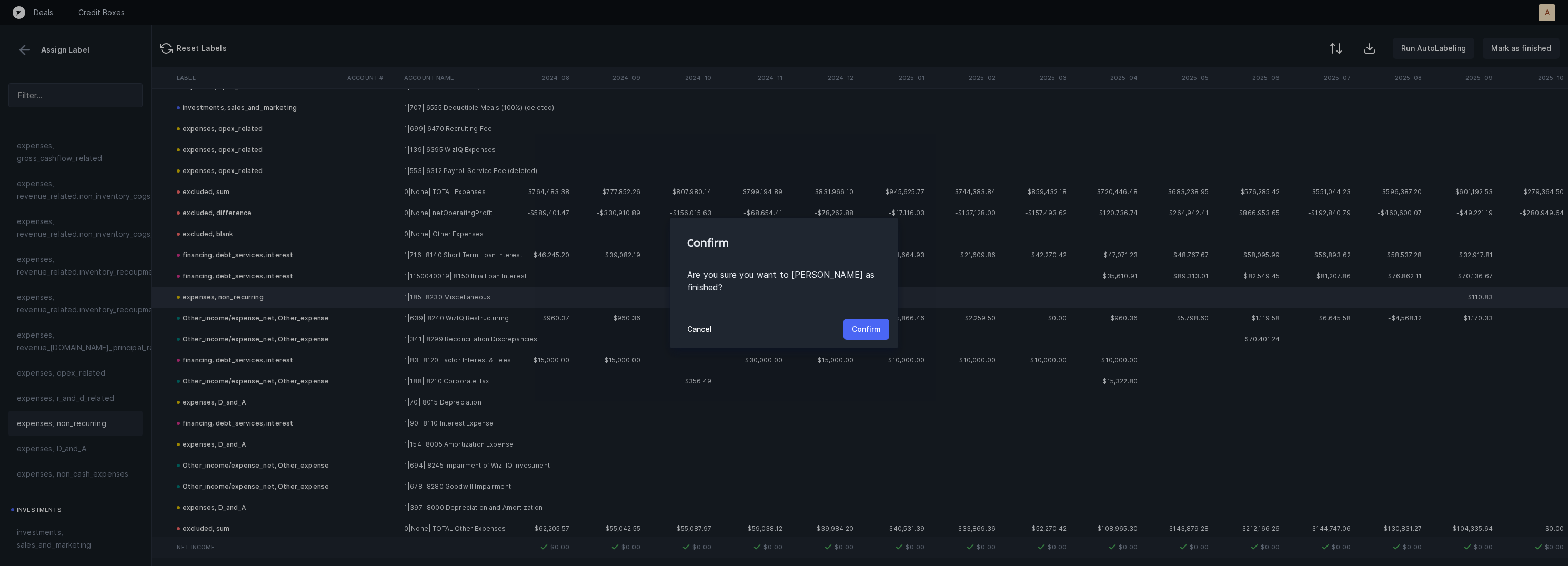
click at [872, 323] on p "Confirm" at bounding box center [866, 329] width 29 height 13
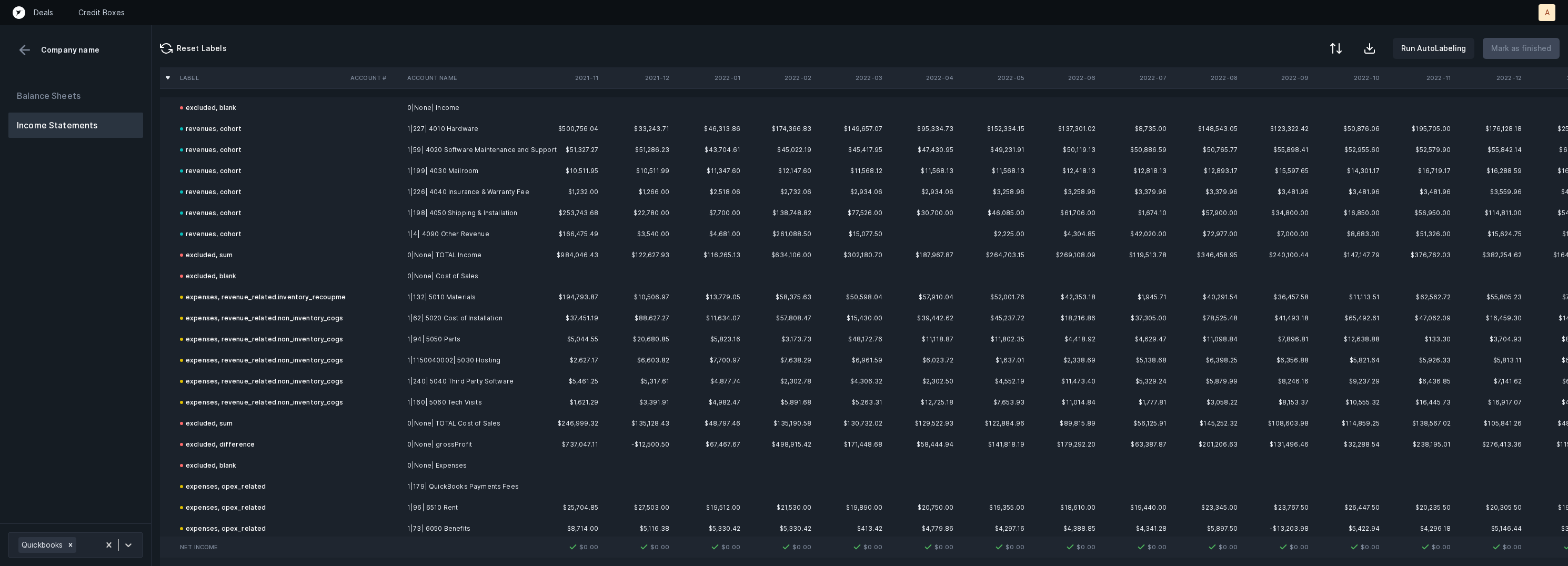
click at [109, 430] on div "Balance Sheets Income Statements" at bounding box center [76, 299] width 152 height 449
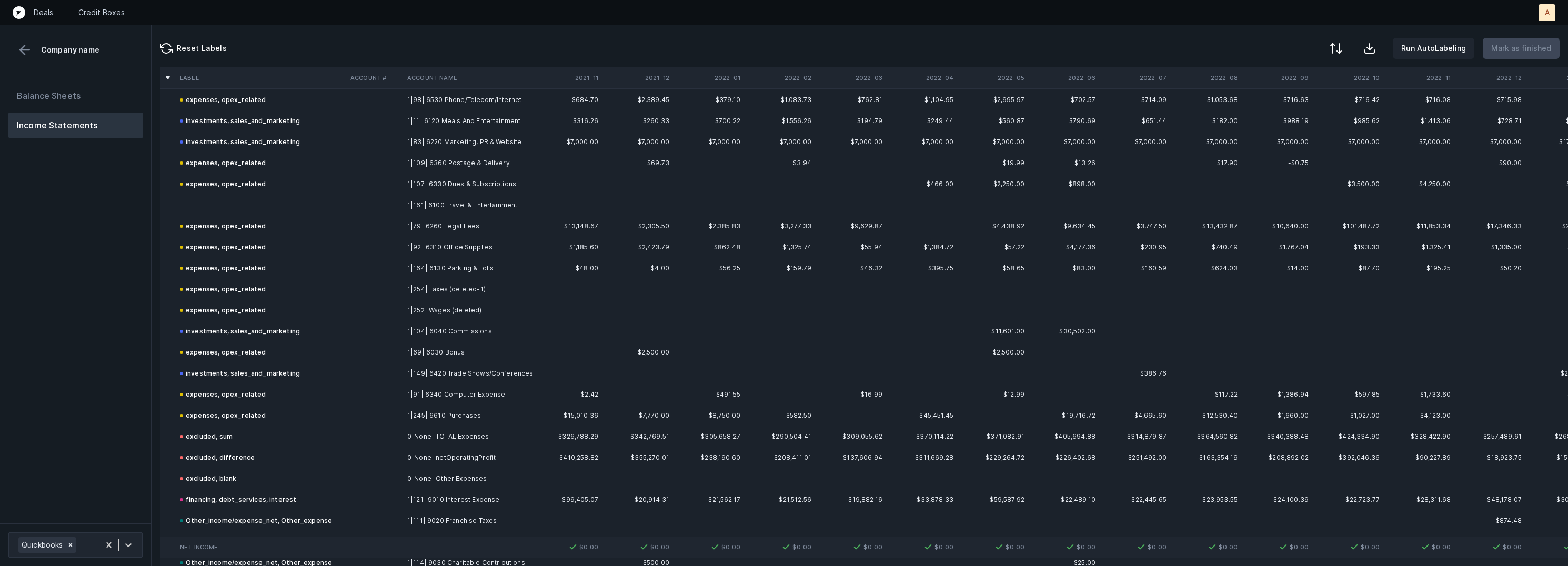
scroll to position [797, 0]
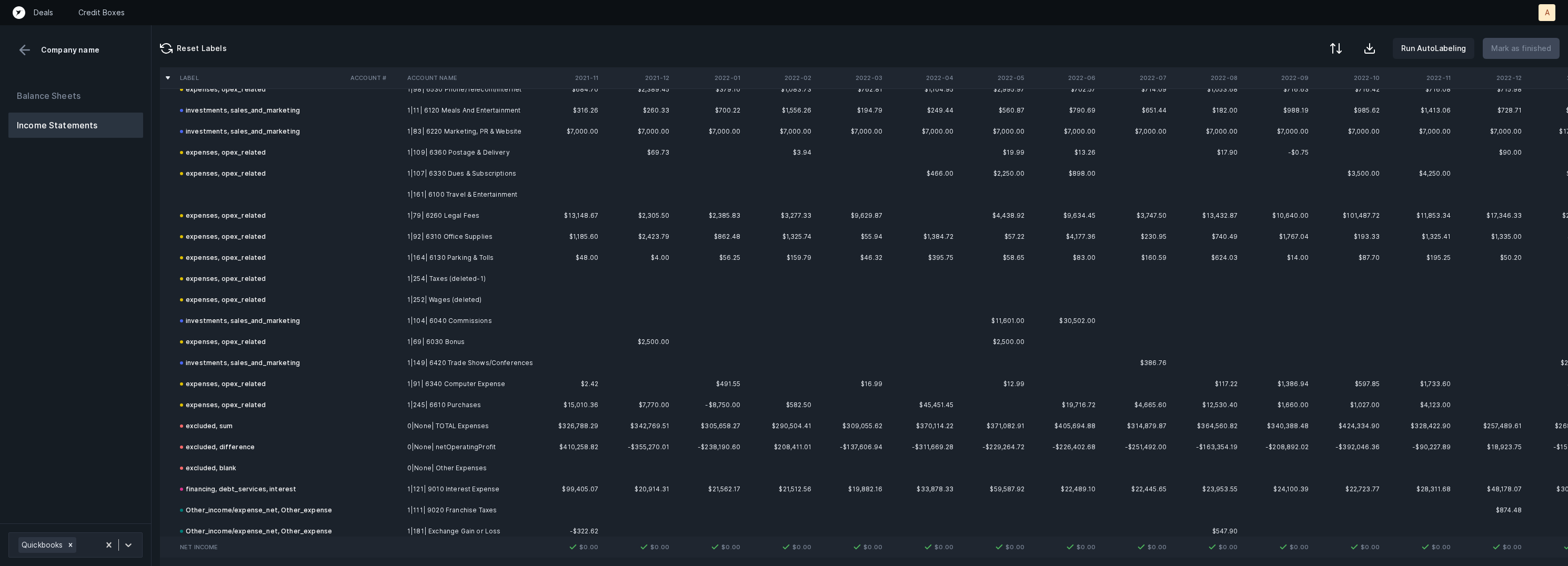
click at [462, 188] on td "1|161| 6100 Travel & Entertainment" at bounding box center [467, 195] width 129 height 21
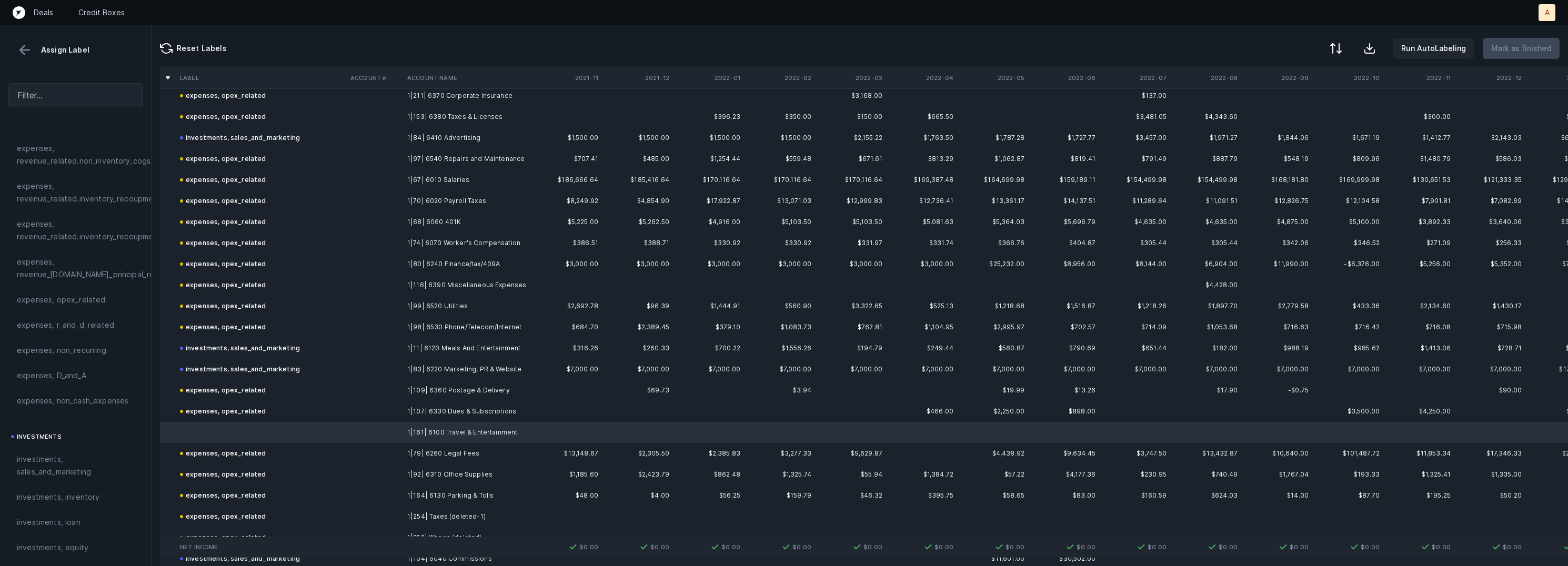
scroll to position [553, 0]
click at [65, 455] on span "investments, sales_and_marketing" at bounding box center [75, 465] width 117 height 25
click at [1539, 45] on p "Mark as finished" at bounding box center [1521, 48] width 60 height 13
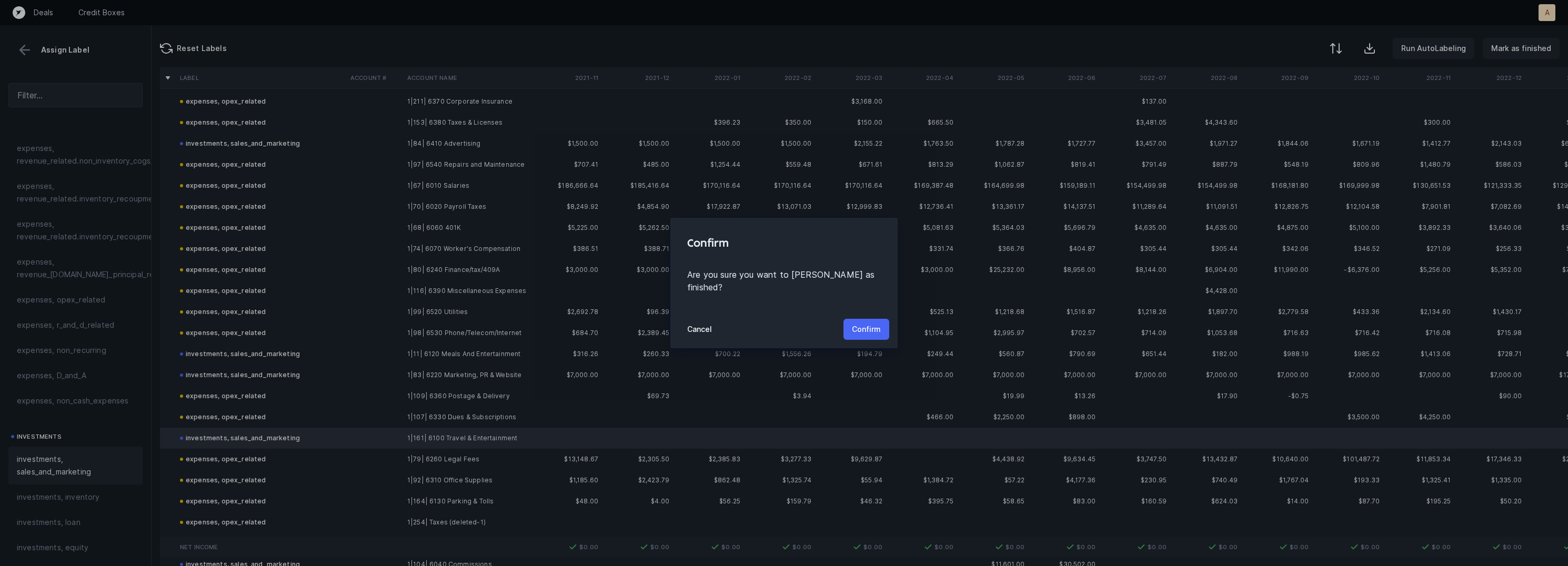
click at [872, 325] on p "Confirm" at bounding box center [866, 329] width 29 height 13
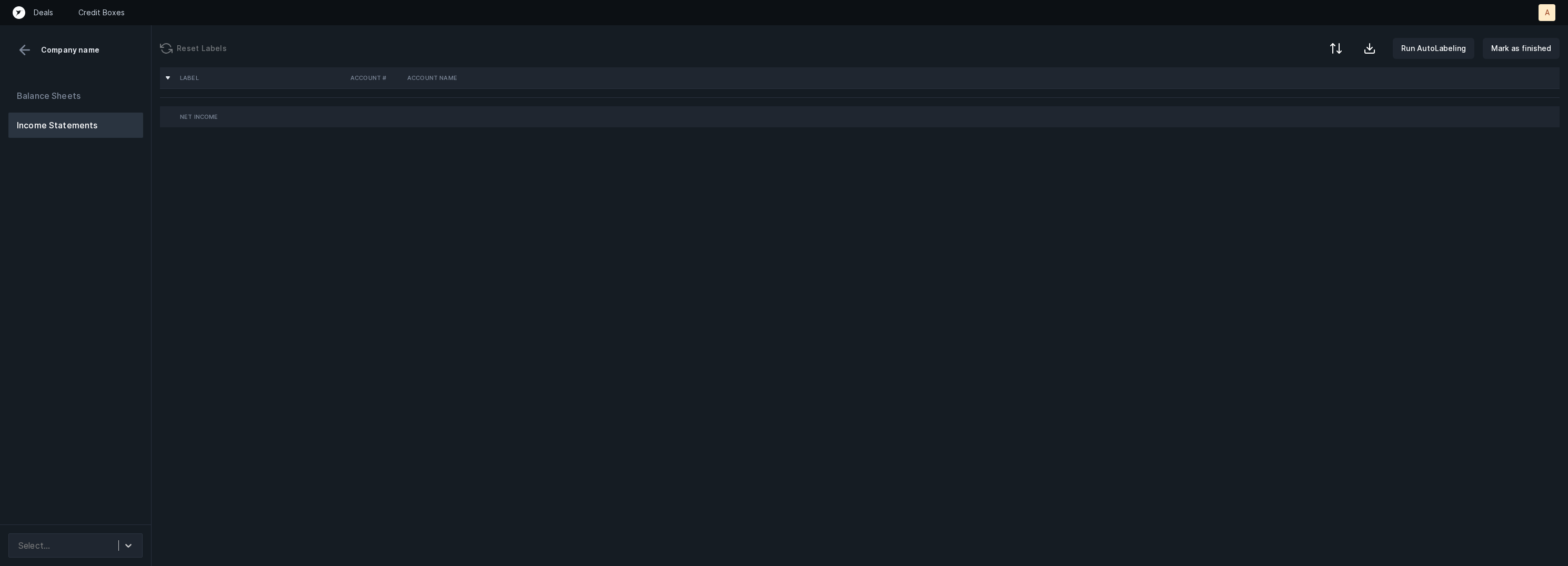
click at [45, 271] on div "Balance Sheets Income Statements" at bounding box center [76, 300] width 152 height 450
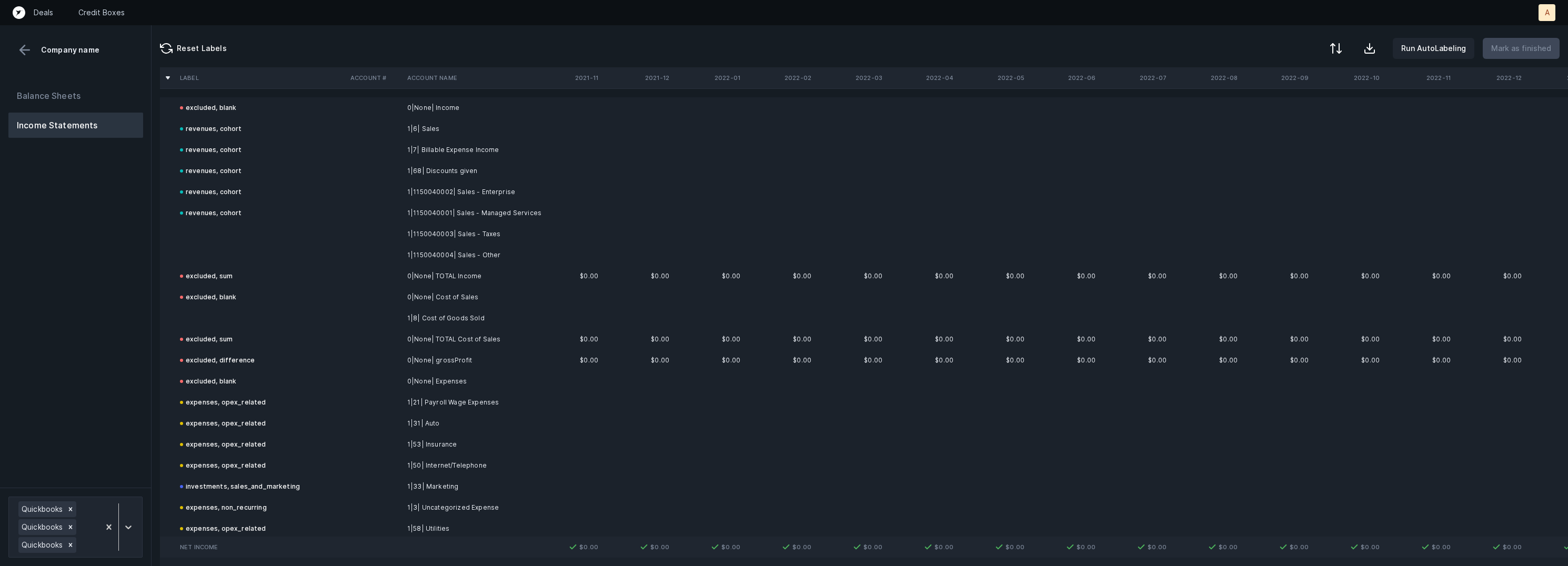
click at [280, 231] on td at bounding box center [261, 234] width 170 height 21
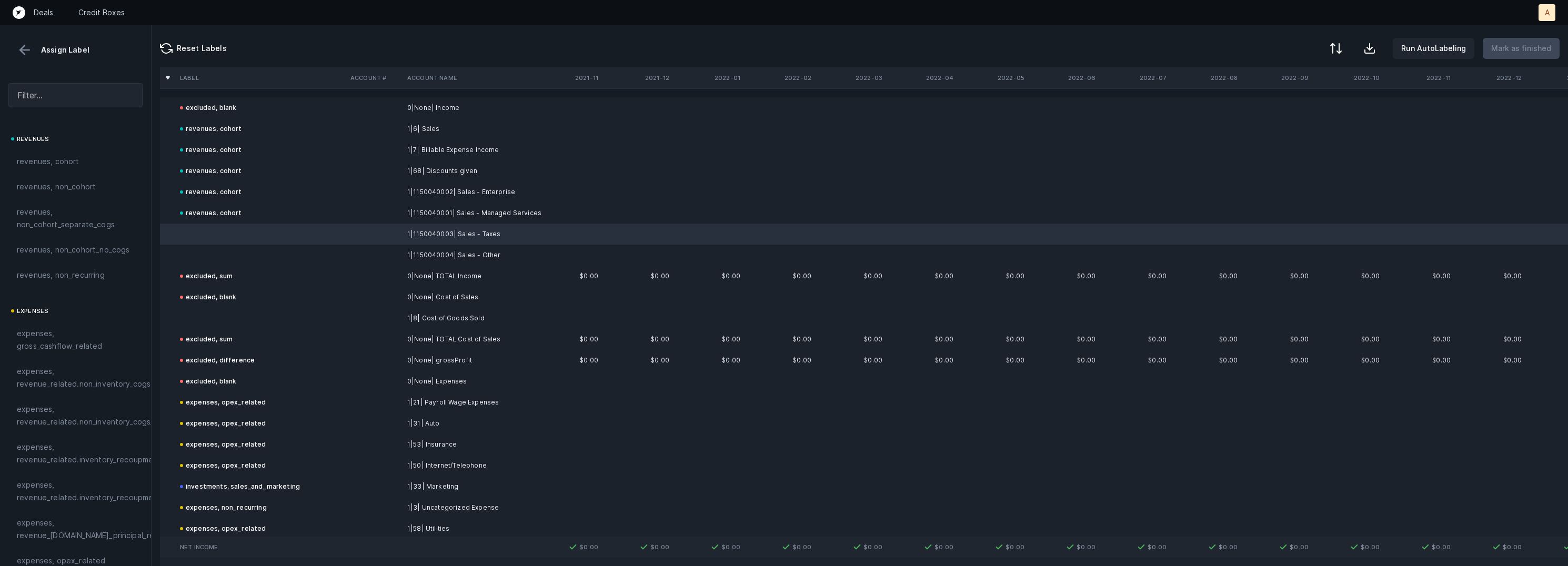
click at [242, 252] on td at bounding box center [261, 255] width 170 height 21
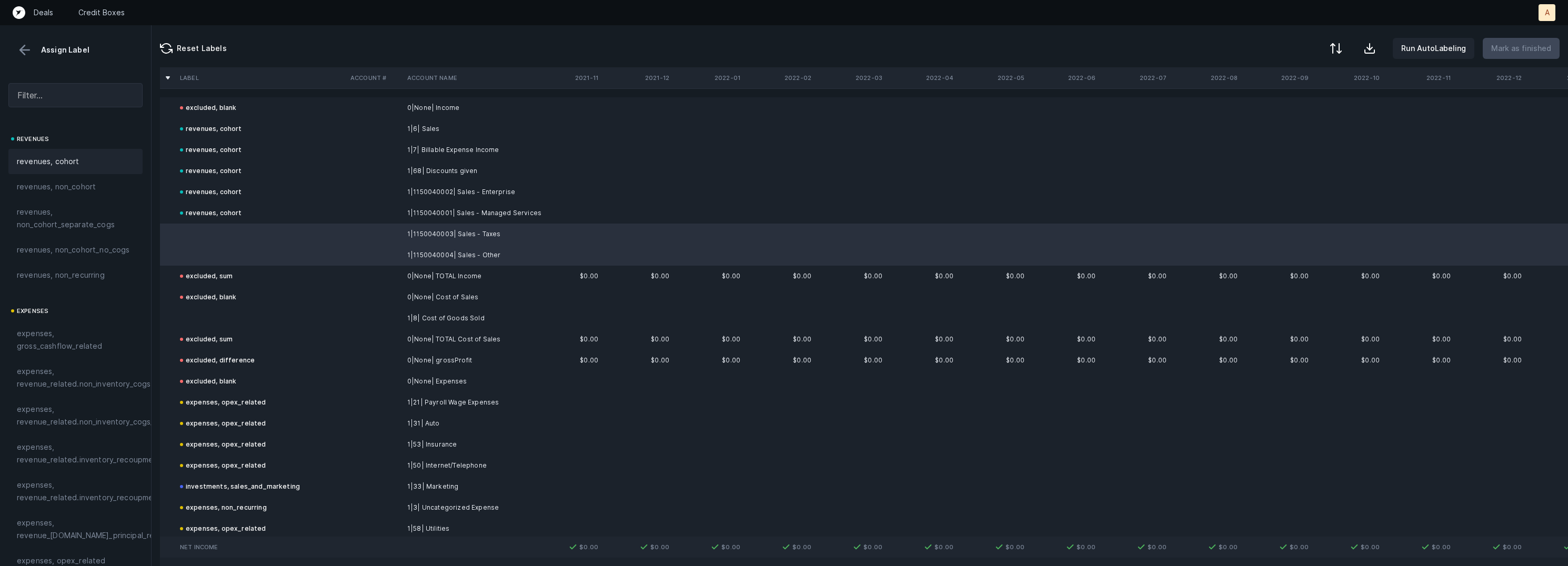
click at [80, 161] on div "revenues, cohort" at bounding box center [75, 161] width 117 height 13
click at [250, 312] on td at bounding box center [261, 318] width 170 height 21
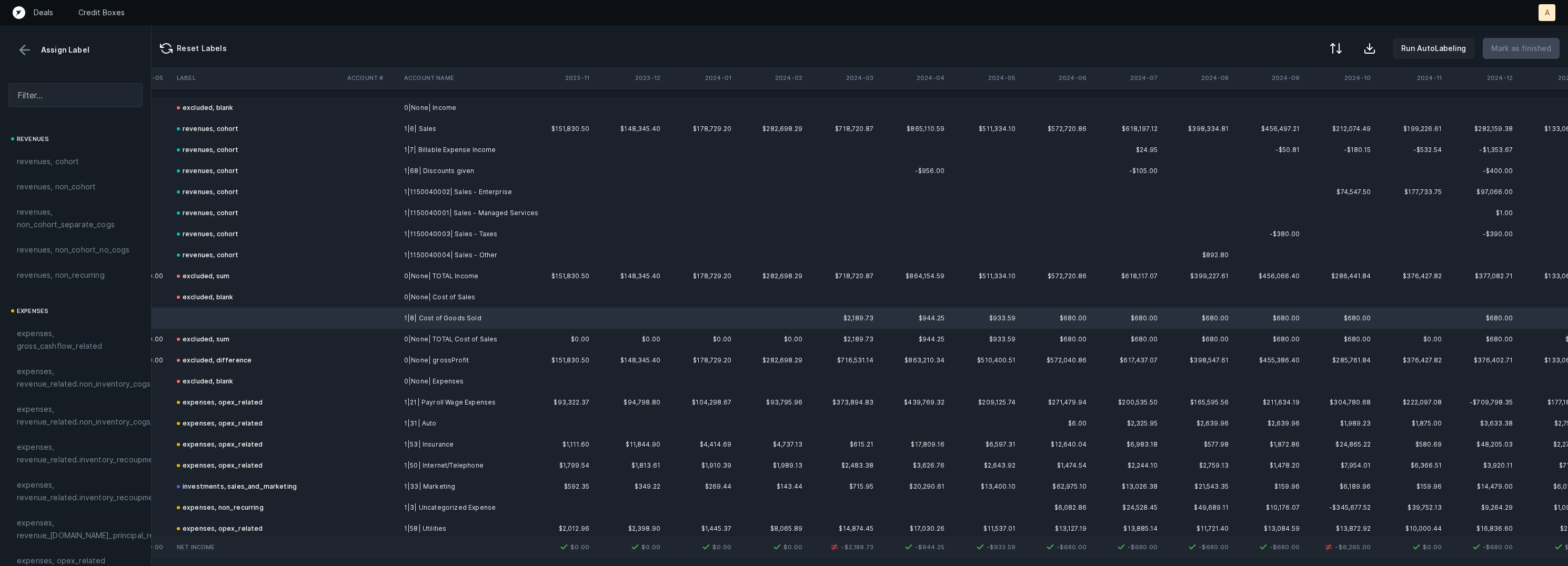
scroll to position [0, 1713]
click at [28, 43] on button at bounding box center [25, 50] width 16 height 16
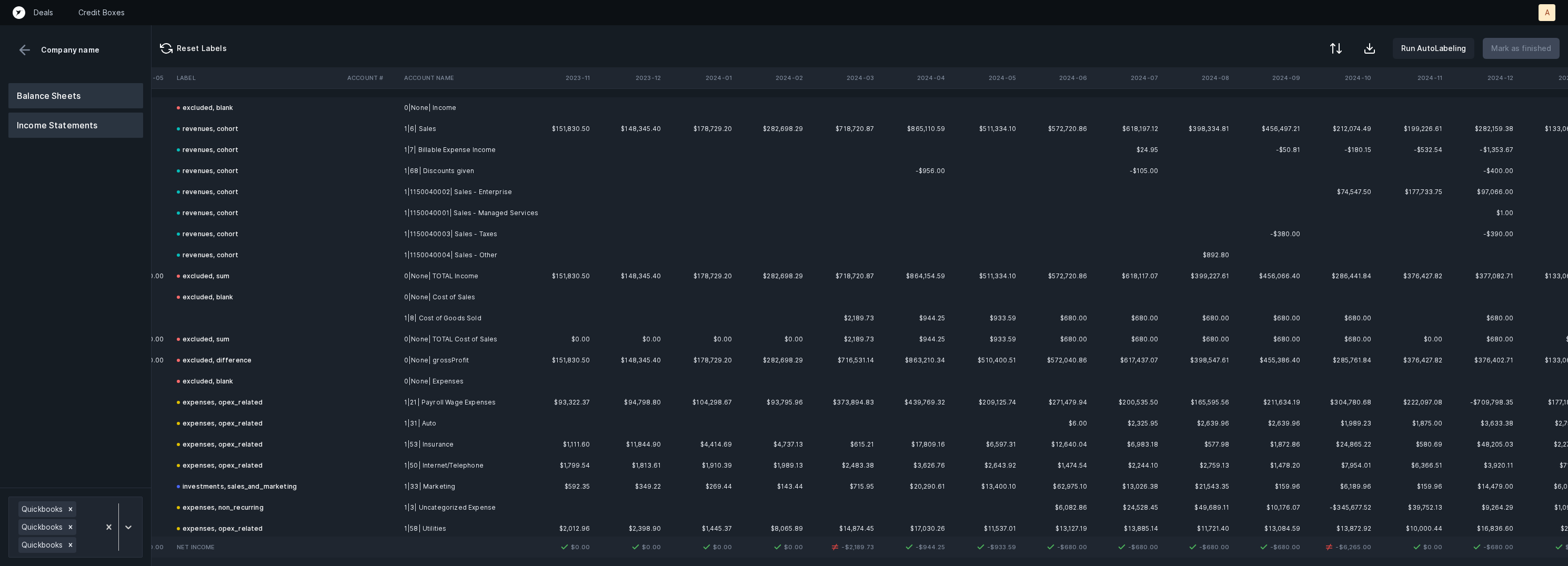
click at [59, 90] on button "Balance Sheets" at bounding box center [76, 96] width 134 height 25
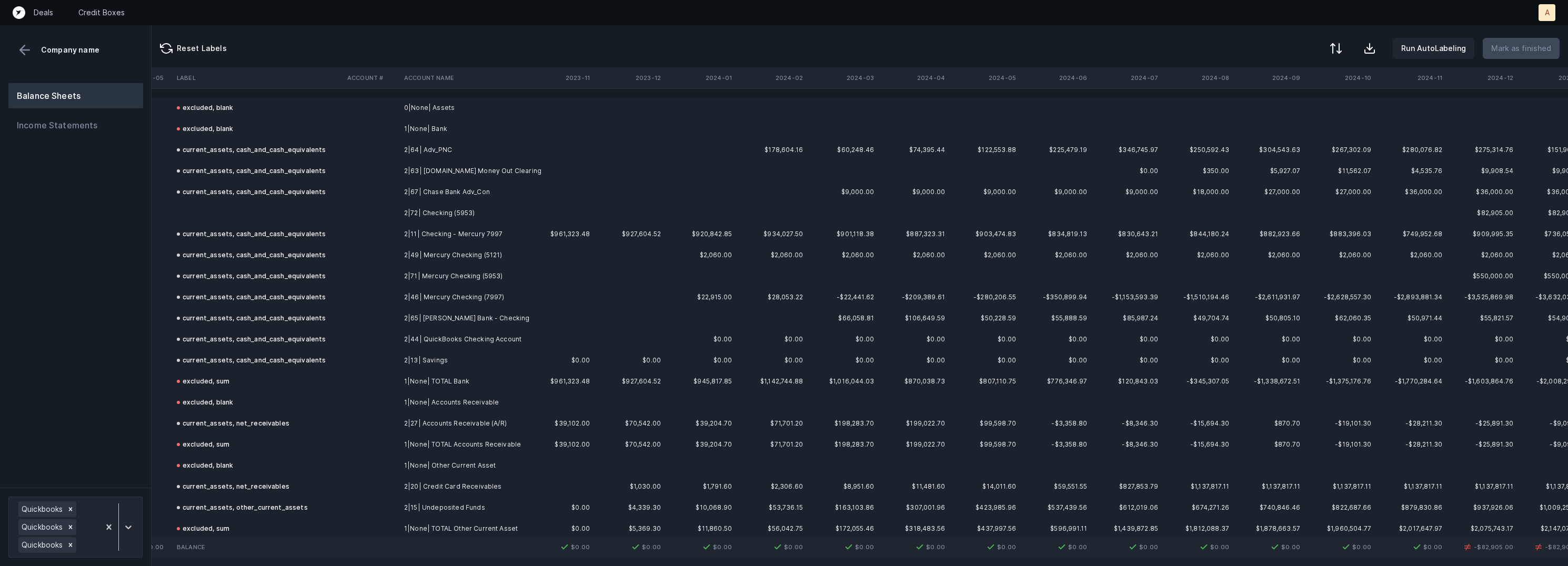
click at [274, 212] on td at bounding box center [258, 213] width 170 height 21
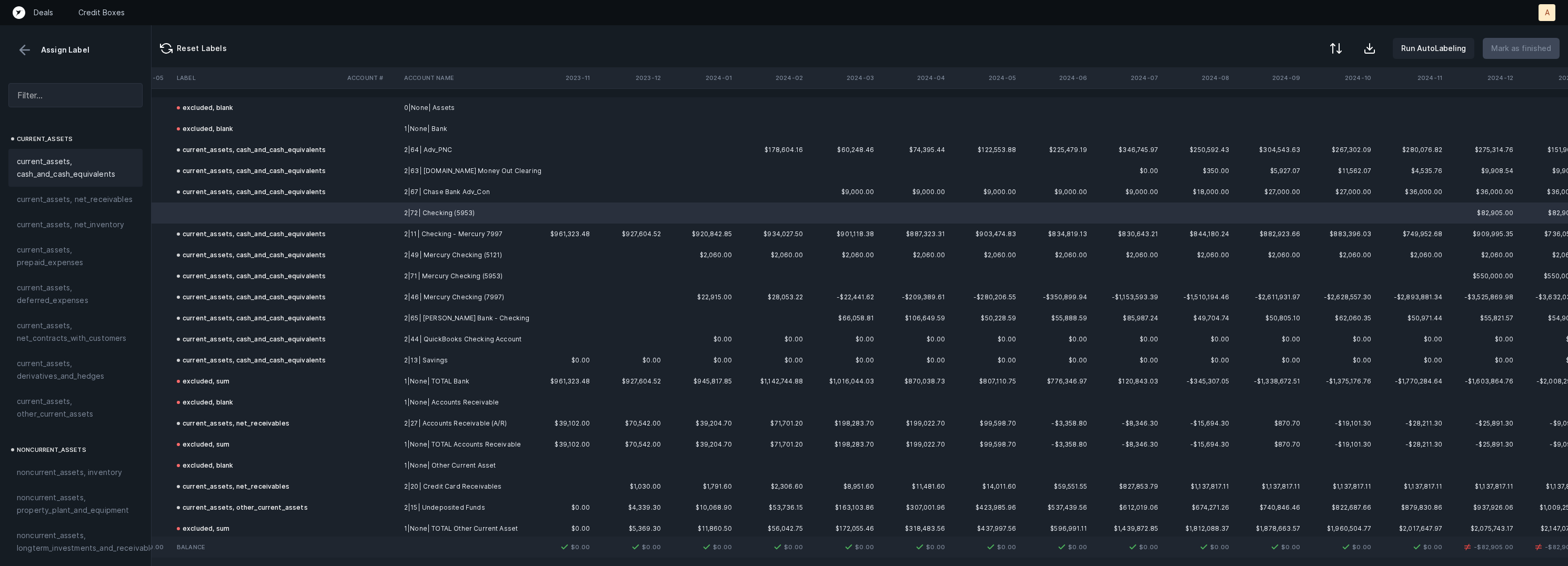
click at [93, 170] on span "current_assets, cash_and_cash_equivalents" at bounding box center [75, 168] width 117 height 25
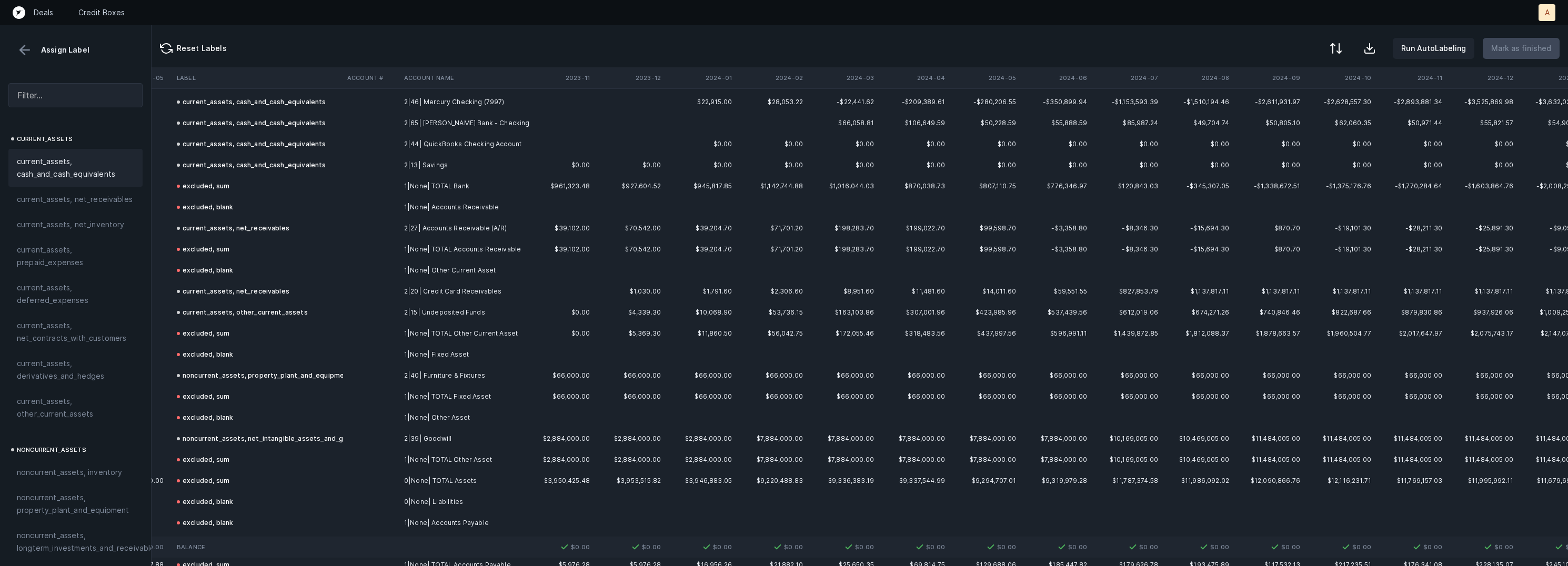
scroll to position [349, 1713]
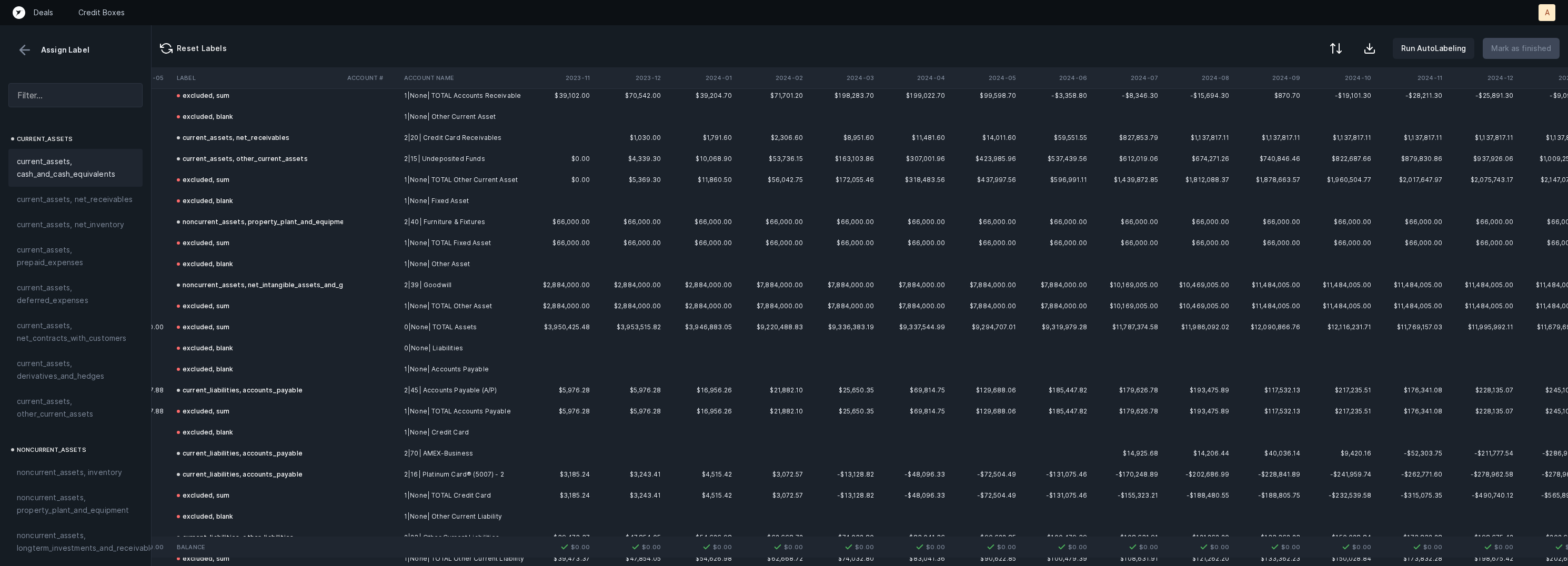
click at [27, 47] on button at bounding box center [25, 50] width 16 height 16
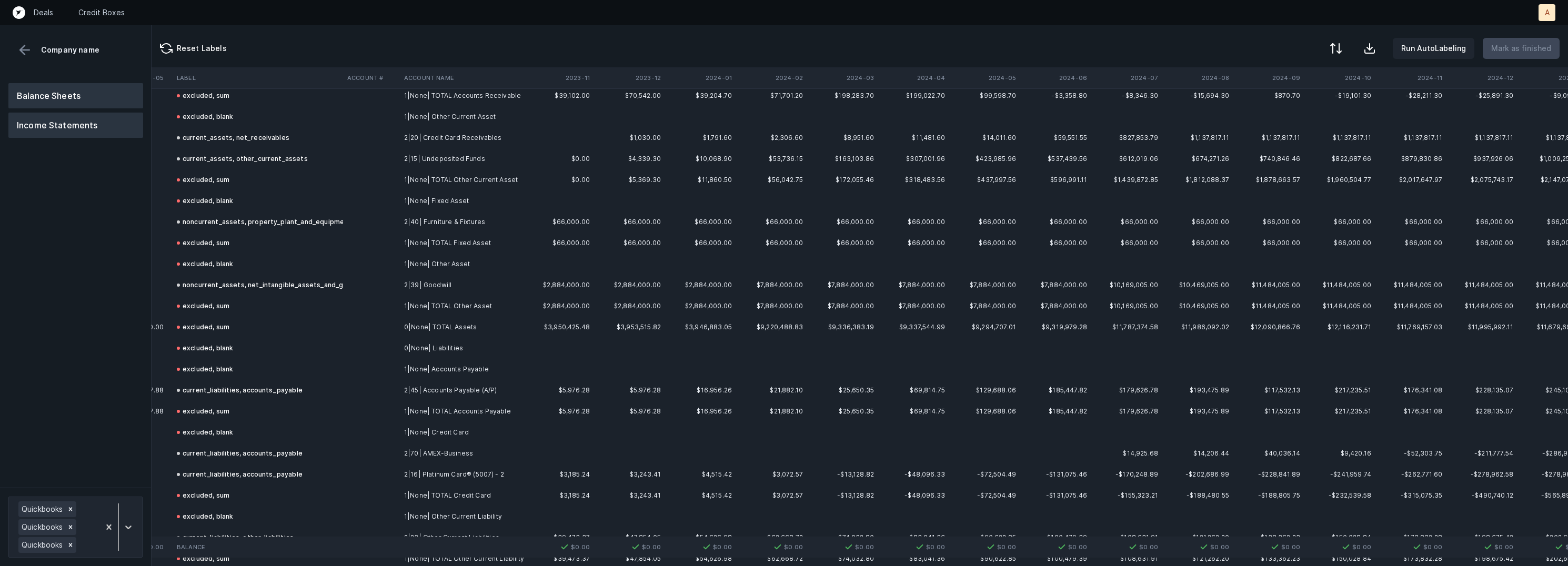
click at [64, 123] on button "Income Statements" at bounding box center [76, 125] width 134 height 25
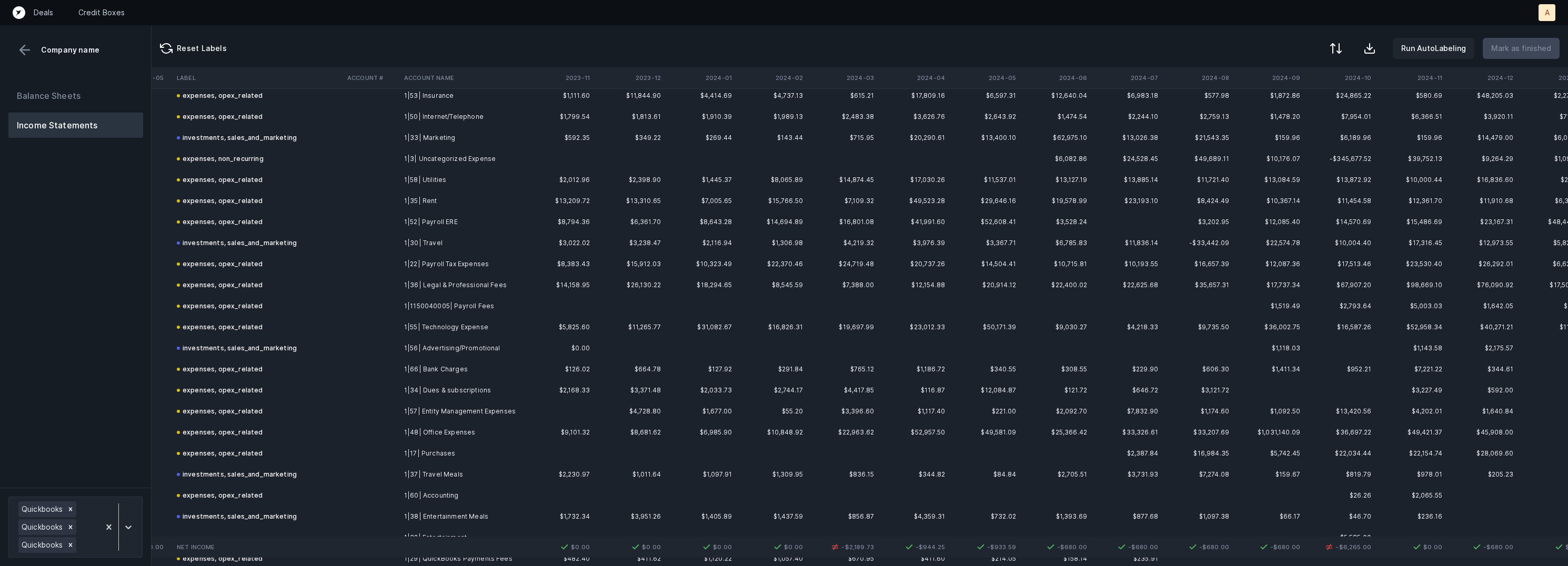
scroll to position [0, 1713]
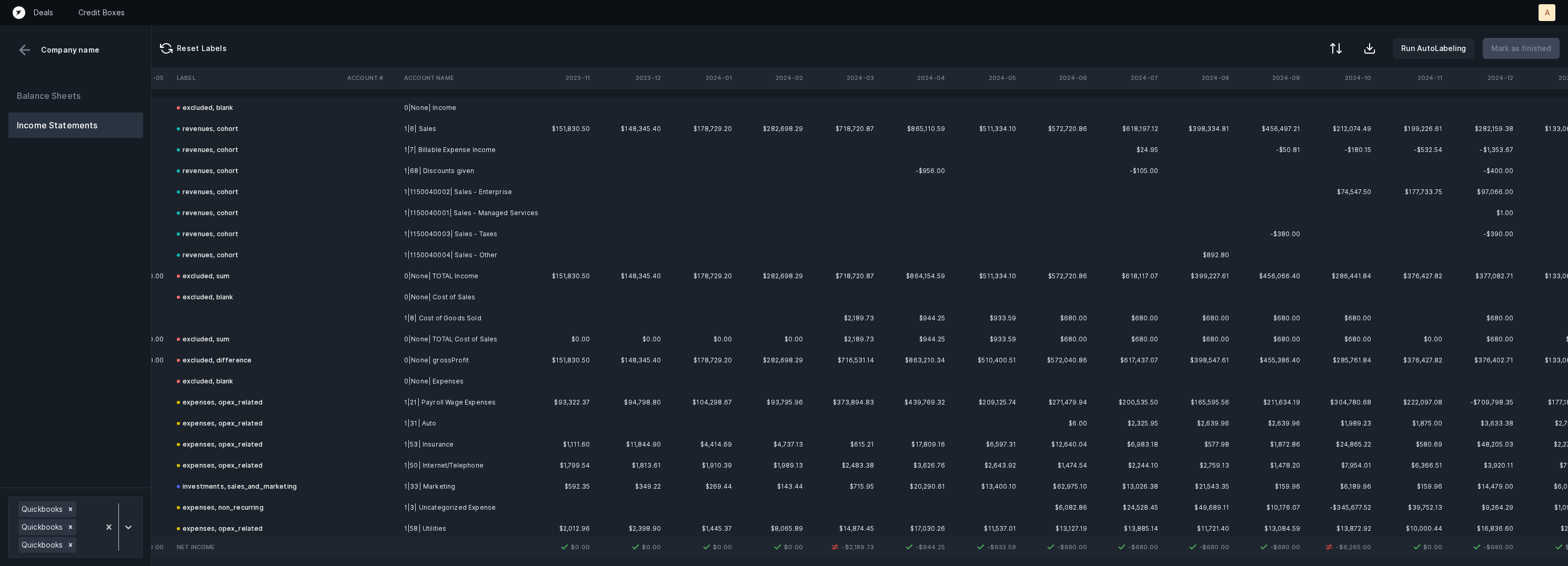
click at [218, 317] on td at bounding box center [258, 318] width 170 height 21
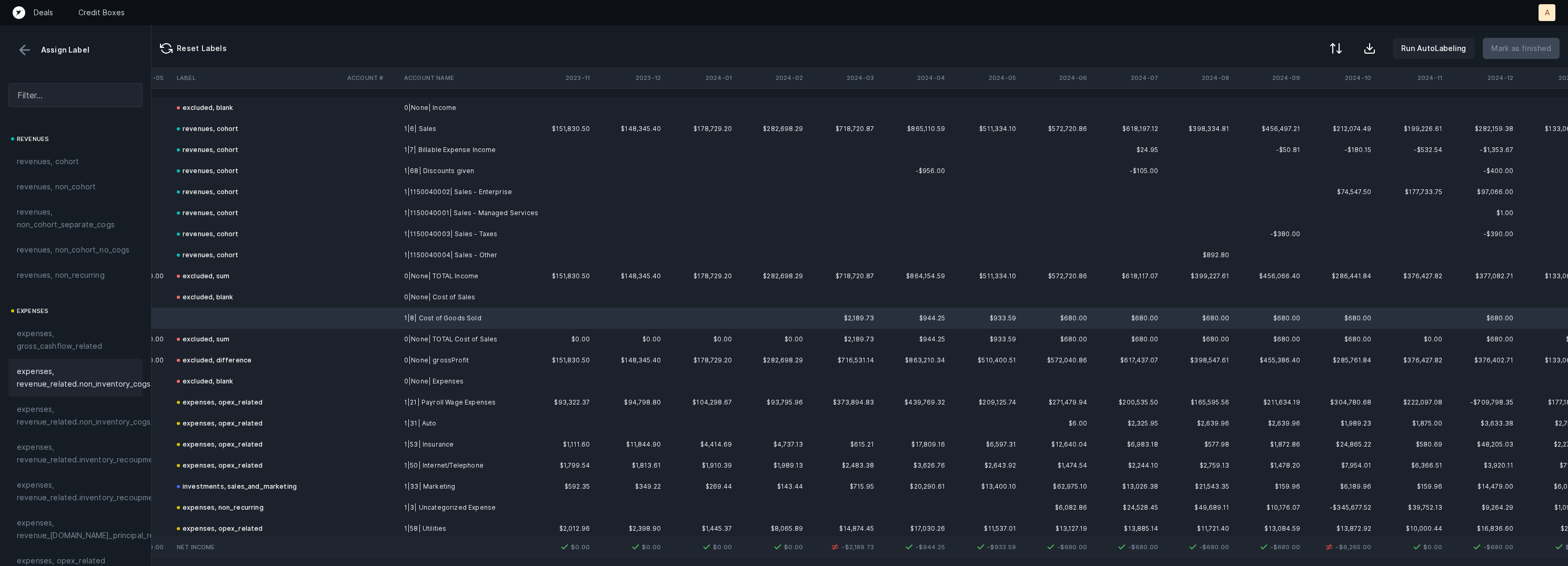
click at [112, 369] on span "expenses, revenue_related.non_inventory_cogs" at bounding box center [83, 378] width 134 height 25
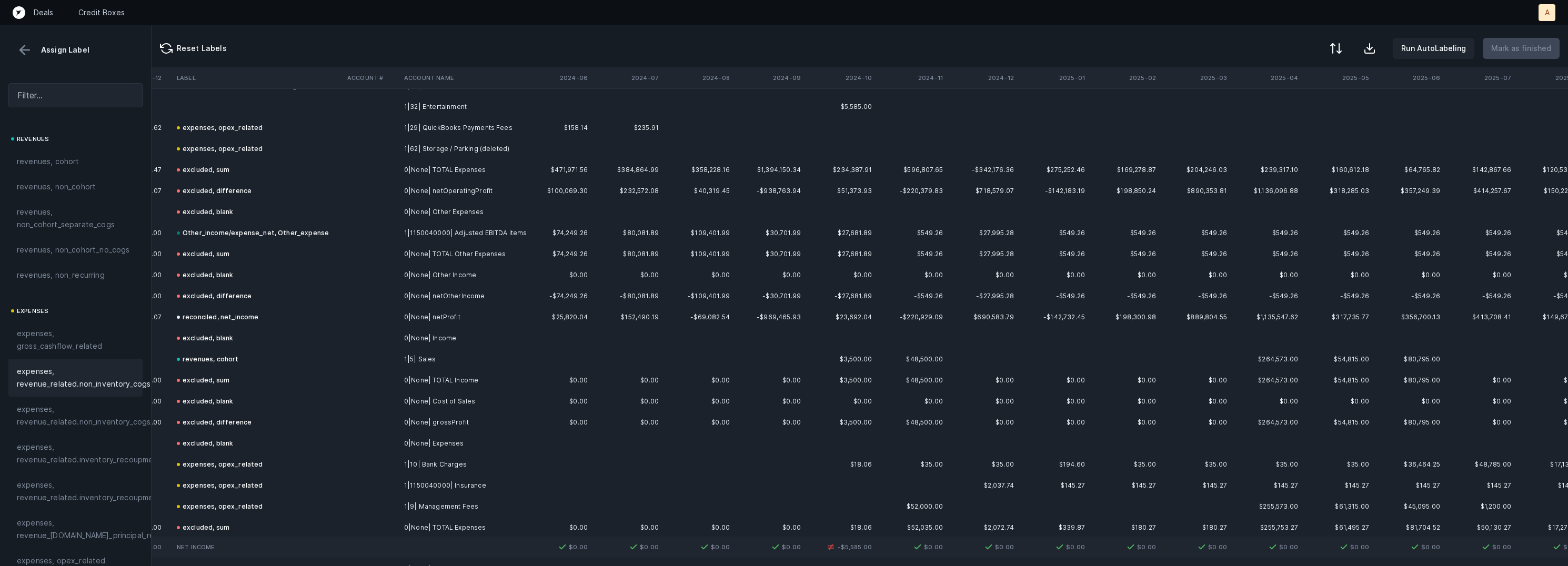
scroll to position [753, 2213]
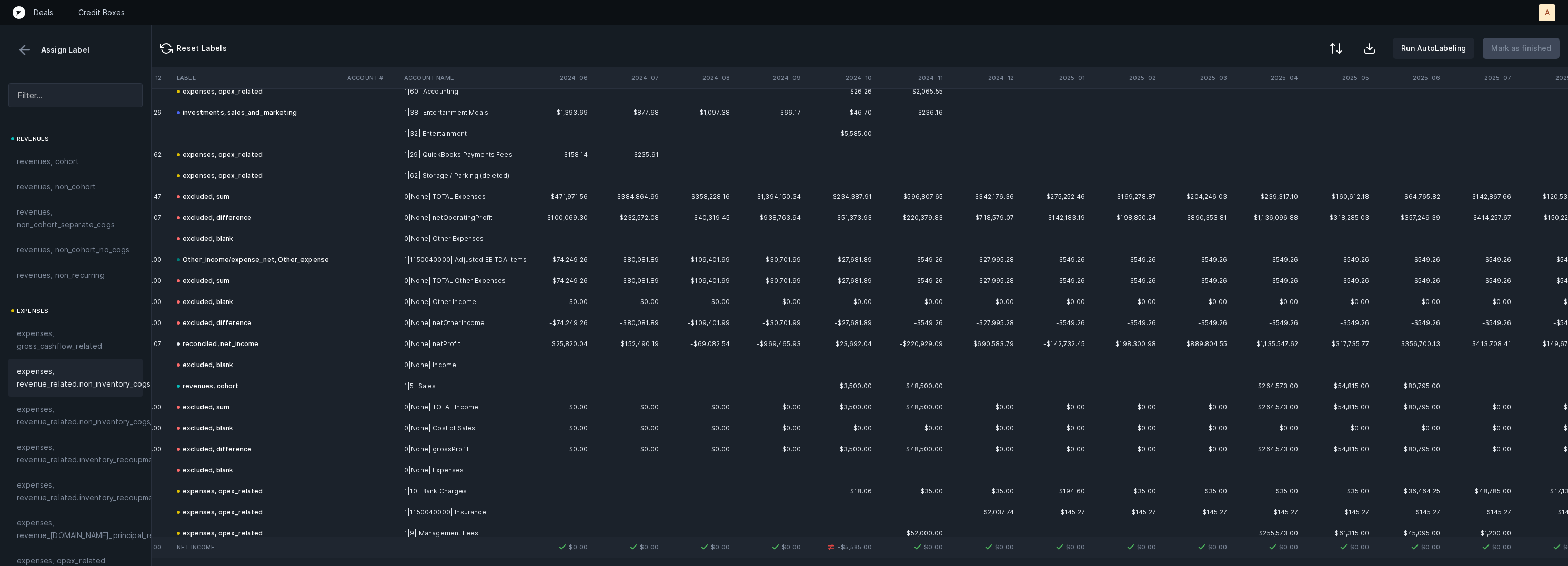
click at [447, 138] on td "1|32| Entertainment" at bounding box center [464, 134] width 129 height 21
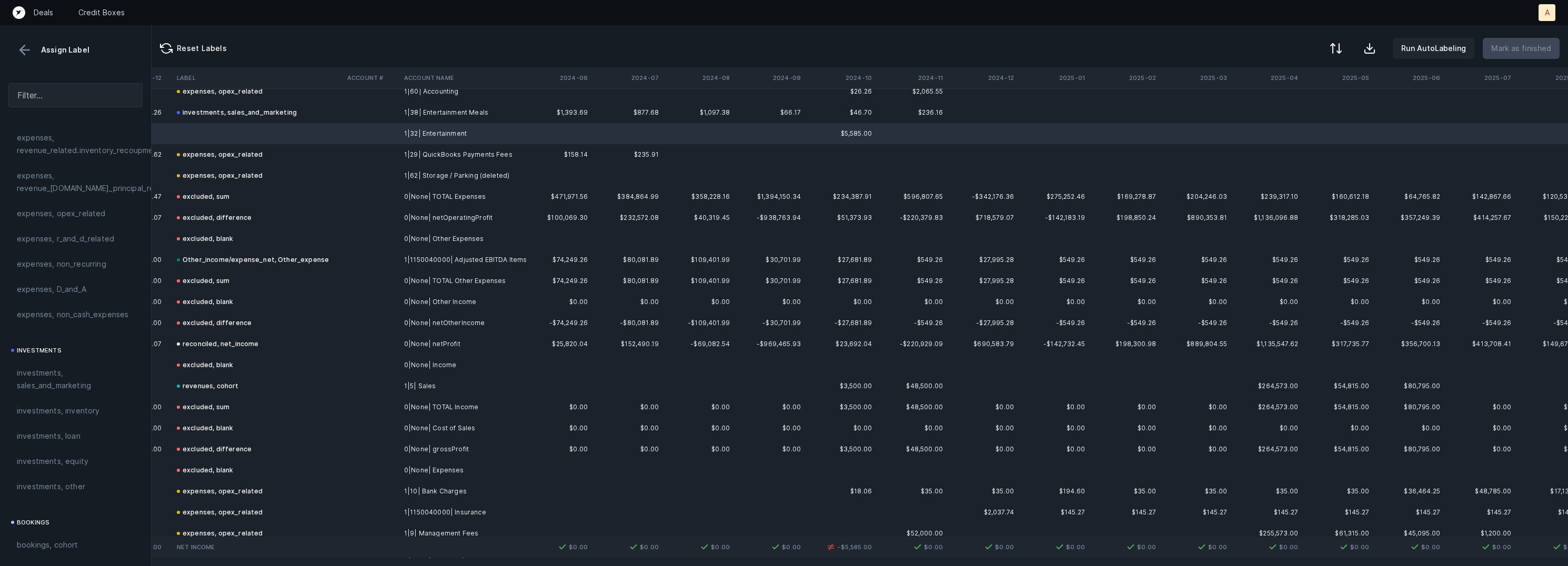
scroll to position [352, 0]
click at [74, 370] on span "investments, sales_and_marketing" at bounding box center [75, 374] width 117 height 25
click at [1533, 47] on p "Mark as finished" at bounding box center [1521, 48] width 60 height 13
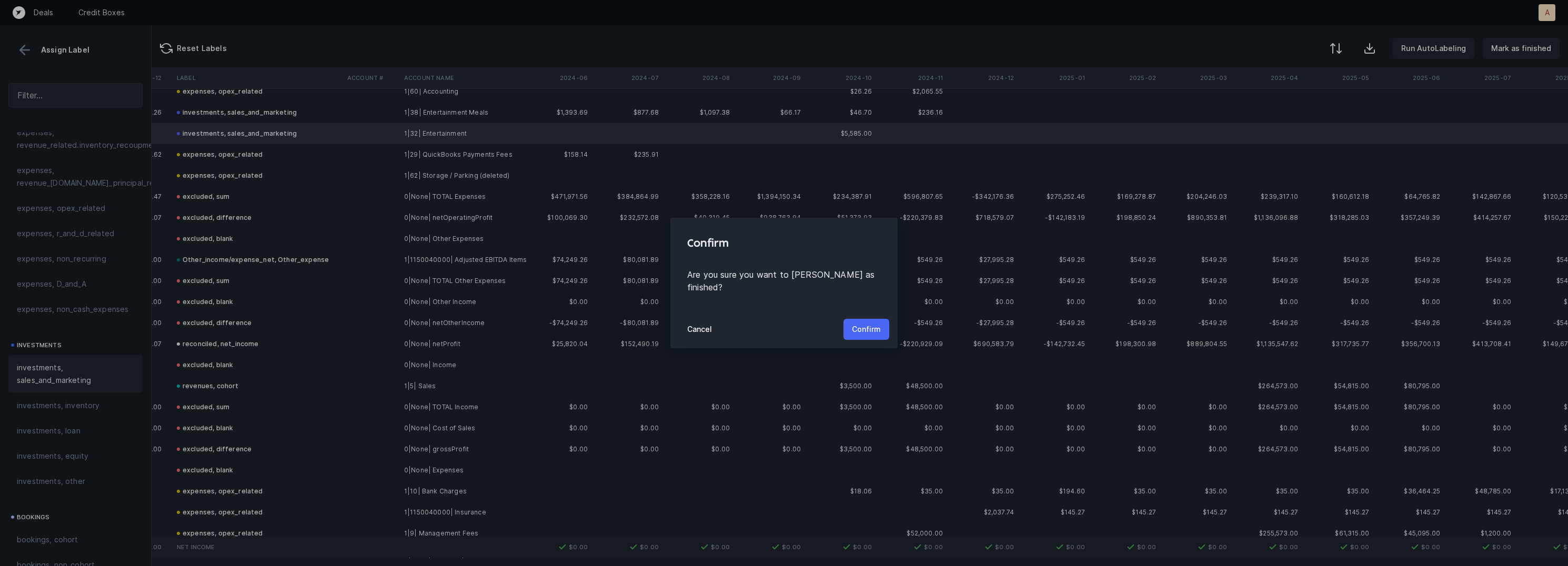
click at [862, 323] on p "Confirm" at bounding box center [866, 329] width 29 height 13
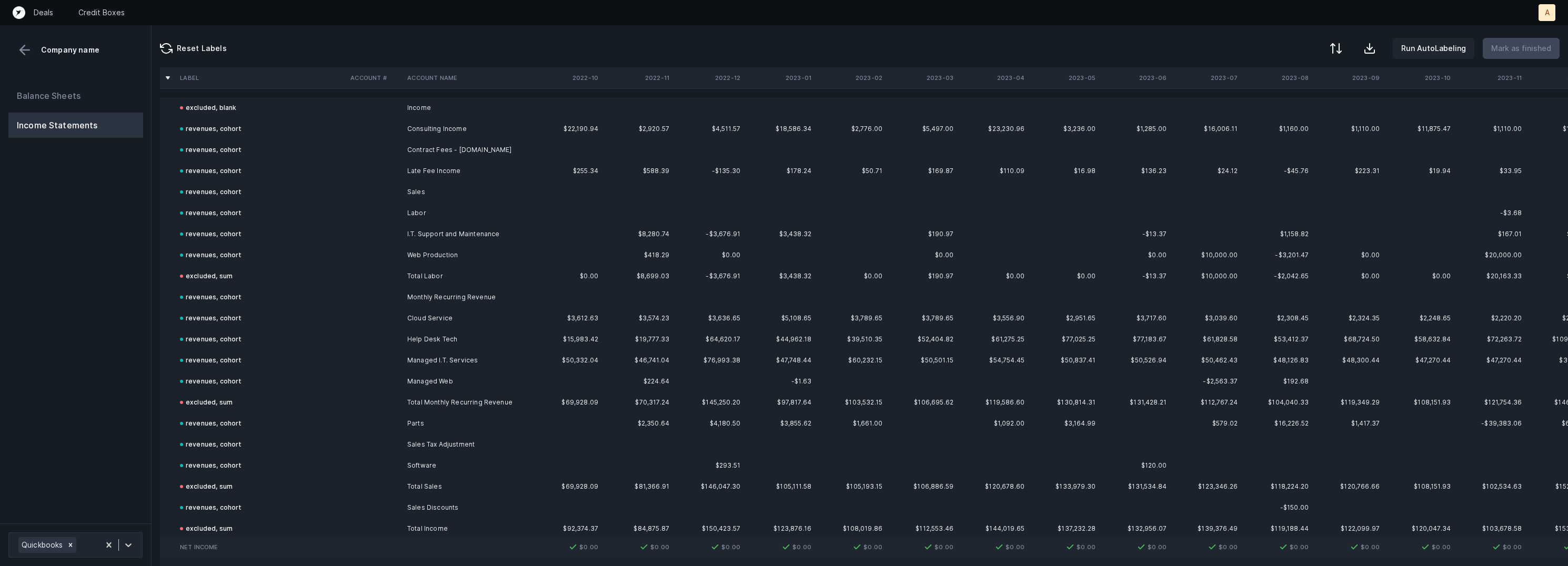
click at [62, 282] on div "Balance Sheets Income Statements" at bounding box center [76, 299] width 152 height 449
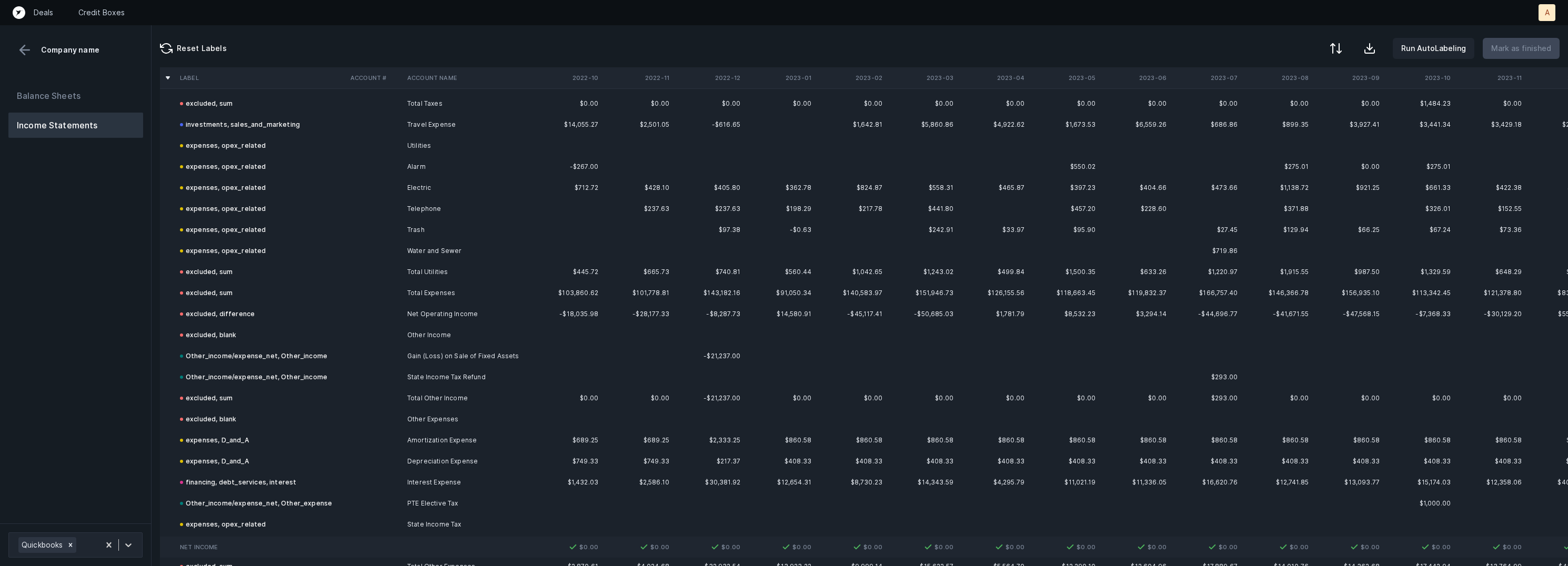
scroll to position [1905, 0]
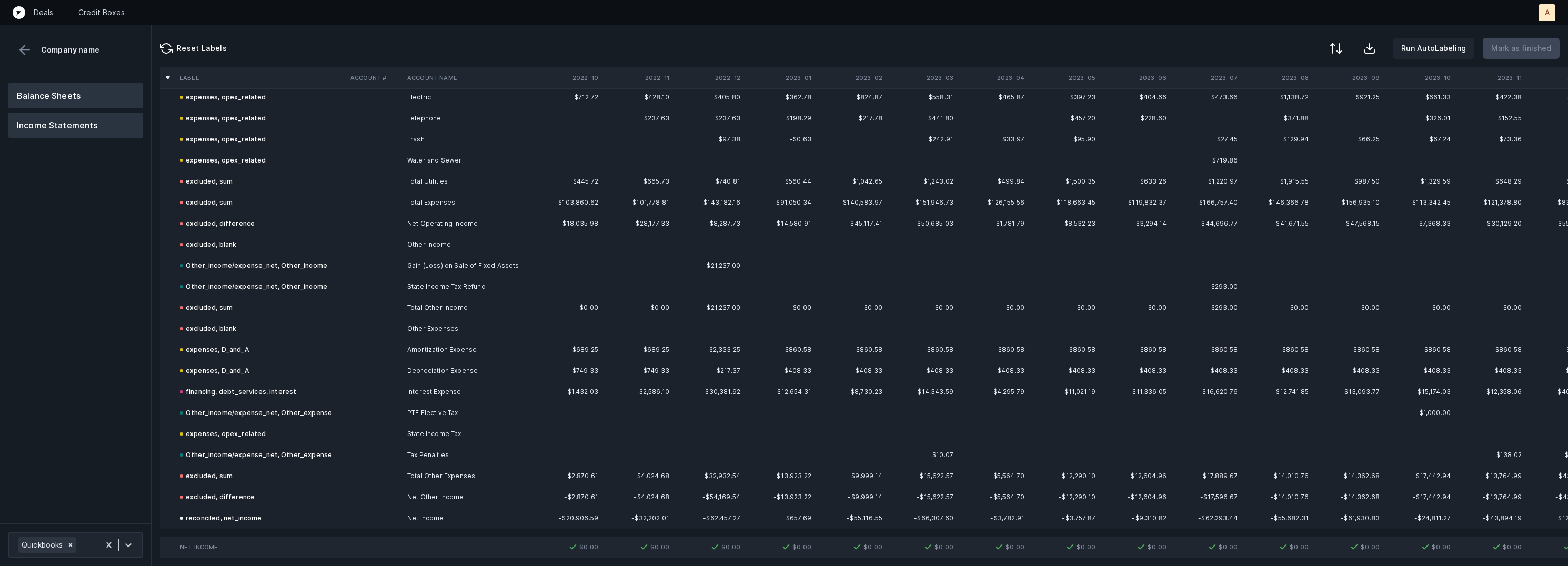
click at [79, 87] on button "Balance Sheets" at bounding box center [76, 96] width 134 height 25
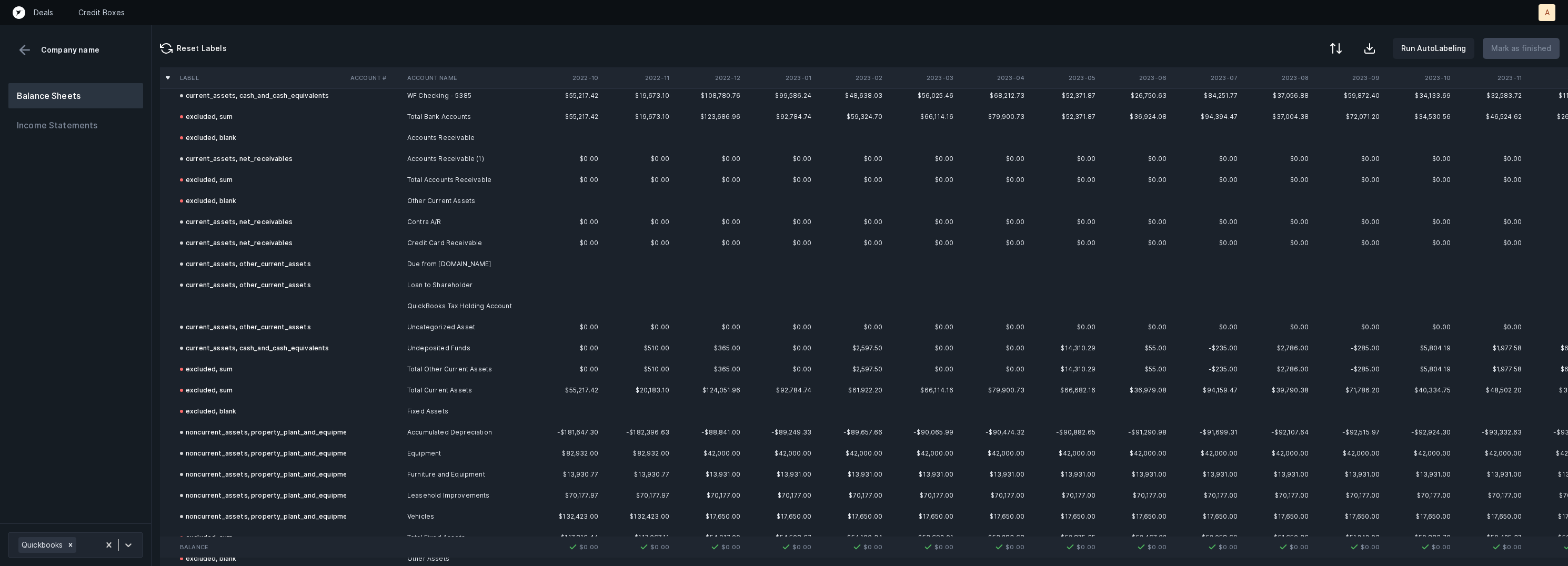
scroll to position [117, 0]
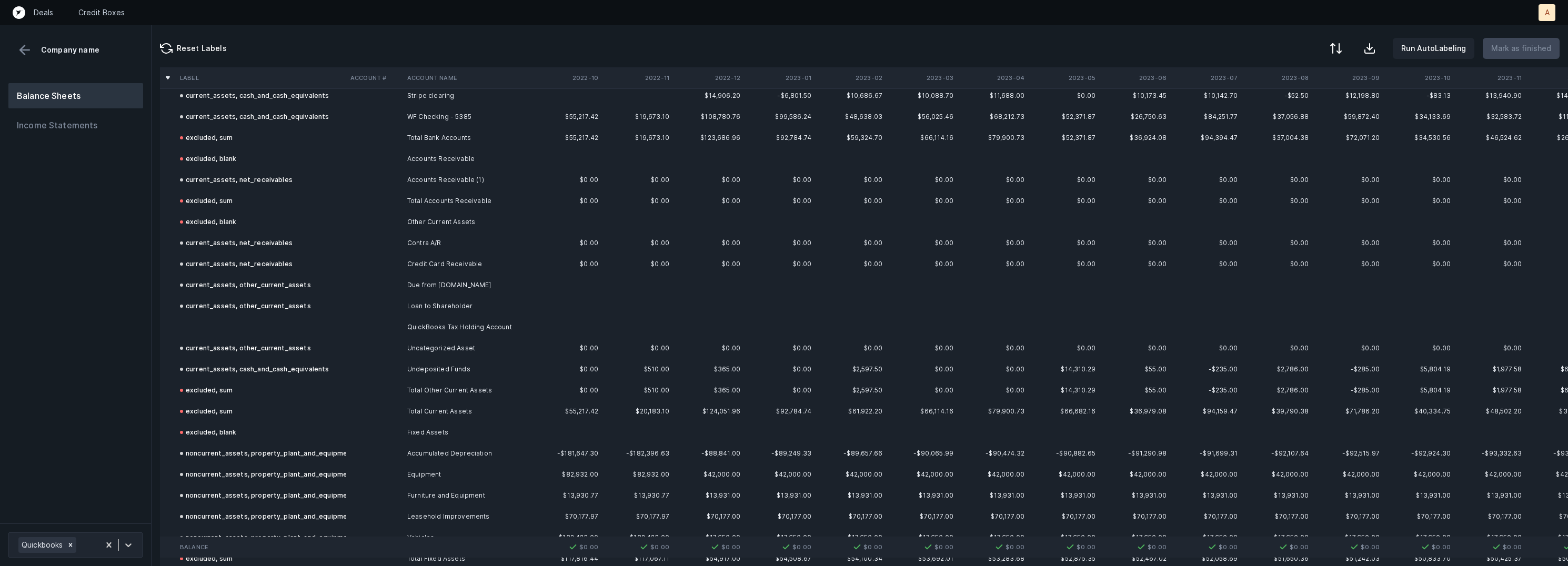
click at [441, 327] on td "QuickBooks Tax Holding Account" at bounding box center [467, 328] width 129 height 21
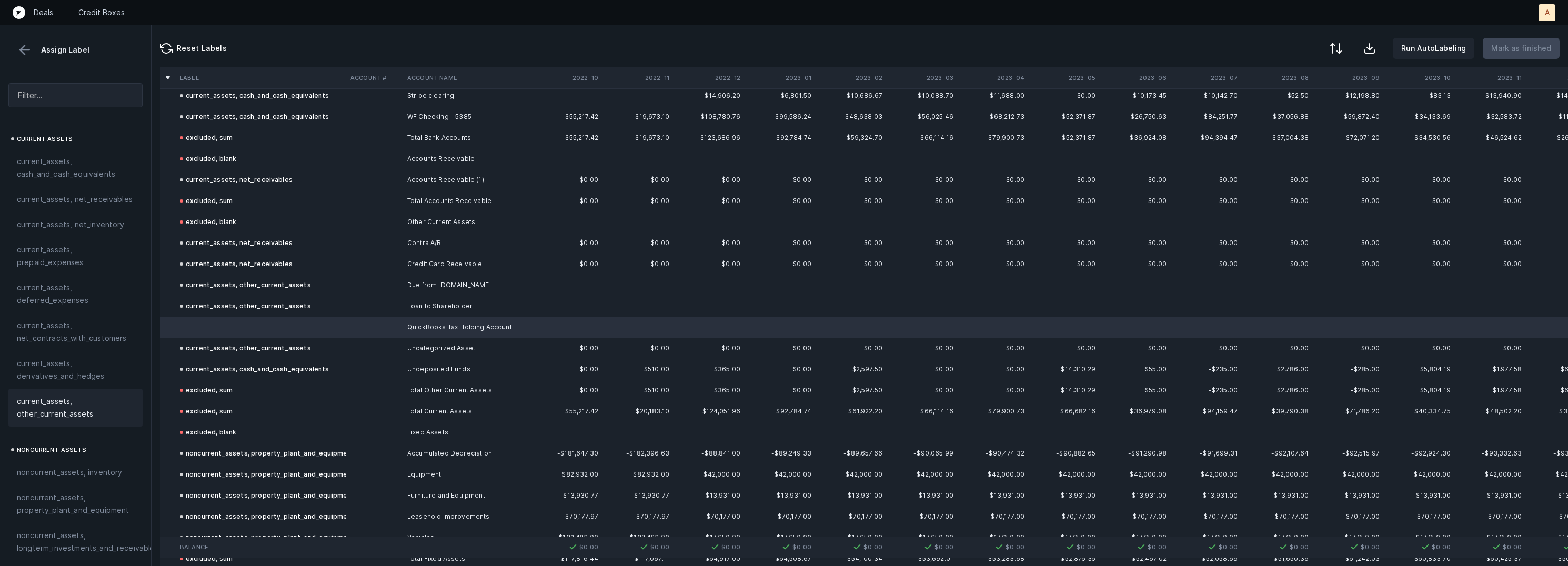
click at [31, 407] on span "current_assets, other_current_assets" at bounding box center [75, 408] width 117 height 25
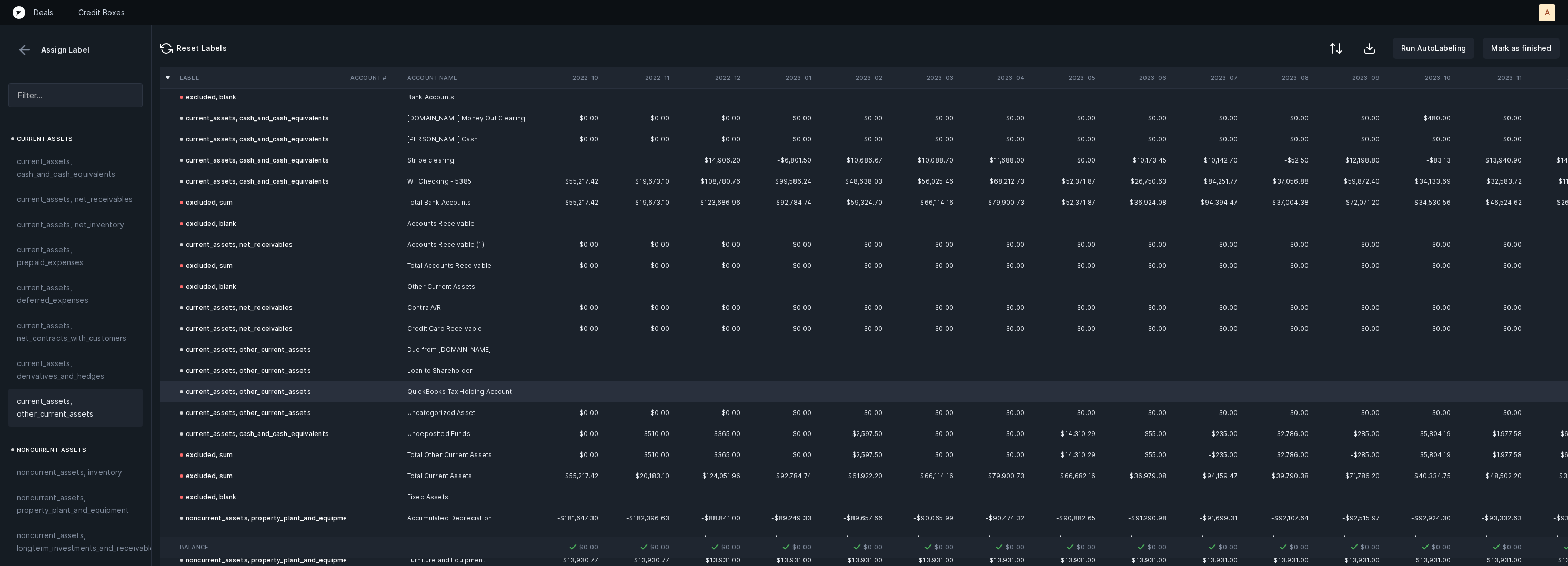
scroll to position [0, 0]
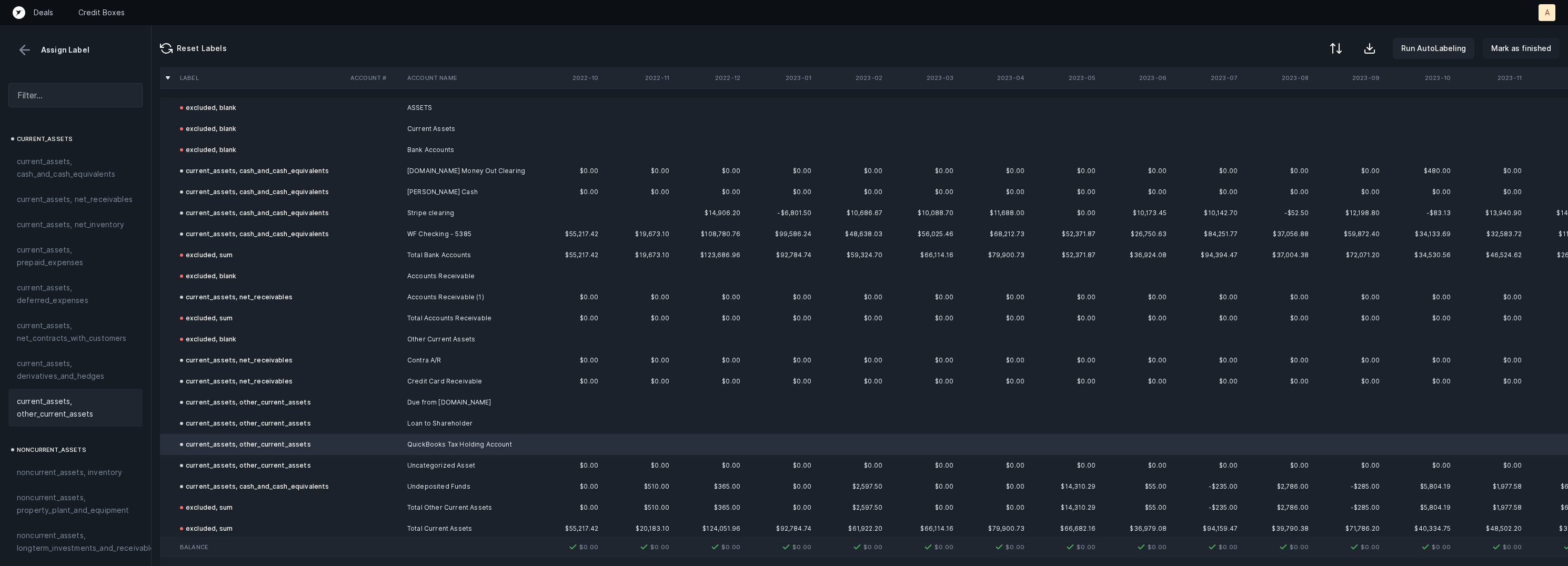
click at [1542, 49] on p "Mark as finished" at bounding box center [1521, 48] width 60 height 13
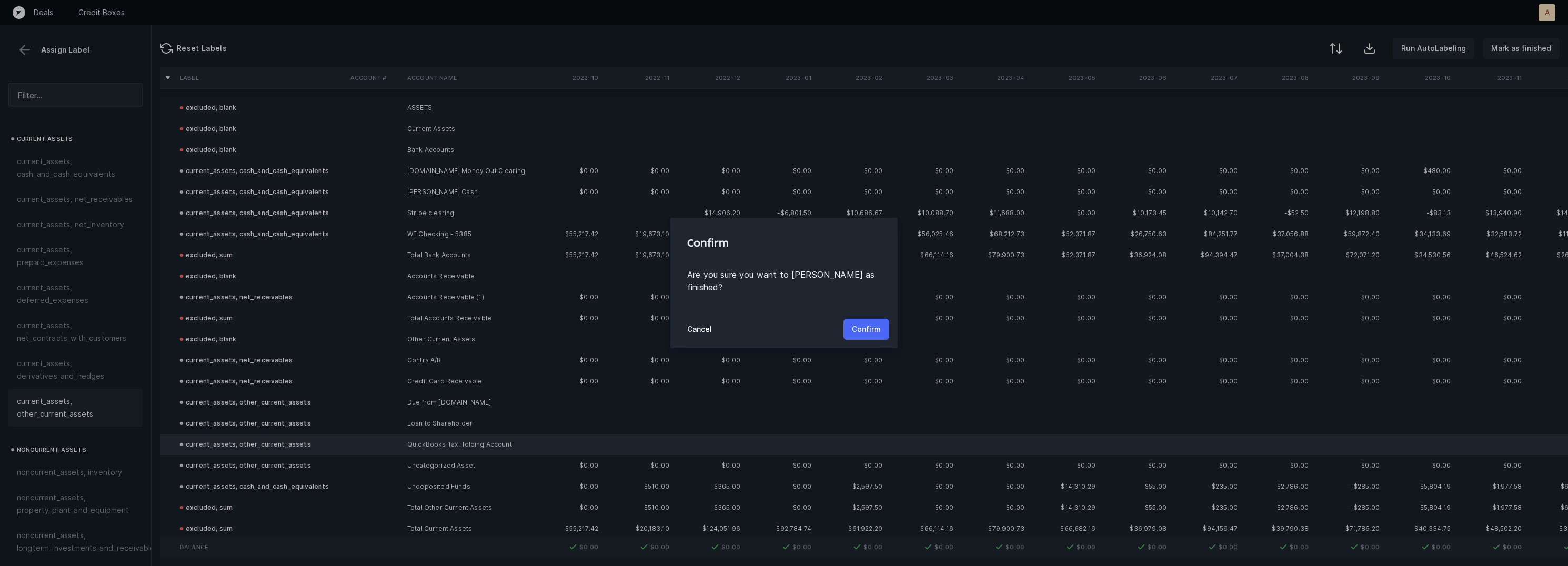
click at [862, 323] on p "Confirm" at bounding box center [866, 329] width 29 height 13
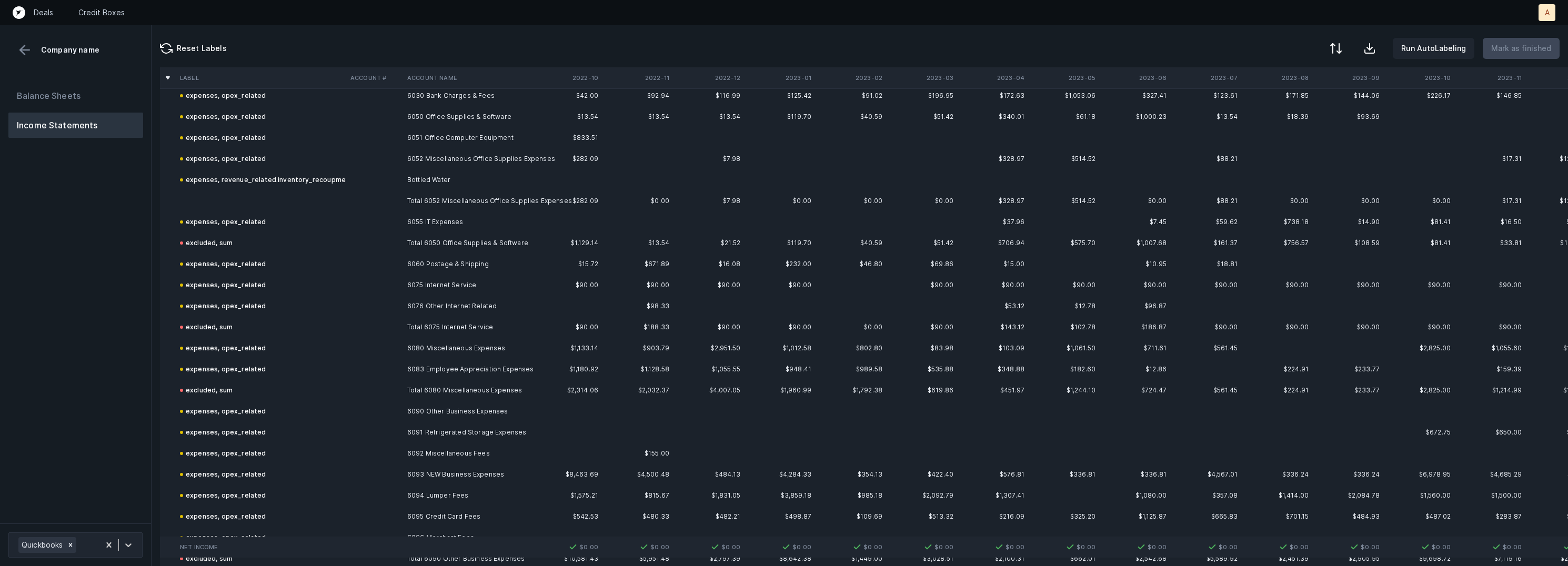
scroll to position [884, 0]
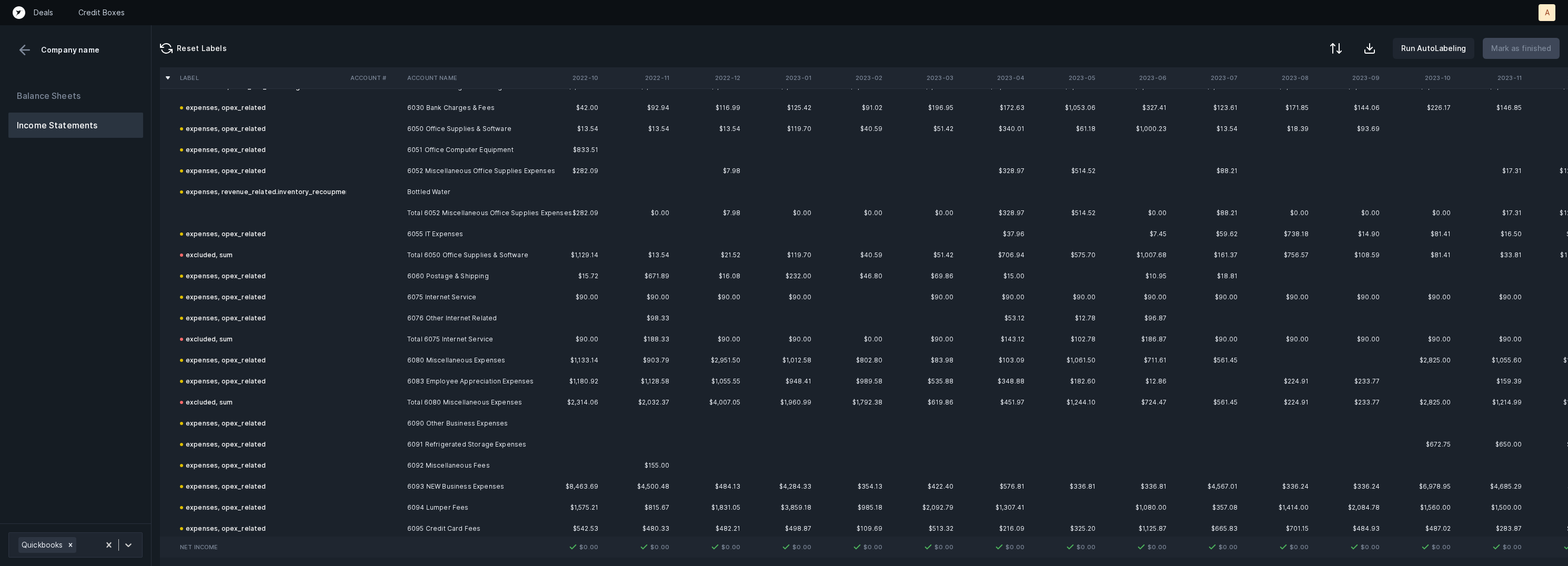
click at [465, 208] on td "Total 6052 Miscellaneous Office Supplies Expenses" at bounding box center [467, 213] width 129 height 21
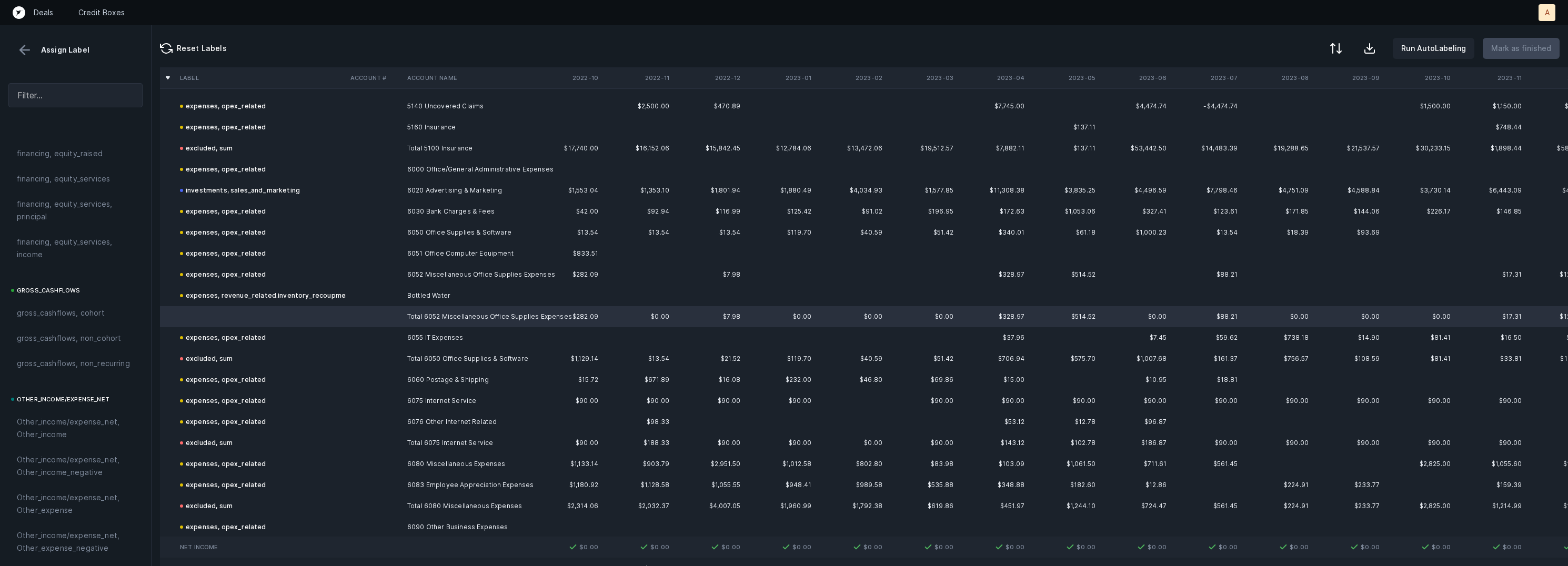
scroll to position [759, 0]
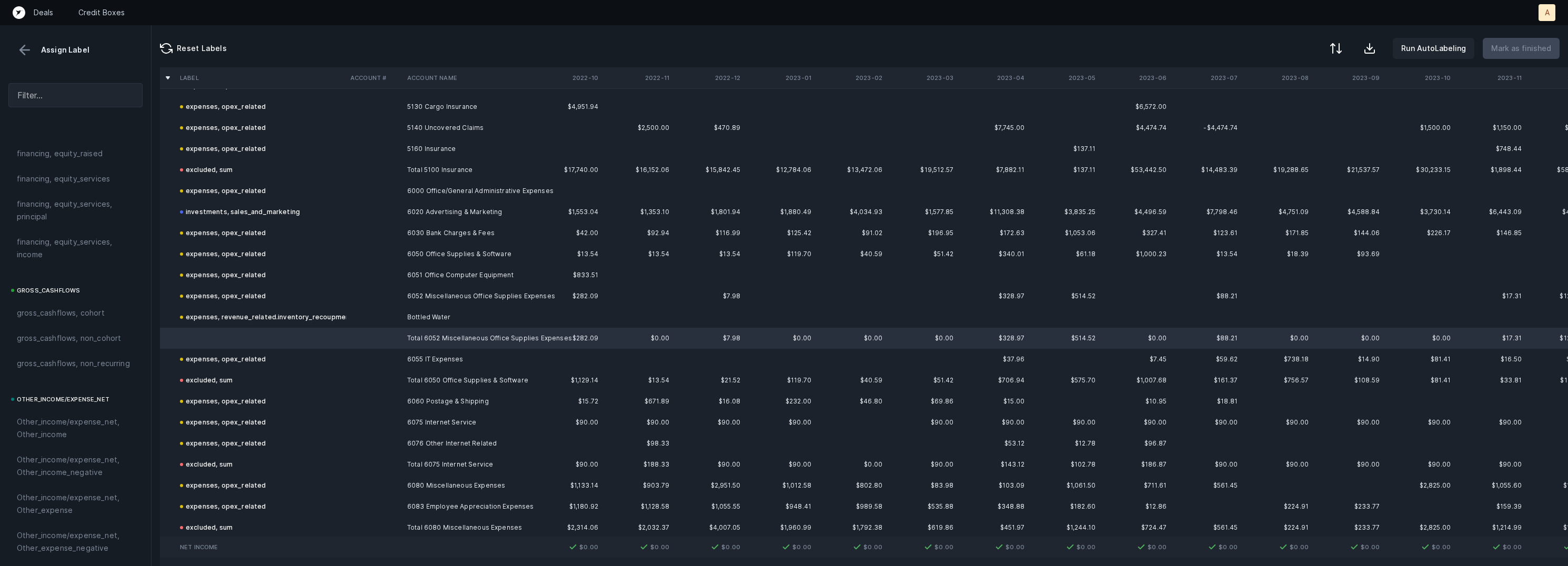
click at [268, 315] on div "expenses, revenue_related.inventory_recoupment" at bounding box center [266, 317] width 172 height 13
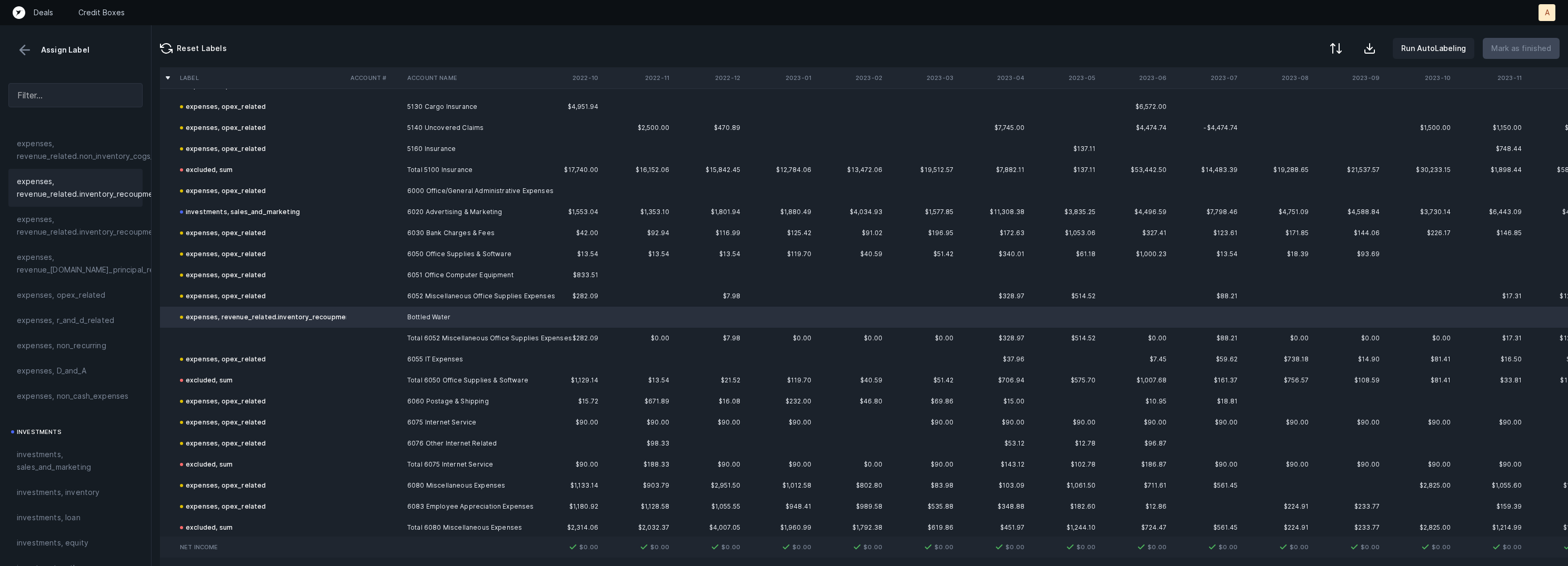
scroll to position [262, 0]
click at [99, 300] on span "expenses, opex_related" at bounding box center [61, 298] width 89 height 13
click at [224, 335] on td at bounding box center [261, 338] width 170 height 21
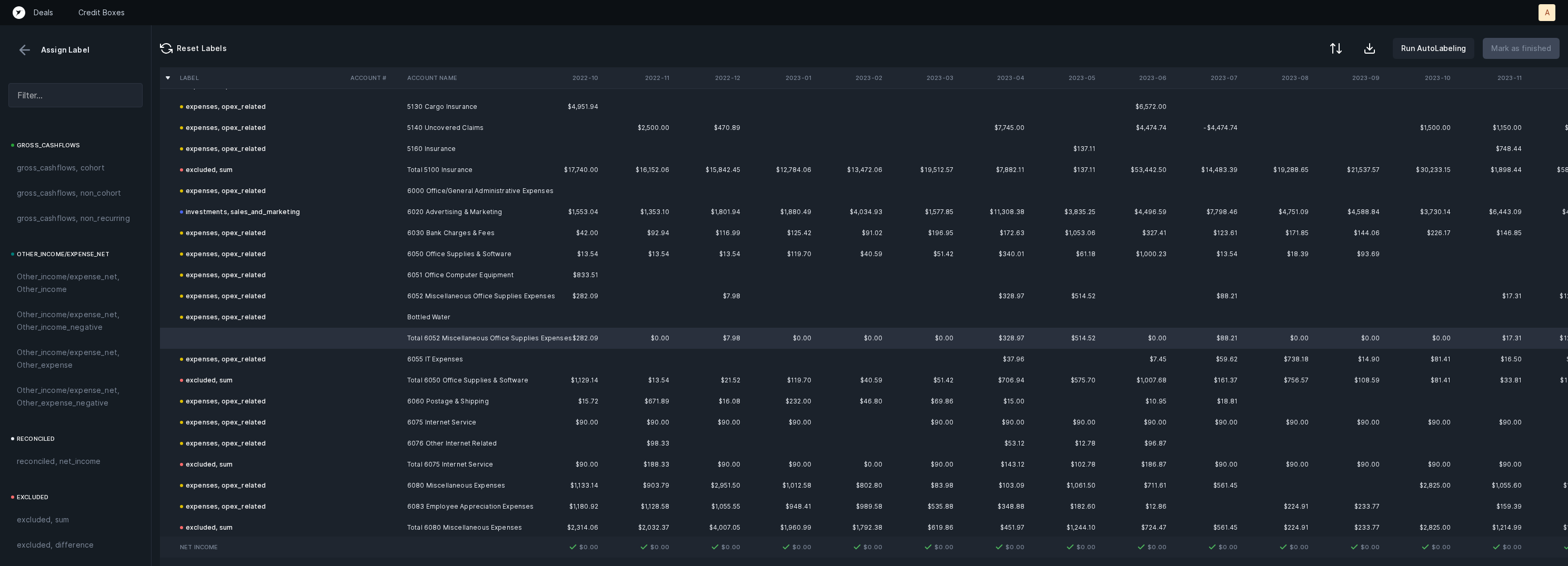
scroll to position [1173, 0]
click at [71, 460] on div "excluded, sum" at bounding box center [76, 469] width 134 height 25
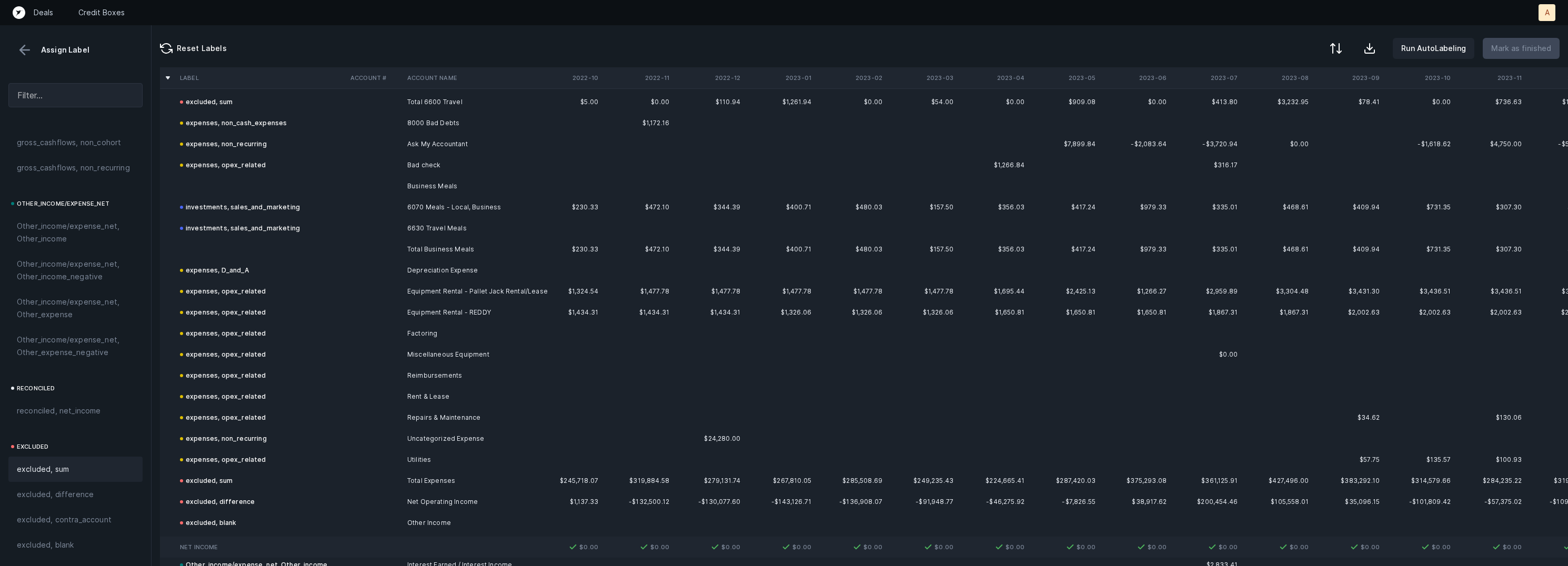
scroll to position [2175, 0]
click at [397, 177] on td at bounding box center [374, 185] width 57 height 21
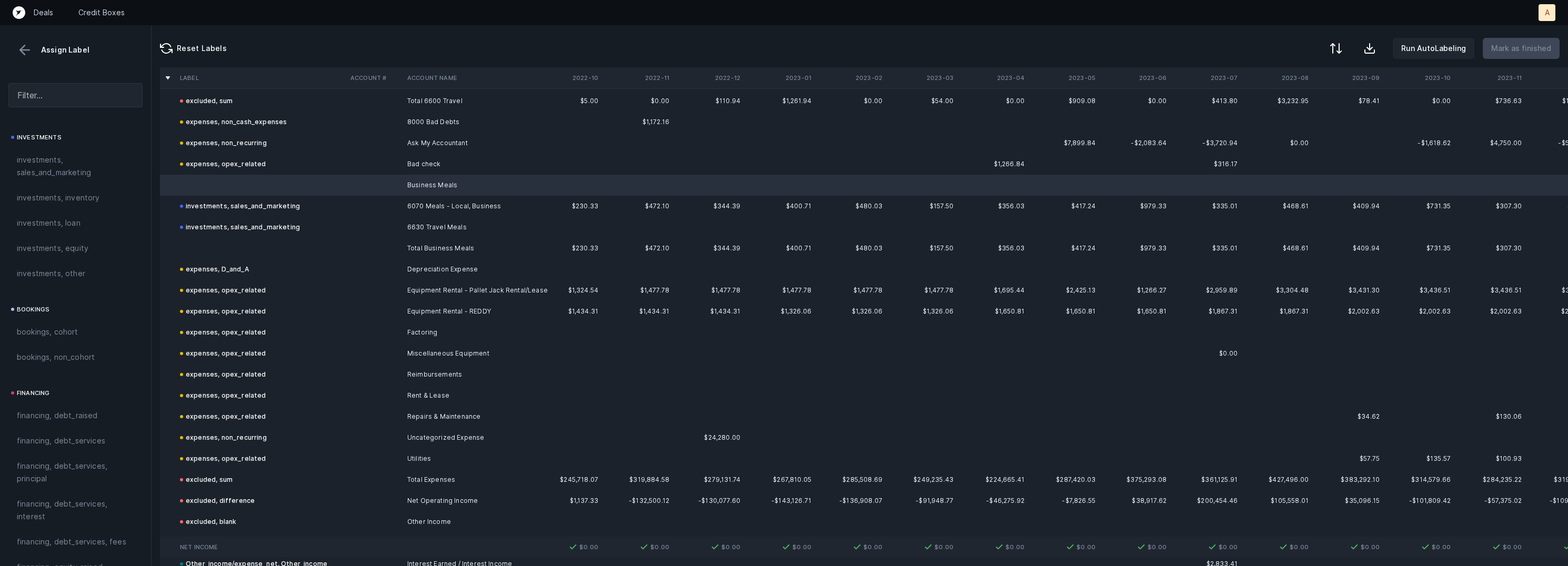
scroll to position [524, 0]
click at [68, 196] on span "investments, sales_and_marketing" at bounding box center [75, 202] width 117 height 25
click at [200, 242] on td at bounding box center [261, 248] width 170 height 21
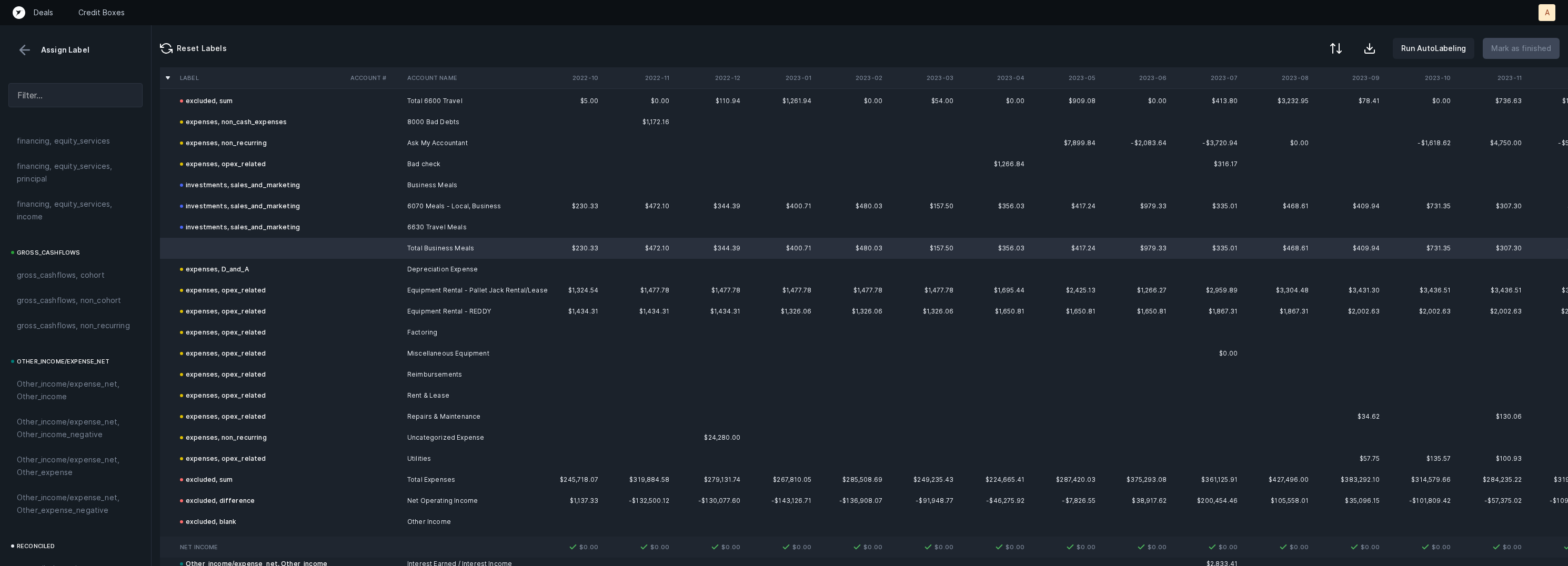
scroll to position [1173, 0]
click at [57, 460] on div "excluded, sum" at bounding box center [76, 469] width 134 height 25
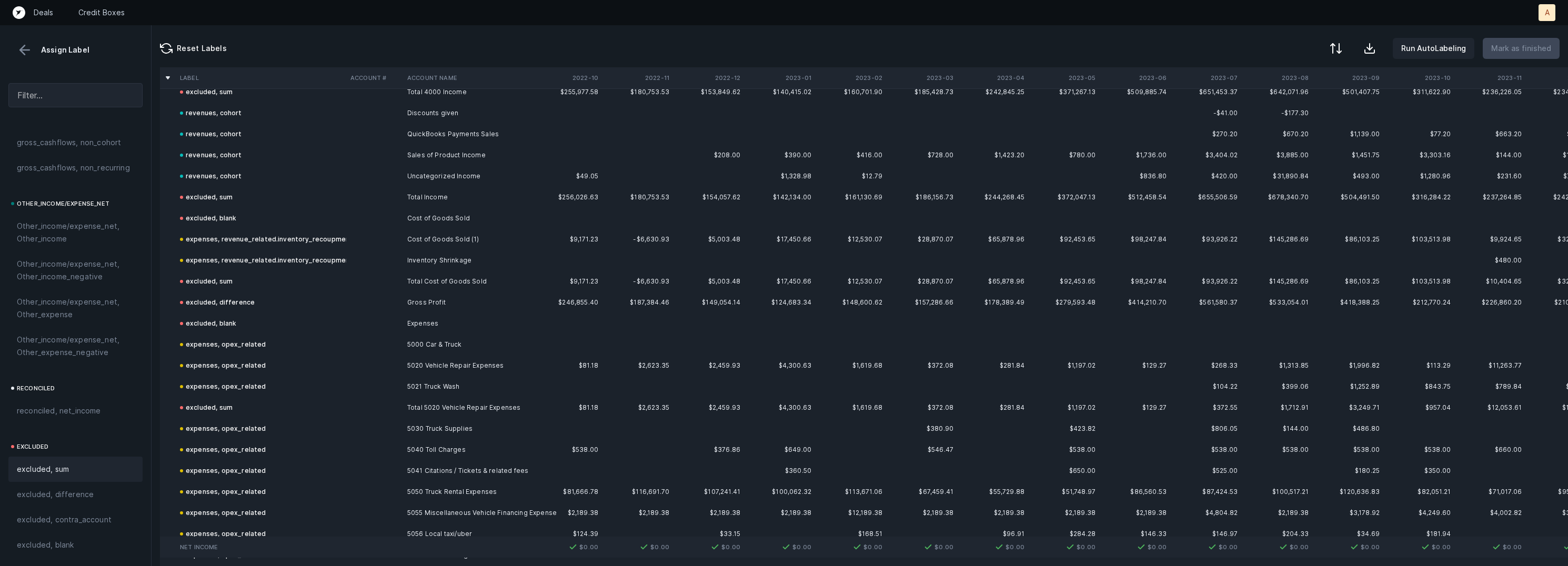
scroll to position [0, 0]
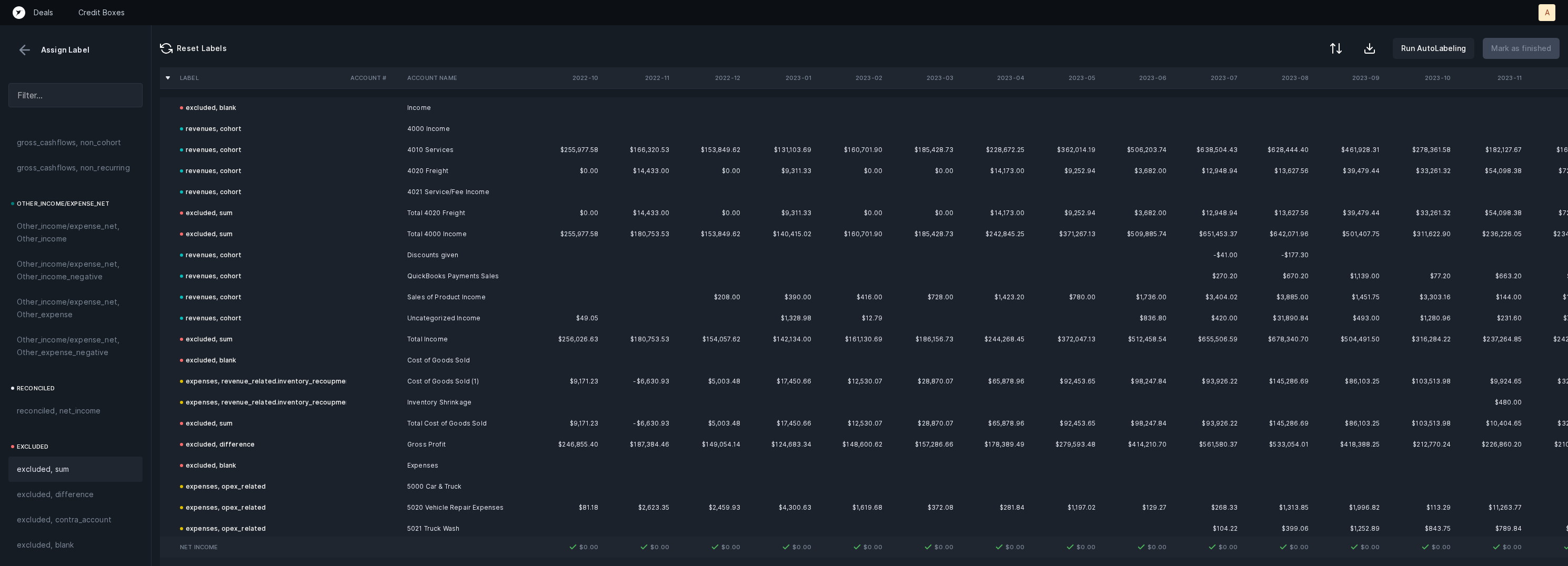
click at [29, 47] on button at bounding box center [25, 50] width 16 height 16
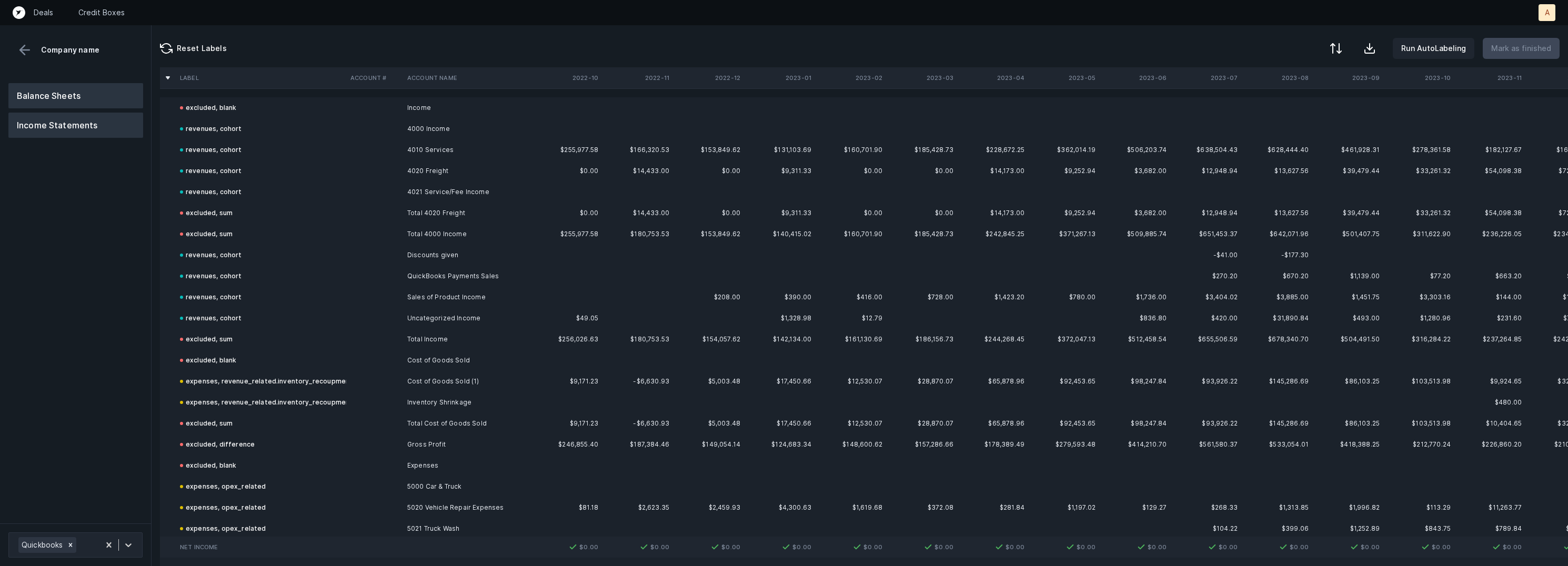
click at [54, 85] on button "Balance Sheets" at bounding box center [76, 96] width 134 height 25
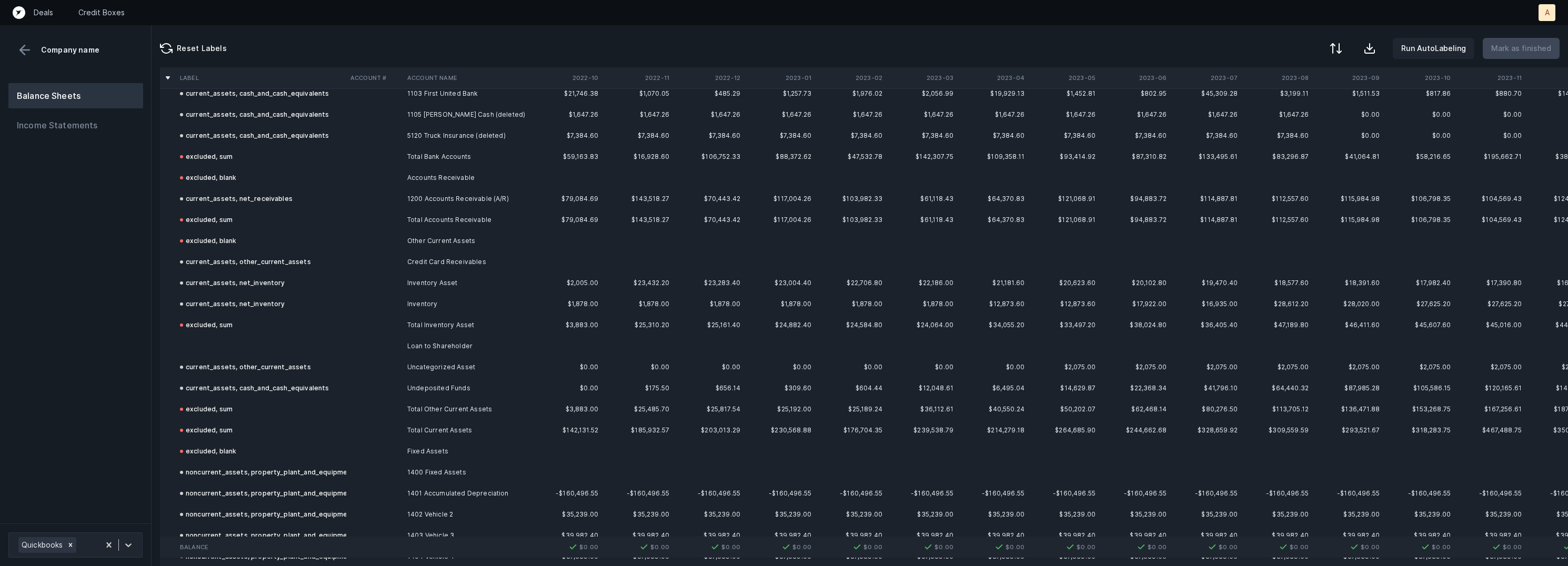
scroll to position [192, 0]
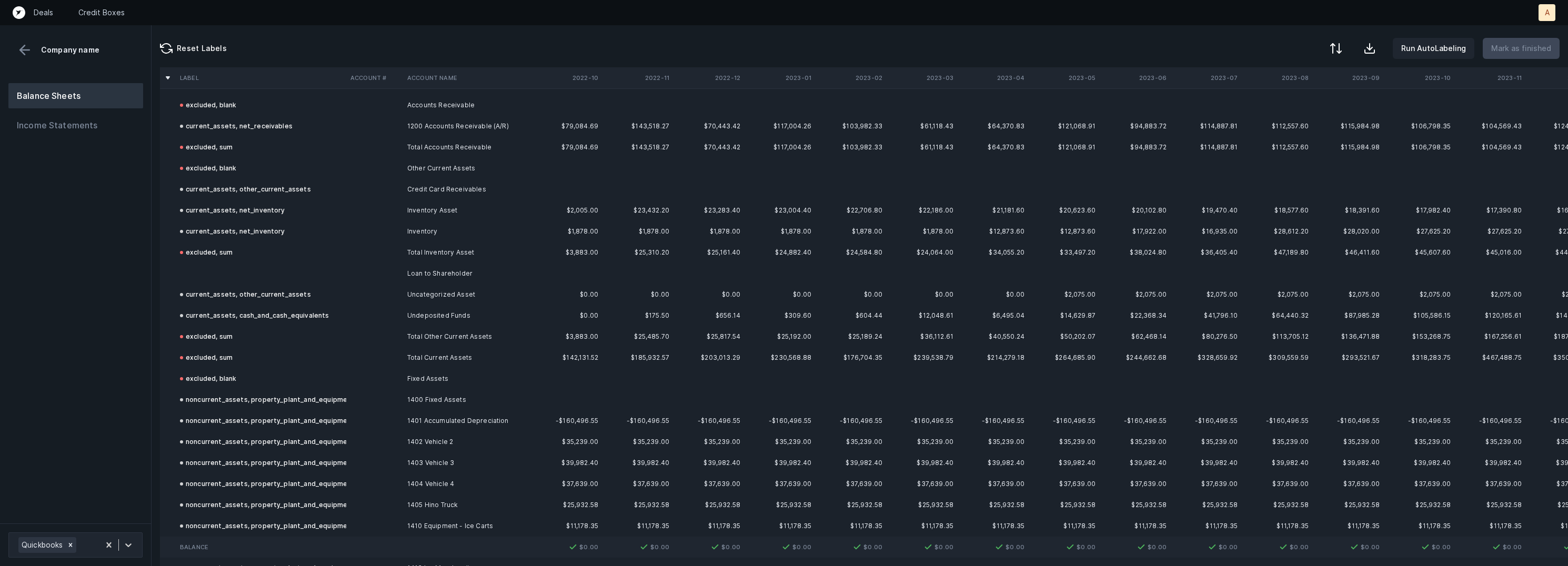
click at [375, 268] on td at bounding box center [374, 274] width 57 height 21
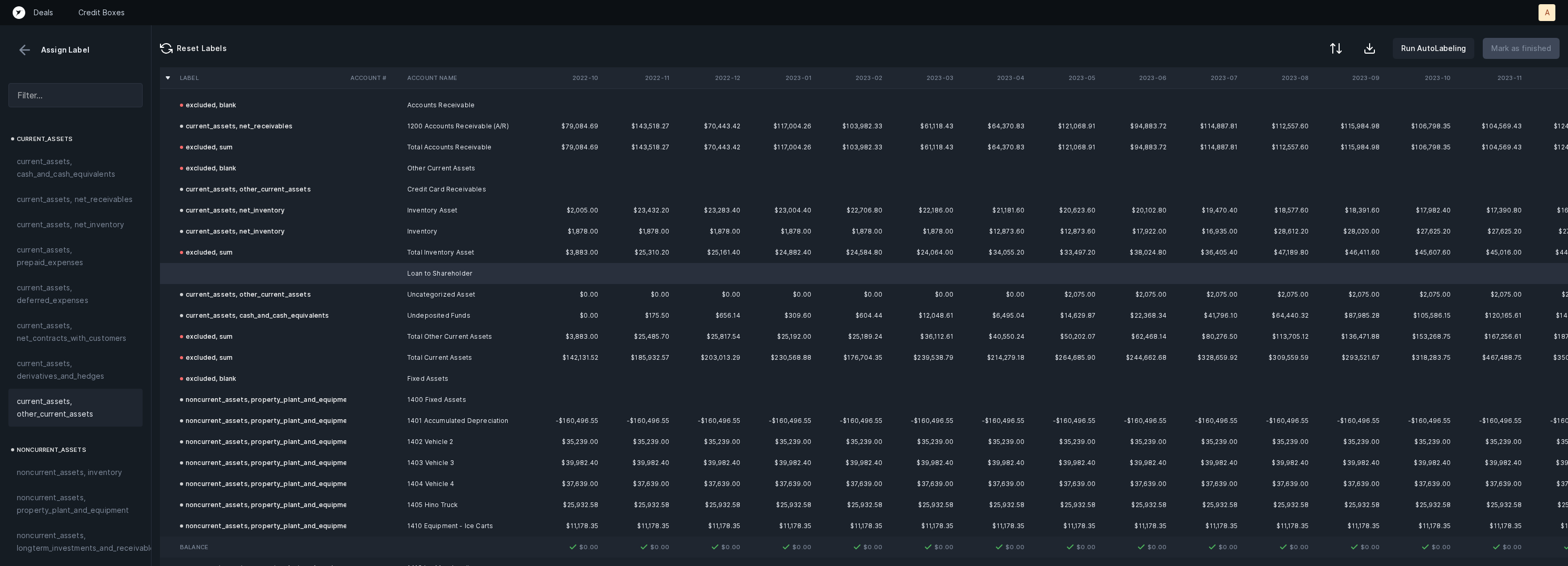
click at [45, 395] on span "current_assets, other_current_assets" at bounding box center [75, 408] width 117 height 25
click at [1541, 56] on button "Mark as finished" at bounding box center [1521, 49] width 77 height 21
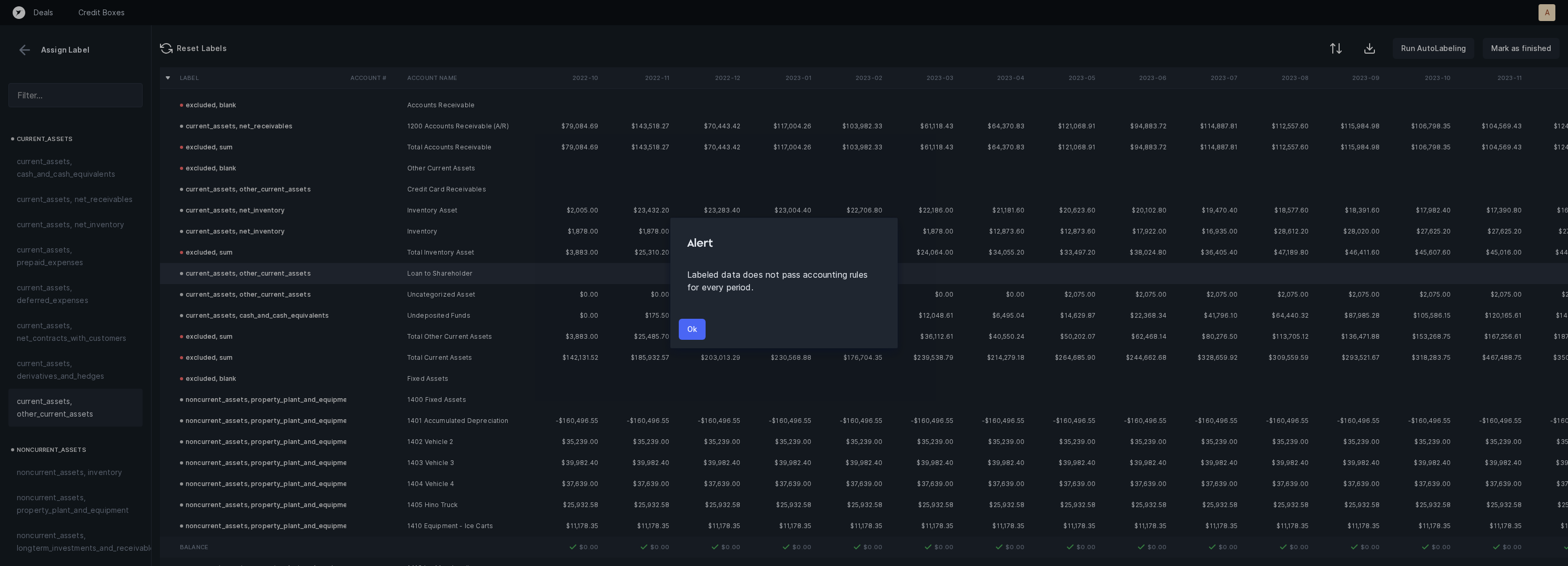
click at [684, 332] on button "Ok" at bounding box center [692, 330] width 27 height 21
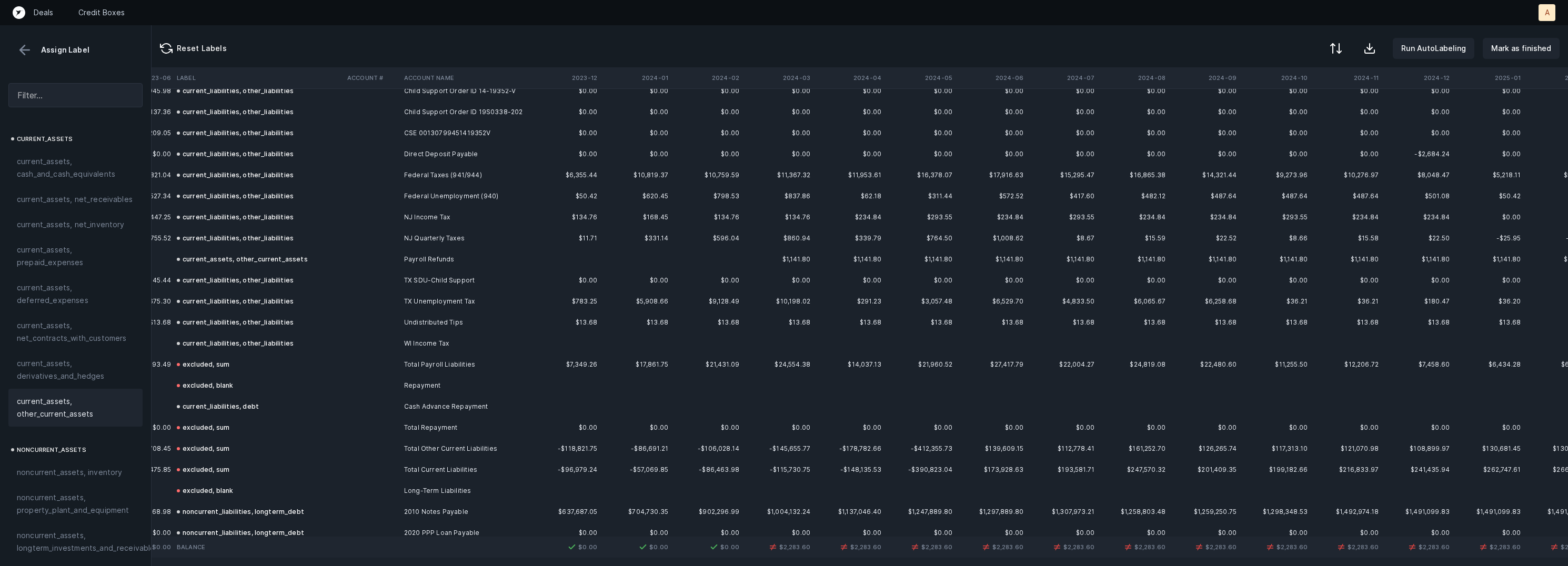
scroll to position [1176, 995]
click at [492, 260] on td "Payroll Refunds" at bounding box center [464, 258] width 129 height 21
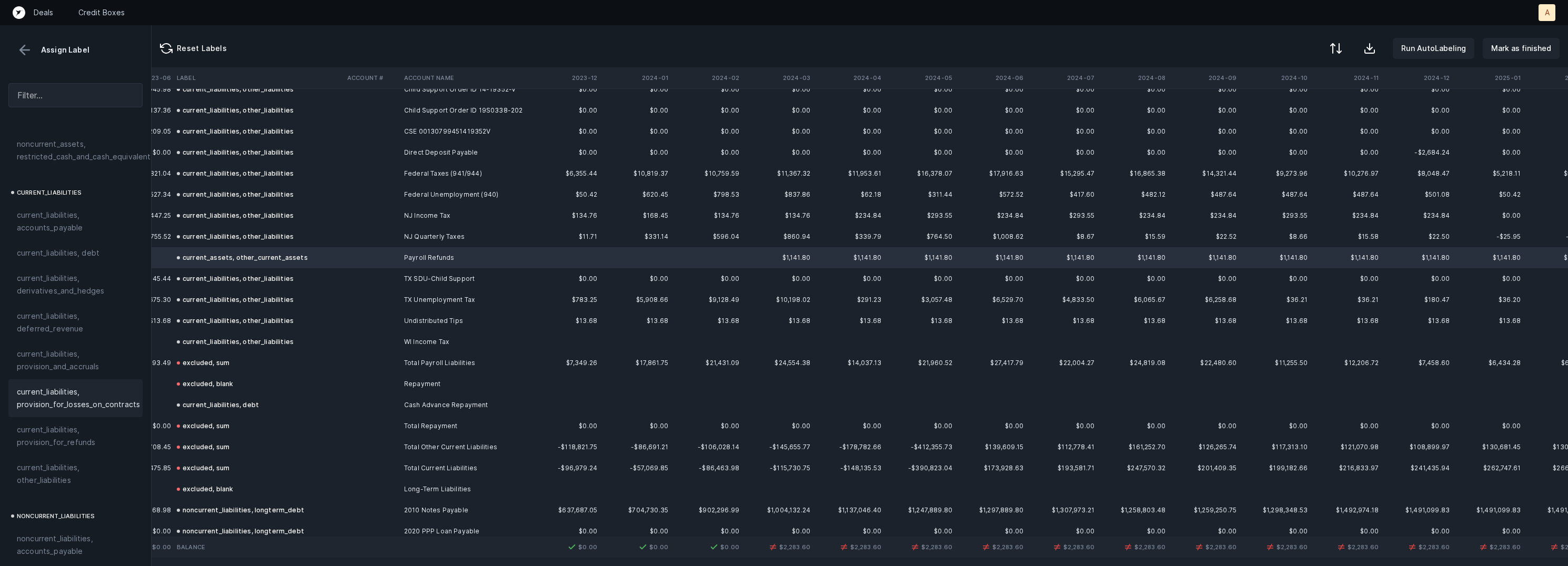
scroll to position [666, 0]
click at [52, 452] on span "current_liabilities, other_liabilities" at bounding box center [75, 465] width 117 height 25
click at [1543, 45] on p "Mark as finished" at bounding box center [1521, 48] width 60 height 13
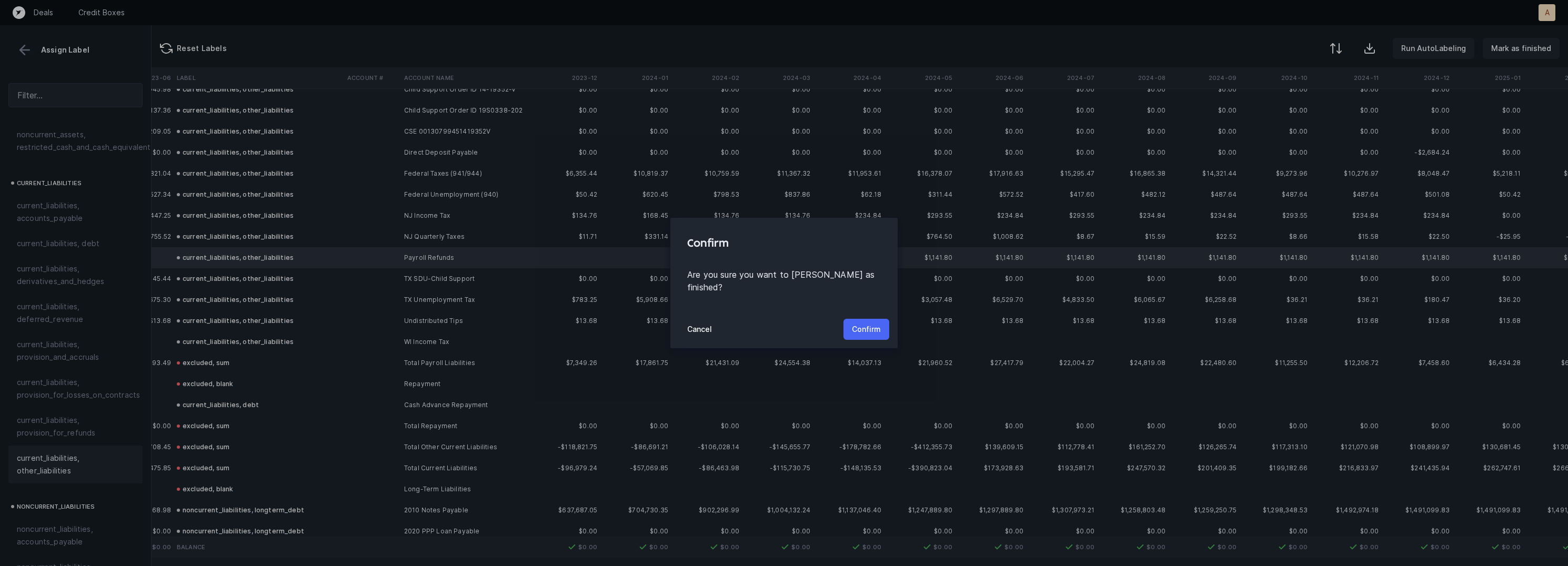
click at [874, 323] on p "Confirm" at bounding box center [866, 329] width 29 height 13
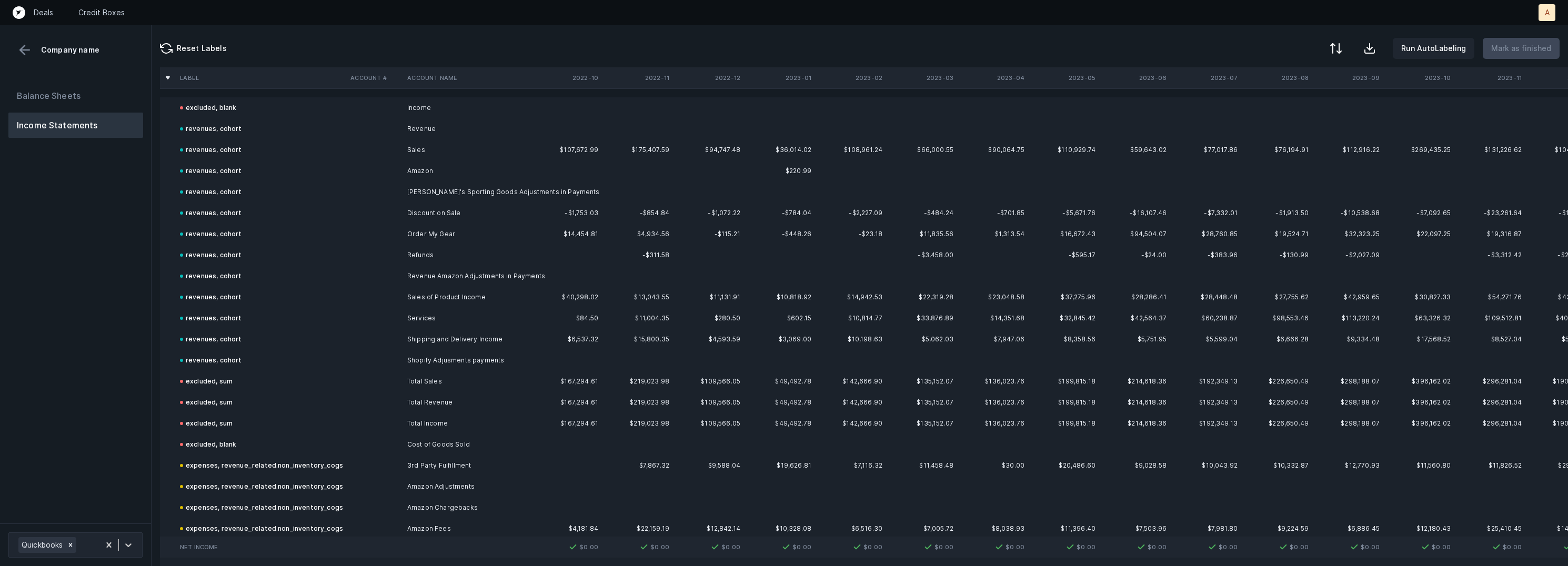
click at [83, 363] on div "Balance Sheets Income Statements" at bounding box center [76, 299] width 152 height 449
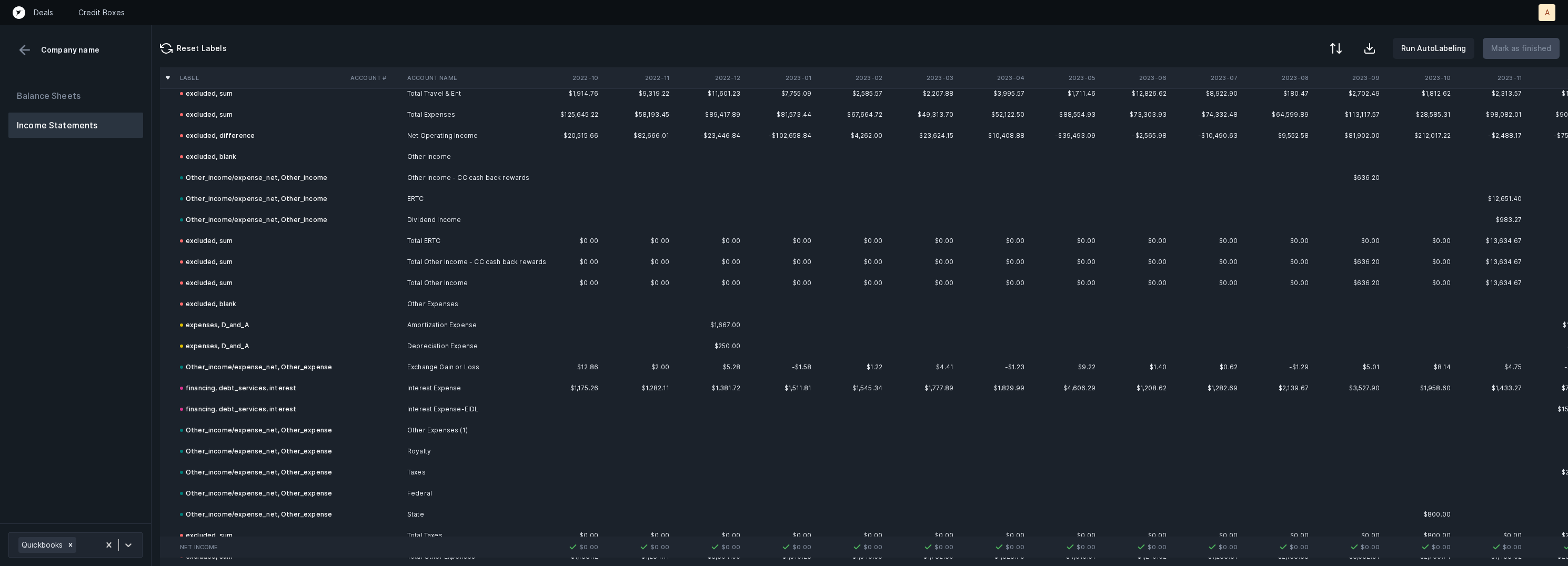
scroll to position [2010, 0]
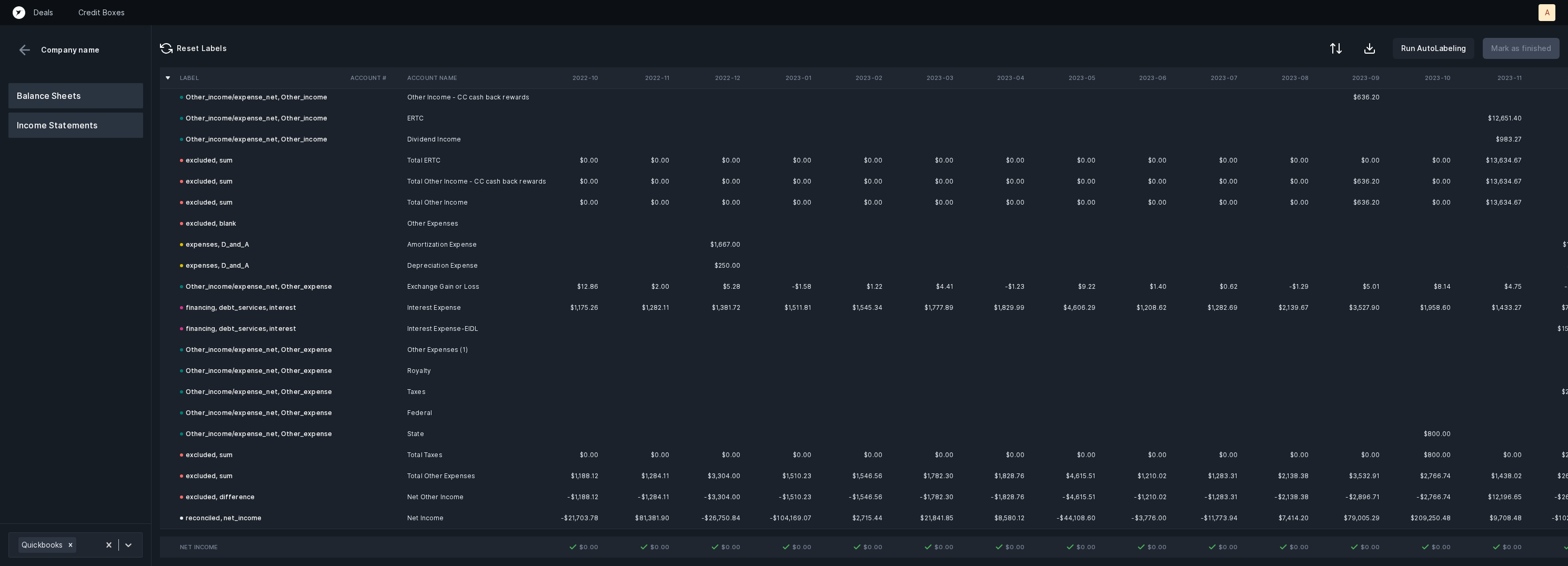
click at [59, 99] on button "Balance Sheets" at bounding box center [76, 96] width 134 height 25
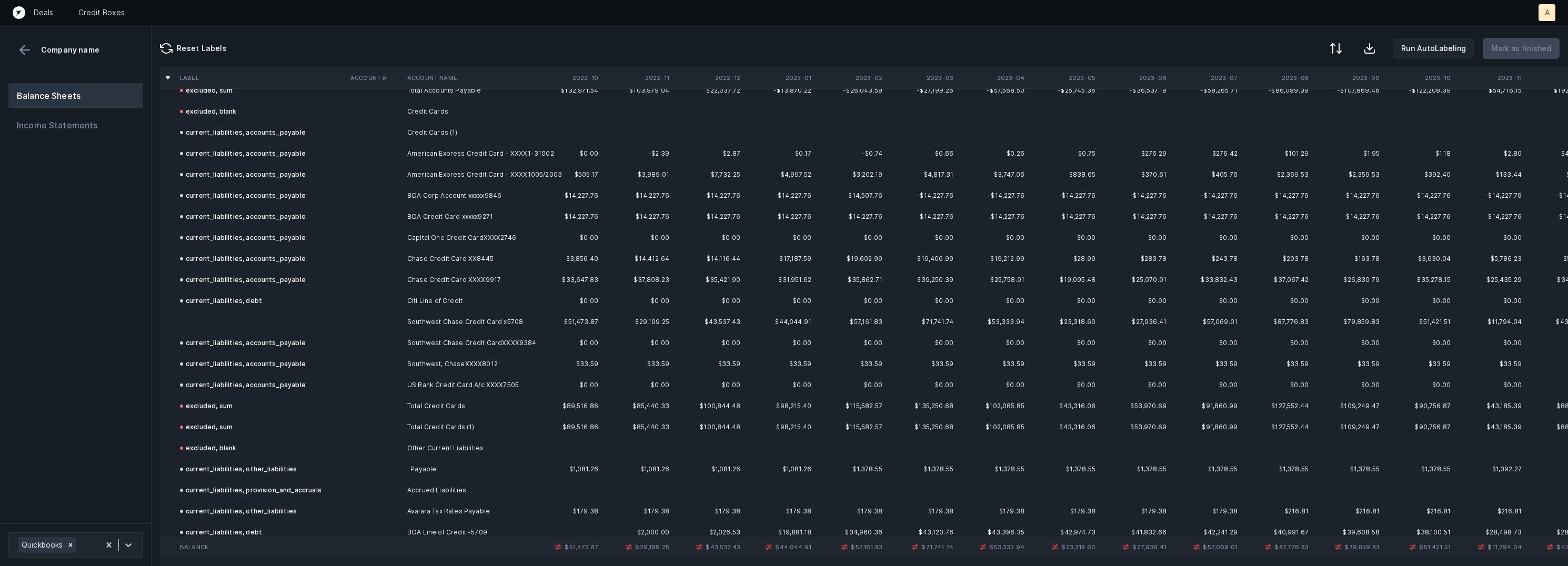
scroll to position [1396, 0]
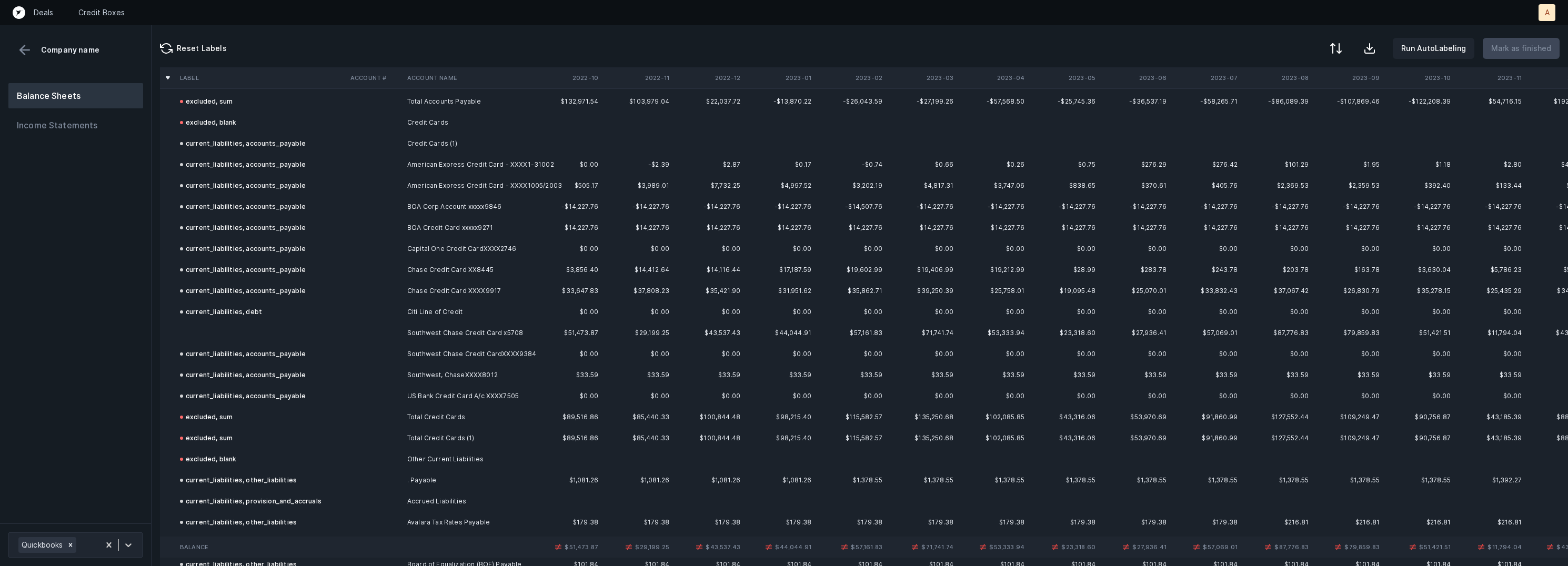
click at [455, 336] on td "Southwest Chase Credit Card x5708" at bounding box center [467, 333] width 129 height 21
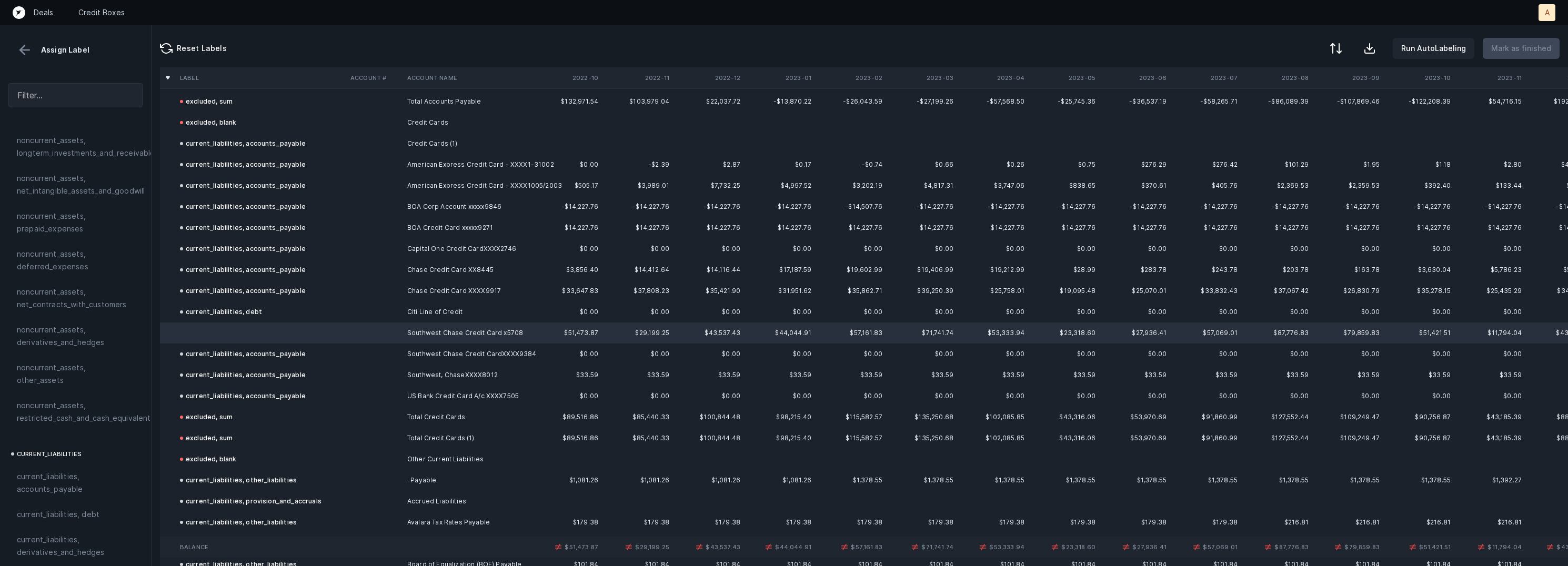
scroll to position [396, 0]
click at [59, 469] on span "current_liabilities, accounts_payable" at bounding box center [75, 482] width 117 height 25
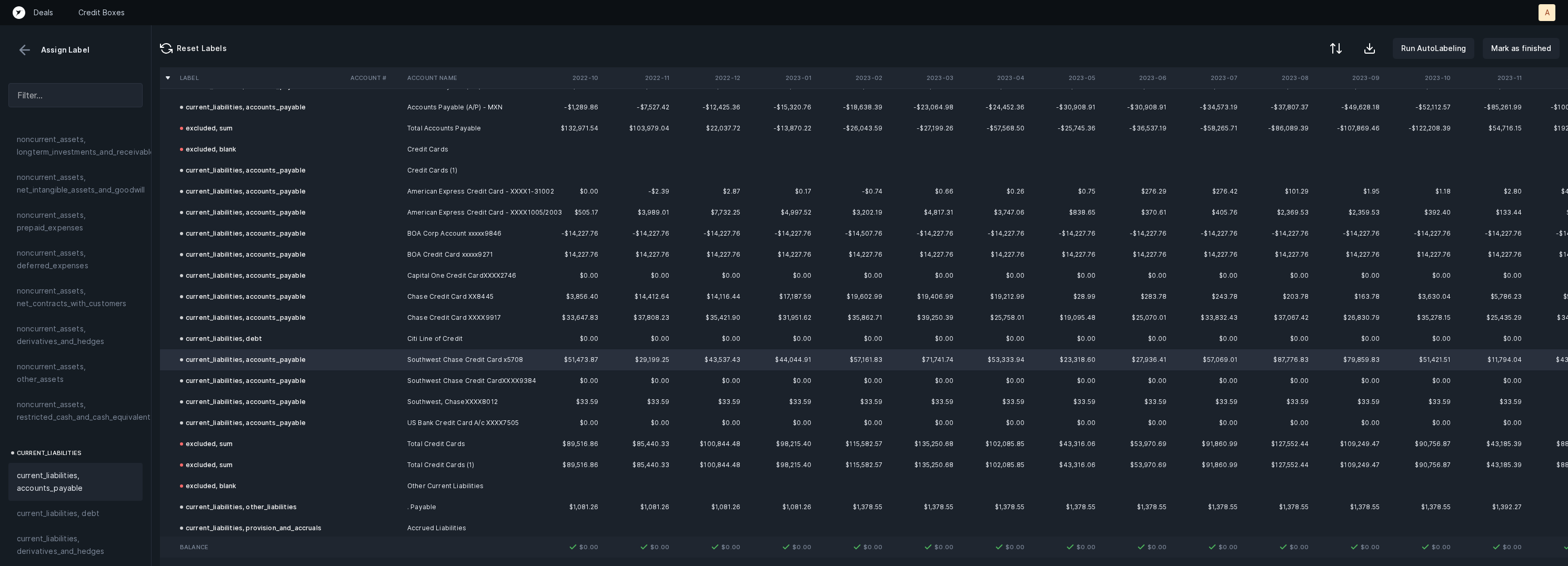
scroll to position [1353, 0]
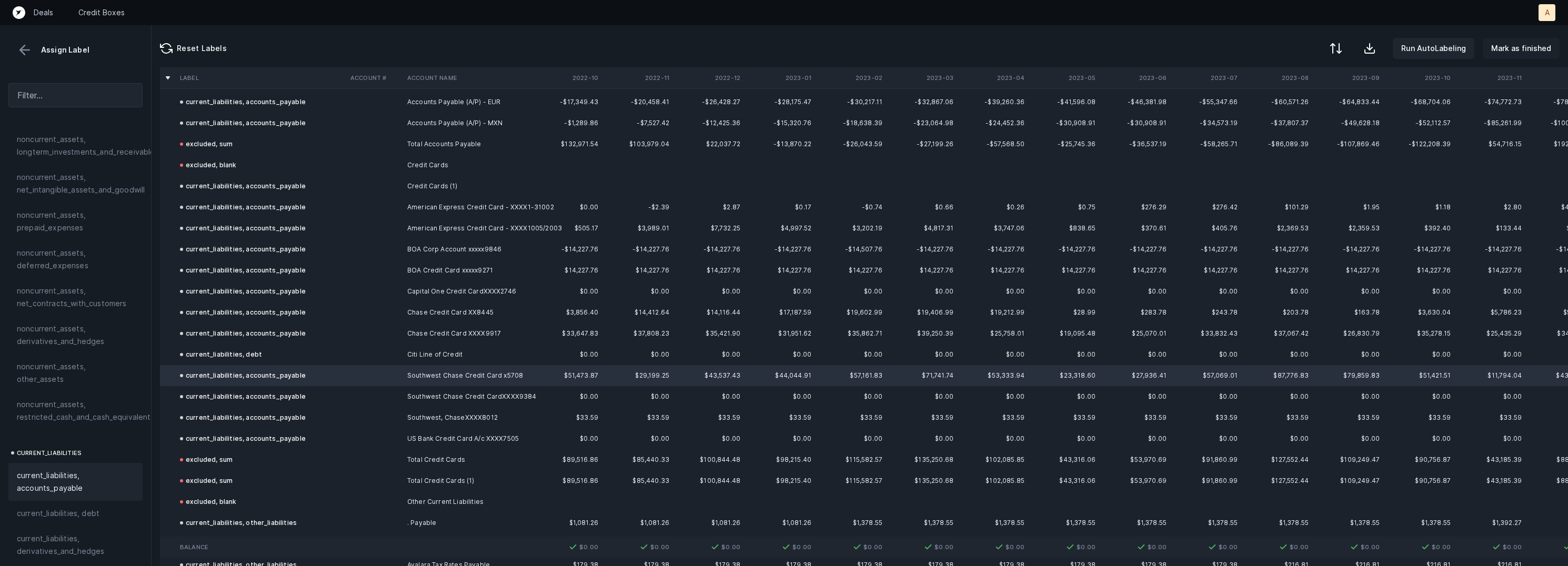
click at [1501, 54] on p "Mark as finished" at bounding box center [1521, 48] width 60 height 13
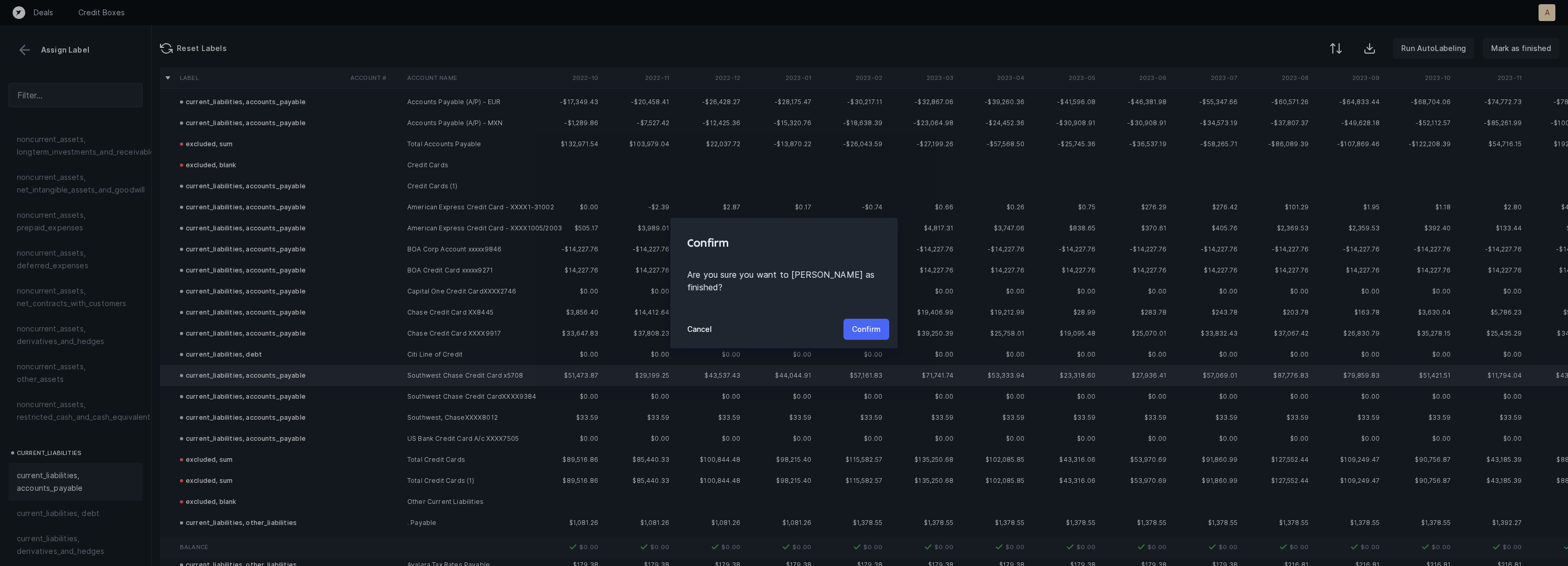
click at [856, 323] on p "Confirm" at bounding box center [866, 329] width 29 height 13
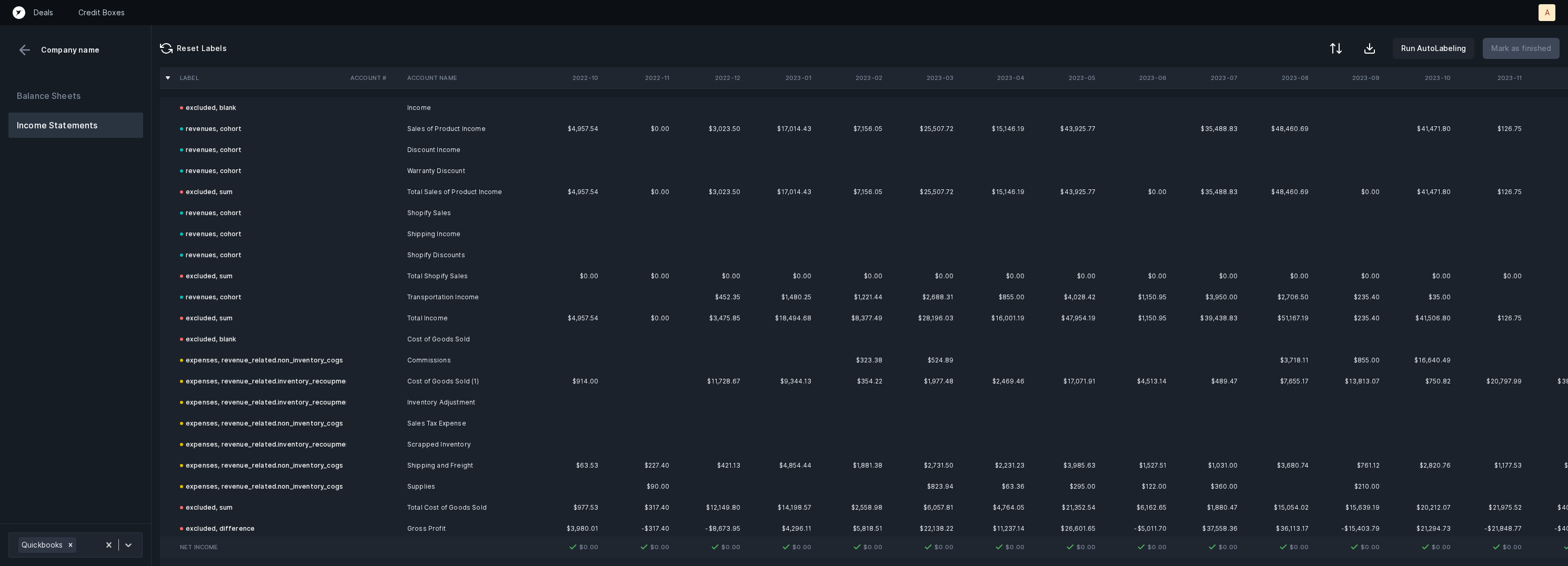
click at [92, 378] on div "Balance Sheets Income Statements" at bounding box center [76, 299] width 152 height 449
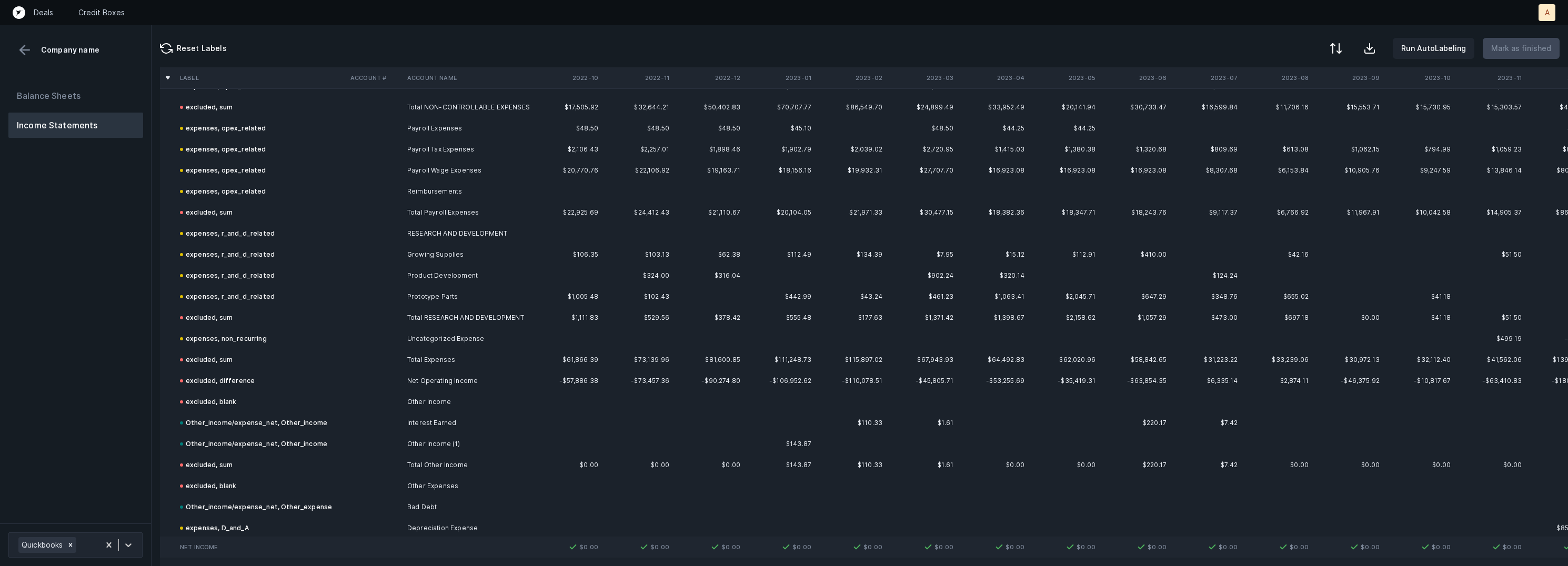
scroll to position [1421, 0]
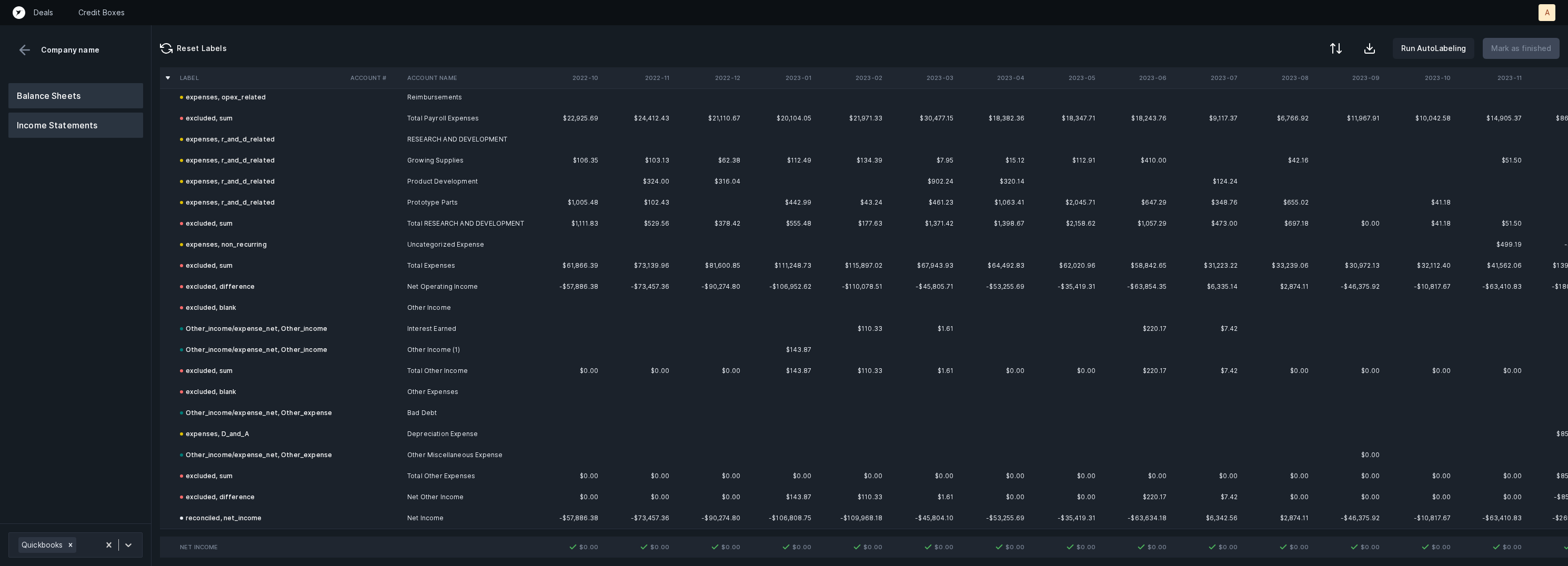
click at [70, 84] on button "Balance Sheets" at bounding box center [76, 96] width 134 height 25
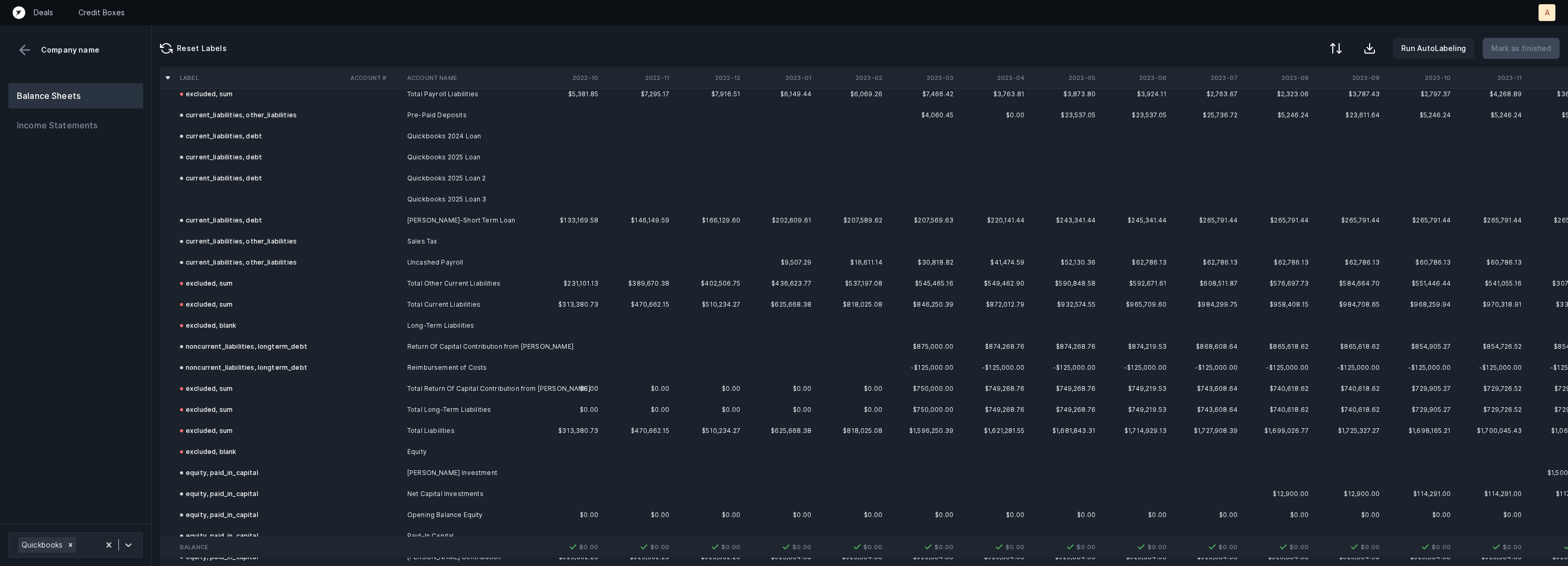
scroll to position [2112, 0]
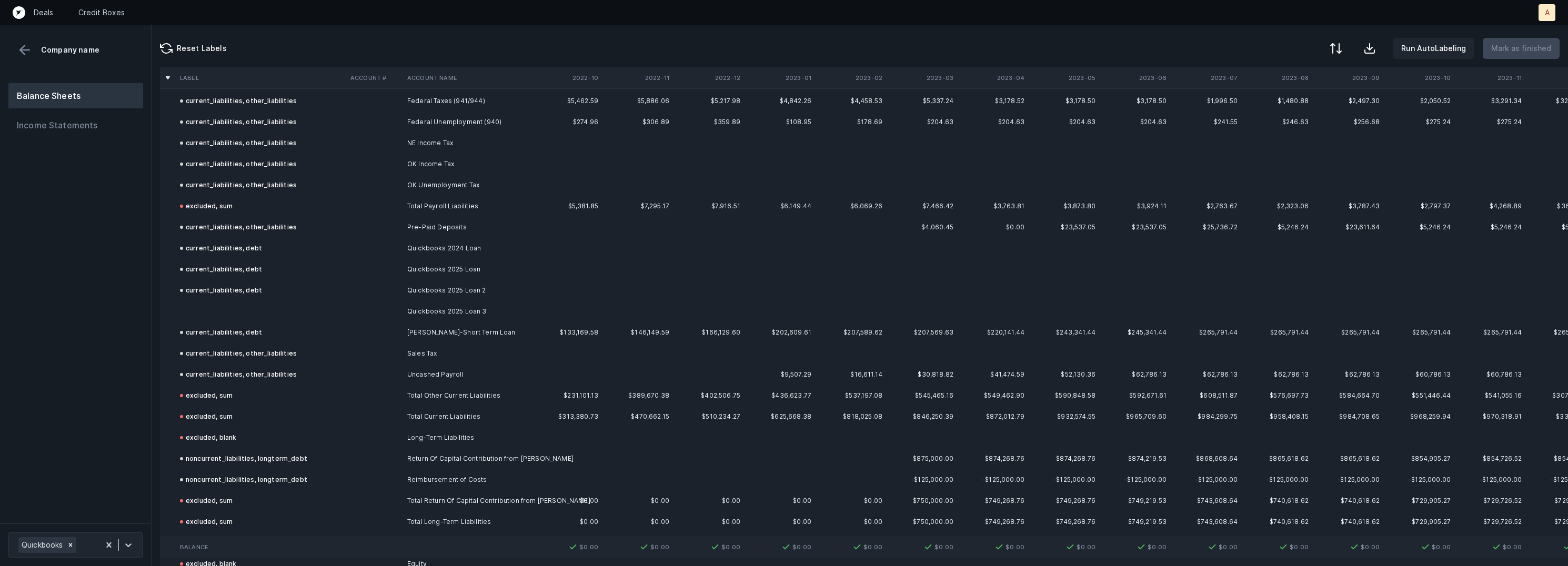
click at [258, 309] on td at bounding box center [261, 312] width 170 height 21
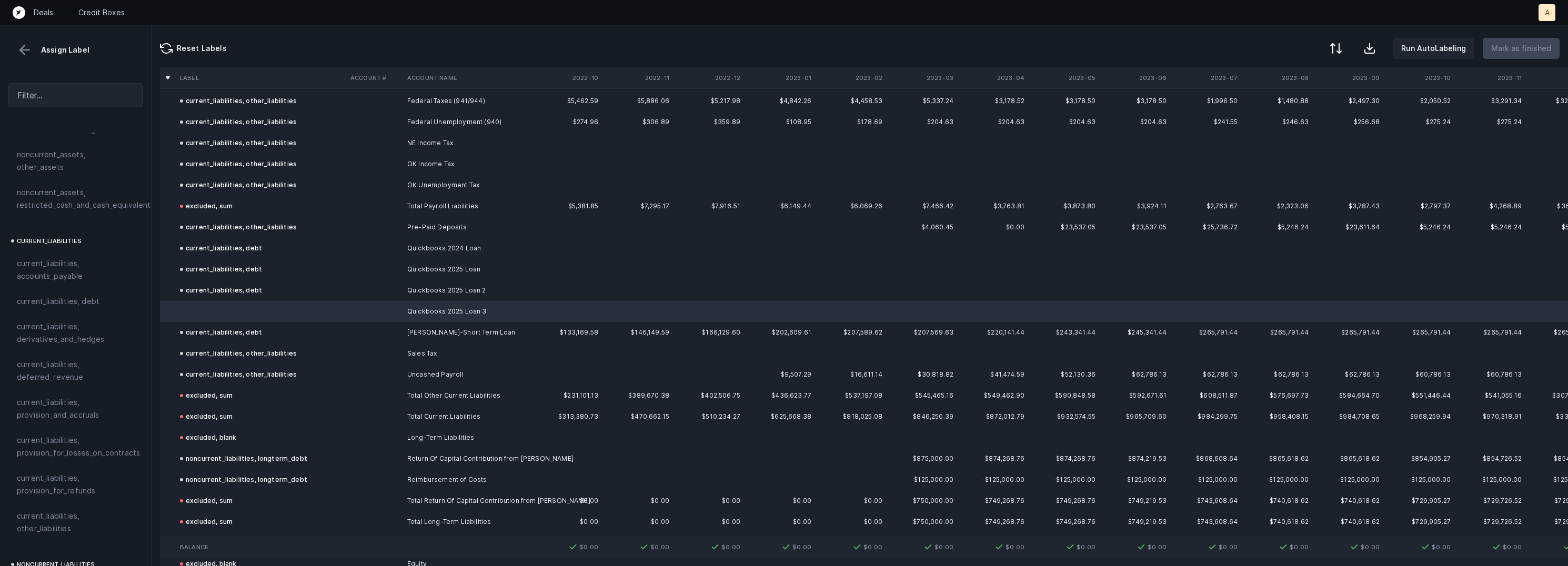
scroll to position [599, 0]
click at [72, 305] on span "current_liabilities, debt" at bounding box center [58, 311] width 83 height 13
click at [1531, 53] on p "Mark as finished" at bounding box center [1521, 48] width 60 height 13
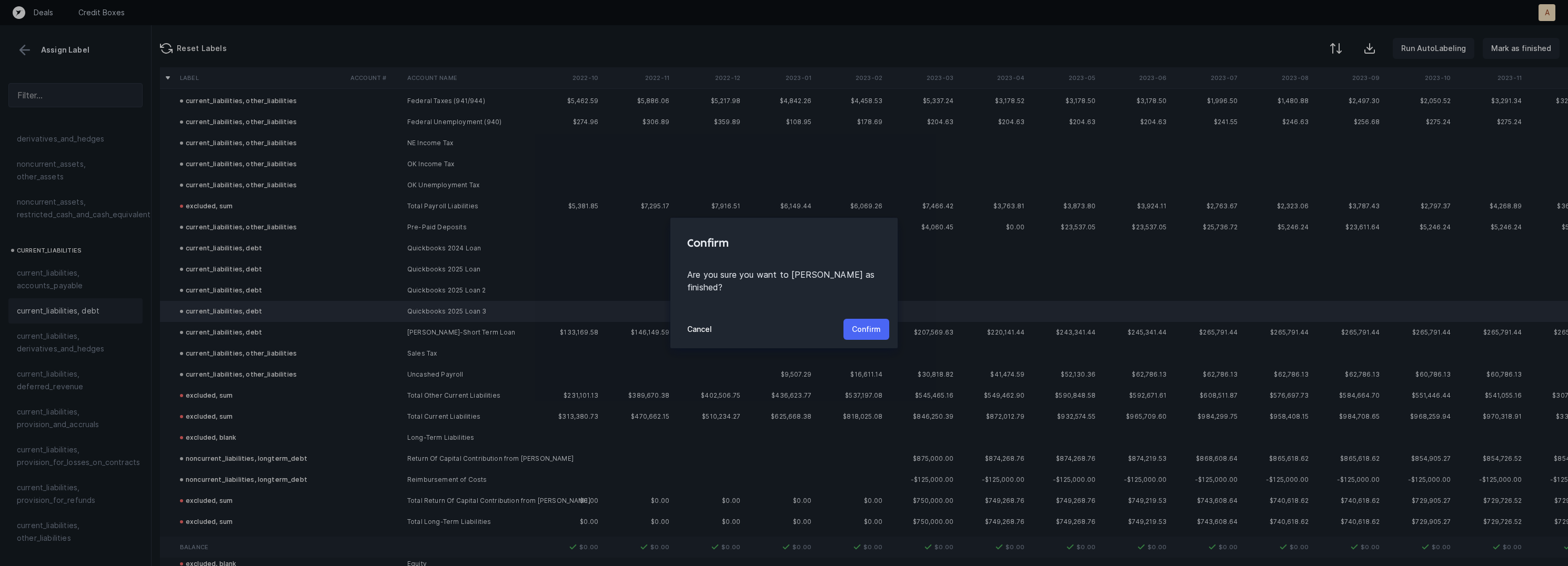
click at [864, 323] on p "Confirm" at bounding box center [866, 329] width 29 height 13
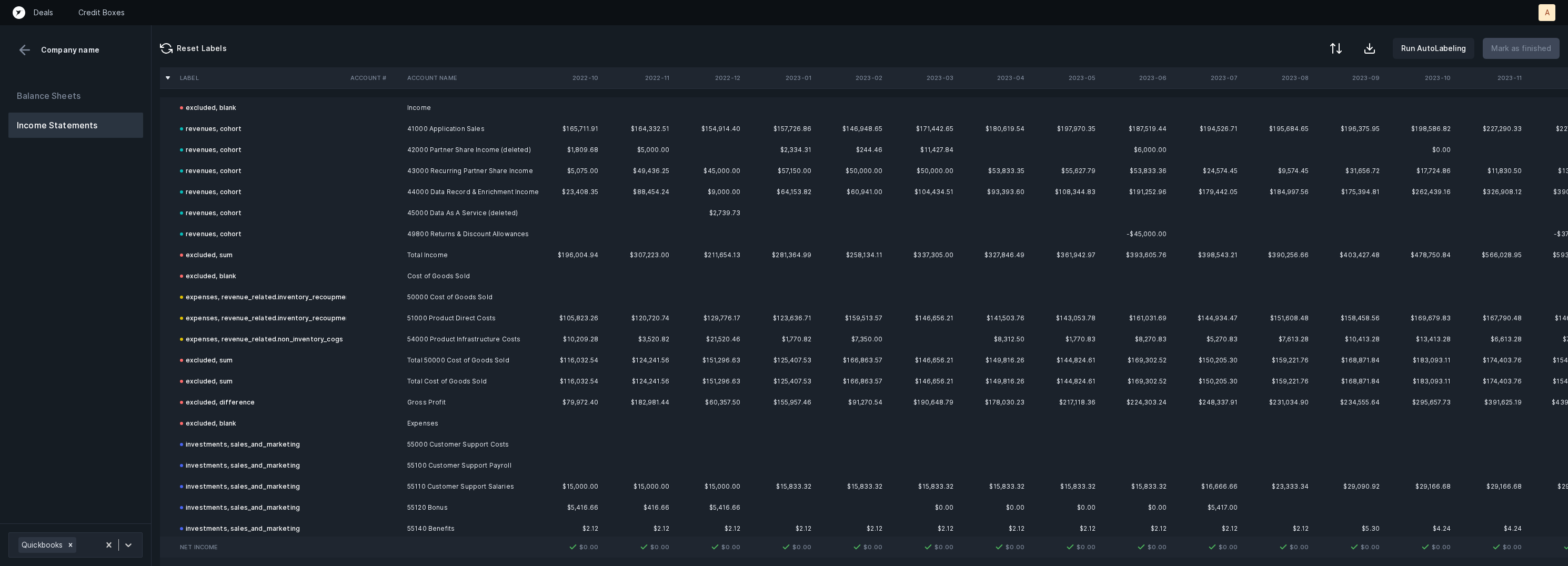
click at [129, 310] on div "Balance Sheets Income Statements" at bounding box center [76, 299] width 152 height 449
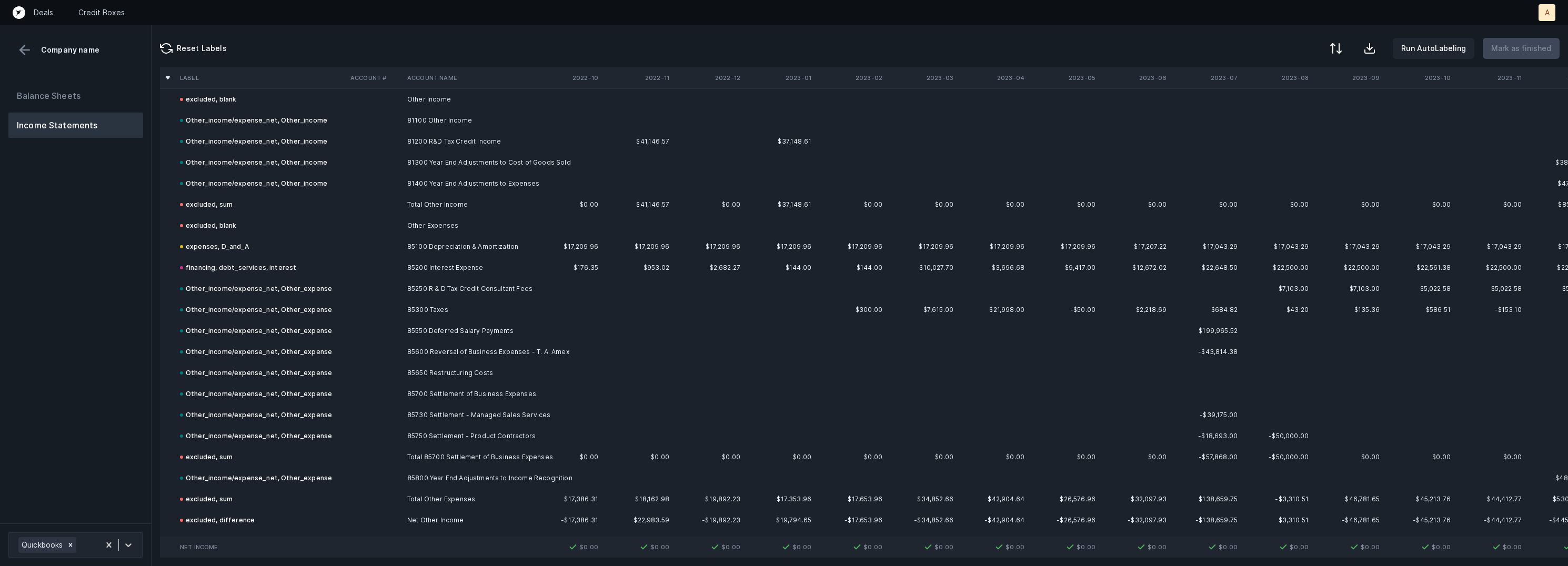
scroll to position [2956, 0]
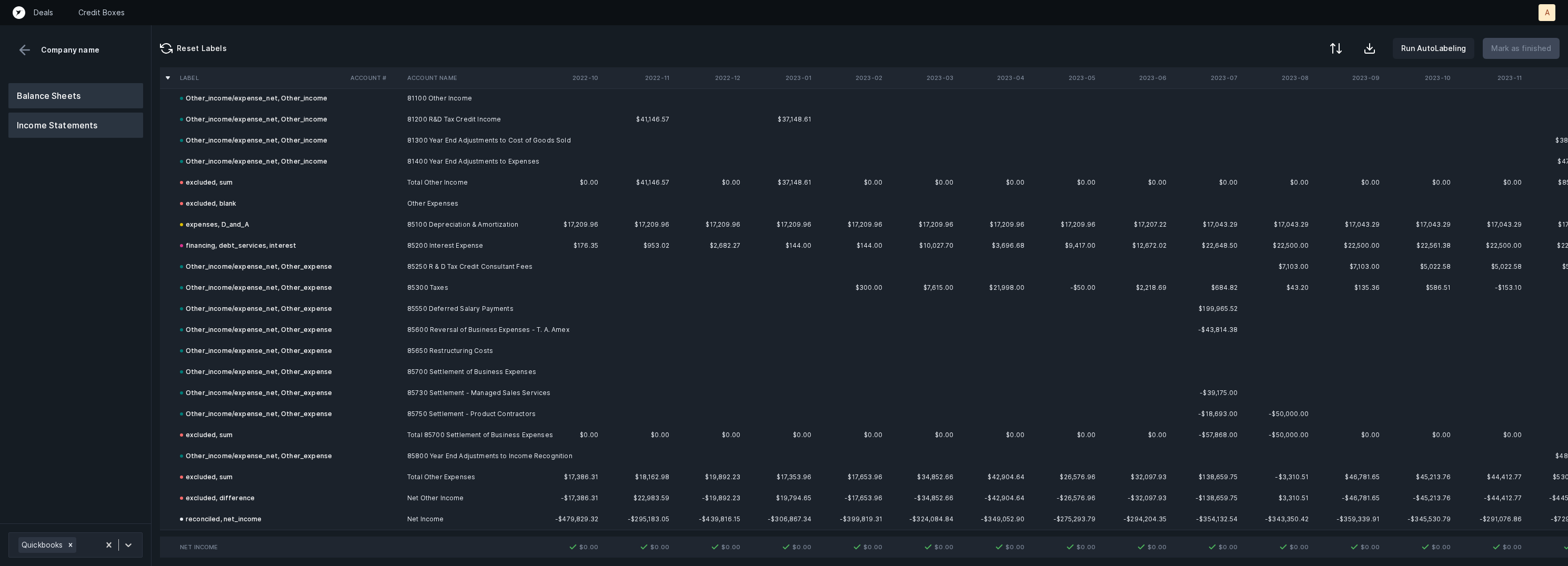
click at [85, 93] on button "Balance Sheets" at bounding box center [76, 96] width 134 height 25
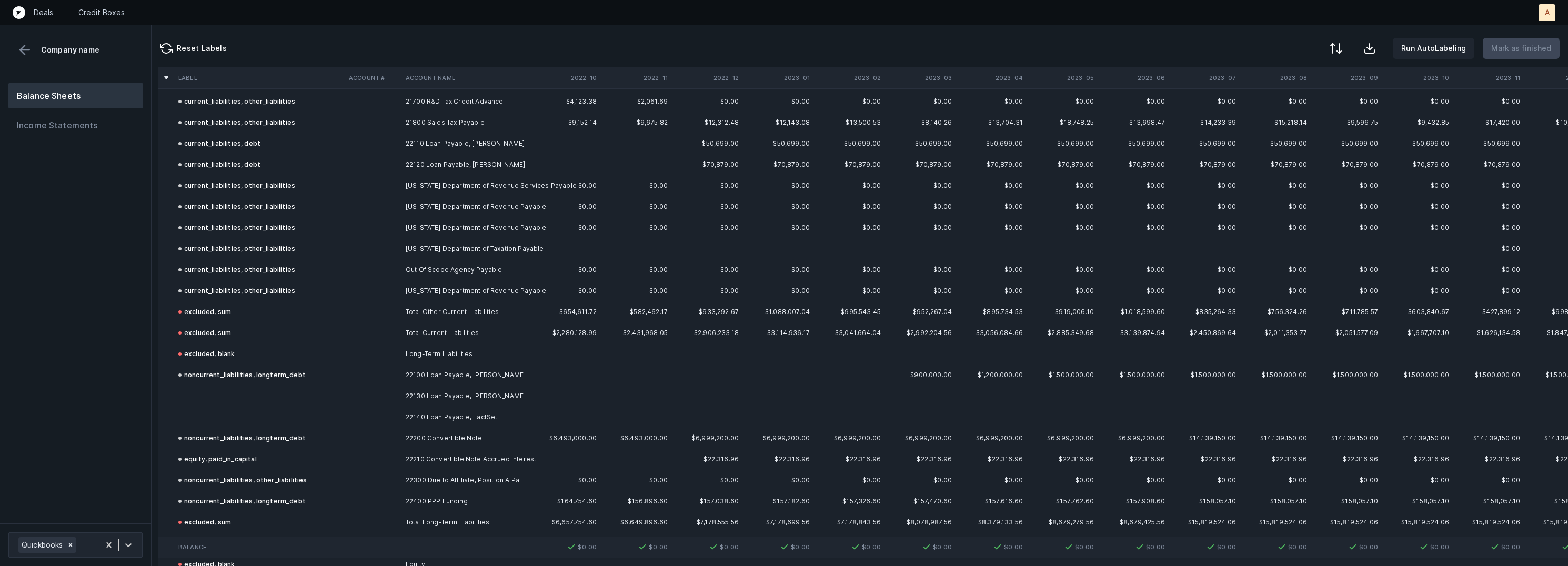
scroll to position [1376, 1]
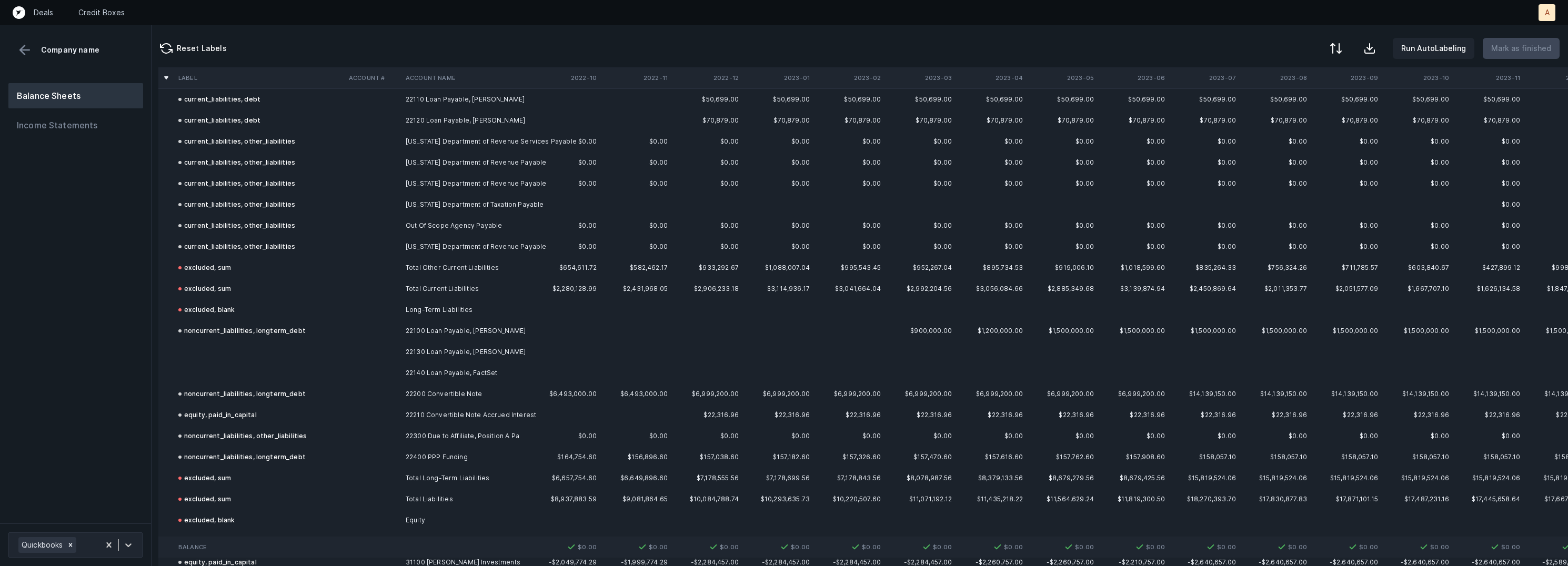
click at [467, 347] on td "22130 Loan Payable, [PERSON_NAME]" at bounding box center [465, 352] width 129 height 21
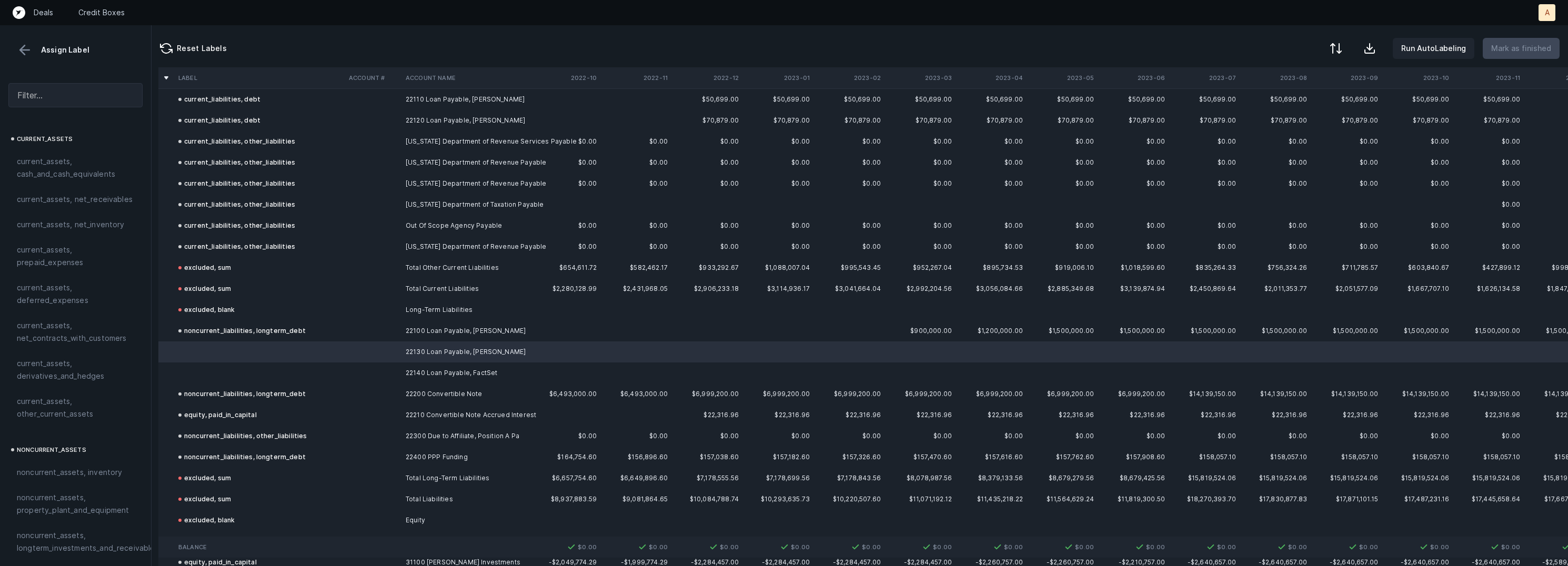
click at [439, 373] on td "22140 Loan Payable, FactSet" at bounding box center [465, 373] width 129 height 21
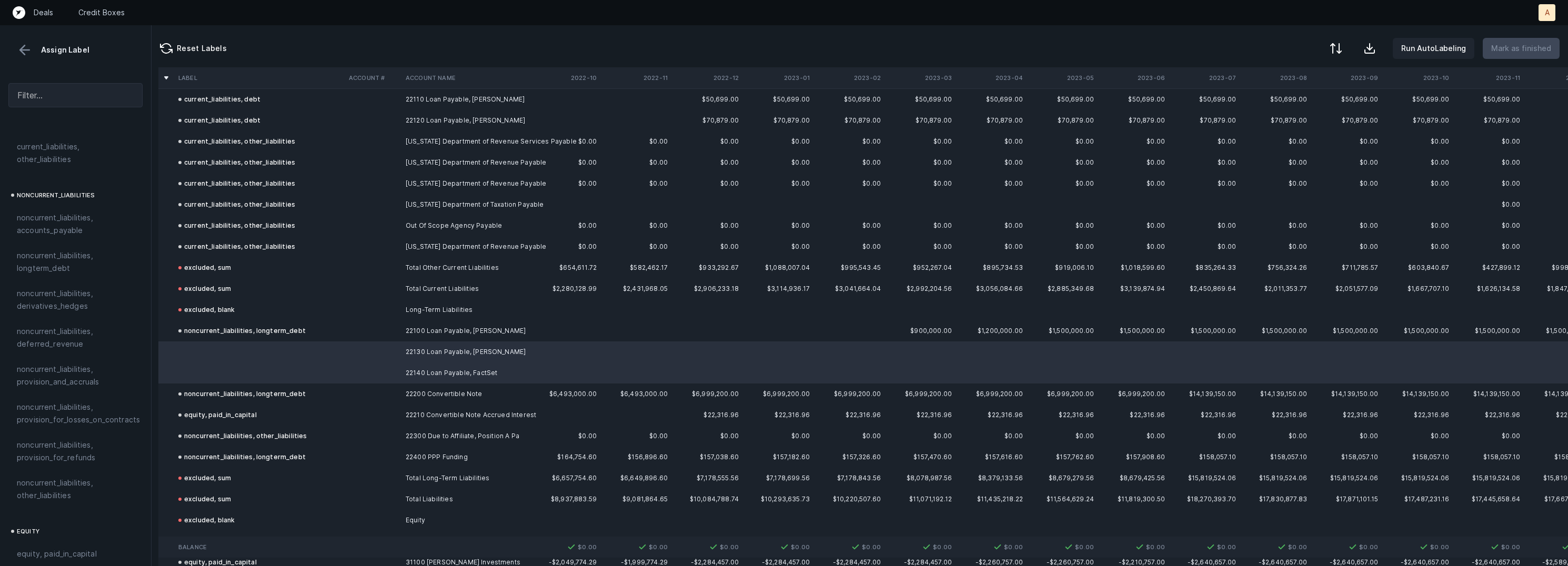
scroll to position [974, 0]
click at [71, 254] on span "noncurrent_liabilities, longterm_debt" at bounding box center [75, 266] width 117 height 25
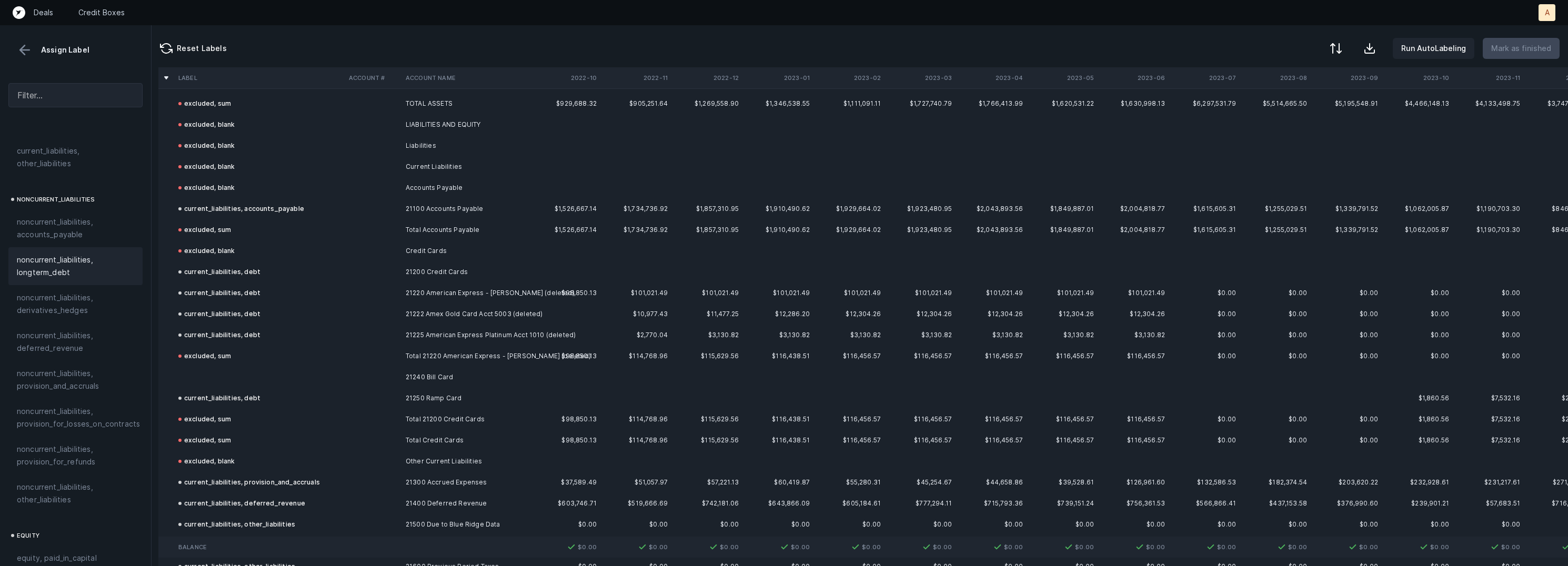
scroll to position [826, 1]
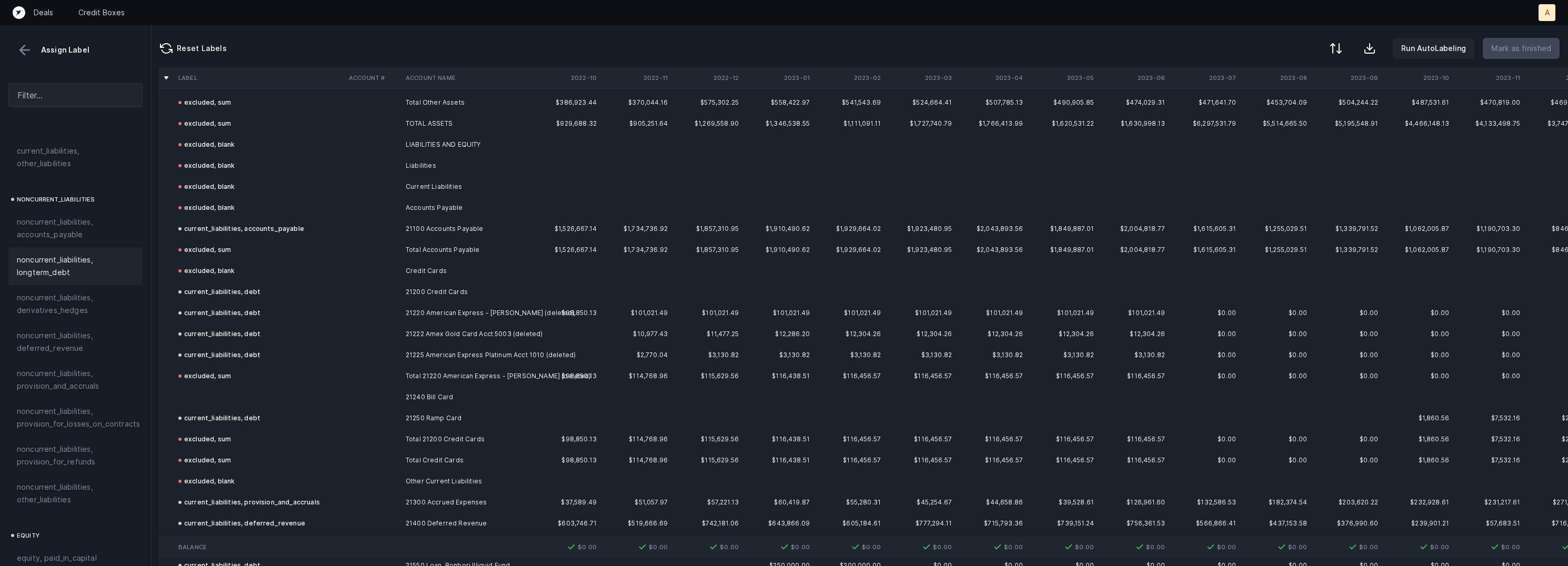
click at [425, 405] on td "21240 Bill Card" at bounding box center [465, 398] width 129 height 21
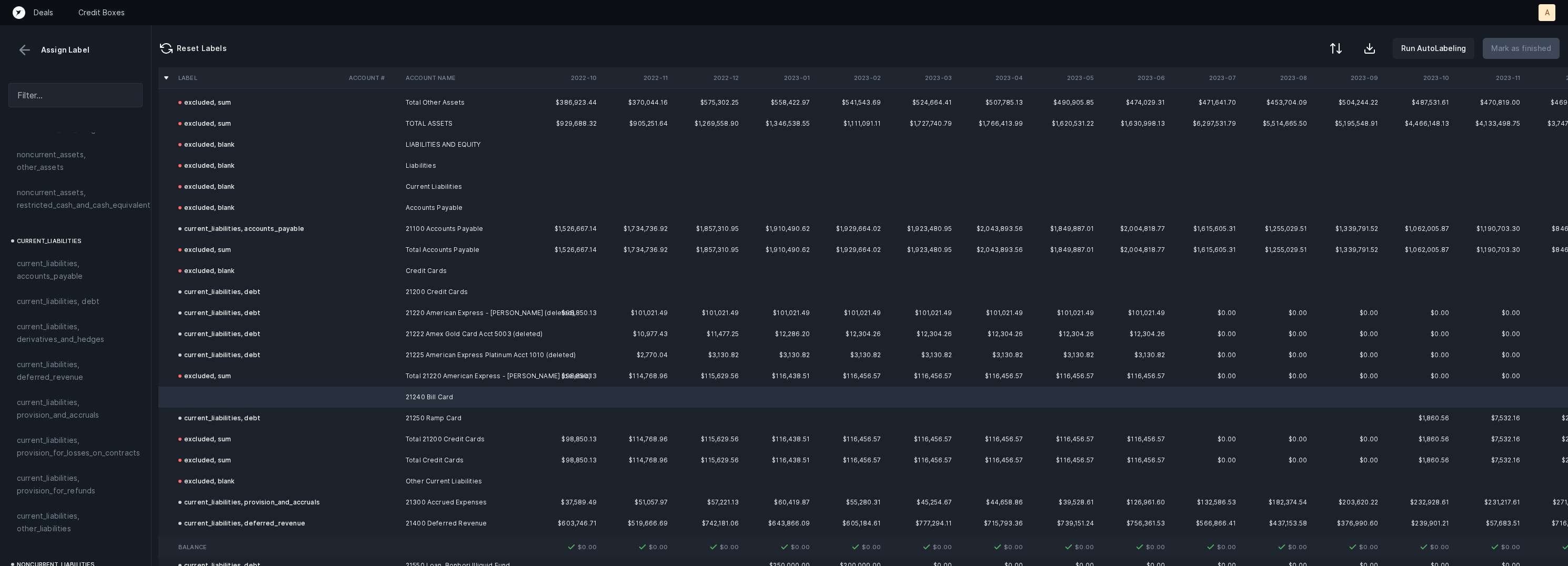
scroll to position [583, 0]
click at [64, 284] on span "current_liabilities, accounts_payable" at bounding box center [75, 295] width 117 height 25
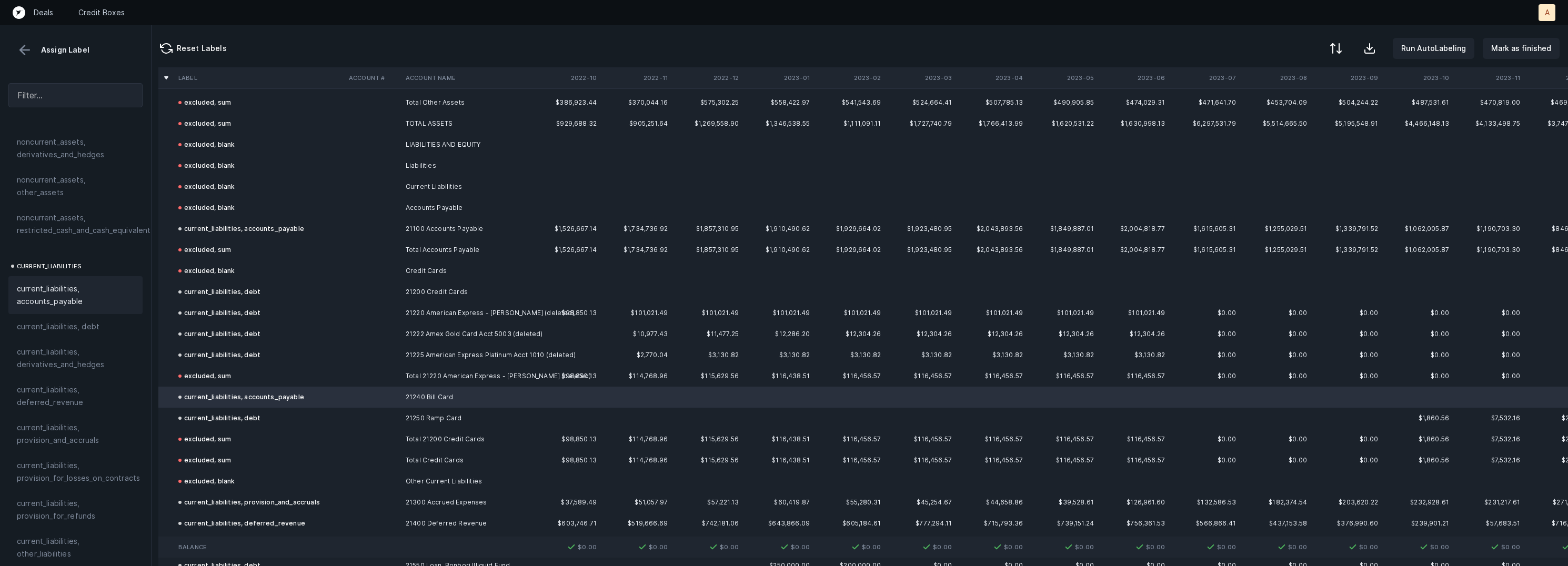
click at [431, 420] on td "21250 Ramp Card" at bounding box center [465, 418] width 129 height 21
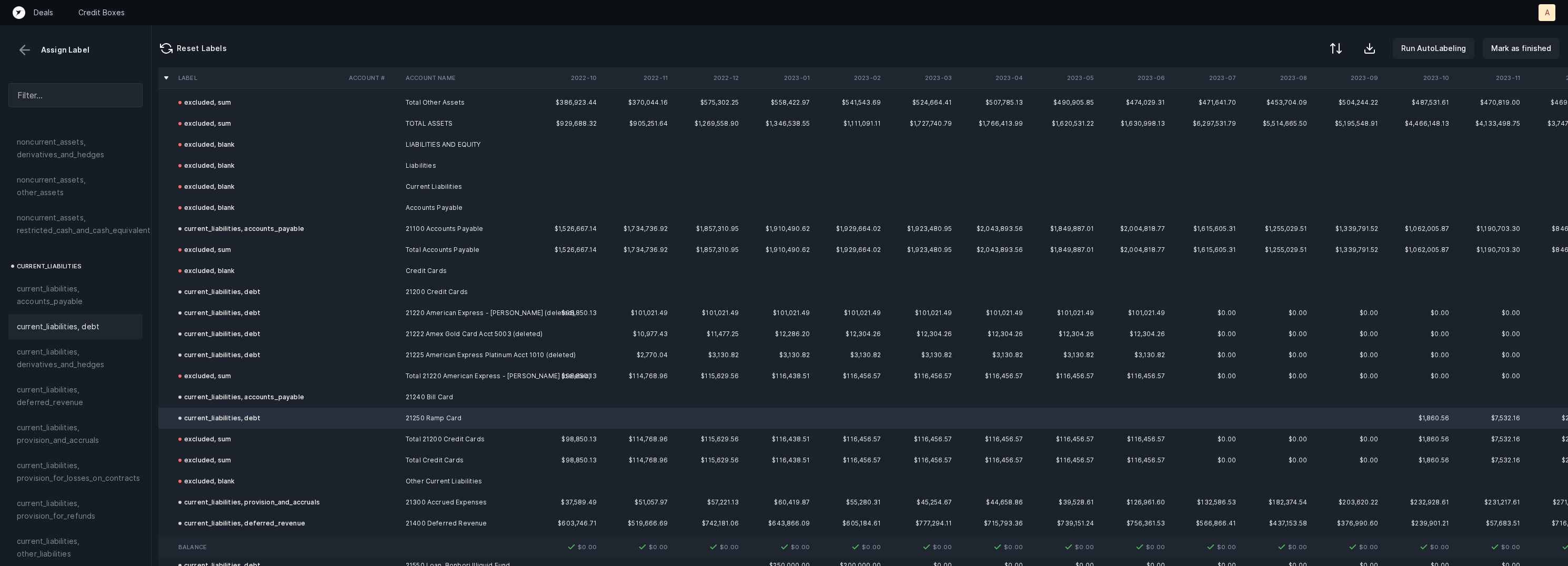
click at [458, 291] on td "21200 Credit Cards" at bounding box center [465, 292] width 129 height 21
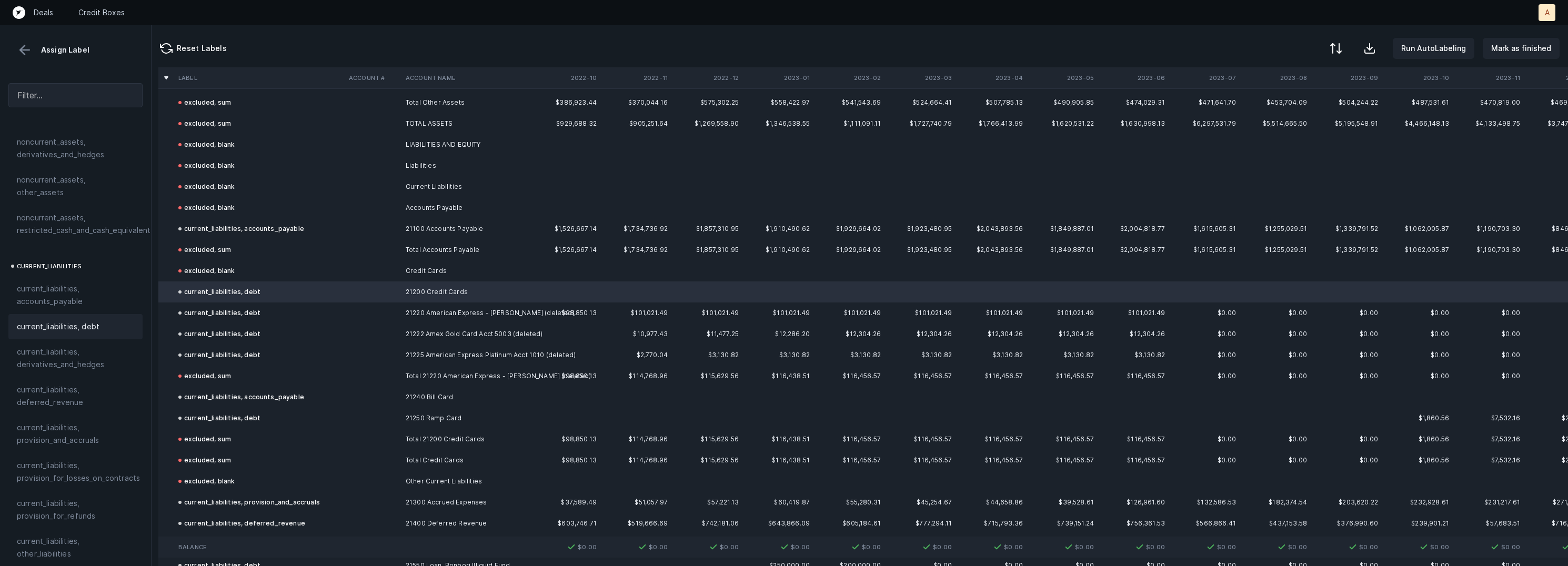
click at [458, 320] on td "21220 American Express - [PERSON_NAME] (deleted)" at bounding box center [465, 313] width 129 height 21
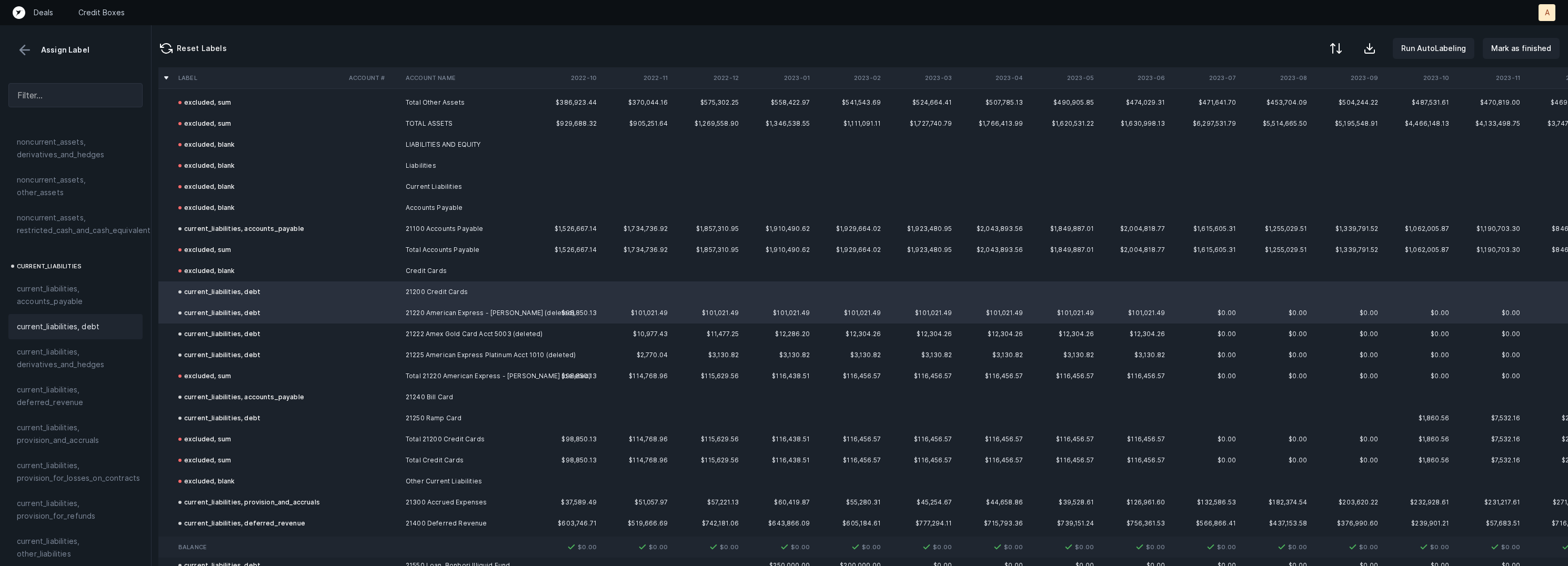
click at [453, 332] on td "21222 Amex Gold Card Acct 5003 (deleted)" at bounding box center [465, 334] width 129 height 21
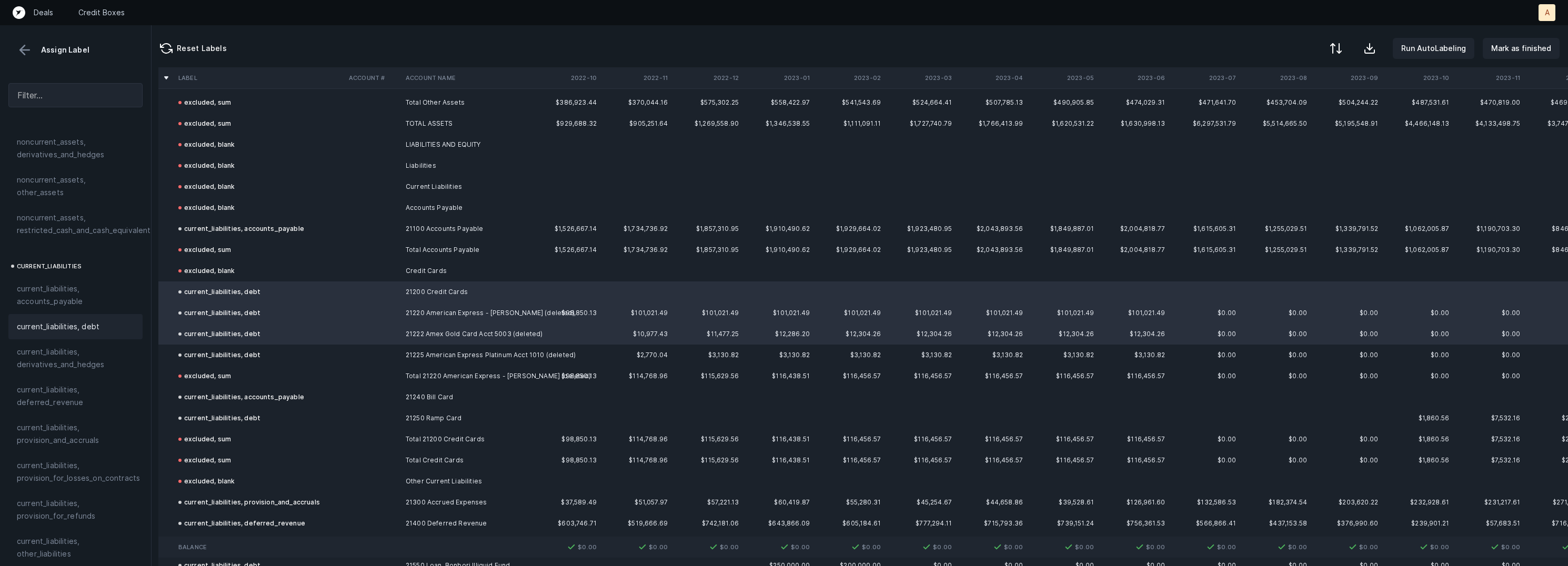
click at [445, 352] on td "21225 American Express Platinum Acct 1010 (deleted)" at bounding box center [465, 356] width 129 height 21
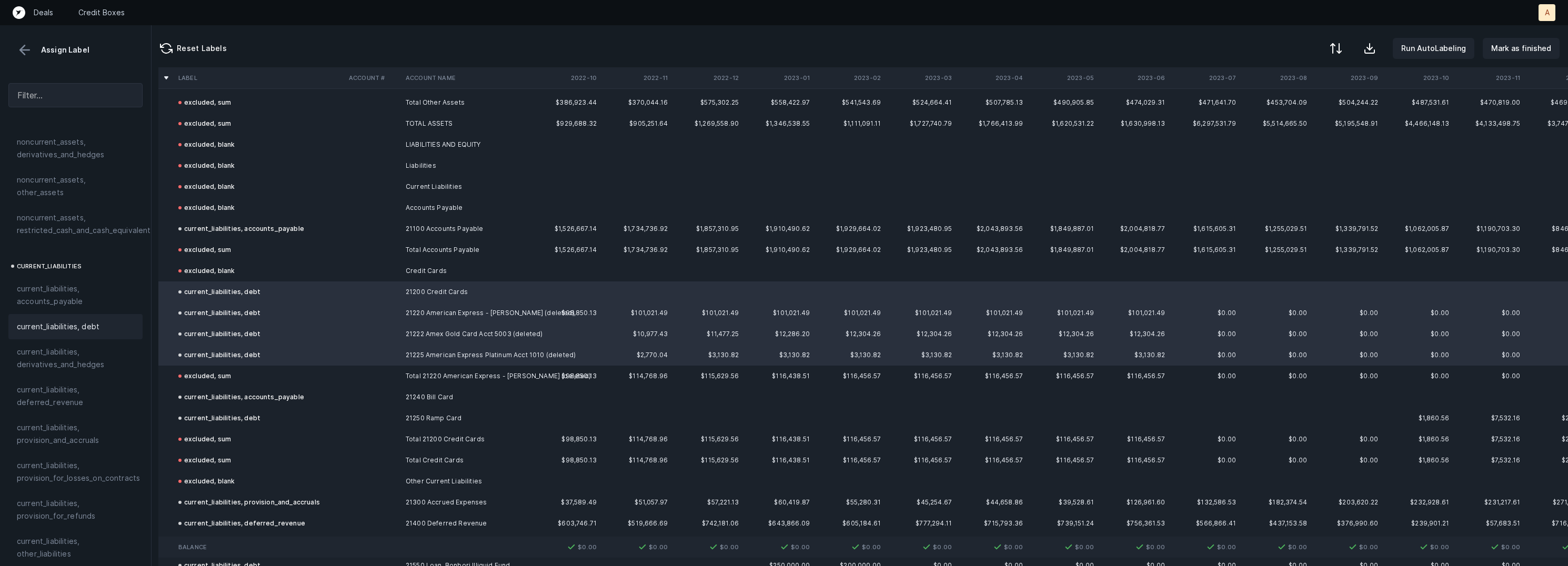
click at [422, 416] on td "21250 Ramp Card" at bounding box center [465, 418] width 129 height 21
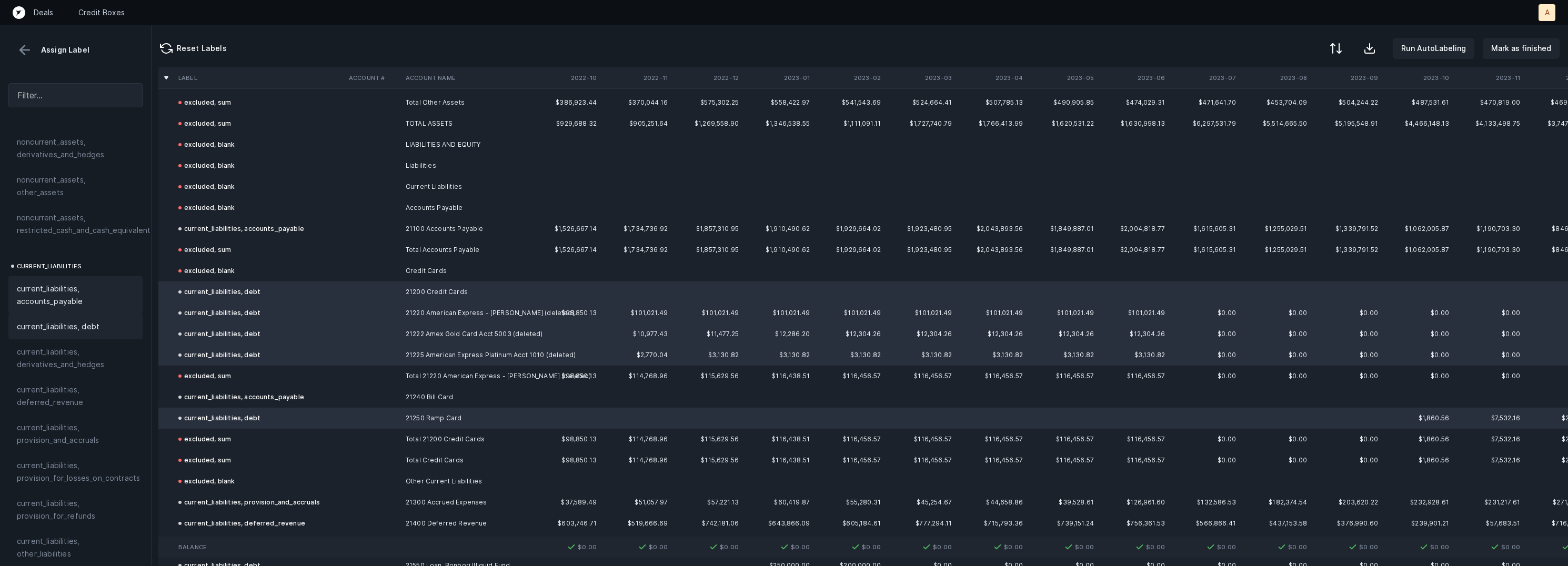
click at [99, 284] on span "current_liabilities, accounts_payable" at bounding box center [75, 295] width 117 height 25
click at [1510, 51] on p "Mark as finished" at bounding box center [1521, 48] width 60 height 13
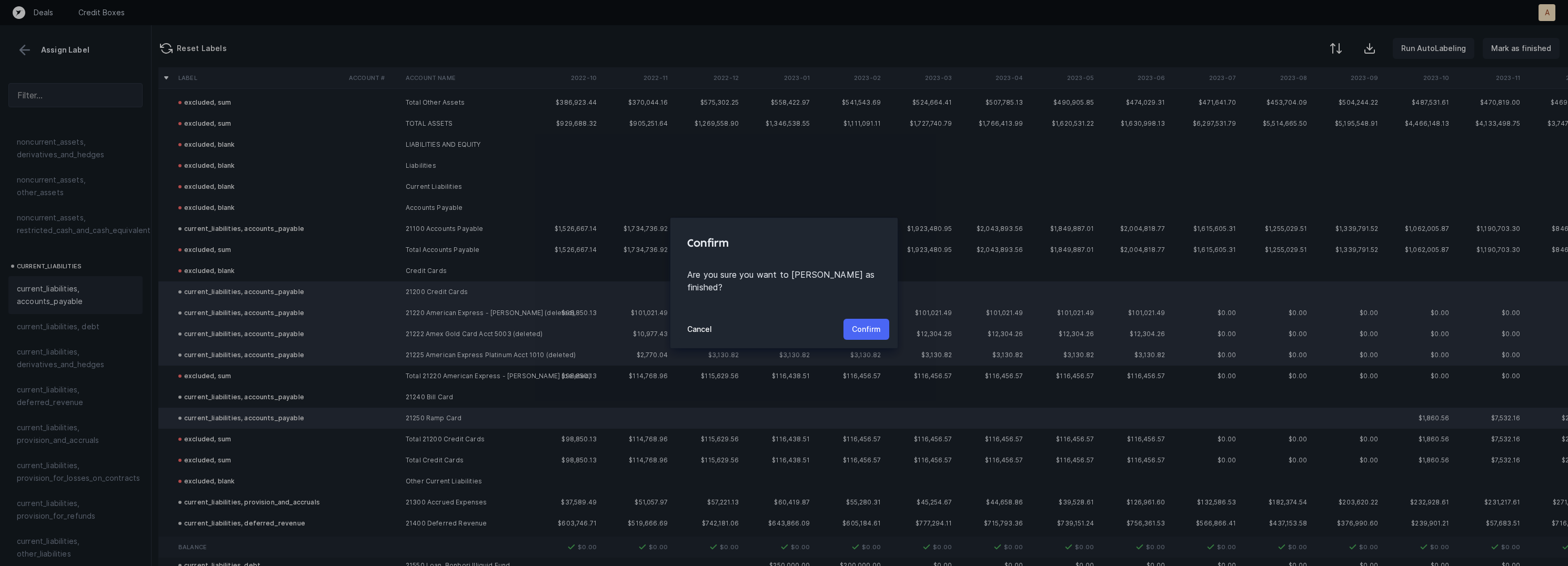
click at [873, 323] on p "Confirm" at bounding box center [866, 329] width 29 height 13
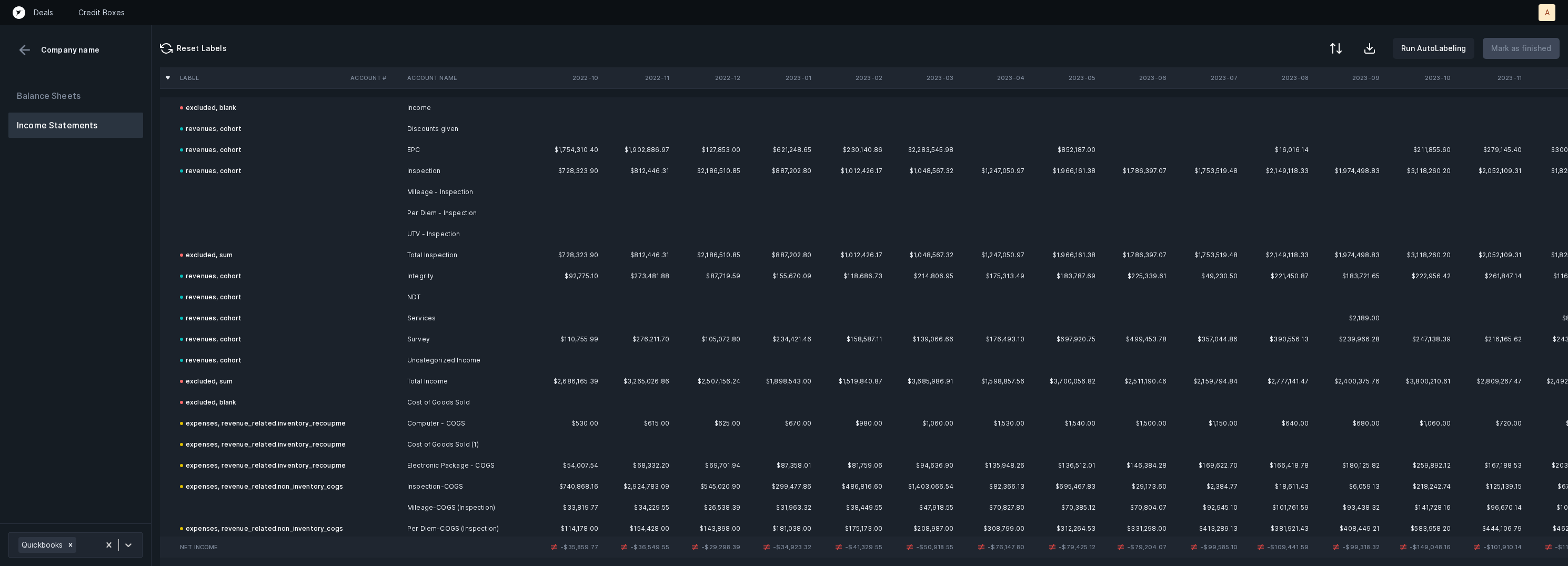
click at [515, 191] on td "Mileage - Inspection" at bounding box center [467, 192] width 129 height 21
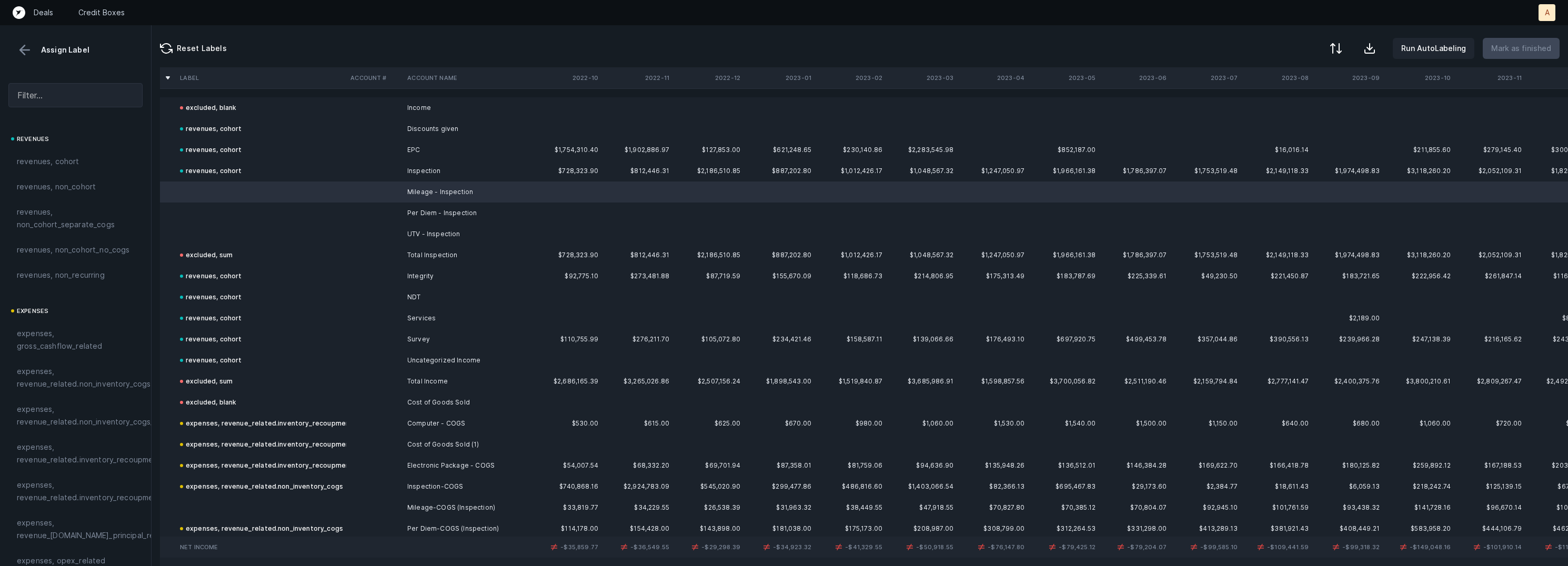
click at [483, 207] on td "Per Diem - Inspection" at bounding box center [467, 213] width 129 height 21
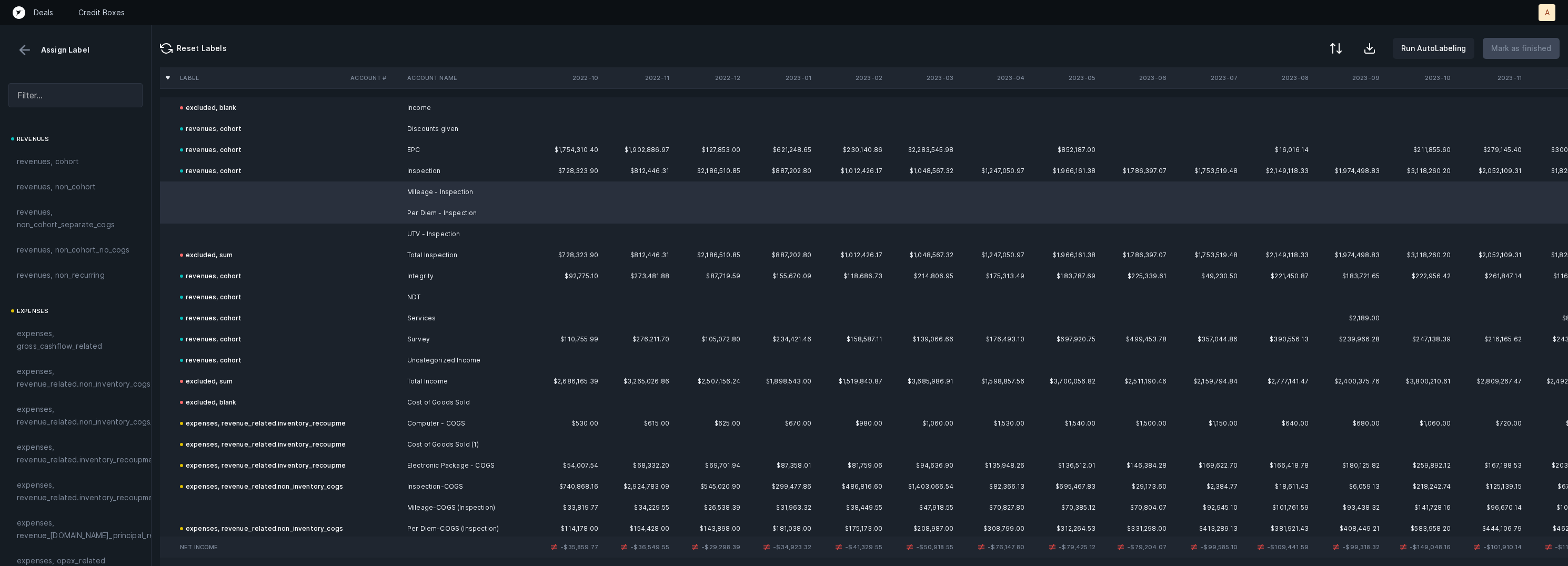
click at [443, 229] on td "UTV - Inspection" at bounding box center [467, 234] width 129 height 21
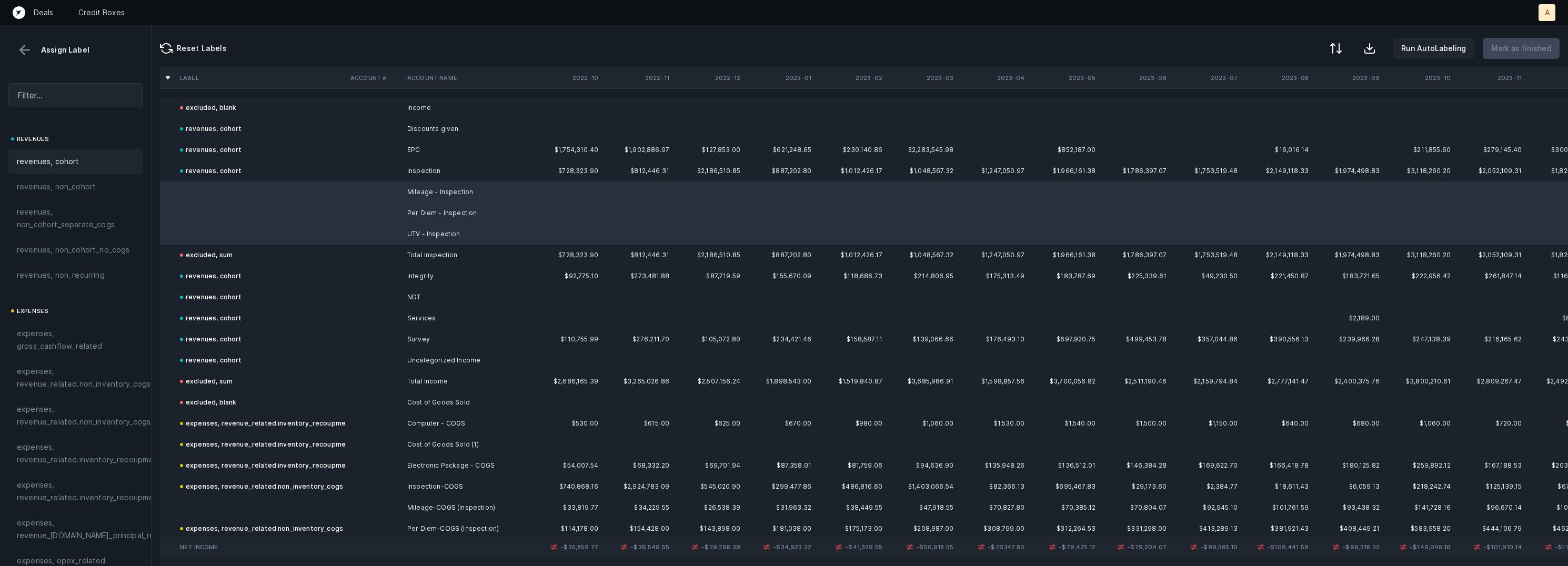
click at [46, 169] on div "revenues, cohort" at bounding box center [76, 162] width 134 height 25
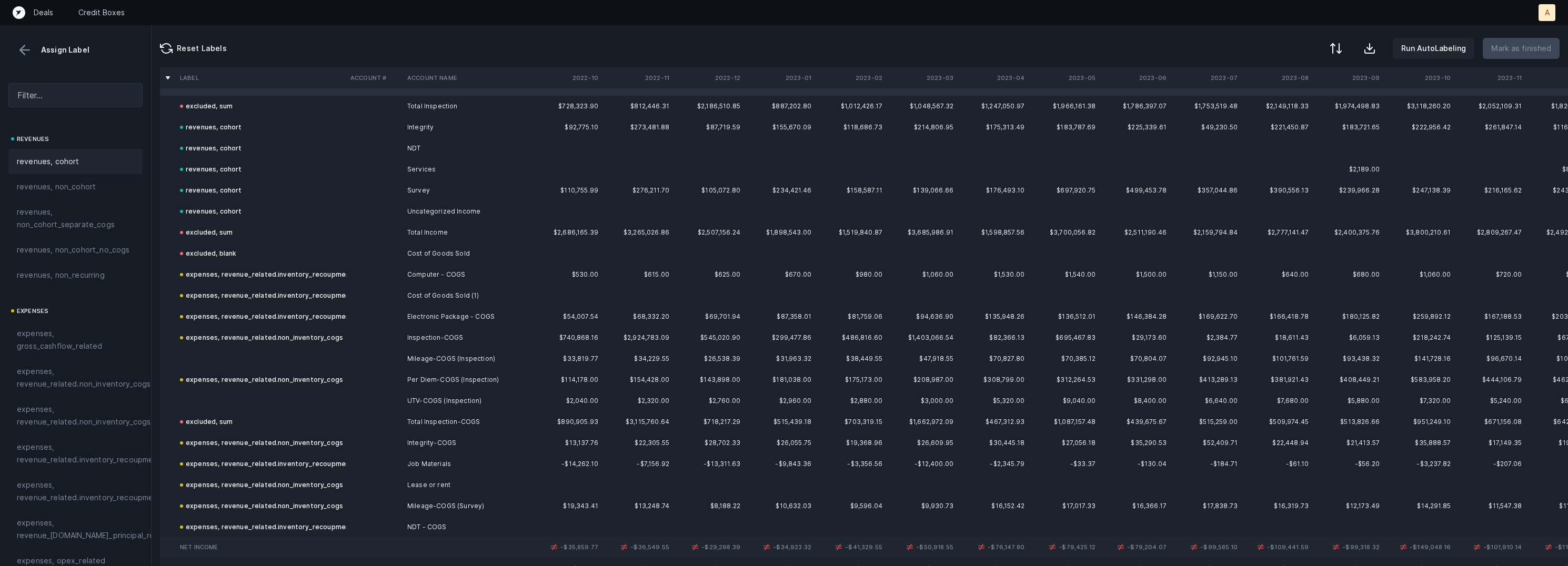
scroll to position [266, 0]
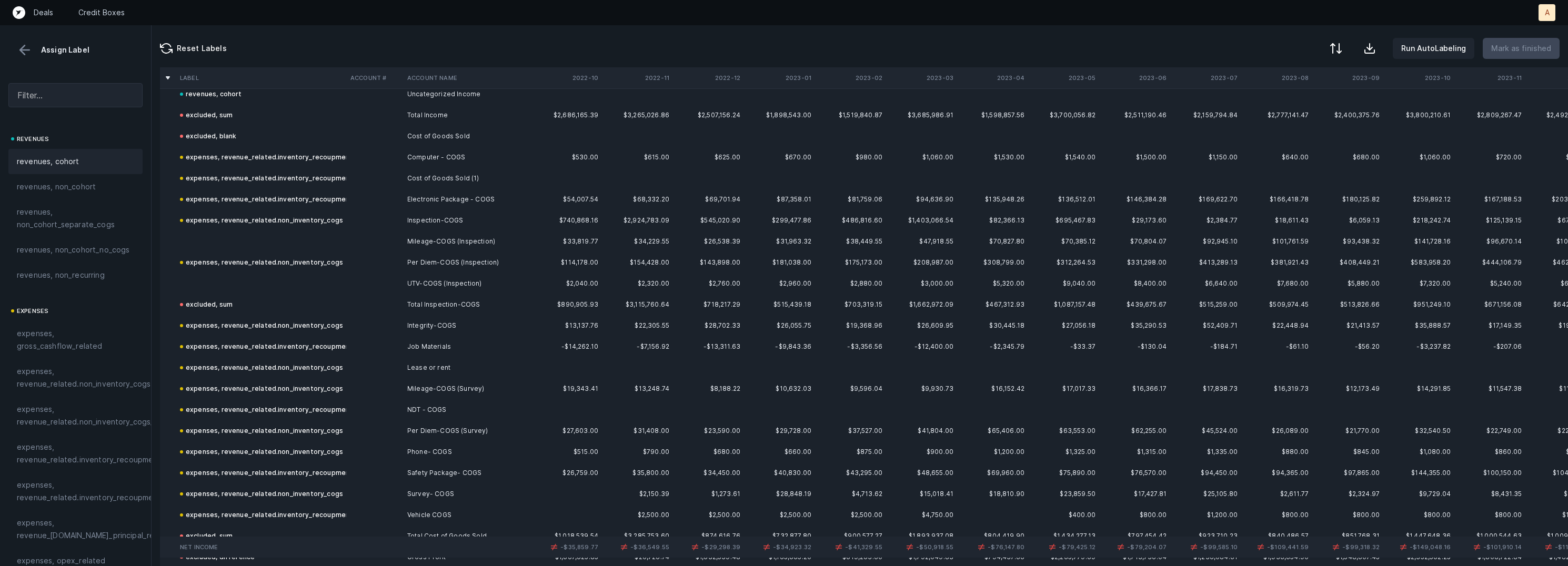
click at [423, 243] on td "Mileage-COGS (Inspection)" at bounding box center [467, 242] width 129 height 21
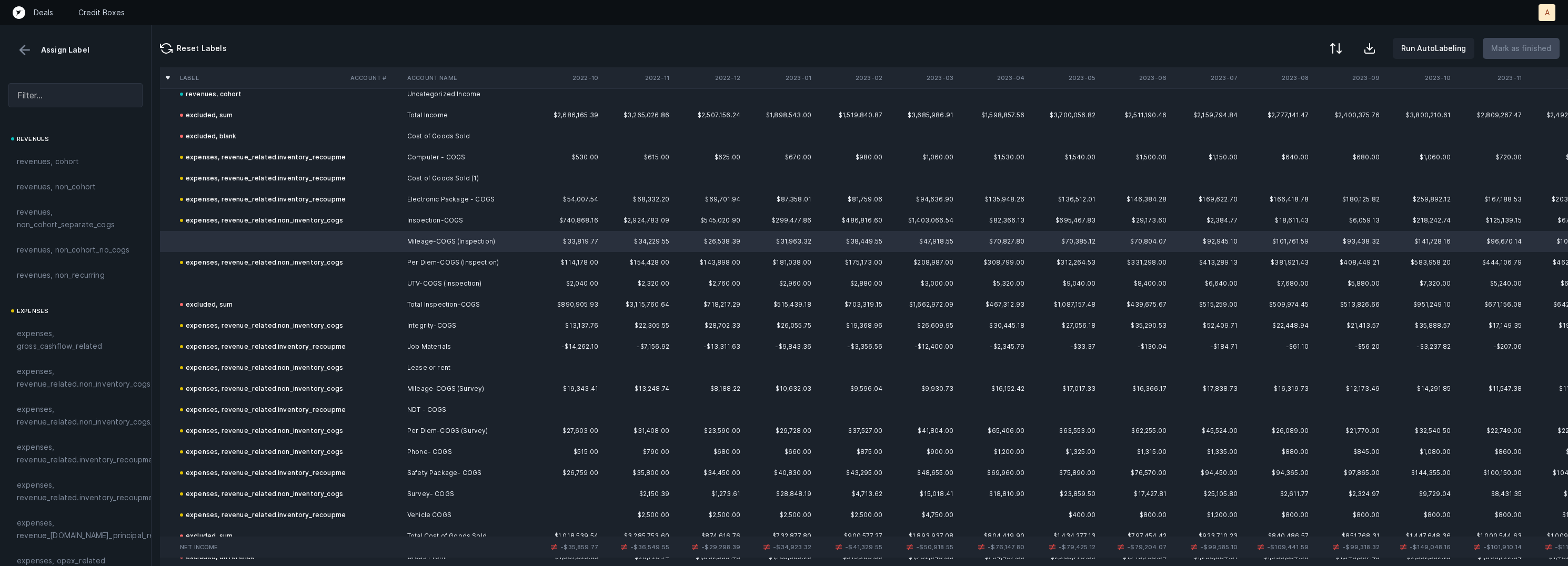
click at [417, 287] on td "UTV-COGS (Inspection)" at bounding box center [467, 284] width 129 height 21
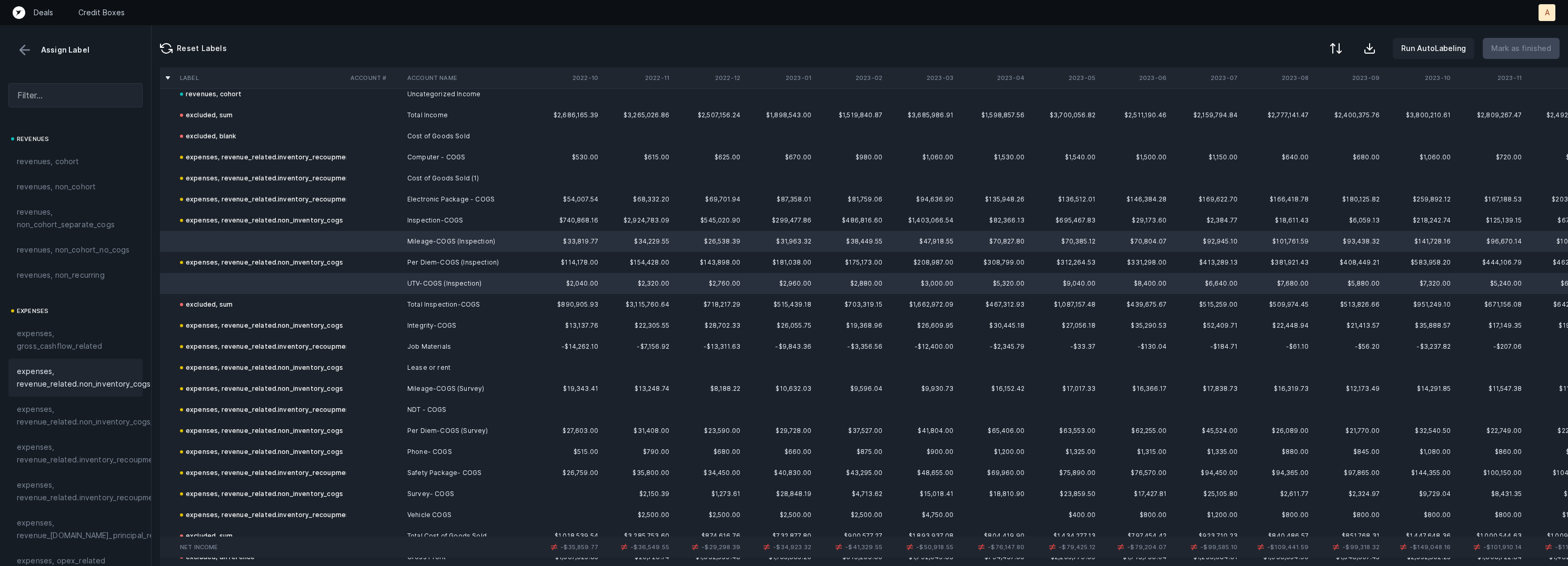
click at [95, 369] on span "expenses, revenue_related.non_inventory_cogs" at bounding box center [83, 378] width 134 height 25
click at [1519, 55] on button "Mark as finished" at bounding box center [1521, 49] width 77 height 21
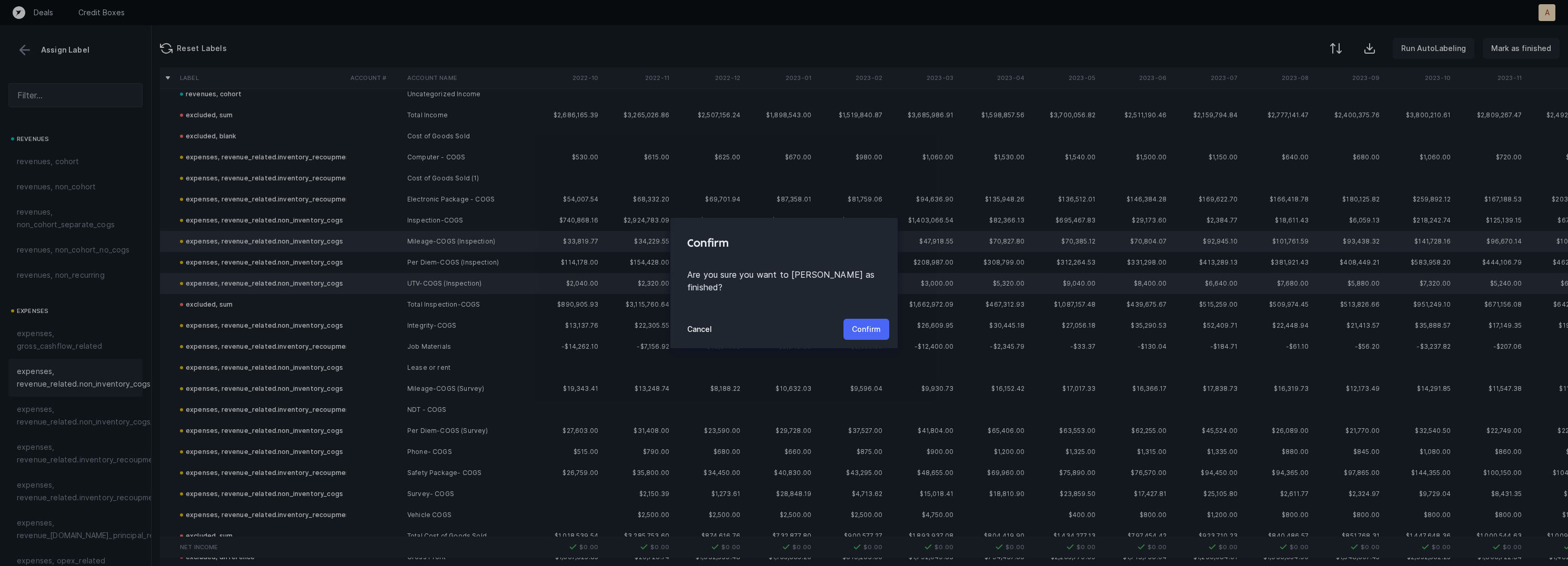
click at [865, 330] on button "Confirm" at bounding box center [866, 330] width 46 height 21
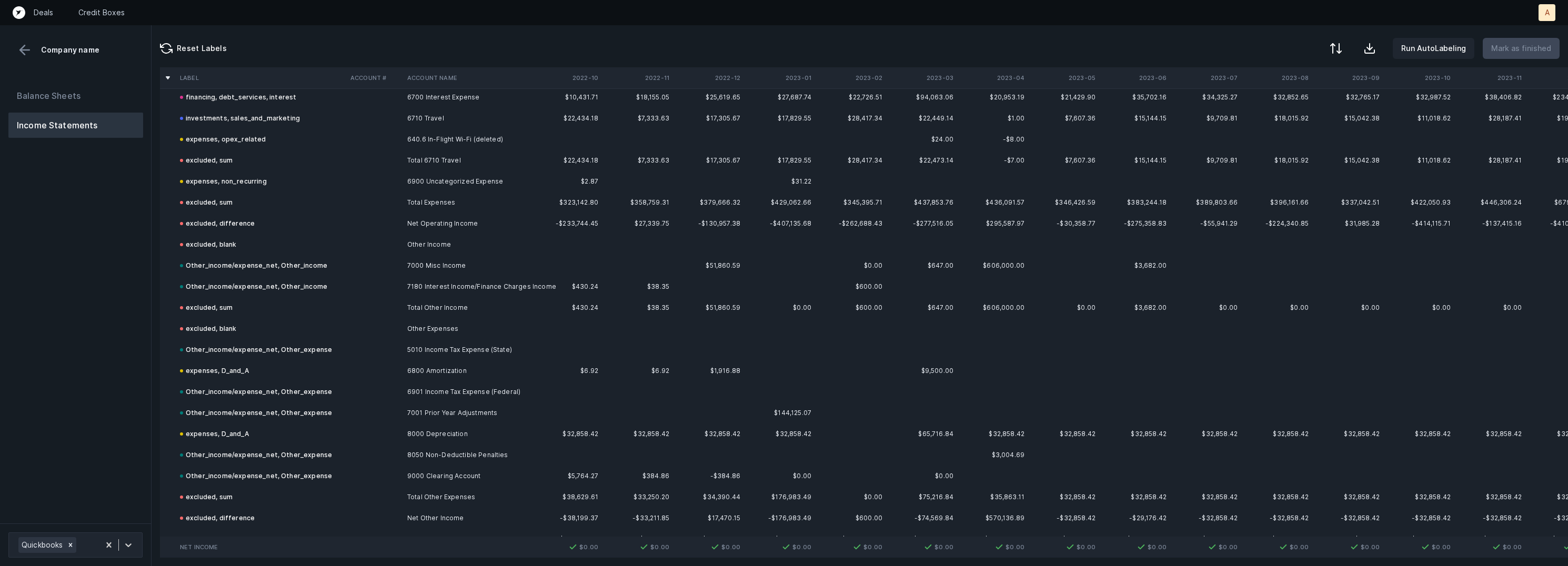
scroll to position [1926, 0]
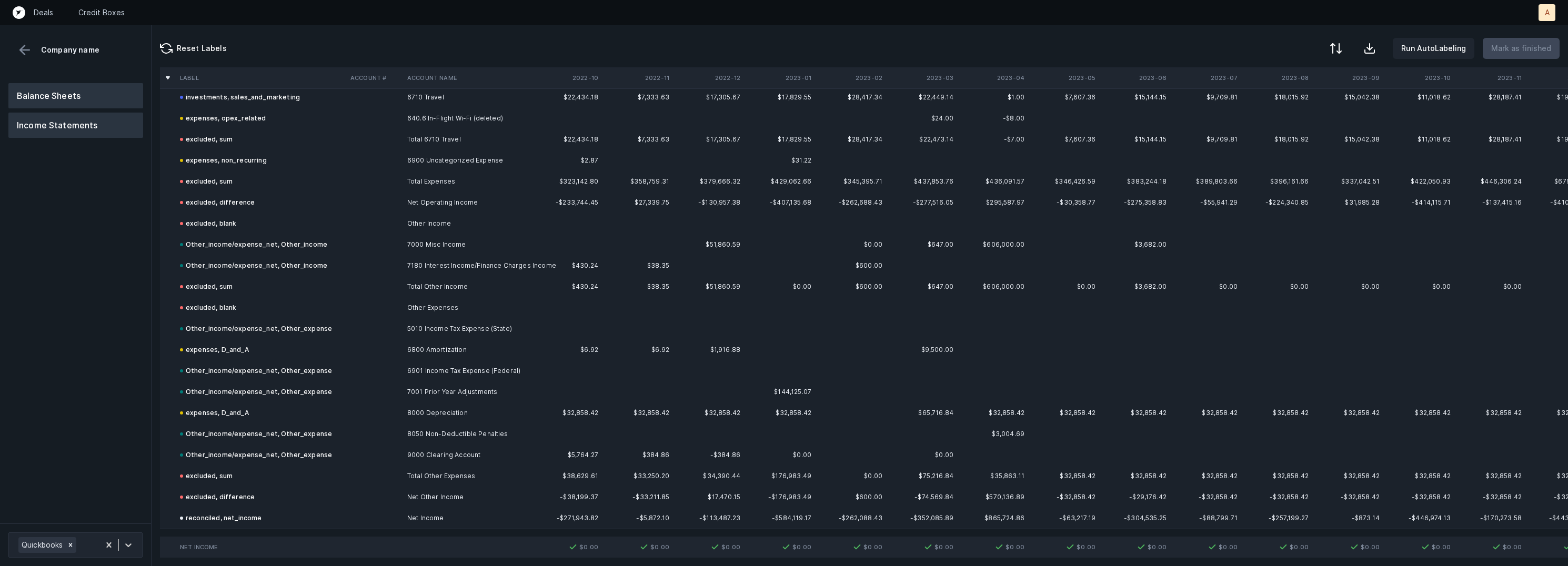
click at [81, 102] on button "Balance Sheets" at bounding box center [76, 96] width 134 height 25
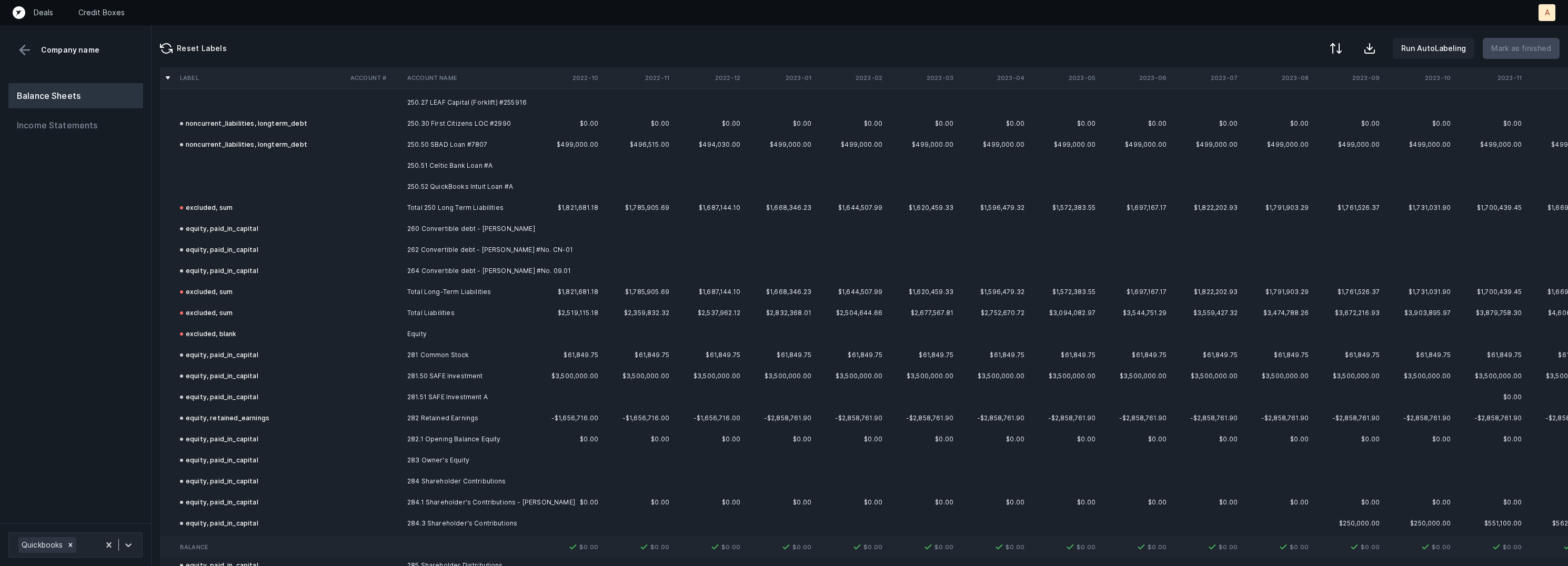
scroll to position [3908, 0]
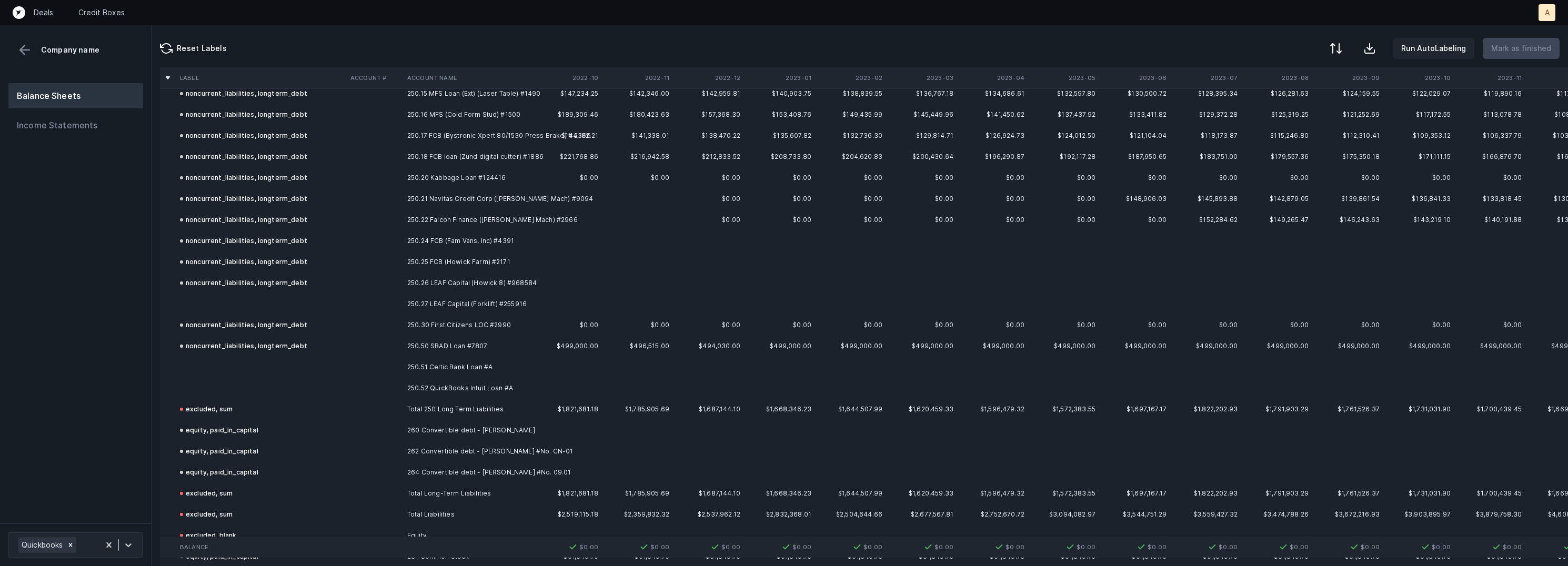
click at [395, 295] on td at bounding box center [374, 304] width 57 height 21
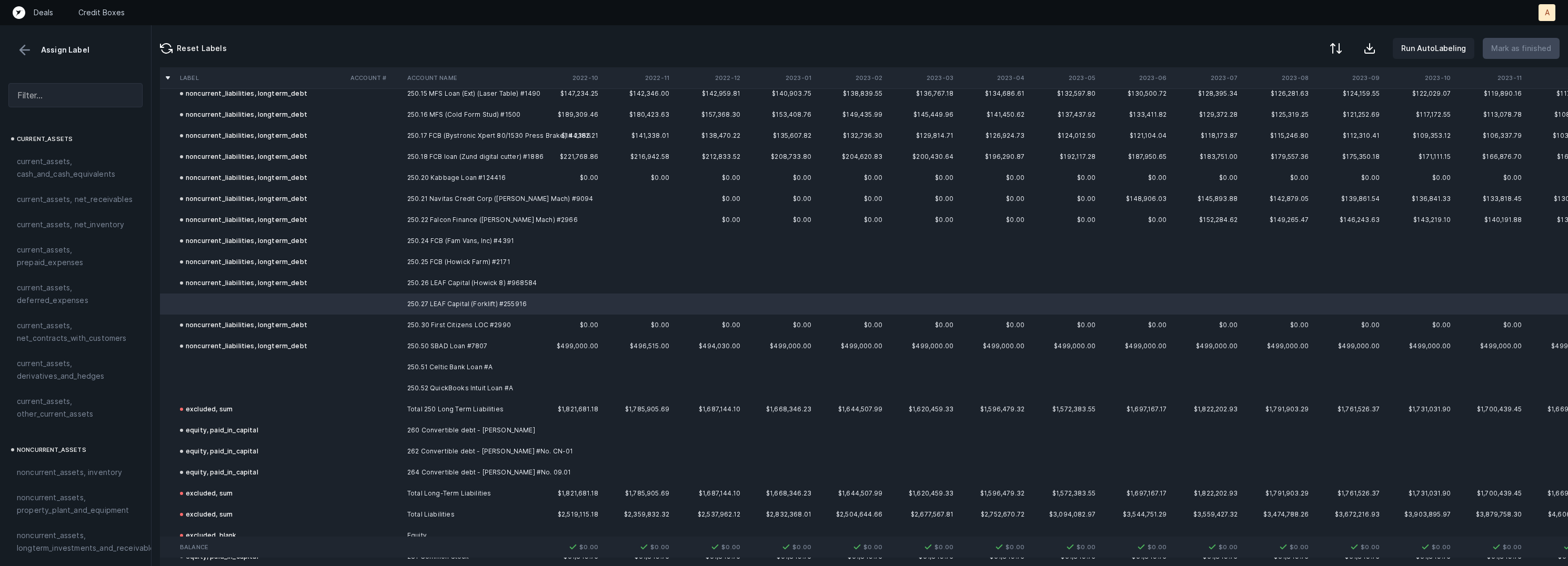
click at [354, 357] on td at bounding box center [374, 368] width 57 height 21
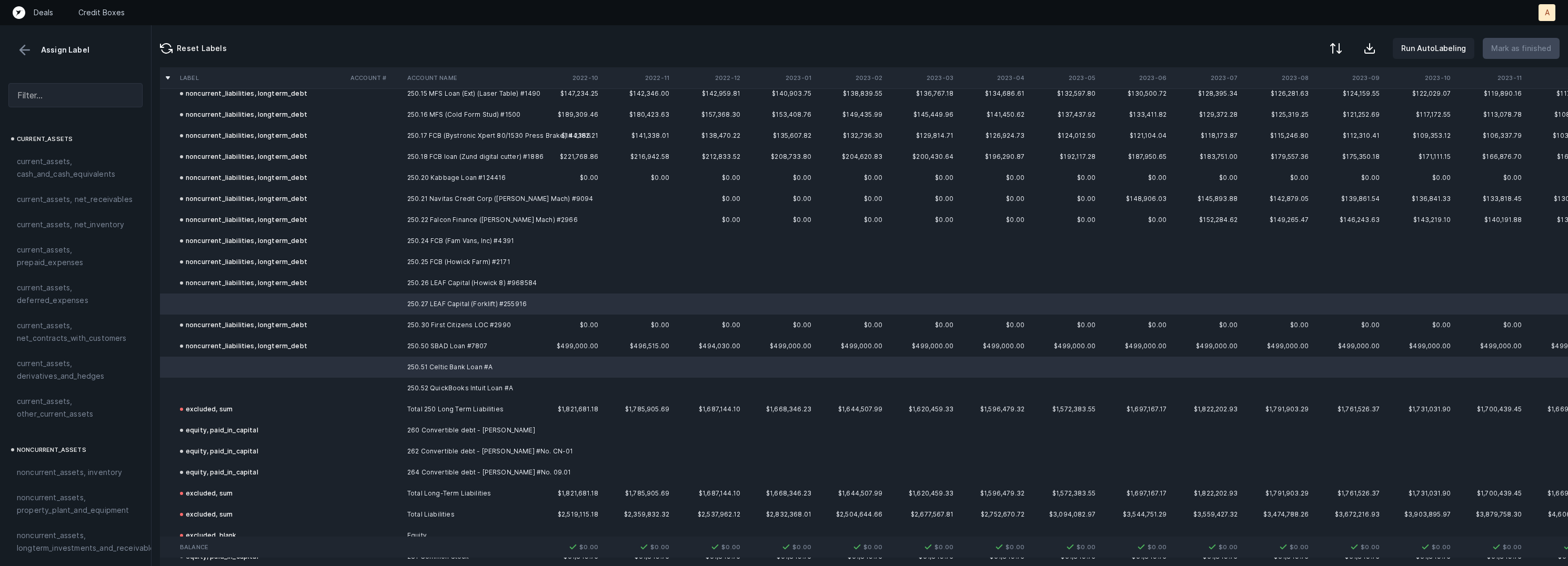
click at [307, 380] on td at bounding box center [261, 388] width 170 height 21
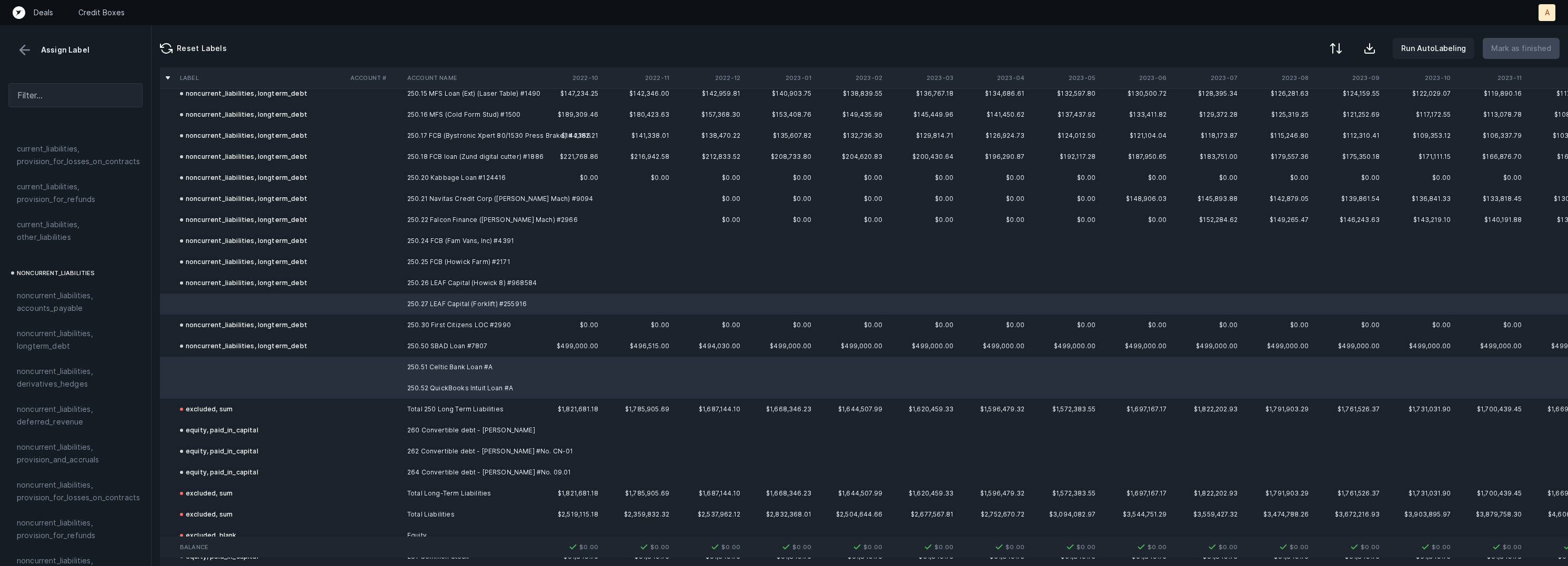
scroll to position [910, 0]
click at [61, 329] on span "noncurrent_liabilities, longterm_debt" at bounding box center [75, 330] width 117 height 25
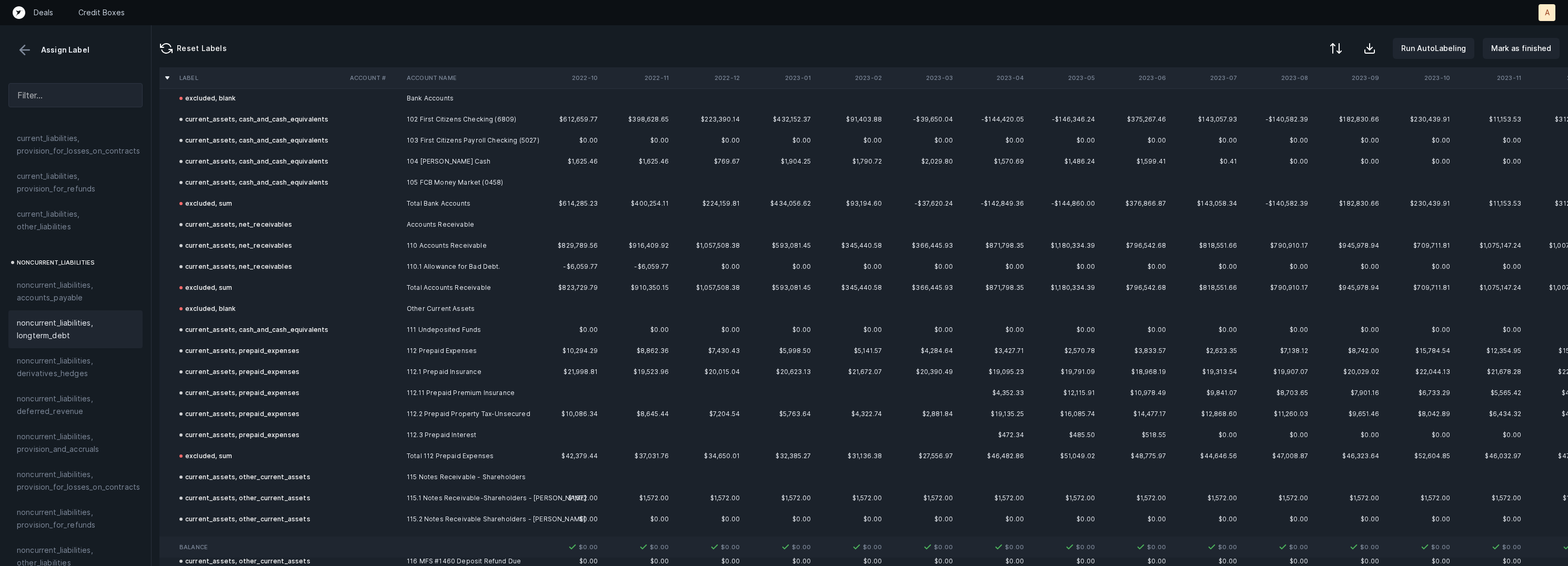
scroll to position [0, 1]
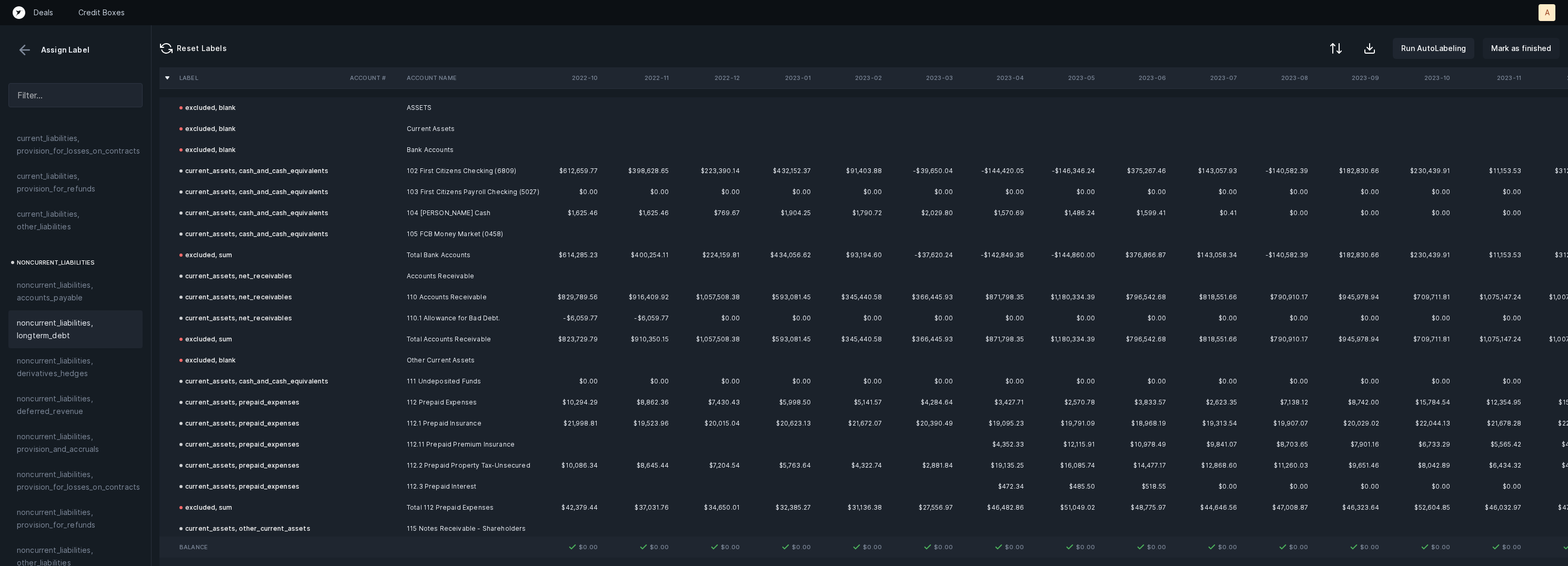
click at [1514, 55] on button "Mark as finished" at bounding box center [1521, 49] width 77 height 21
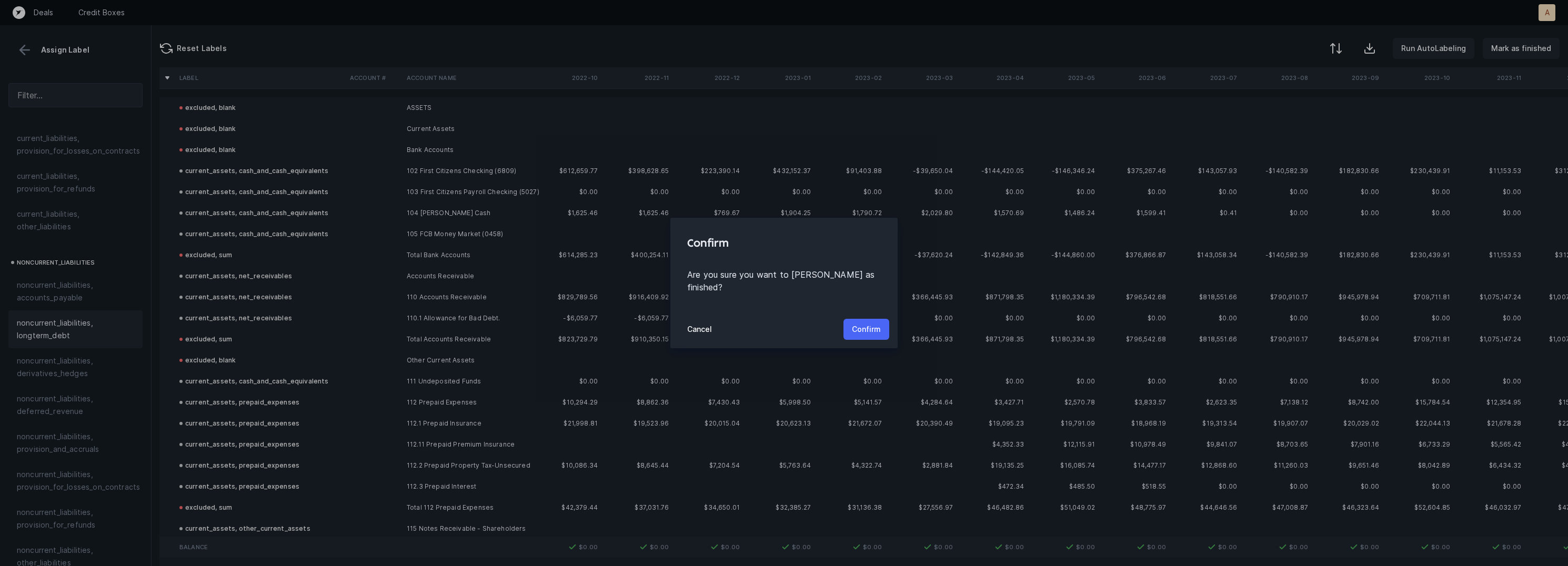
click at [875, 323] on p "Confirm" at bounding box center [866, 329] width 29 height 13
